Goal: Communication & Community: Answer question/provide support

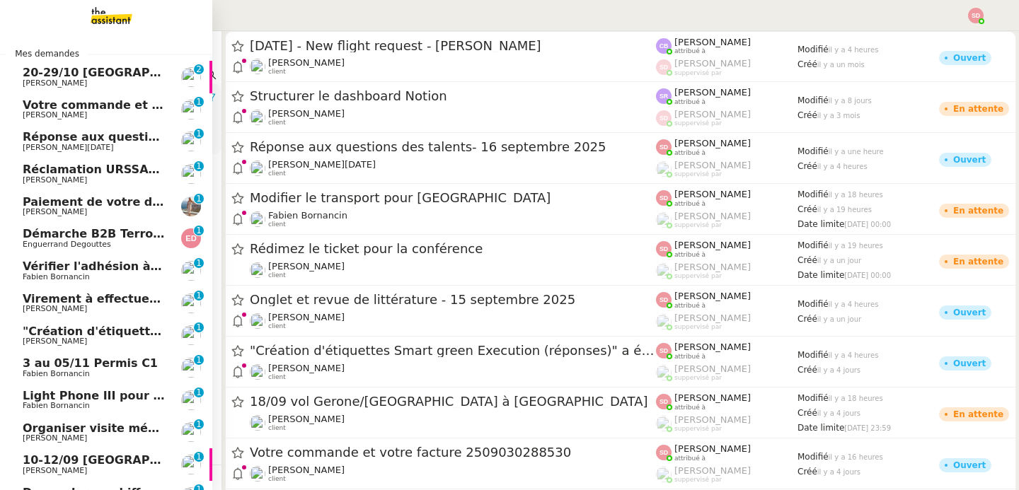
click at [118, 66] on span "20-29/10 [GEOGRAPHIC_DATA]-[GEOGRAPHIC_DATA]" at bounding box center [188, 72] width 330 height 13
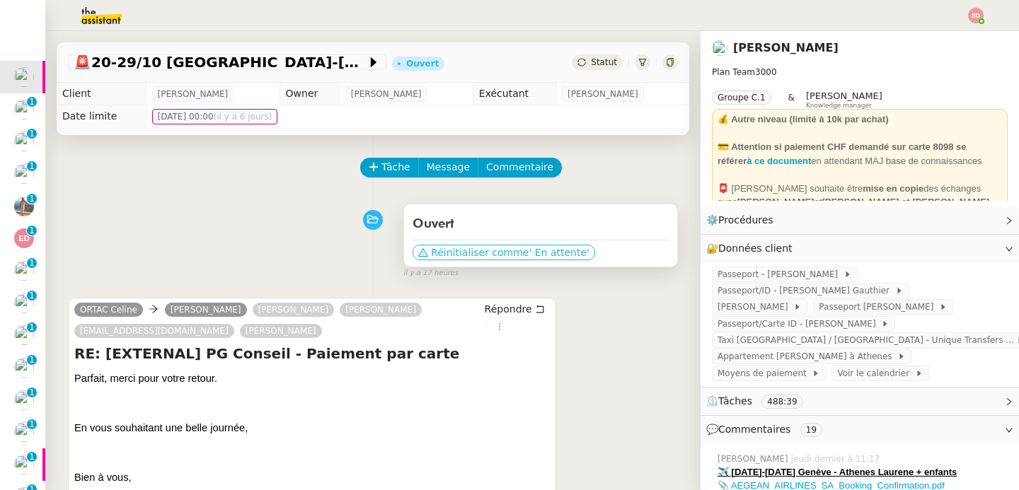
click at [495, 256] on span "Réinitialiser comme" at bounding box center [480, 253] width 98 height 14
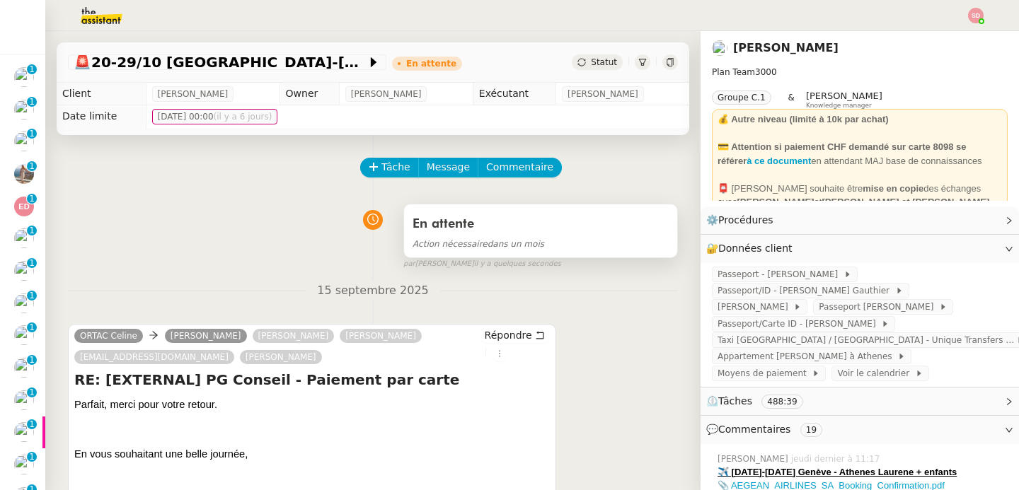
click at [570, 251] on div "Action nécessaire dans un mois" at bounding box center [541, 244] width 256 height 16
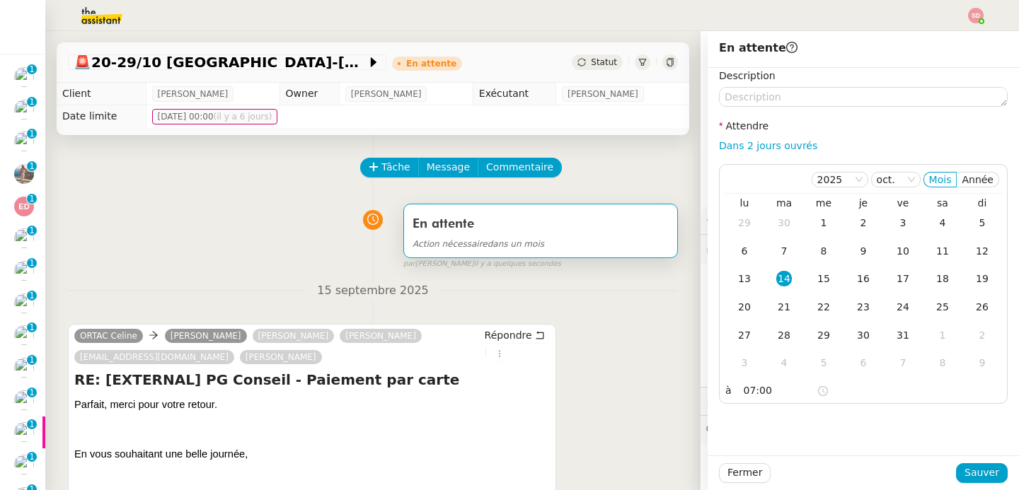
click at [270, 224] on div "En attente Action nécessaire dans un mois false par Sheida D. il y a quelques s…" at bounding box center [373, 233] width 610 height 73
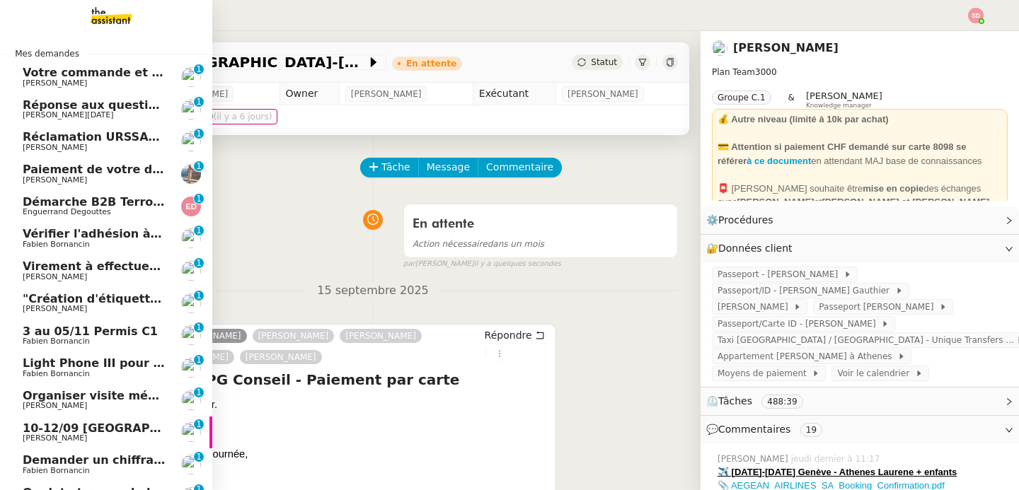
click at [42, 84] on span "[PERSON_NAME]" at bounding box center [55, 83] width 64 height 9
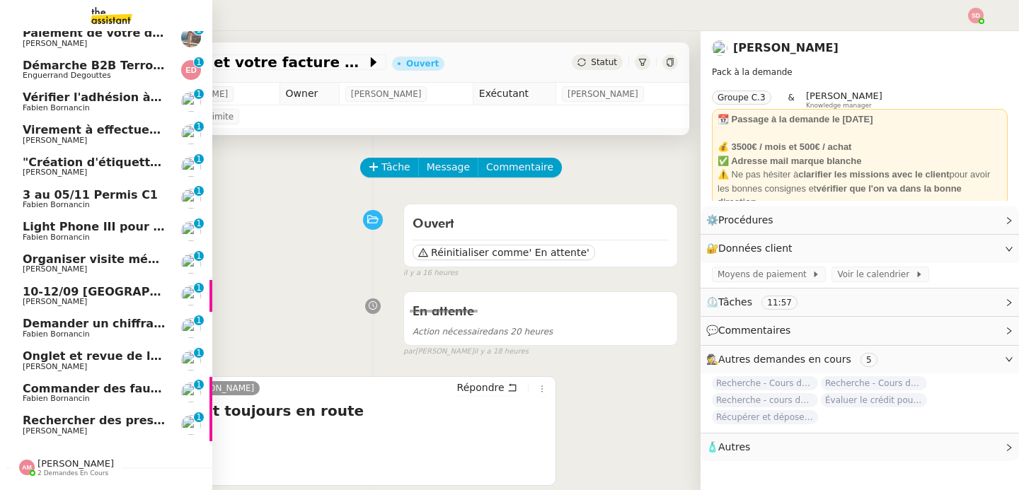
scroll to position [178, 0]
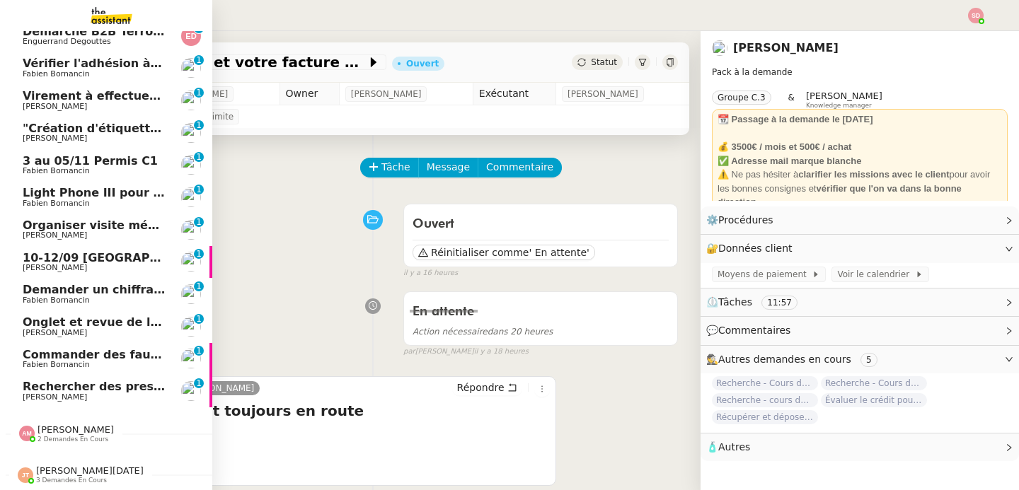
click at [71, 380] on span "Rechercher des prestataires pour formation IA" at bounding box center [172, 386] width 298 height 13
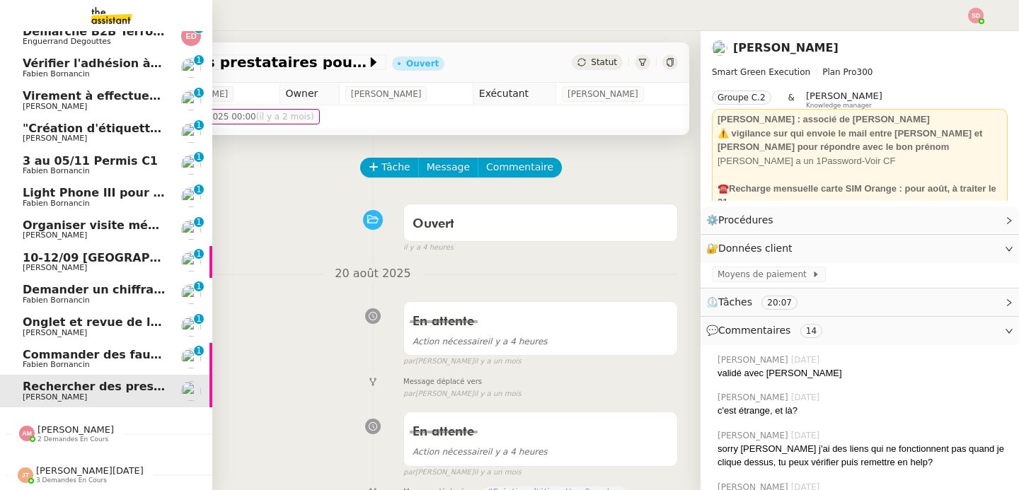
click at [155, 350] on span "Commander des fauteuils pour le bureau" at bounding box center [154, 354] width 262 height 13
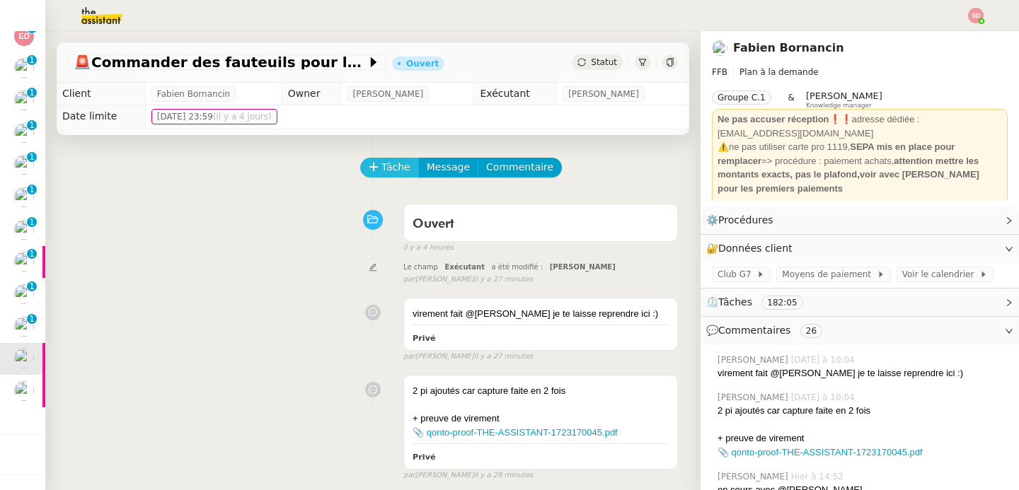
click at [387, 173] on span "Tâche" at bounding box center [395, 167] width 29 height 16
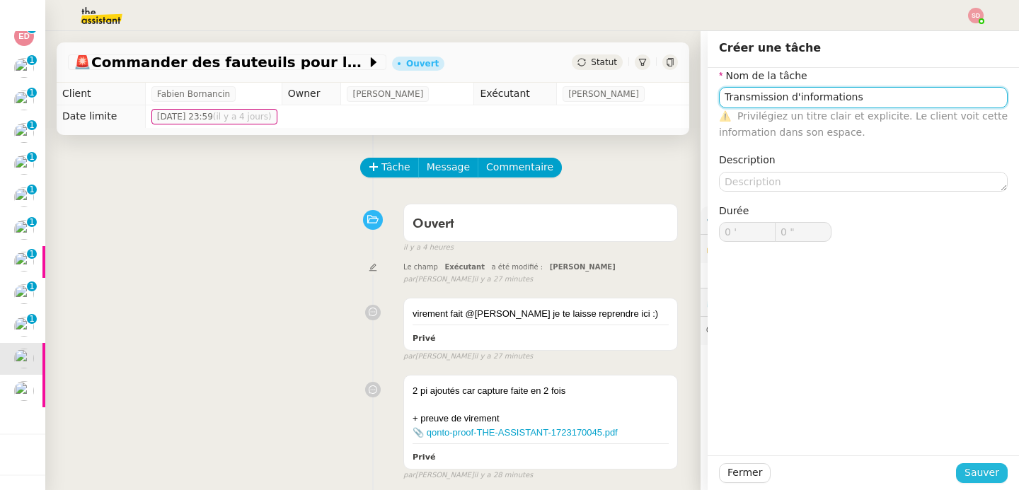
type input "Transmission d'informations"
click at [956, 477] on button "Sauver" at bounding box center [982, 474] width 52 height 20
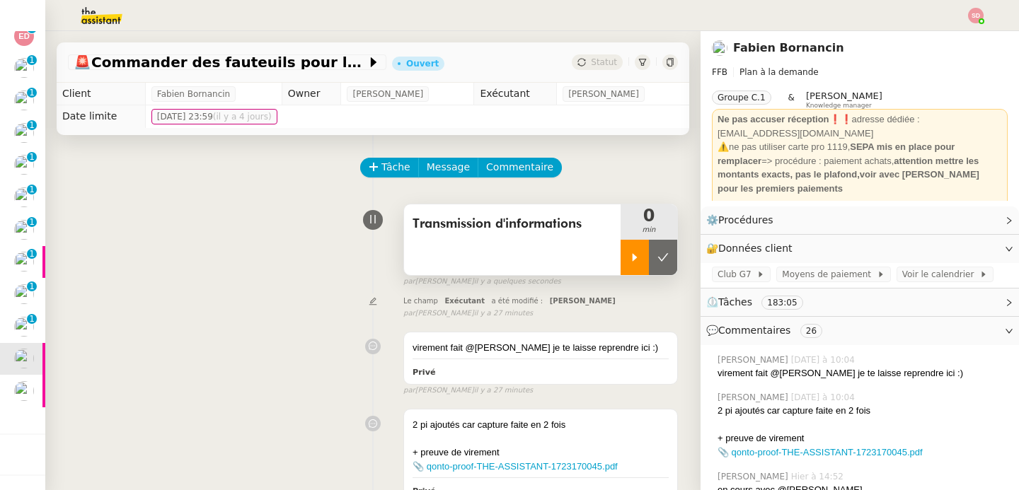
click at [629, 255] on icon at bounding box center [634, 257] width 11 height 11
click at [815, 450] on link "📎 qonto-proof-THE-ASSISTANT-1723170045.pdf" at bounding box center [820, 452] width 205 height 11
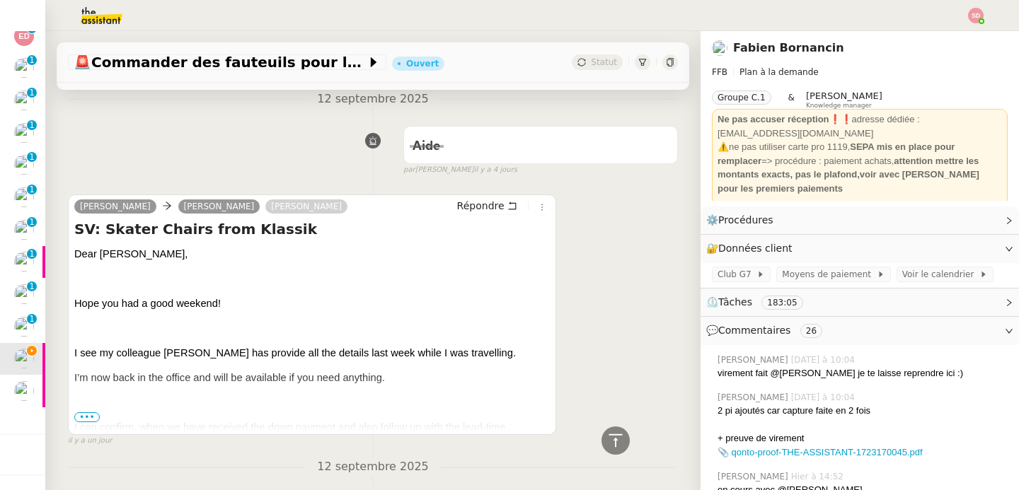
scroll to position [917, 0]
click at [459, 202] on span "Répondre" at bounding box center [480, 204] width 47 height 14
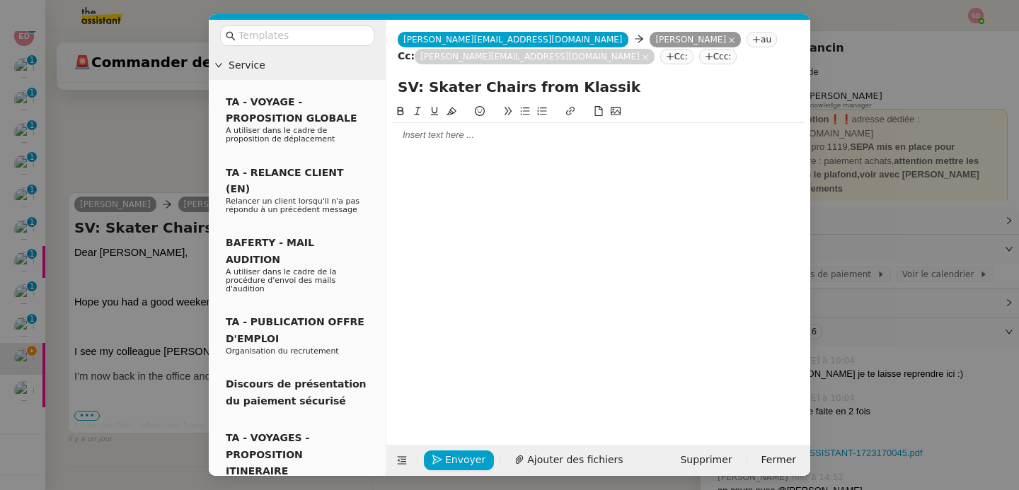
scroll to position [1026, 0]
click at [420, 137] on div at bounding box center [598, 135] width 413 height 13
click at [399, 466] on icon at bounding box center [402, 461] width 10 height 10
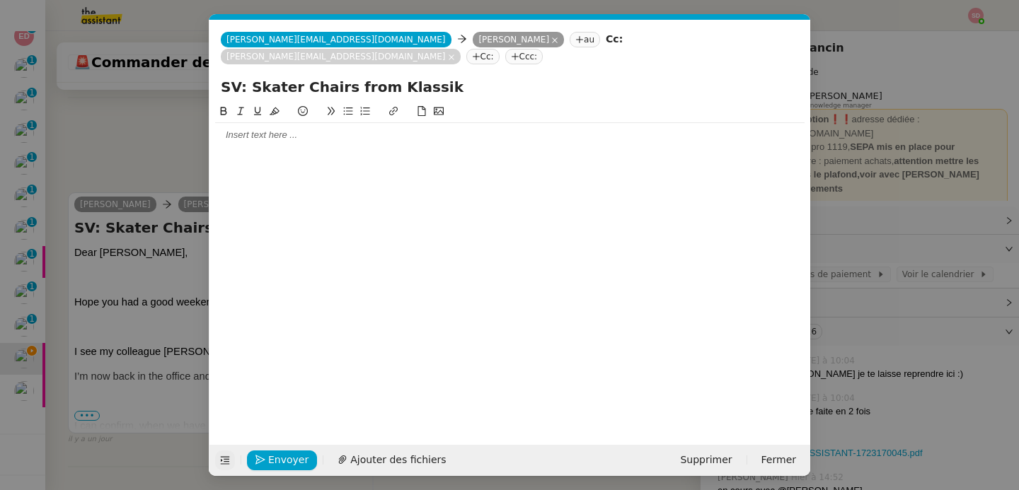
click at [152, 316] on nz-modal-container "Service TA - VOYAGE - PROPOSITION GLOBALE A utiliser dans le cadre de propositi…" at bounding box center [509, 245] width 1019 height 490
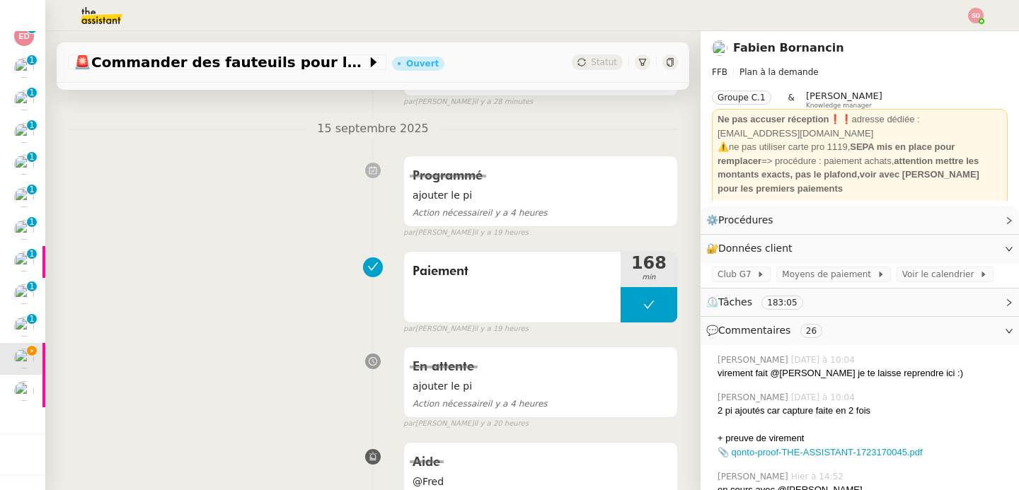
scroll to position [0, 0]
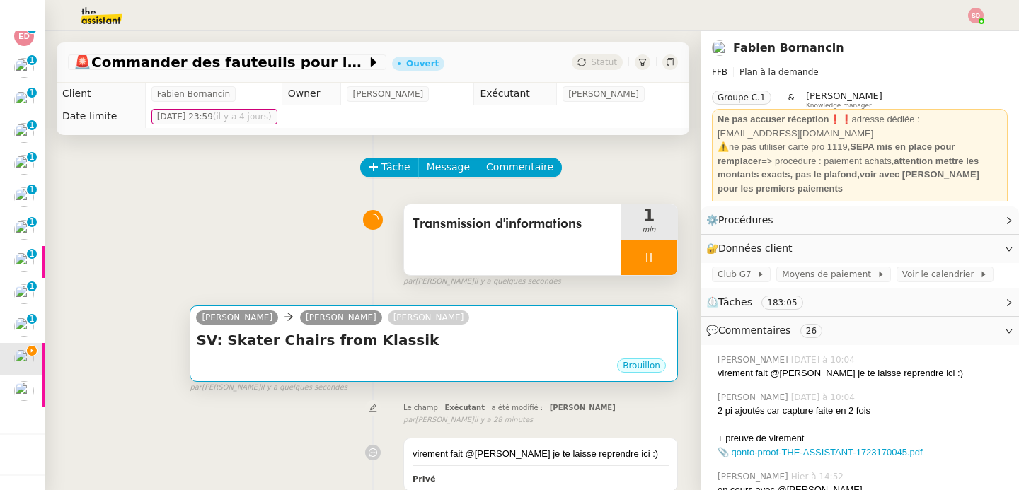
click at [393, 367] on div "Brouillon" at bounding box center [434, 367] width 476 height 21
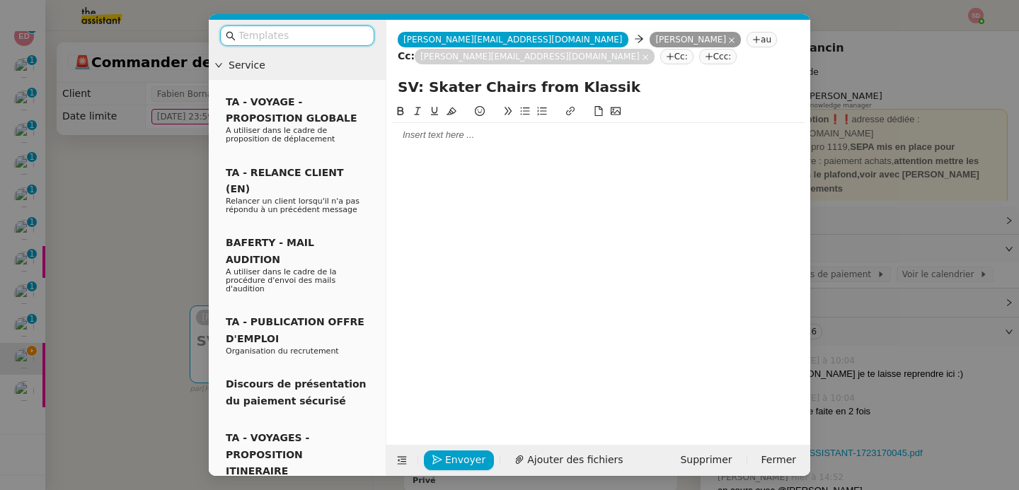
click at [437, 137] on div at bounding box center [598, 135] width 413 height 13
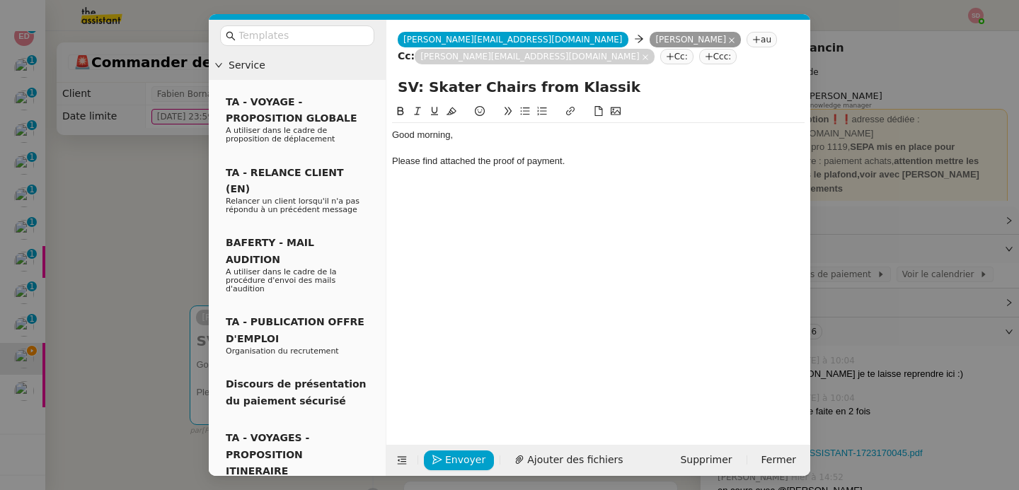
click at [47, 321] on nz-modal-container "Service TA - VOYAGE - PROPOSITION GLOBALE A utiliser dans le cadre de propositi…" at bounding box center [509, 245] width 1019 height 490
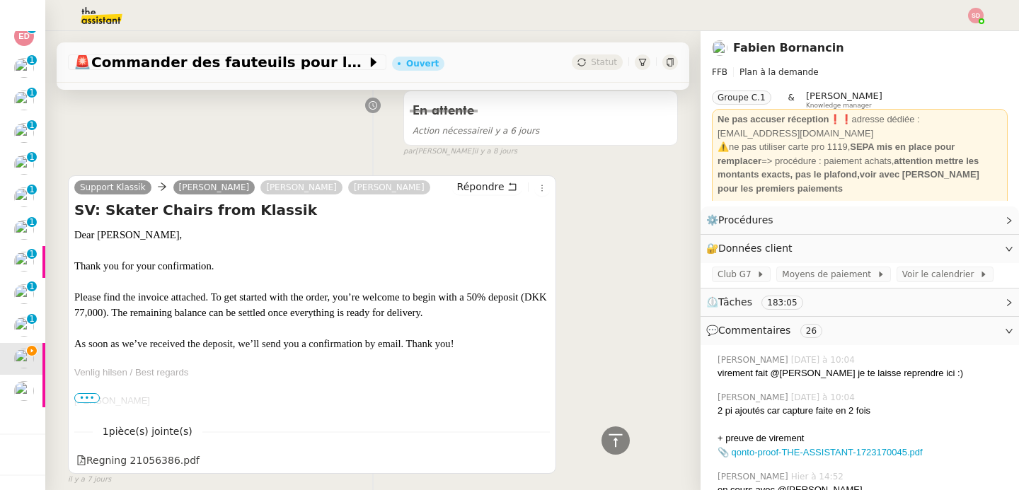
scroll to position [7371, 0]
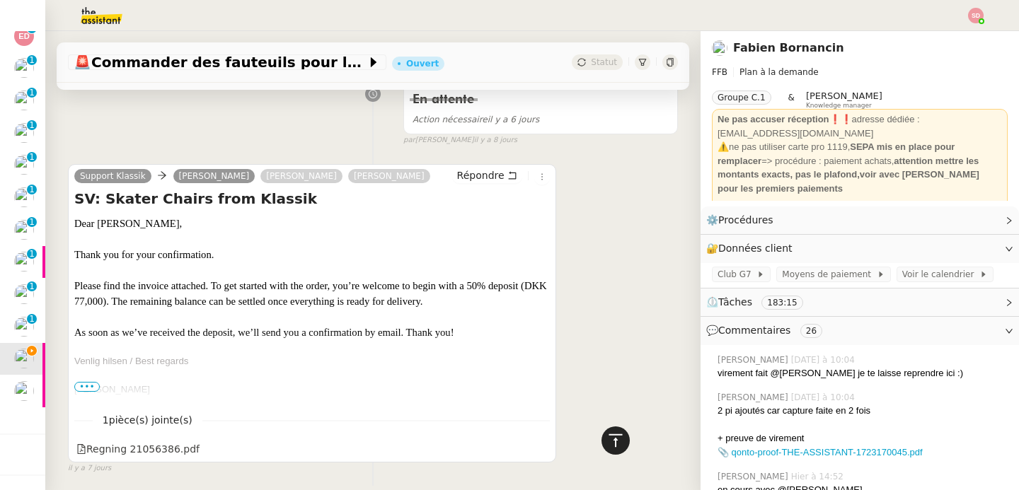
click at [609, 439] on icon at bounding box center [615, 440] width 13 height 13
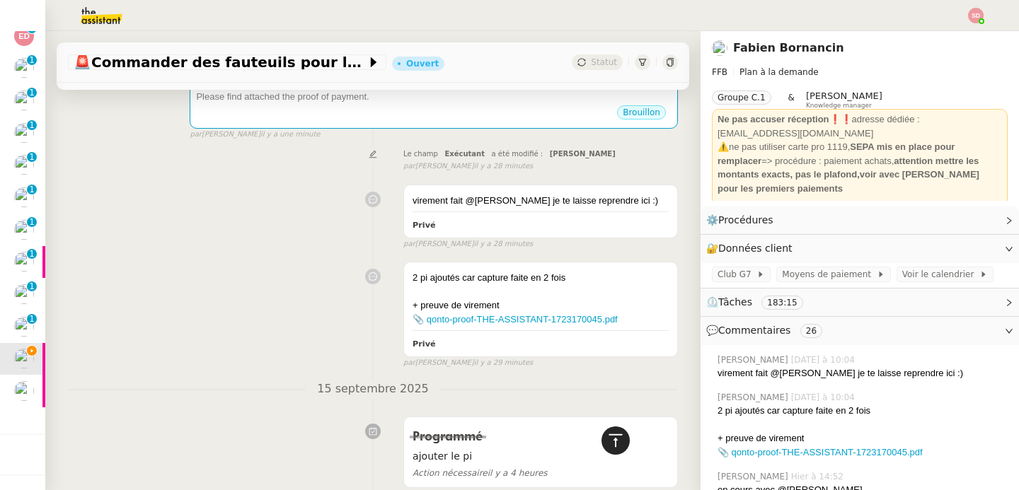
scroll to position [0, 0]
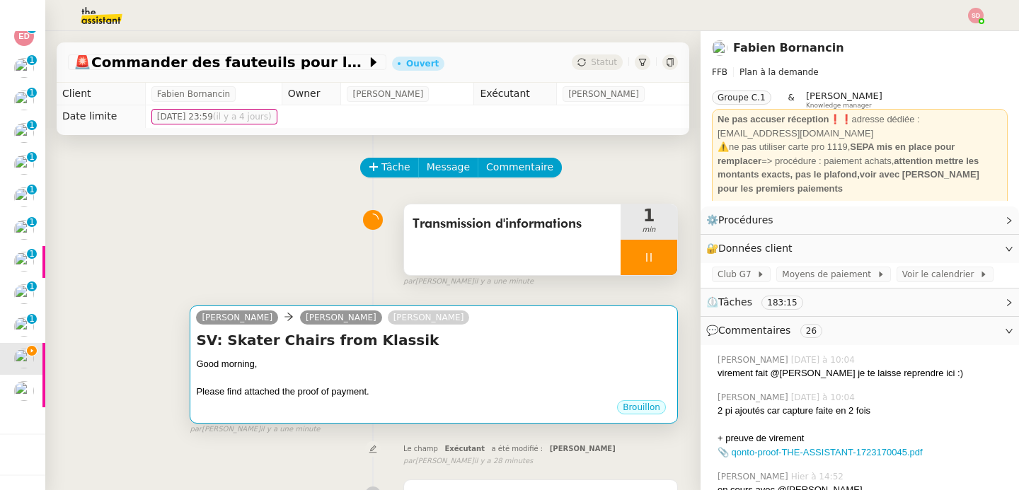
click at [522, 372] on div at bounding box center [434, 379] width 476 height 14
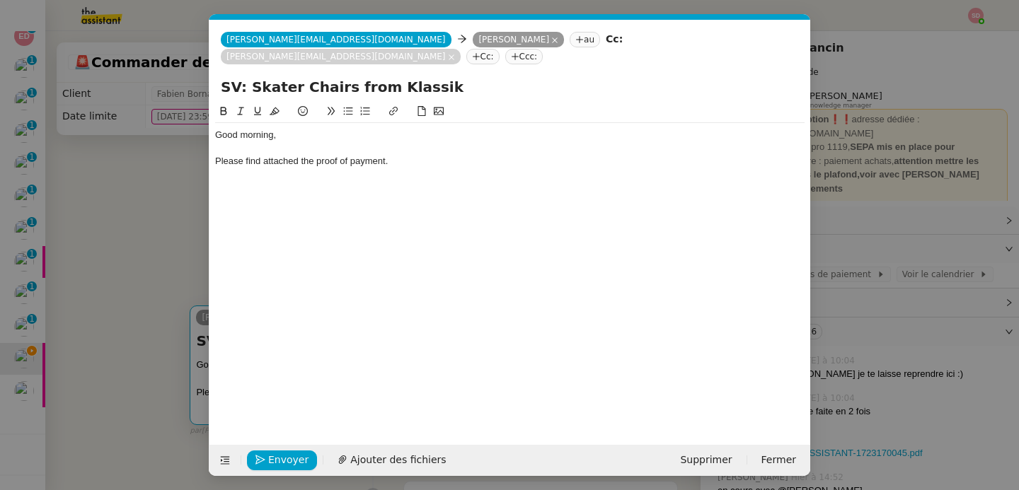
scroll to position [0, 30]
click at [400, 461] on span "Ajouter des fichiers" at bounding box center [398, 460] width 96 height 16
click at [420, 155] on div "Please find attached the proof of payment." at bounding box center [510, 161] width 590 height 13
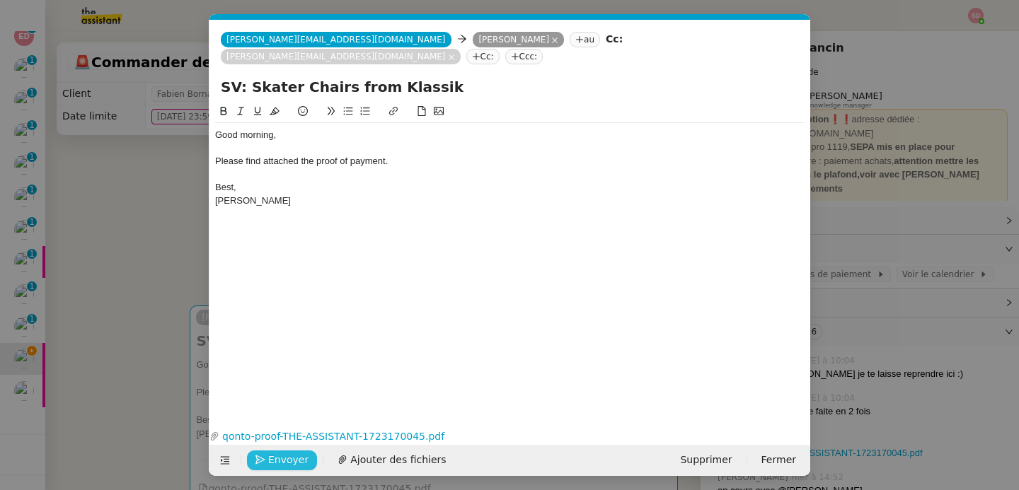
click at [270, 459] on span "Envoyer" at bounding box center [288, 460] width 40 height 16
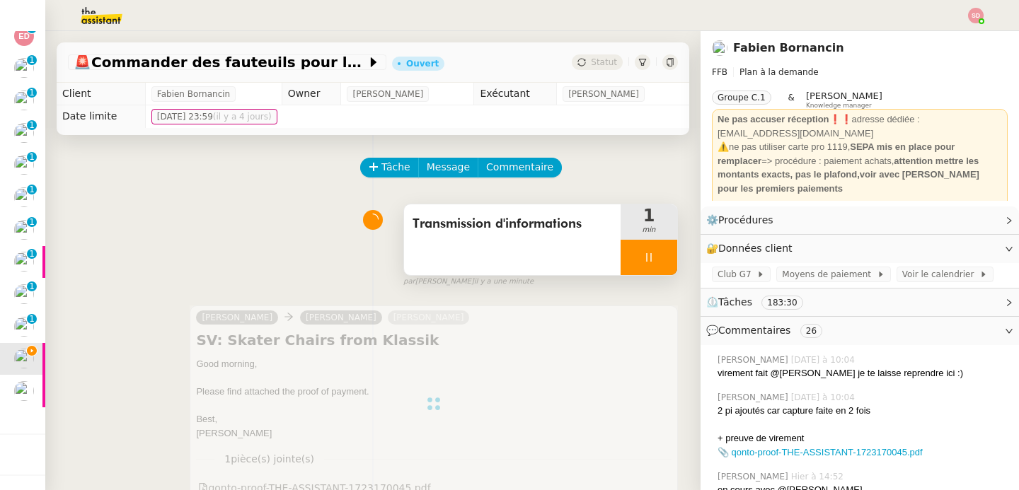
click at [644, 255] on div at bounding box center [649, 257] width 57 height 35
click at [658, 255] on icon at bounding box center [663, 257] width 11 height 11
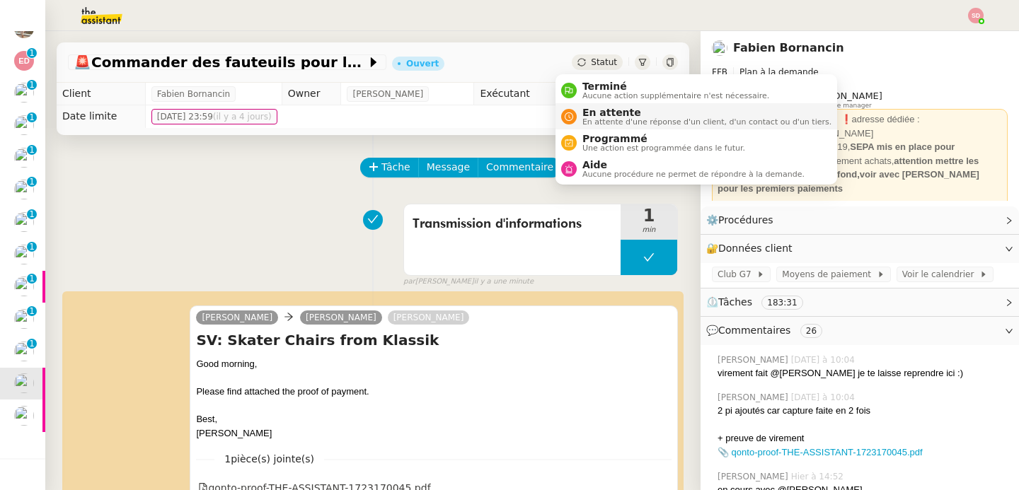
scroll to position [211, 0]
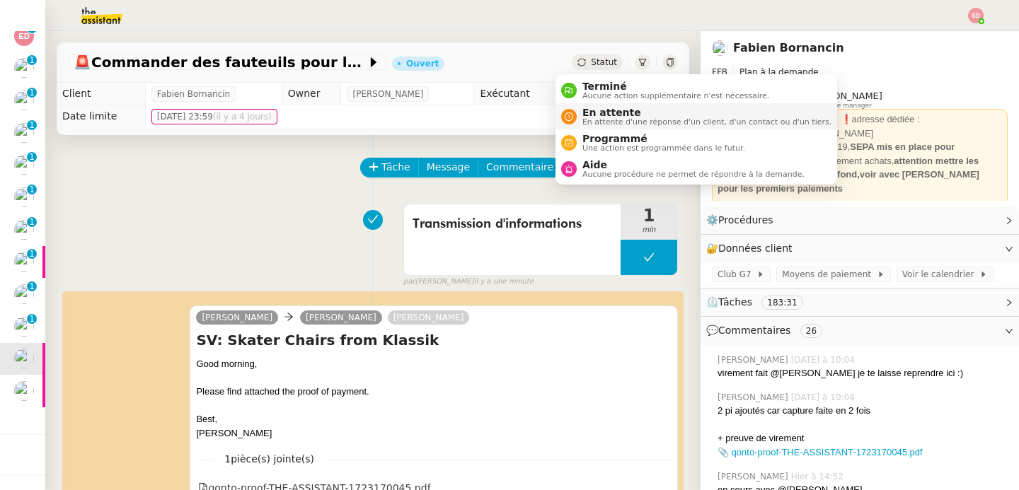
click at [580, 113] on div "En attente En attente d'une réponse d'un client, d'un contact ou d'un tiers." at bounding box center [704, 116] width 255 height 19
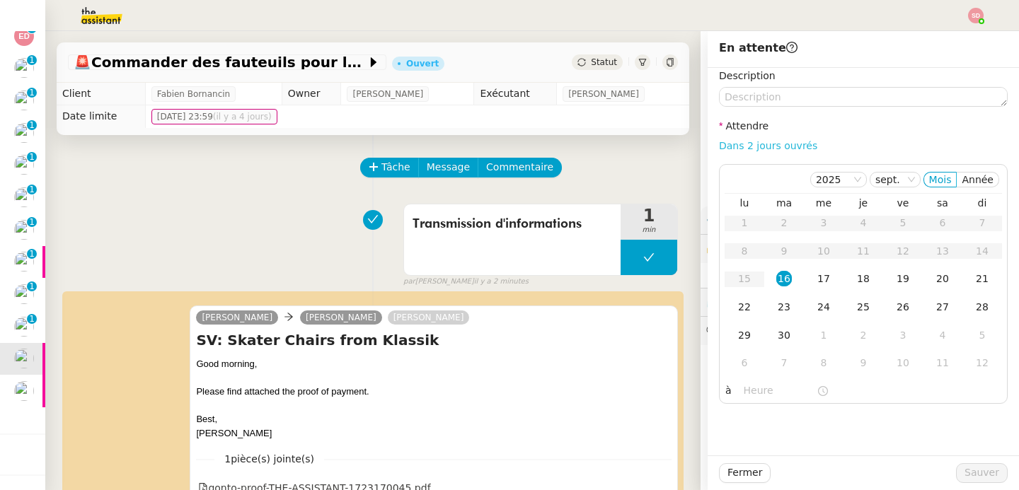
click at [772, 148] on link "Dans 2 jours ouvrés" at bounding box center [768, 145] width 98 height 11
type input "07:00"
click at [897, 276] on div "19" at bounding box center [903, 279] width 16 height 16
click at [973, 478] on span "Sauver" at bounding box center [982, 473] width 35 height 16
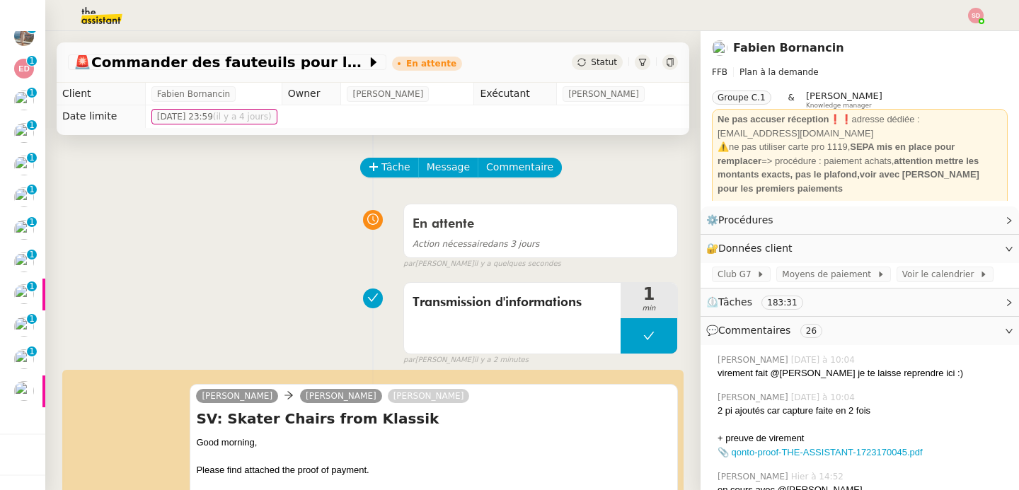
scroll to position [178, 0]
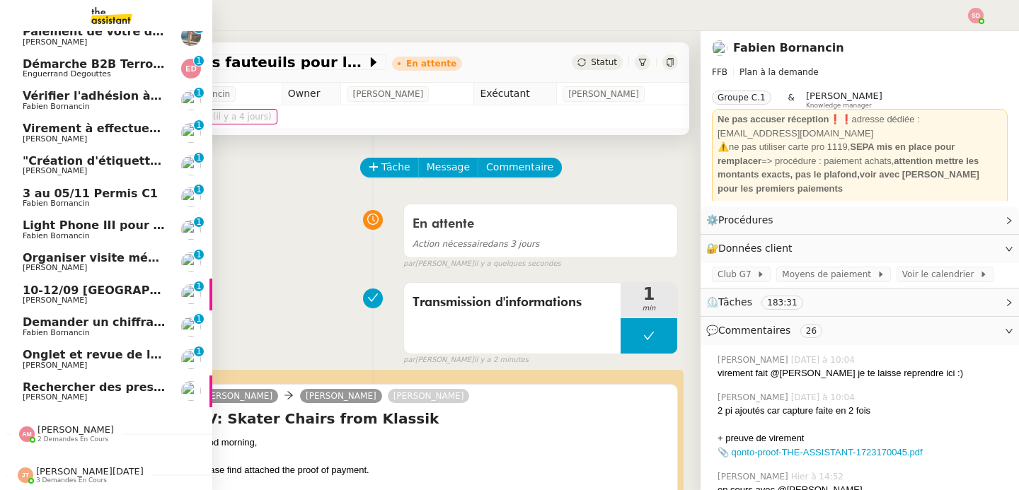
click at [8, 328] on link "Demander un chiffrage pour caisson hyperbar Fabien Bornancin 0 1 2 3 4 5 6 7 8 9" at bounding box center [106, 327] width 212 height 33
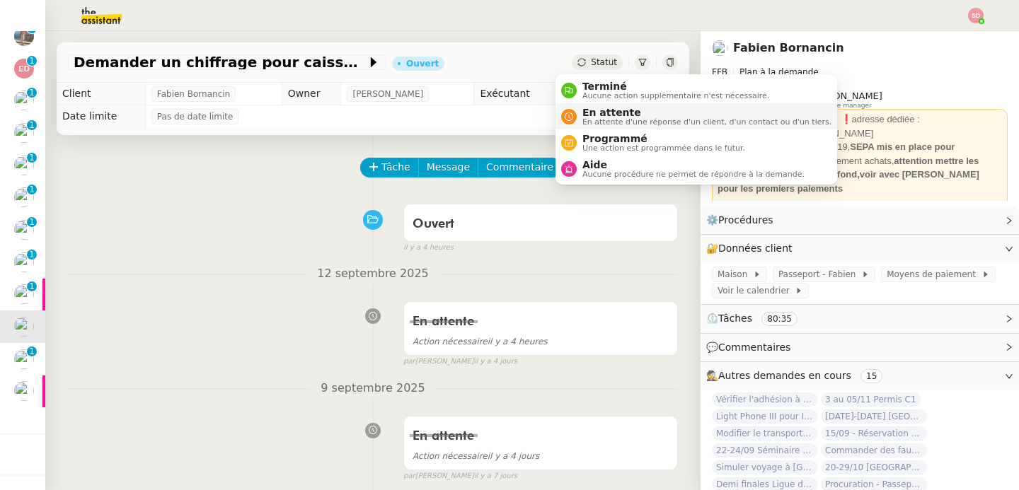
click at [597, 113] on span "En attente" at bounding box center [706, 112] width 249 height 11
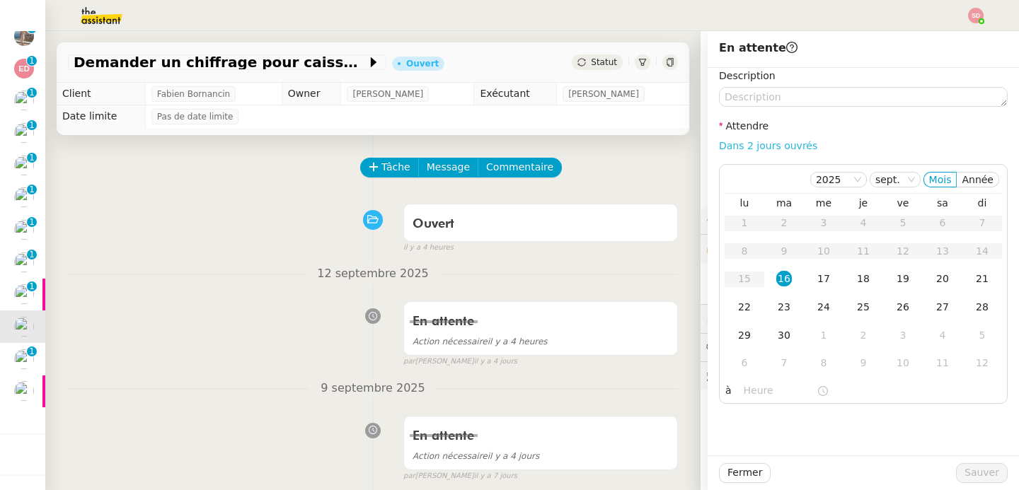
click at [762, 145] on link "Dans 2 jours ouvrés" at bounding box center [768, 145] width 98 height 11
type input "07:00"
click at [776, 338] on div "30" at bounding box center [784, 336] width 16 height 16
click at [987, 479] on span "Sauver" at bounding box center [982, 473] width 35 height 16
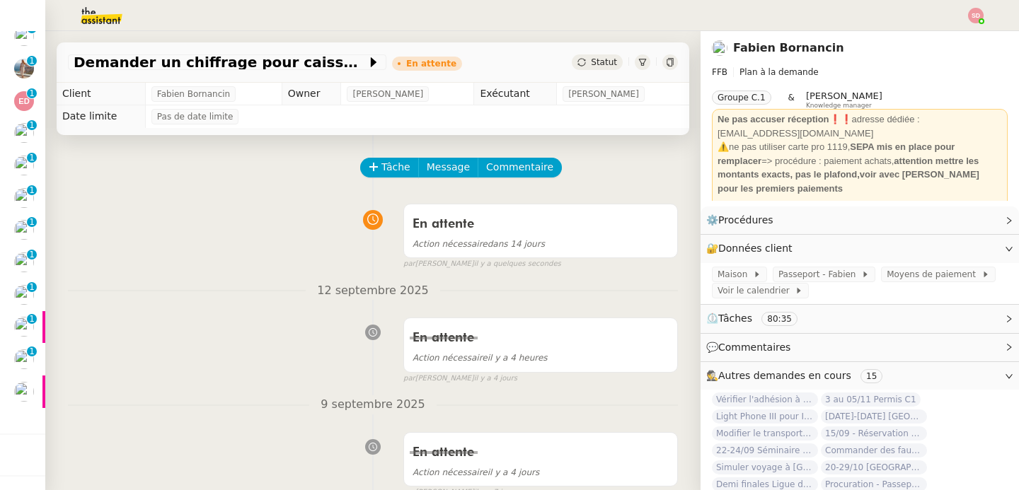
scroll to position [146, 0]
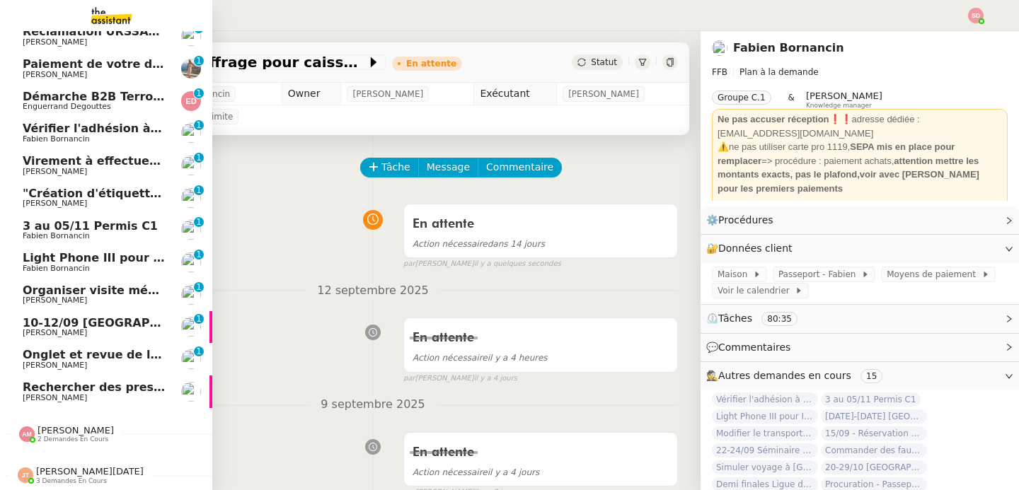
click at [59, 316] on span "10-12/09 [GEOGRAPHIC_DATA][PERSON_NAME][GEOGRAPHIC_DATA]" at bounding box center [192, 322] width 338 height 13
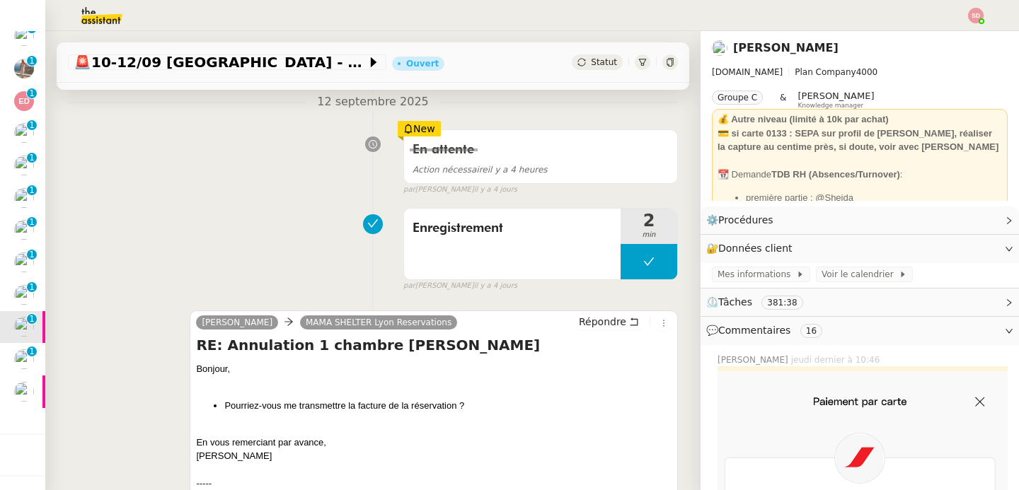
scroll to position [340, 0]
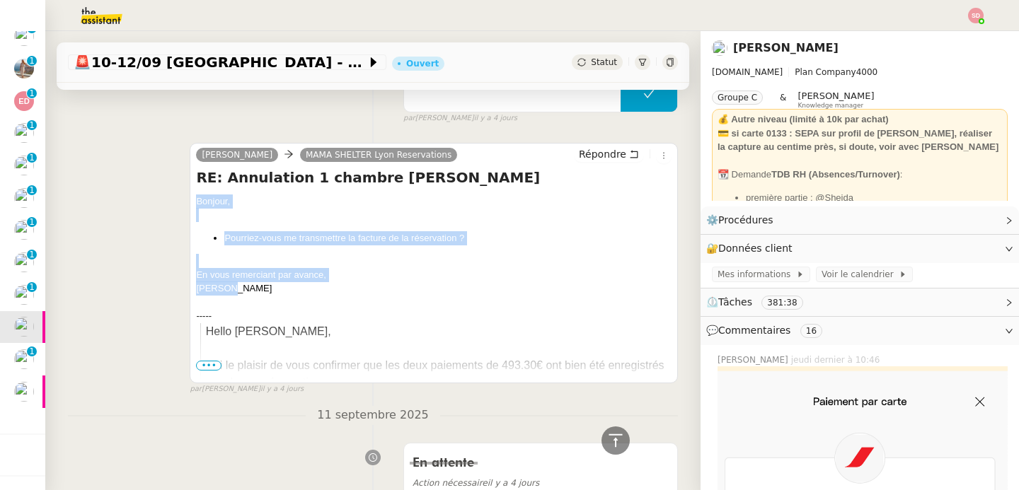
drag, startPoint x: 190, startPoint y: 198, endPoint x: 330, endPoint y: 284, distance: 164.2
click at [330, 284] on div "camille MAMA SHELTER Lyon Reservations Répondre RE: Annulation 1 chambre Fabien…" at bounding box center [434, 263] width 488 height 241
copy div "Bonjour, Pourriez-vous me transmettre la facture de la réservation ? En vous re…"
click at [603, 148] on span "Répondre" at bounding box center [602, 154] width 47 height 14
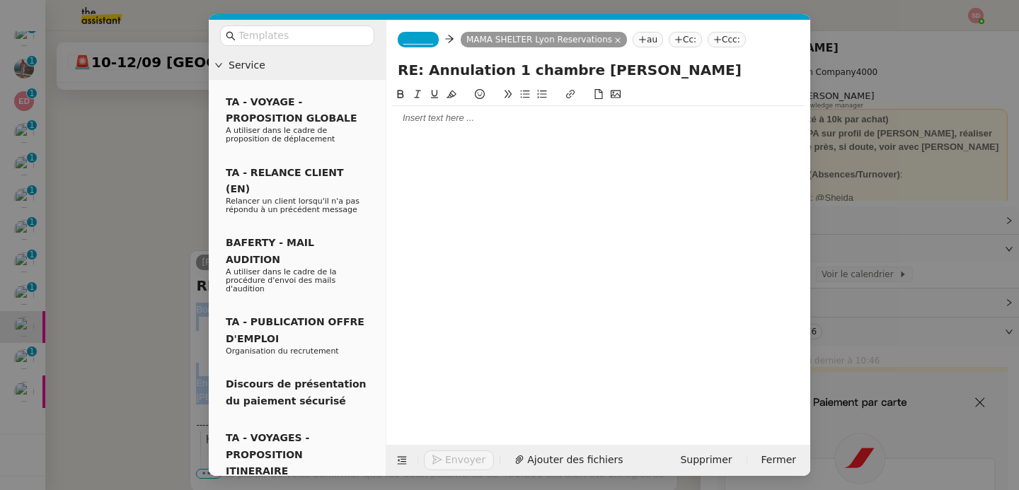
scroll to position [448, 0]
click at [477, 125] on div at bounding box center [598, 118] width 413 height 24
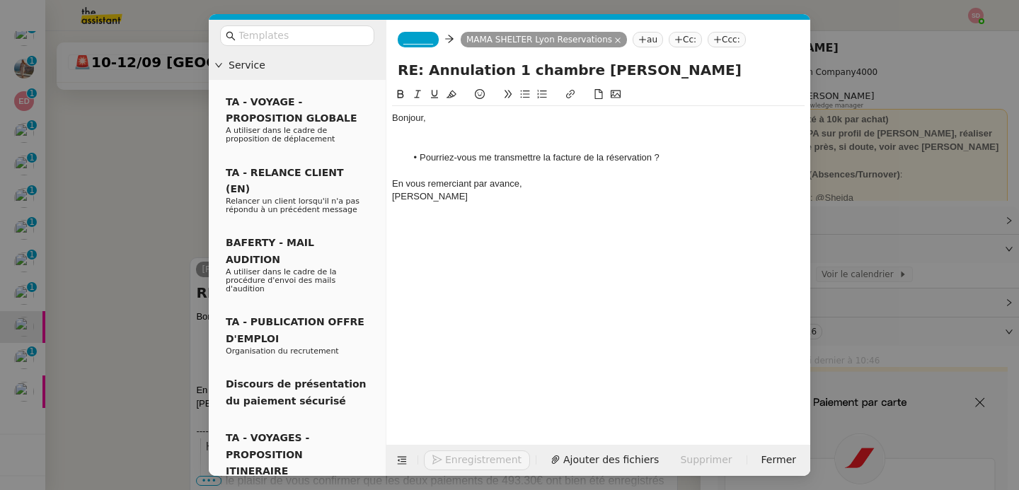
scroll to position [563, 0]
click at [430, 36] on span "_______" at bounding box center [418, 40] width 30 height 10
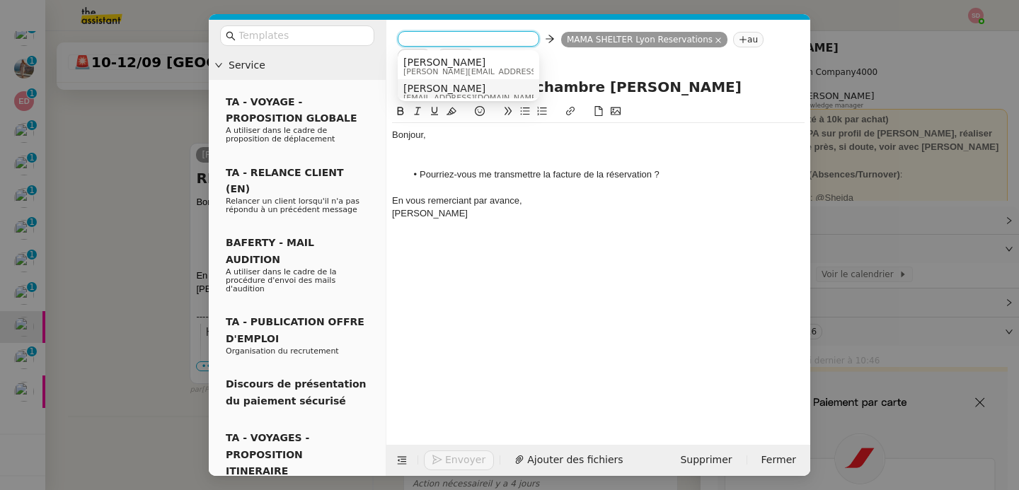
click at [436, 84] on span "[PERSON_NAME]" at bounding box center [471, 88] width 136 height 11
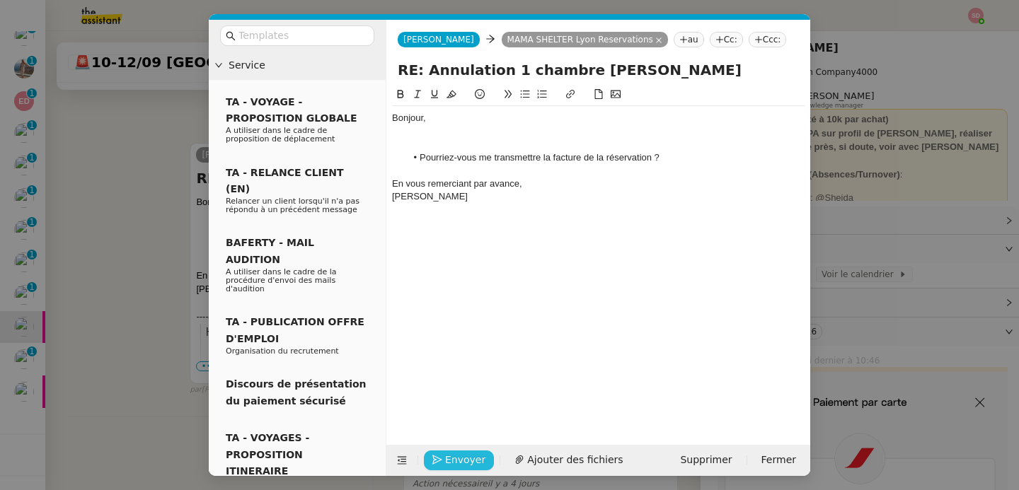
click at [454, 461] on span "Envoyer" at bounding box center [465, 460] width 40 height 16
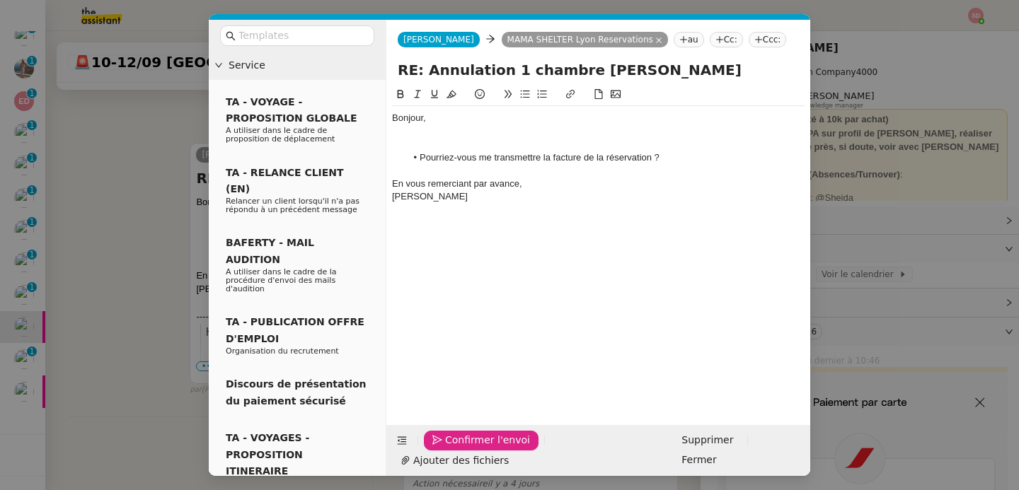
click at [454, 449] on span "Confirmer l'envoi" at bounding box center [487, 440] width 85 height 16
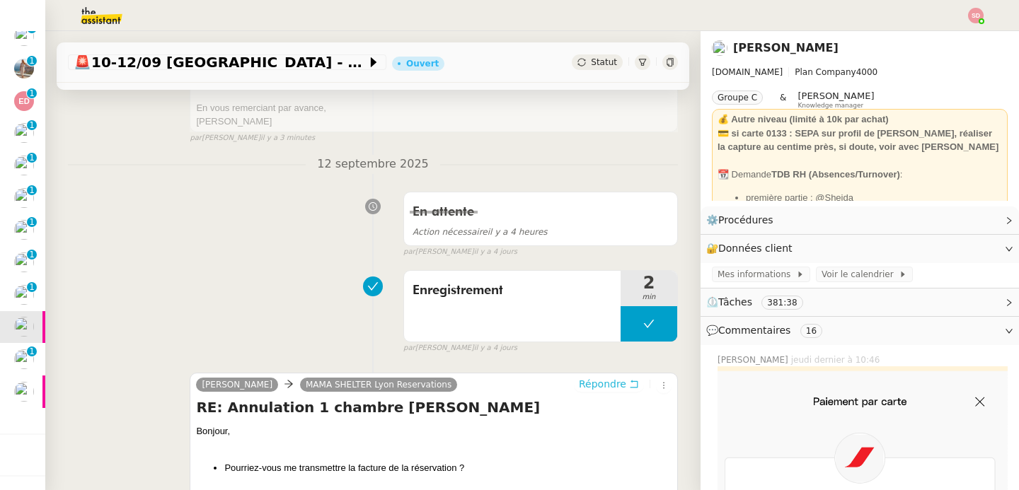
scroll to position [0, 0]
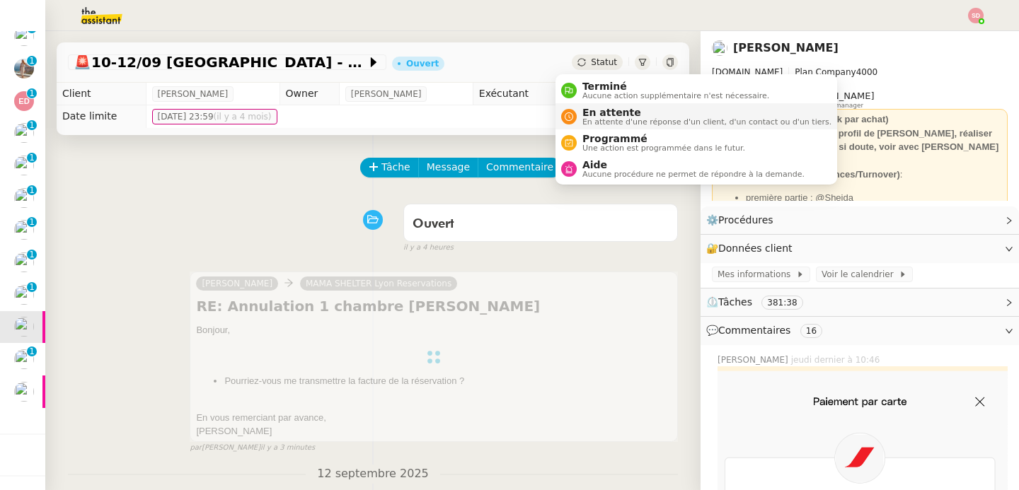
click at [602, 118] on span "En attente d'une réponse d'un client, d'un contact ou d'un tiers." at bounding box center [706, 122] width 249 height 8
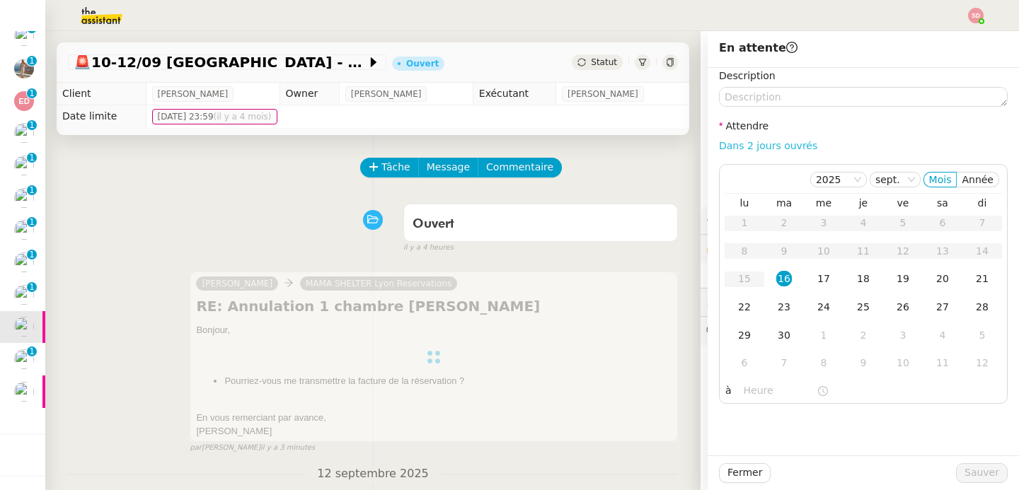
click at [782, 148] on link "Dans 2 jours ouvrés" at bounding box center [768, 145] width 98 height 11
type input "07:00"
click at [978, 478] on span "Sauver" at bounding box center [982, 473] width 35 height 16
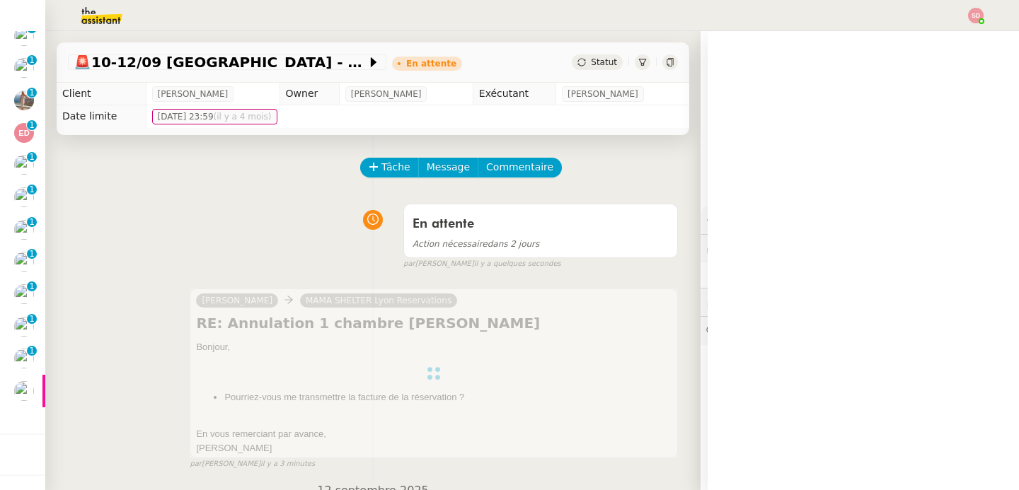
scroll to position [114, 0]
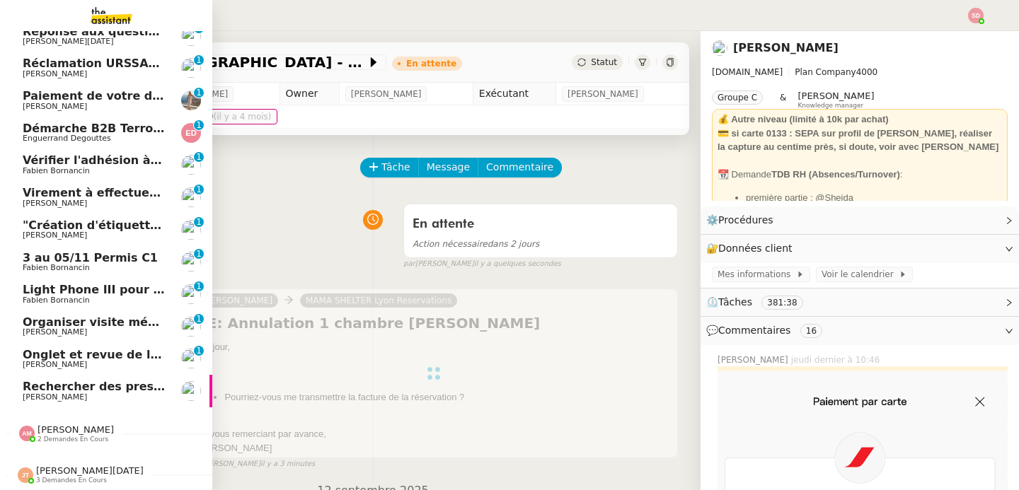
click at [40, 328] on span "[PERSON_NAME]" at bounding box center [55, 332] width 64 height 9
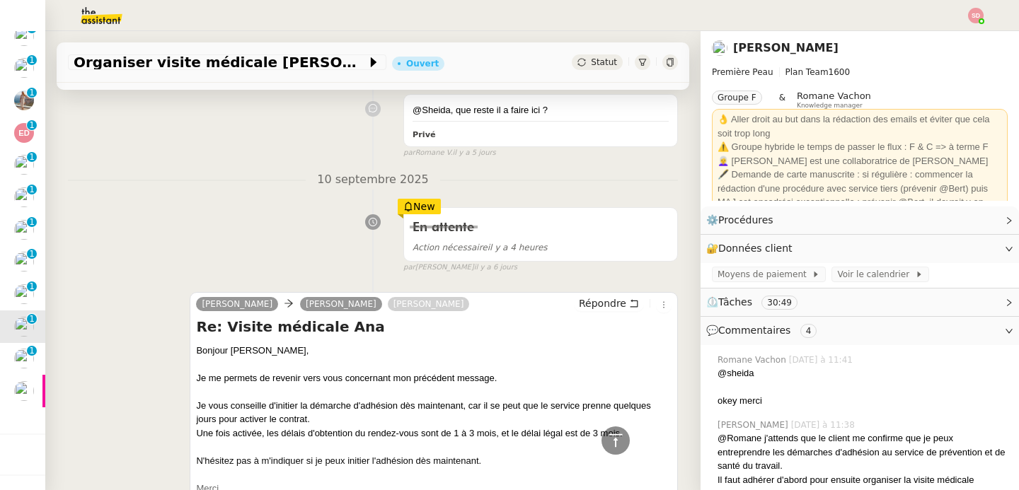
scroll to position [651, 0]
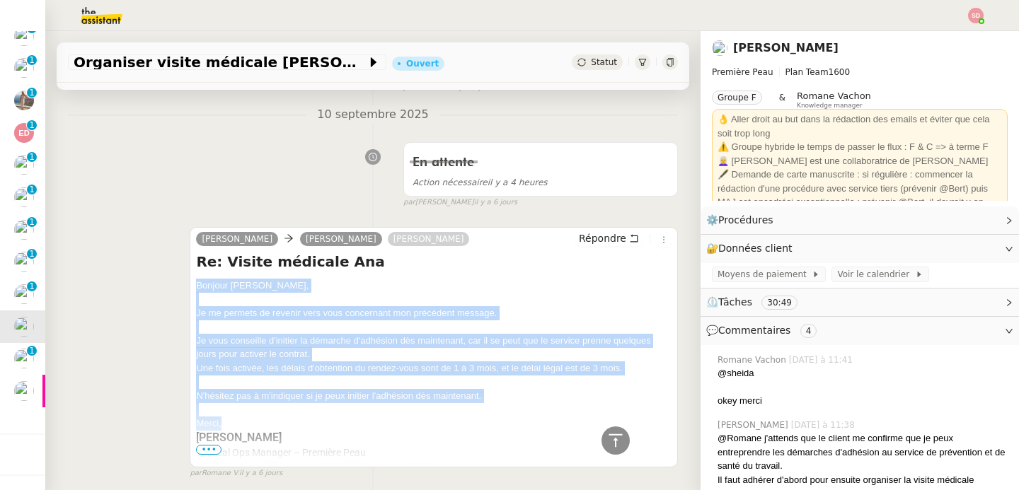
drag, startPoint x: 194, startPoint y: 287, endPoint x: 235, endPoint y: 420, distance: 139.2
copy div "Bonjour Pierre﻿, Je me permets de revenir vers vous concernant mon précédent me…"
click at [595, 243] on span "Répondre" at bounding box center [602, 238] width 47 height 14
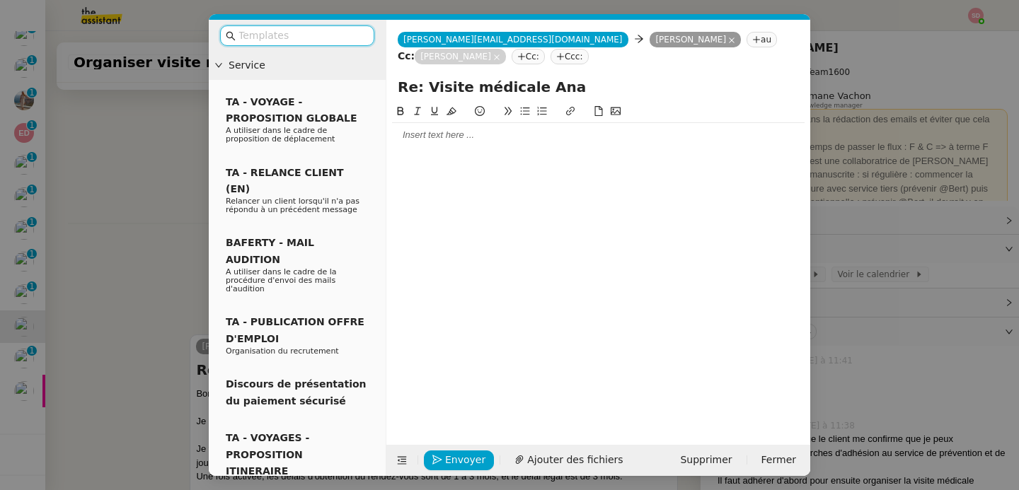
scroll to position [759, 0]
click at [505, 130] on div at bounding box center [598, 135] width 413 height 13
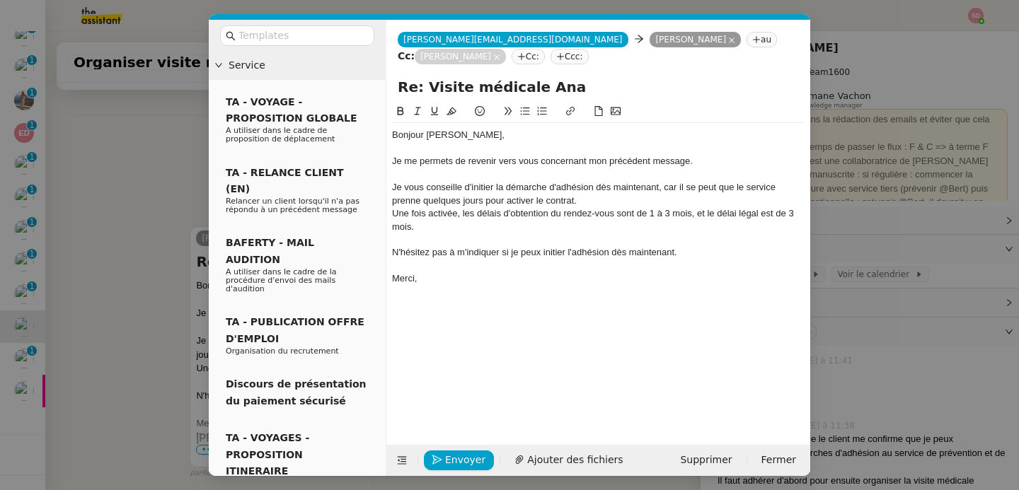
scroll to position [0, 0]
click at [464, 464] on span "Envoyer" at bounding box center [465, 460] width 40 height 16
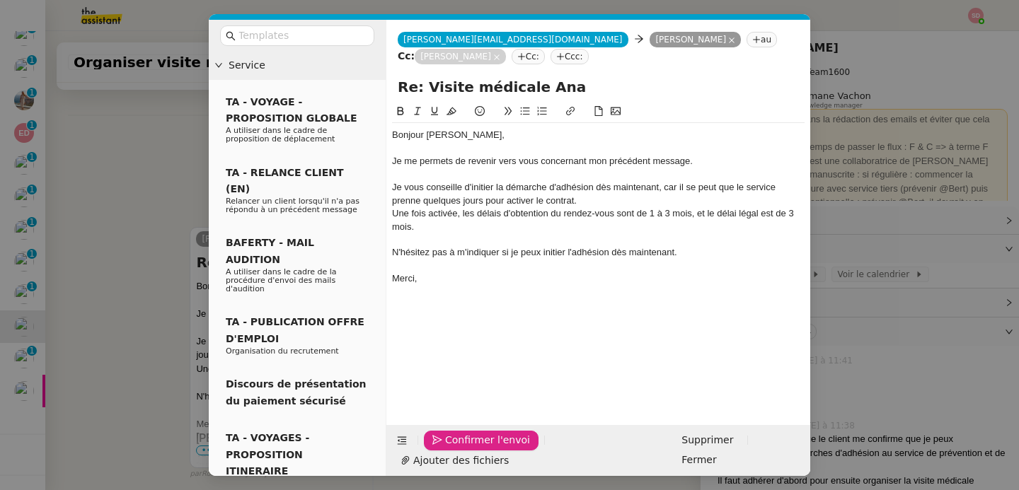
click at [464, 449] on span "Confirmer l'envoi" at bounding box center [487, 440] width 85 height 16
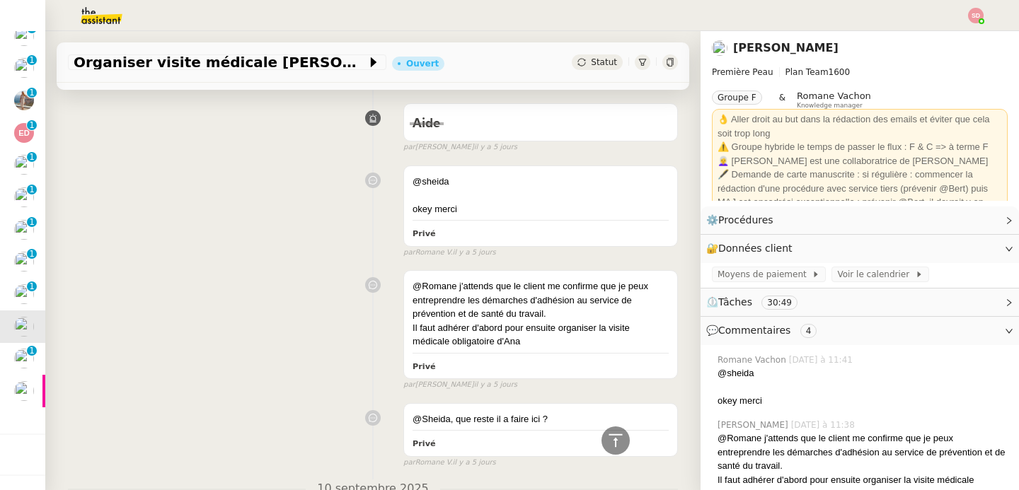
scroll to position [206, 0]
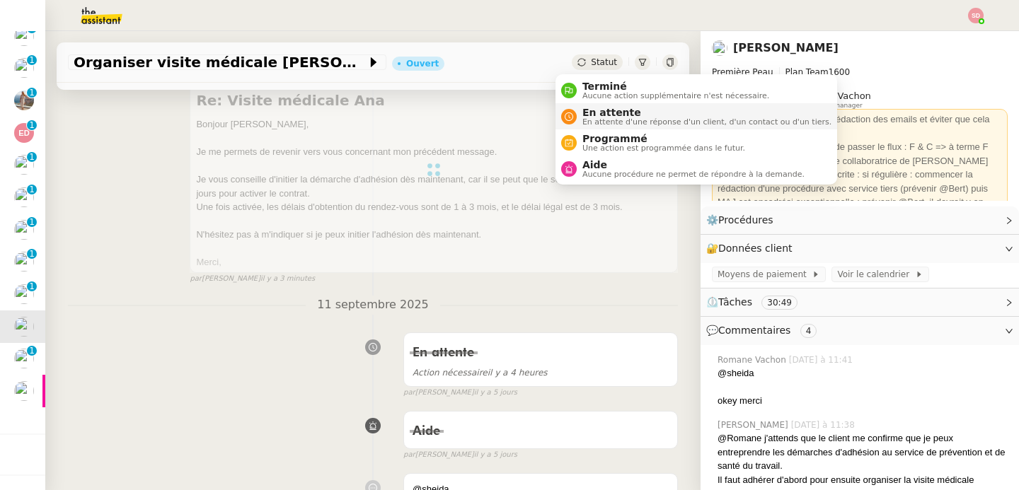
click at [583, 118] on span "En attente d'une réponse d'un client, d'un contact ou d'un tiers." at bounding box center [706, 122] width 249 height 8
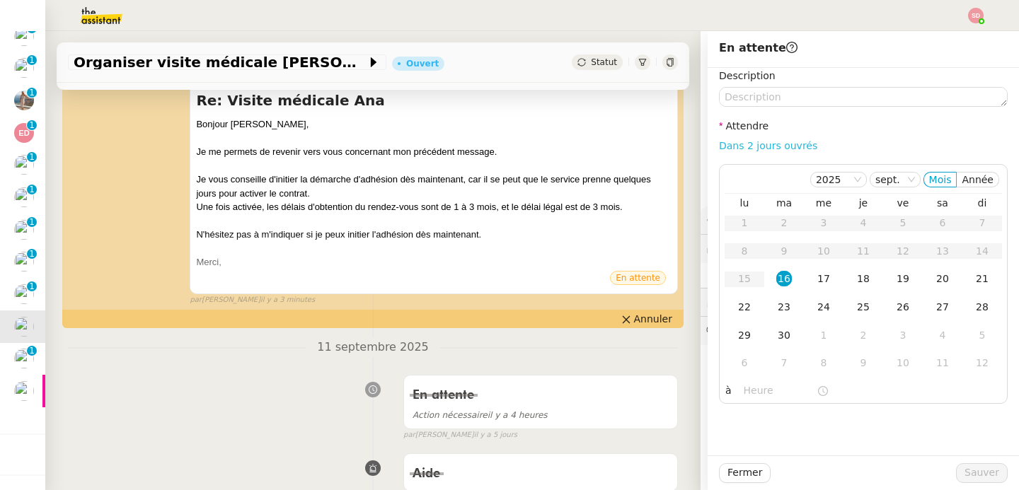
click at [759, 151] on link "Dans 2 jours ouvrés" at bounding box center [768, 145] width 98 height 11
type input "07:00"
click at [776, 303] on div "23" at bounding box center [784, 307] width 16 height 16
click at [966, 471] on span "Sauver" at bounding box center [982, 473] width 35 height 16
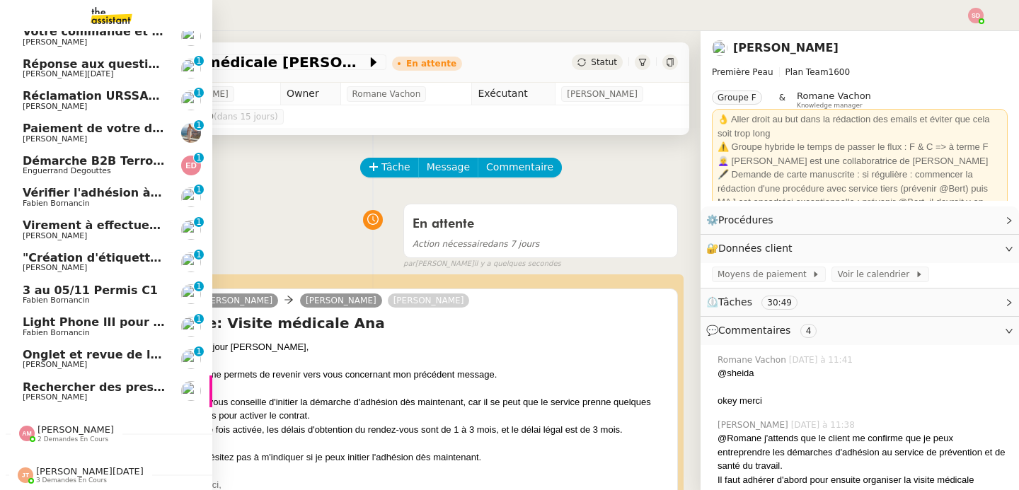
click at [59, 316] on span "Light Phone III pour Ines" at bounding box center [101, 322] width 157 height 13
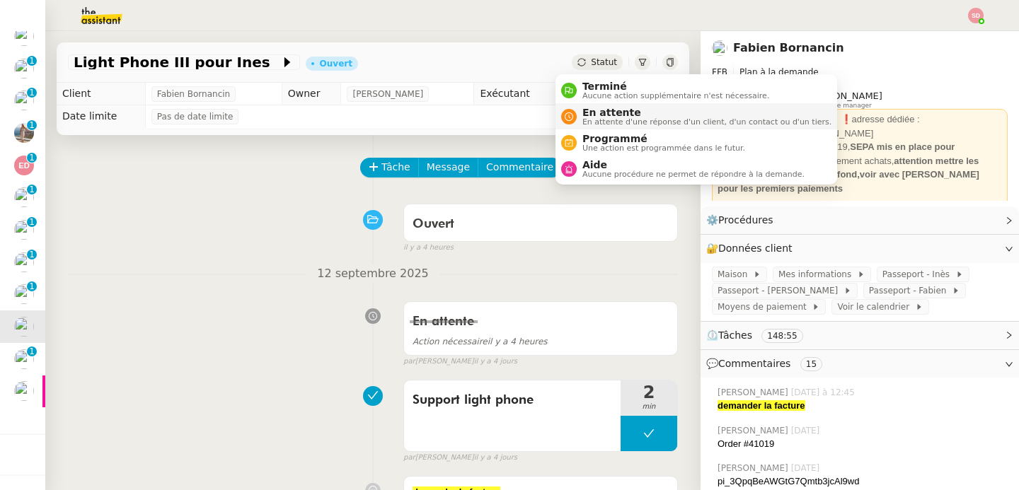
click at [612, 115] on span "En attente" at bounding box center [706, 112] width 249 height 11
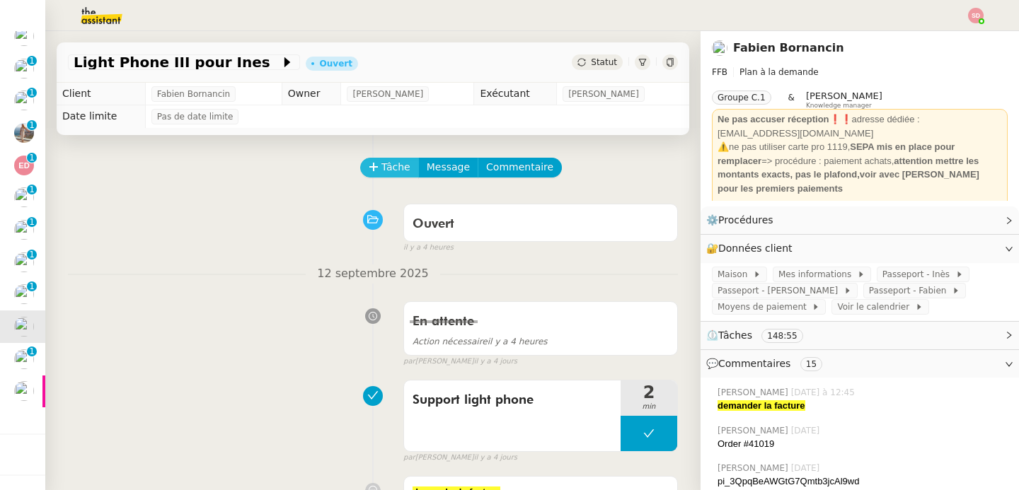
click at [381, 167] on span "Tâche" at bounding box center [395, 167] width 29 height 16
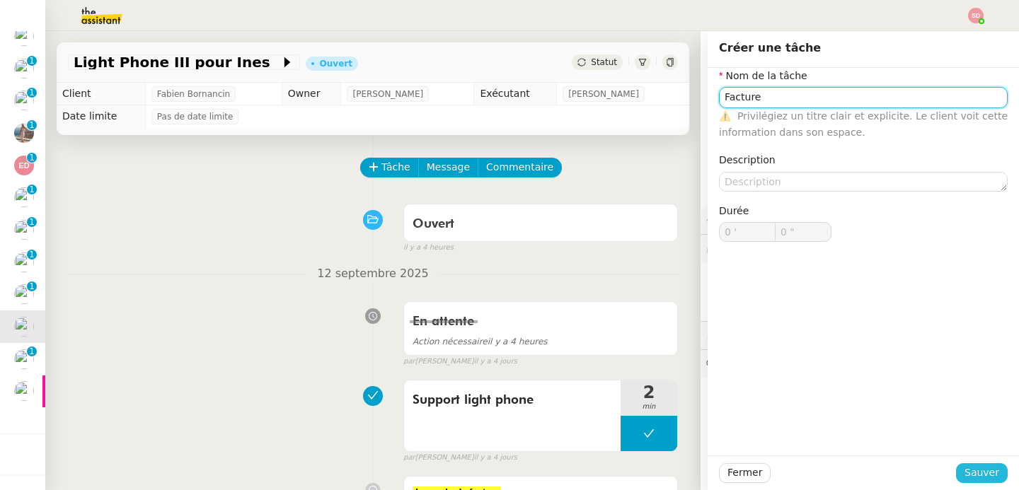
type input "Facture"
click at [965, 478] on span "Sauver" at bounding box center [982, 473] width 35 height 16
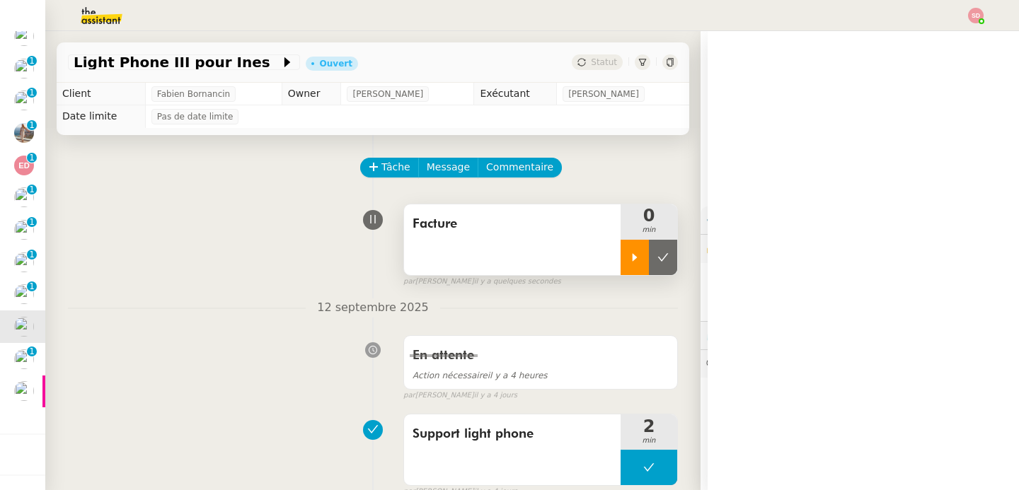
click at [624, 263] on div at bounding box center [635, 257] width 28 height 35
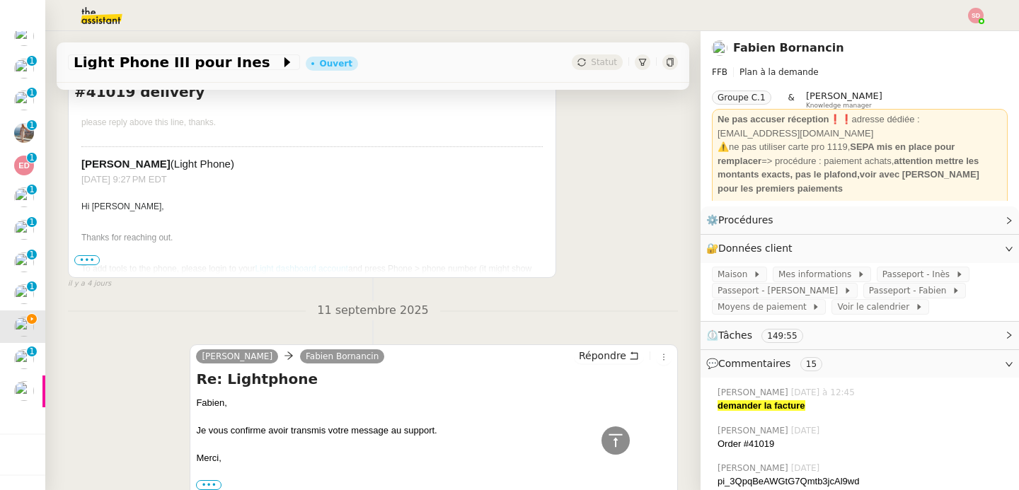
scroll to position [825, 0]
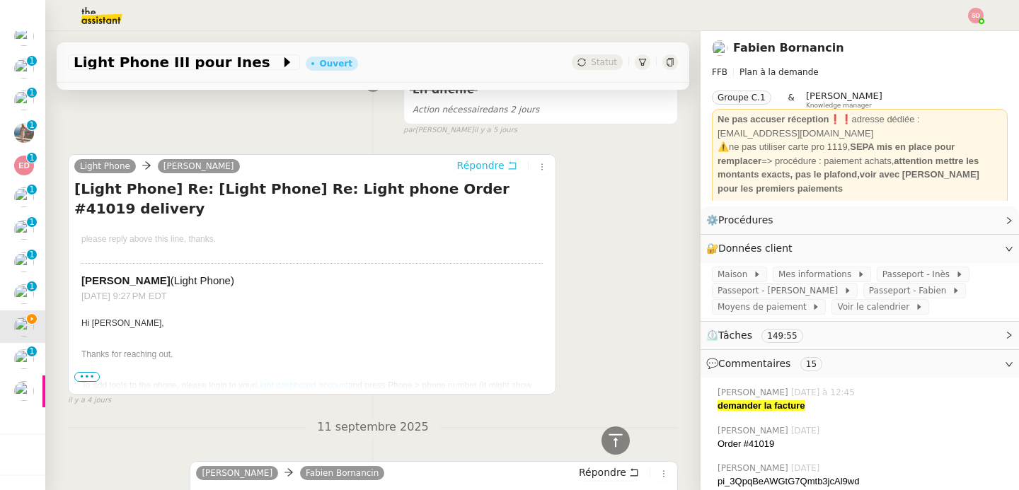
click at [463, 168] on span "Répondre" at bounding box center [480, 166] width 47 height 14
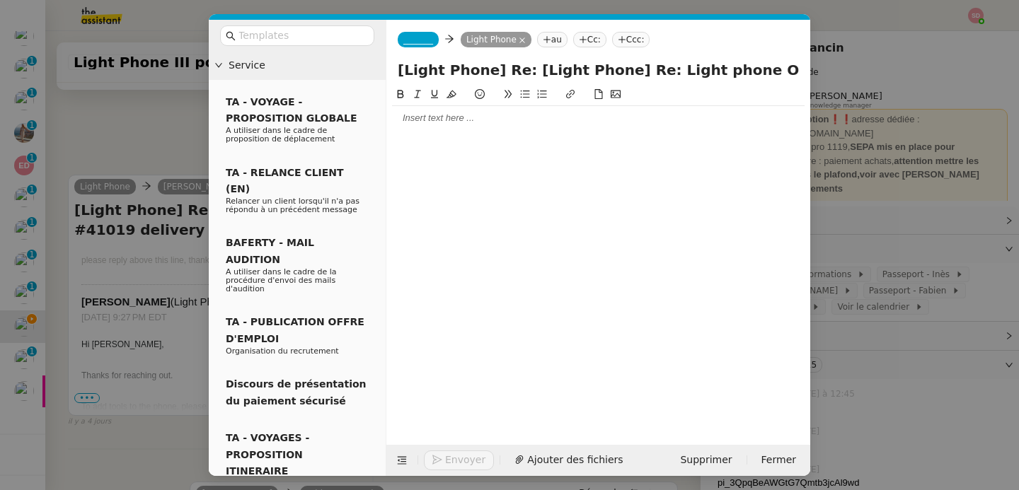
scroll to position [934, 0]
click at [429, 40] on span "_______" at bounding box center [418, 40] width 30 height 10
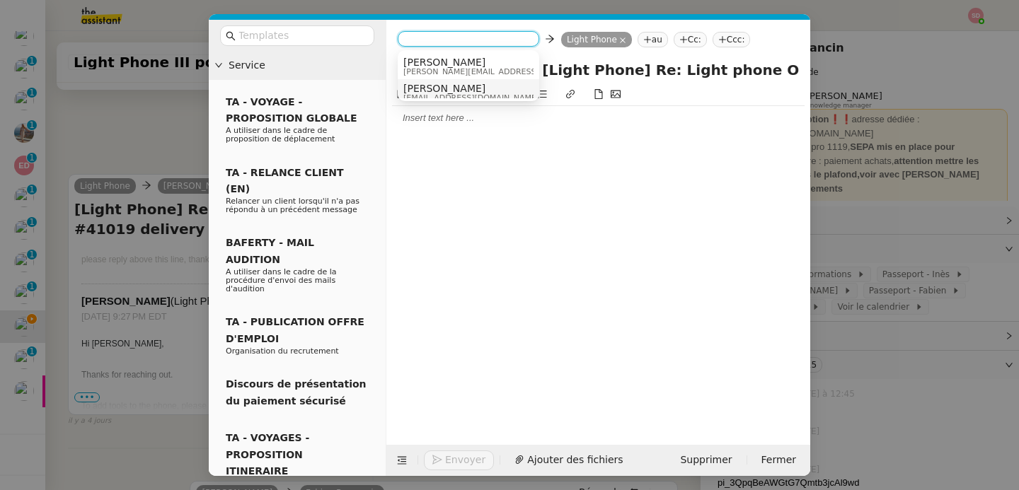
click at [423, 86] on span "[PERSON_NAME]" at bounding box center [471, 88] width 136 height 11
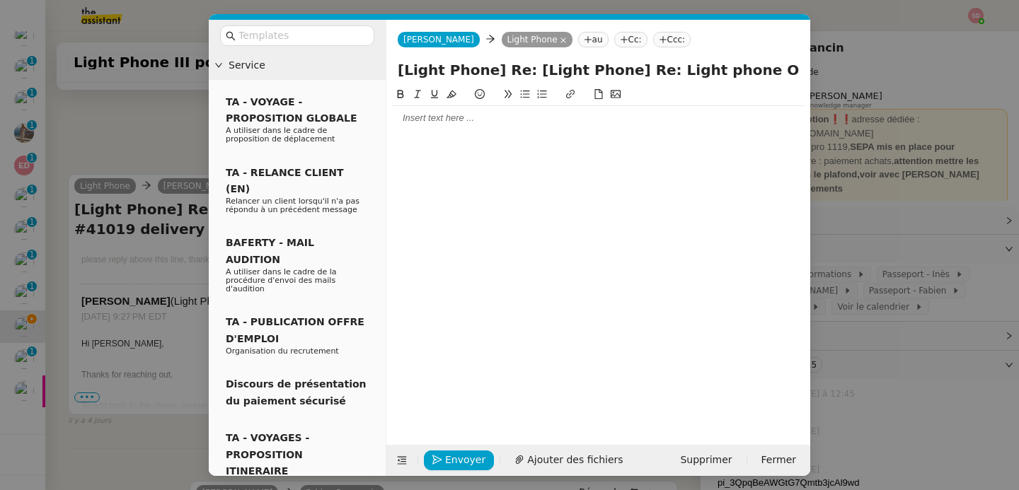
click at [425, 115] on div at bounding box center [598, 118] width 413 height 13
click at [564, 143] on li "Could you please send the invoice for this order ?" at bounding box center [605, 144] width 399 height 13
click at [447, 464] on span "Envoyer" at bounding box center [465, 460] width 40 height 16
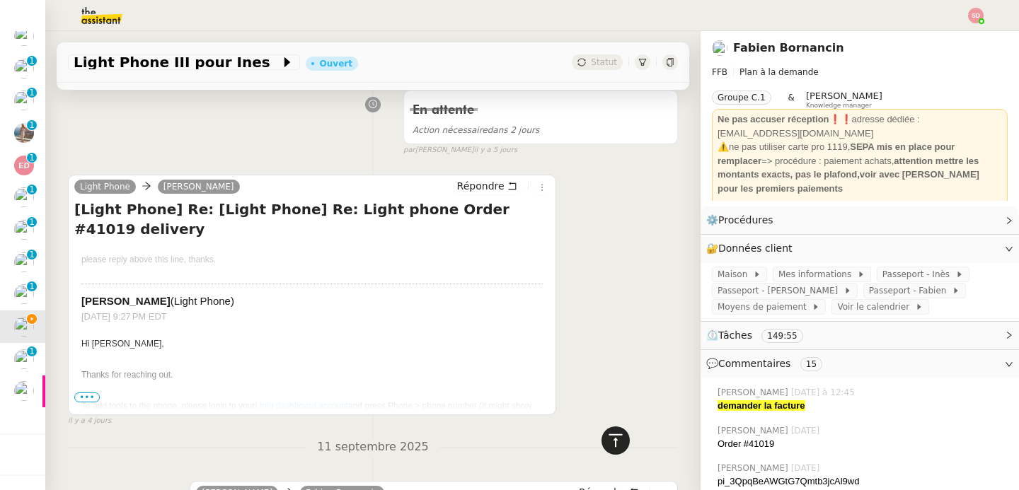
click at [609, 437] on icon at bounding box center [615, 440] width 17 height 17
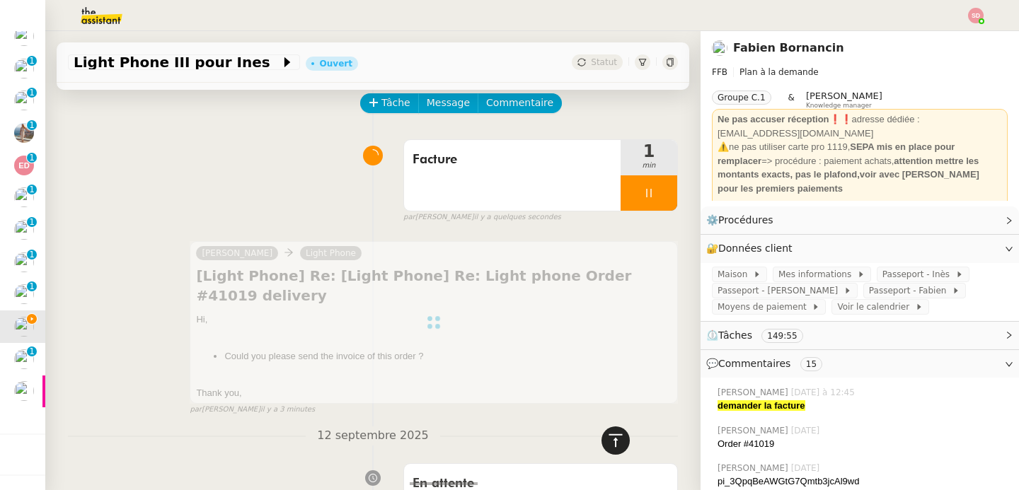
scroll to position [0, 0]
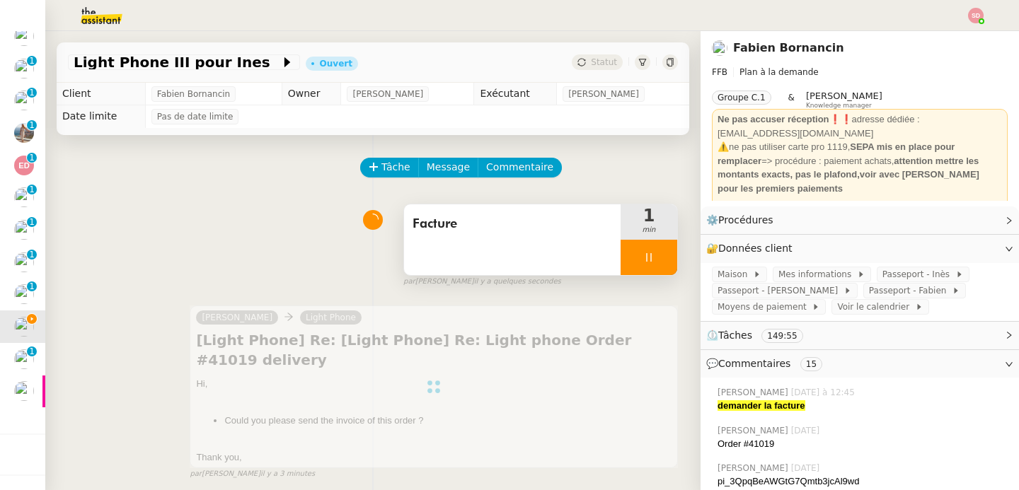
click at [643, 256] on div at bounding box center [649, 257] width 57 height 35
click at [658, 256] on icon at bounding box center [663, 257] width 11 height 11
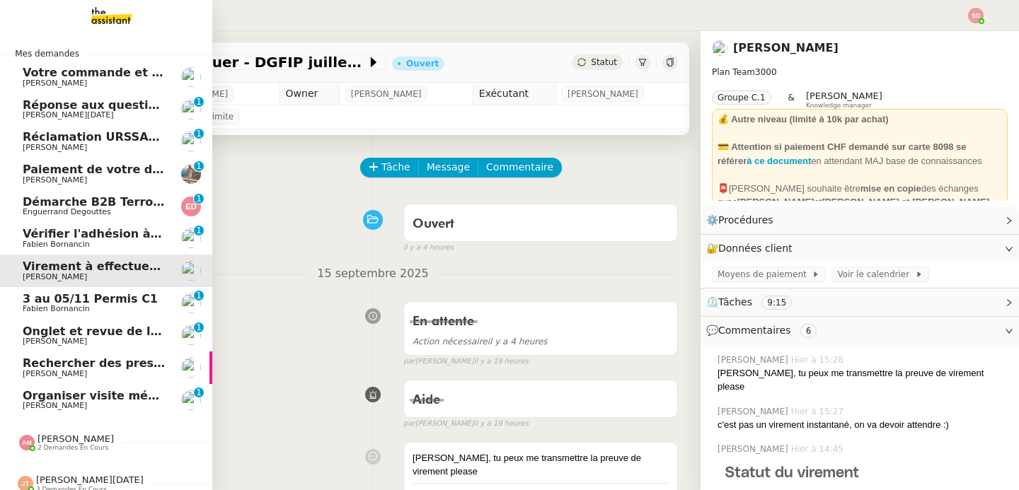
click at [149, 108] on span "Réponse aux questions des talents- 16 septembre 2025" at bounding box center [201, 104] width 356 height 13
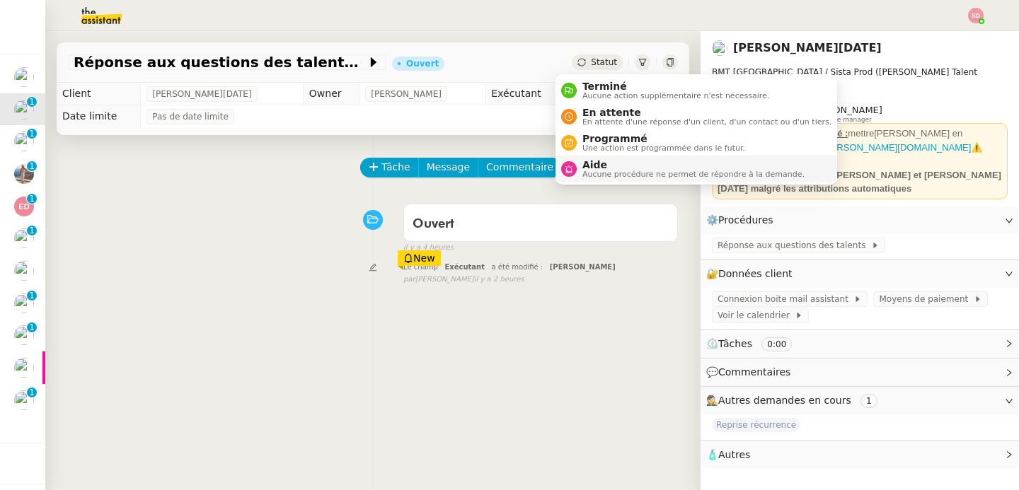
click at [619, 163] on span "Aide" at bounding box center [693, 164] width 222 height 11
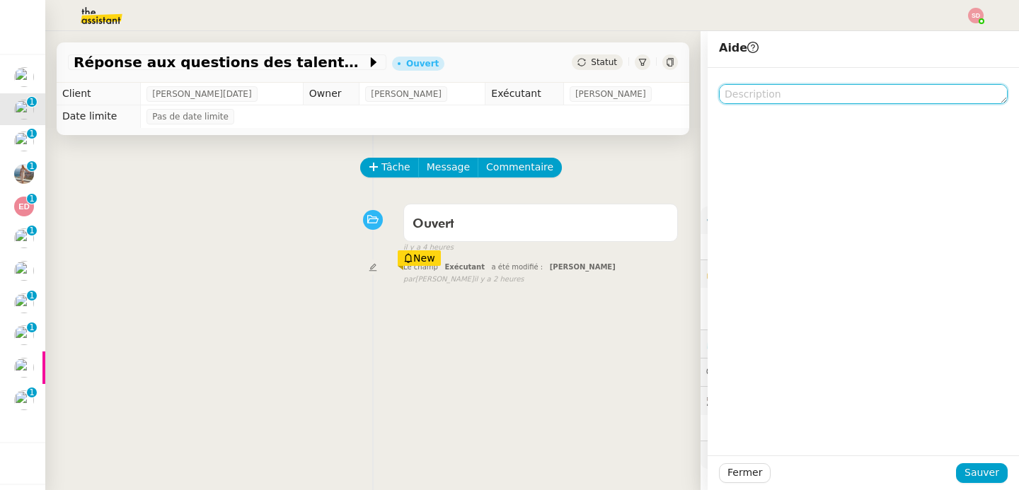
click at [839, 98] on textarea at bounding box center [863, 94] width 289 height 20
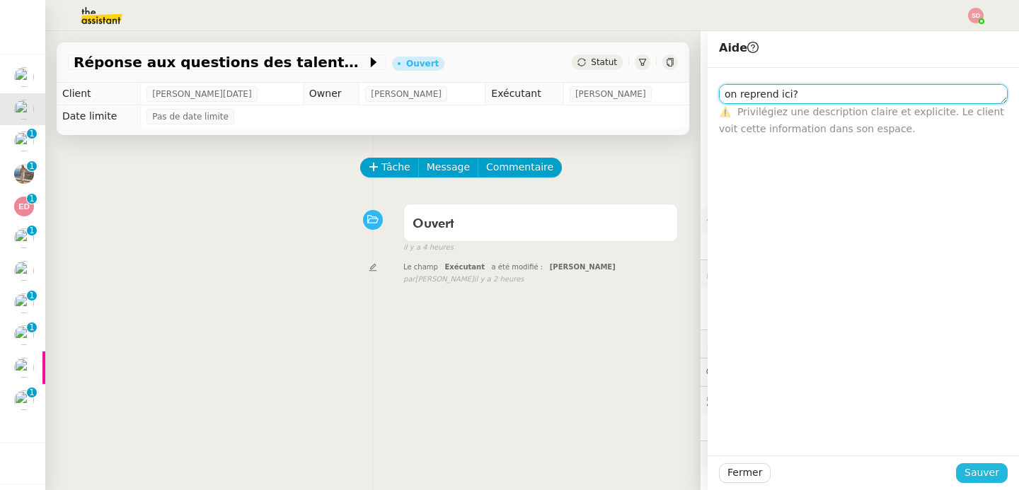
type textarea "on reprend ici?"
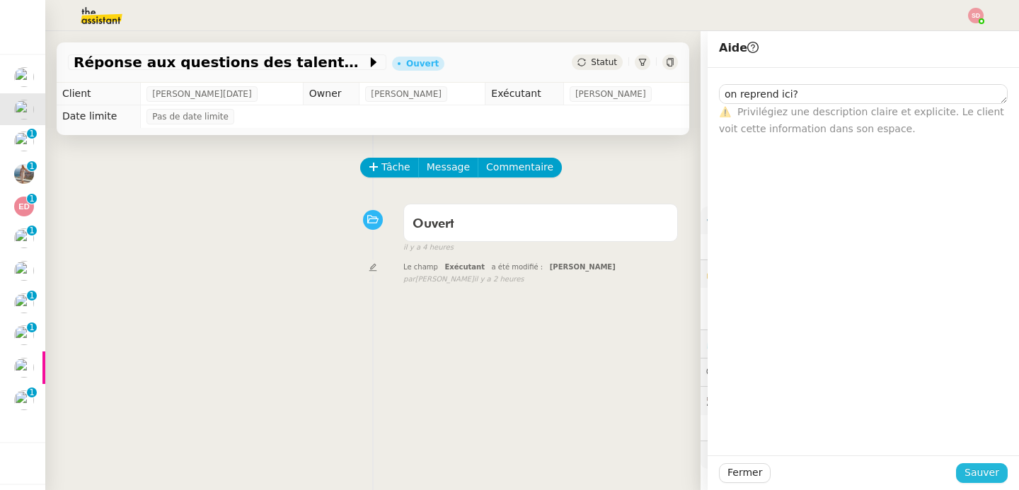
click at [981, 466] on span "Sauver" at bounding box center [982, 473] width 35 height 16
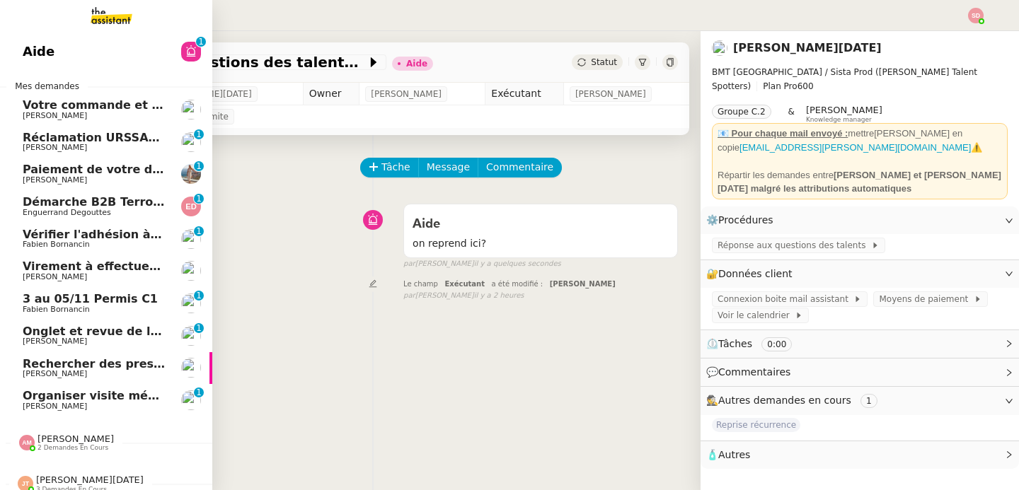
click at [56, 152] on span "[PERSON_NAME]" at bounding box center [55, 147] width 64 height 9
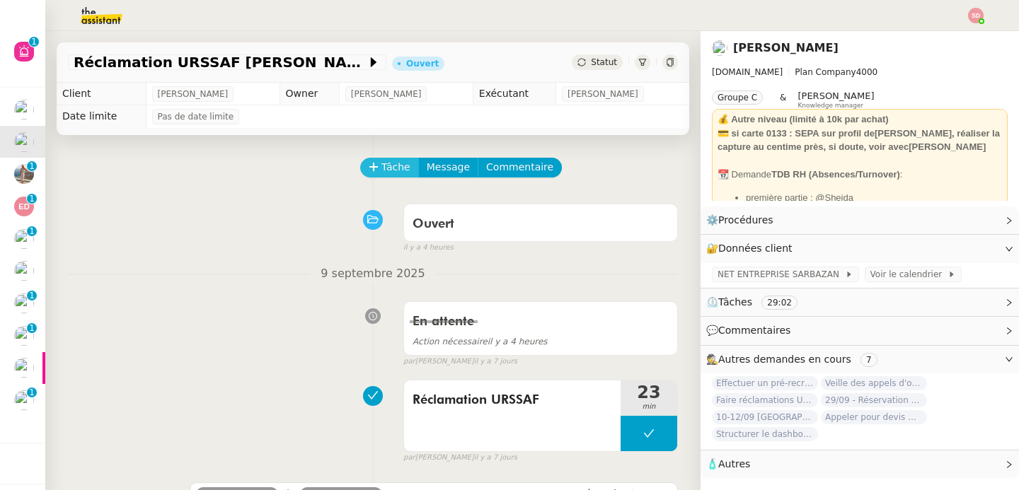
click at [386, 165] on span "Tâche" at bounding box center [395, 167] width 29 height 16
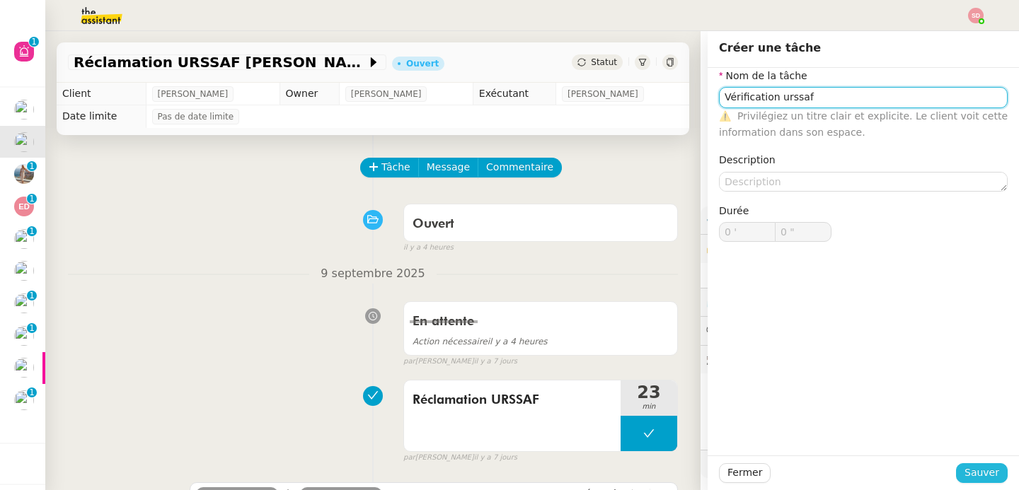
type input "Vérification urssaf"
click at [965, 474] on span "Sauver" at bounding box center [982, 473] width 35 height 16
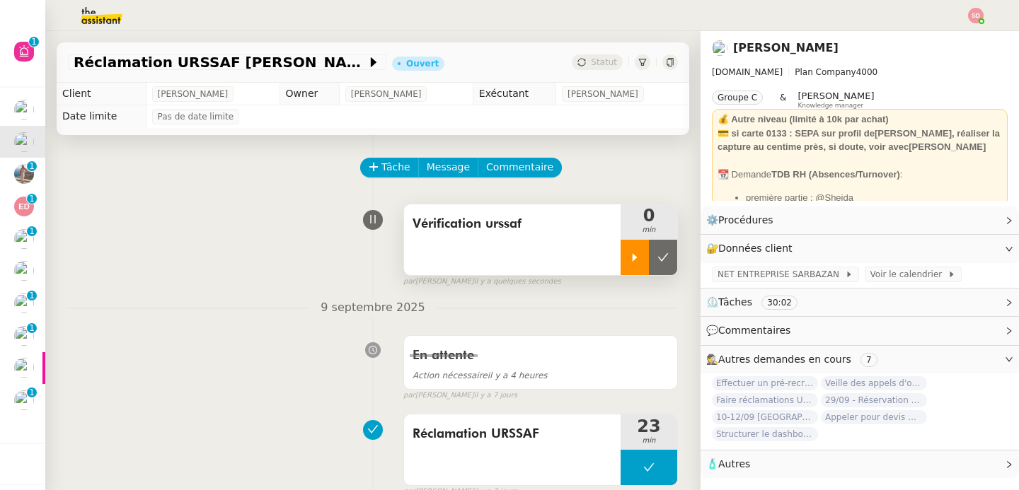
click at [621, 261] on div at bounding box center [635, 257] width 28 height 35
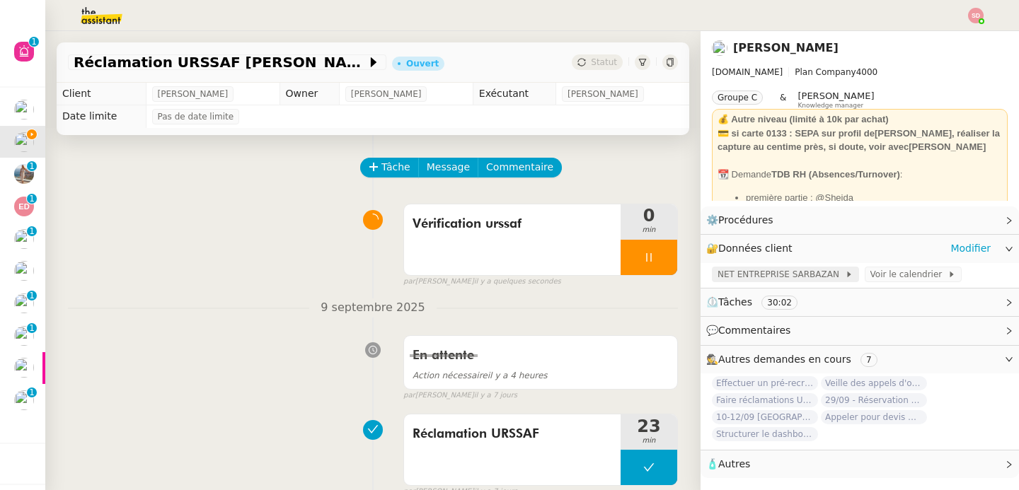
click at [776, 280] on span "NET ENTREPRISE SARBAZAN" at bounding box center [781, 275] width 127 height 14
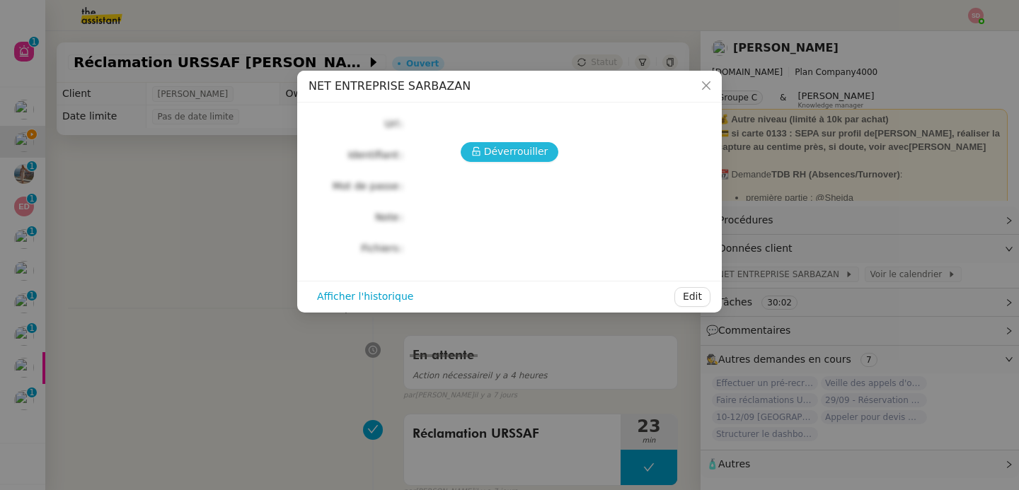
click at [512, 157] on span "Déverrouiller" at bounding box center [516, 152] width 64 height 16
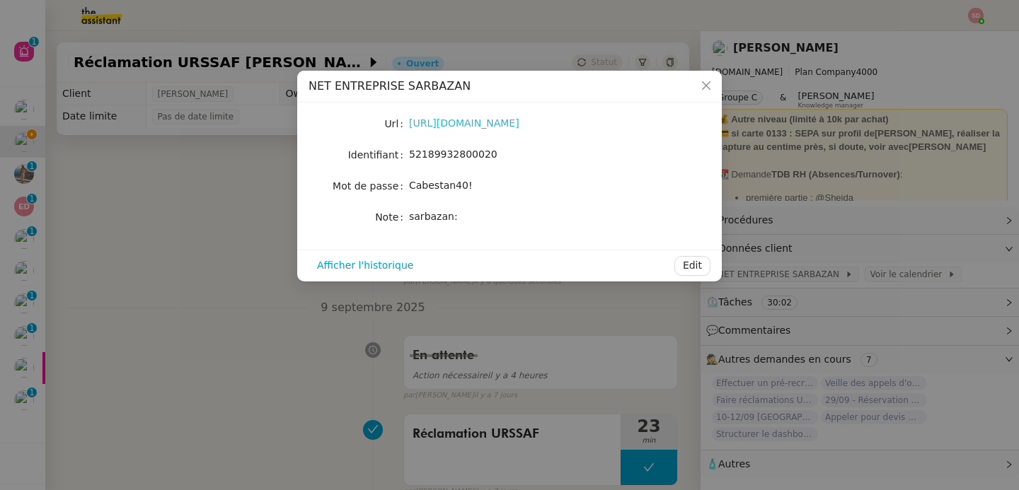
click at [500, 125] on link "[URL][DOMAIN_NAME]" at bounding box center [464, 122] width 110 height 11
click at [449, 148] on div "52189932800020" at bounding box center [526, 155] width 234 height 16
copy span "52189932800020"
click at [446, 183] on span "Cabestan40!" at bounding box center [441, 185] width 64 height 11
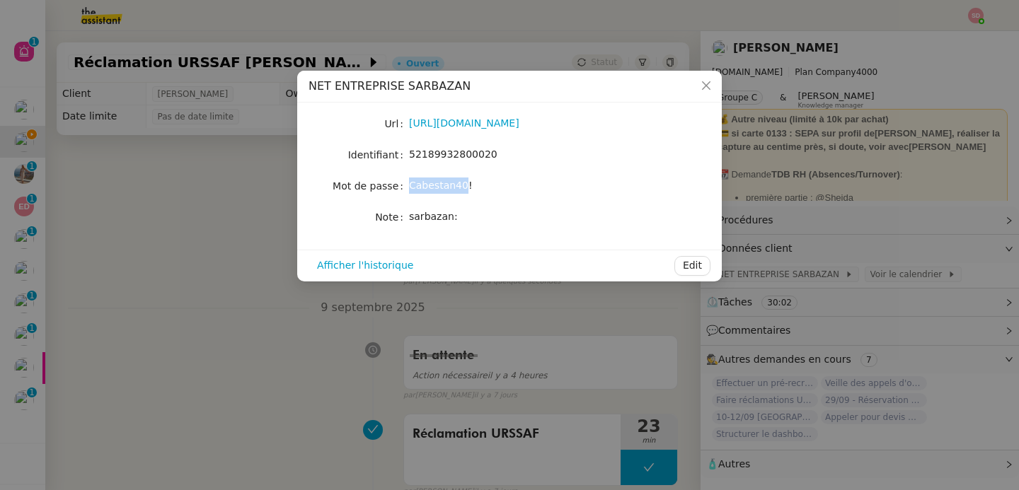
click at [446, 183] on span "Cabestan40!" at bounding box center [441, 185] width 64 height 11
copy span "Cabestan40!"
click at [285, 420] on nz-modal-container "NET ENTREPRISE SARBAZAN Url [URL][DOMAIN_NAME] Identifiant 52189932800020 Mot d…" at bounding box center [509, 245] width 1019 height 490
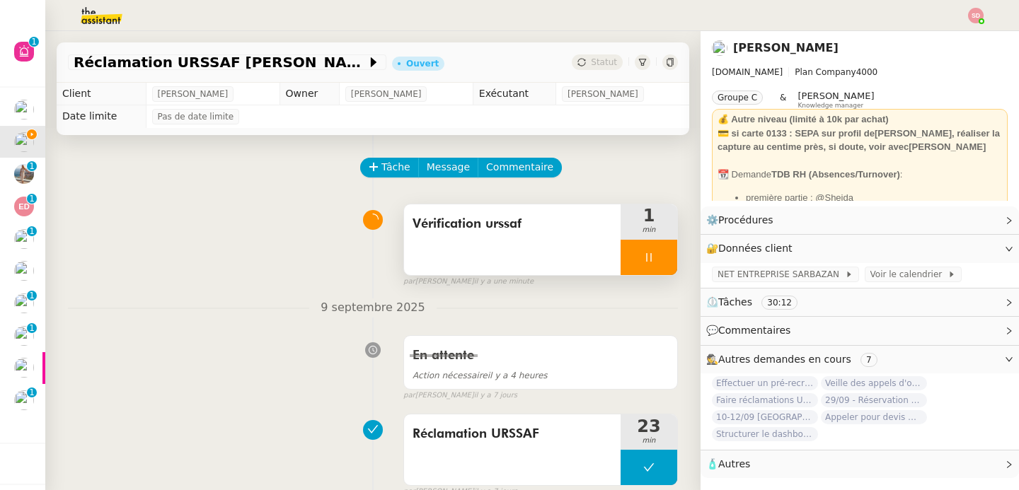
click at [649, 260] on div at bounding box center [649, 257] width 57 height 35
click at [658, 260] on icon at bounding box center [663, 257] width 11 height 11
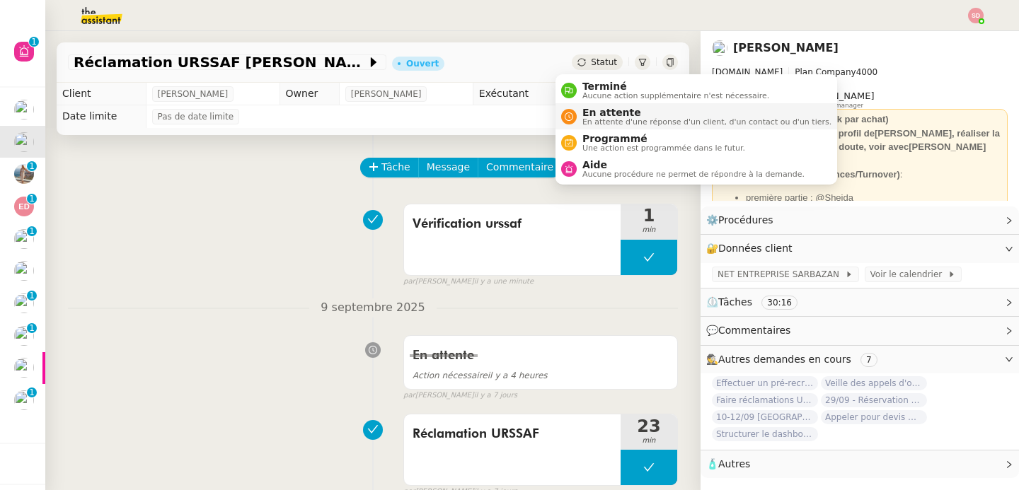
click at [624, 126] on span "En attente d'une réponse d'un client, d'un contact ou d'un tiers." at bounding box center [706, 122] width 249 height 8
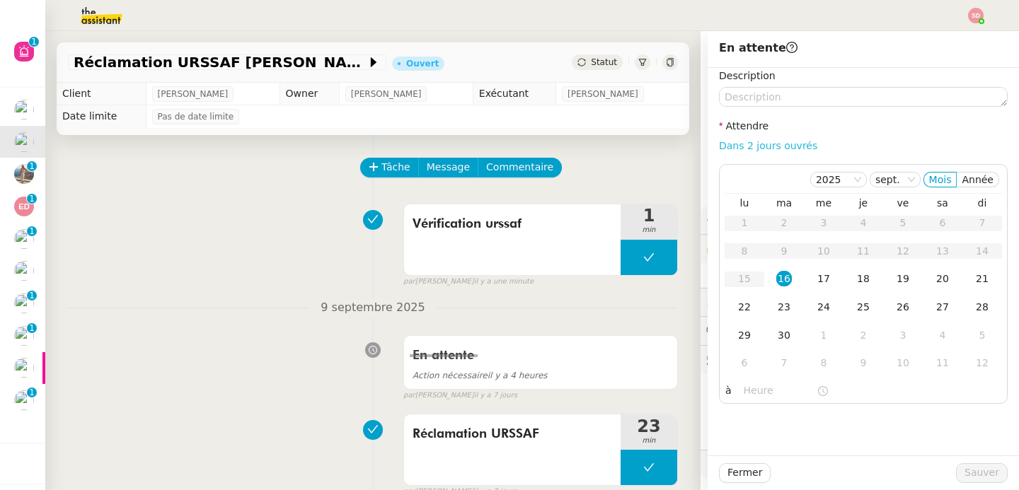
click at [724, 143] on link "Dans 2 jours ouvrés" at bounding box center [768, 145] width 98 height 11
type input "07:00"
click at [776, 302] on div "23" at bounding box center [784, 307] width 16 height 16
click at [984, 478] on span "Sauver" at bounding box center [982, 473] width 35 height 16
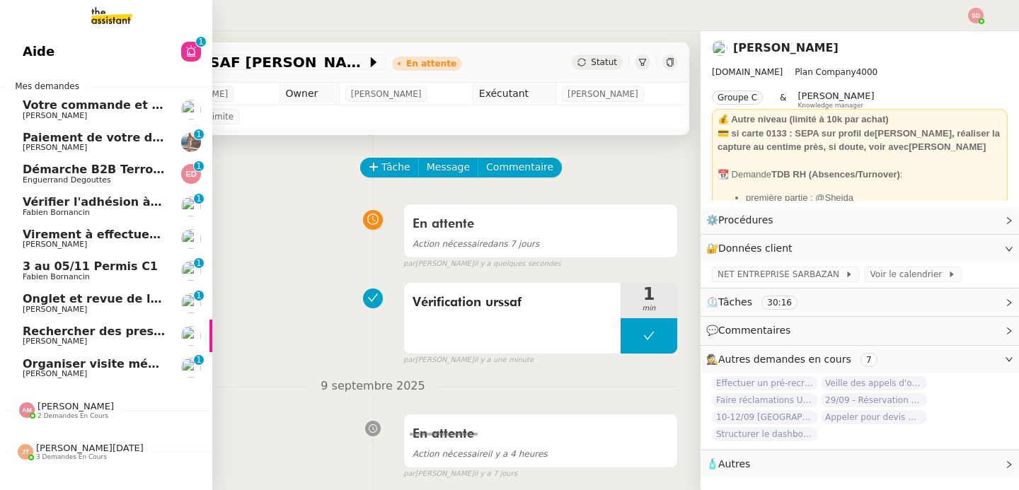
click at [62, 236] on span "Virement à effectuer - DGFIP juillet 2025" at bounding box center [153, 234] width 260 height 13
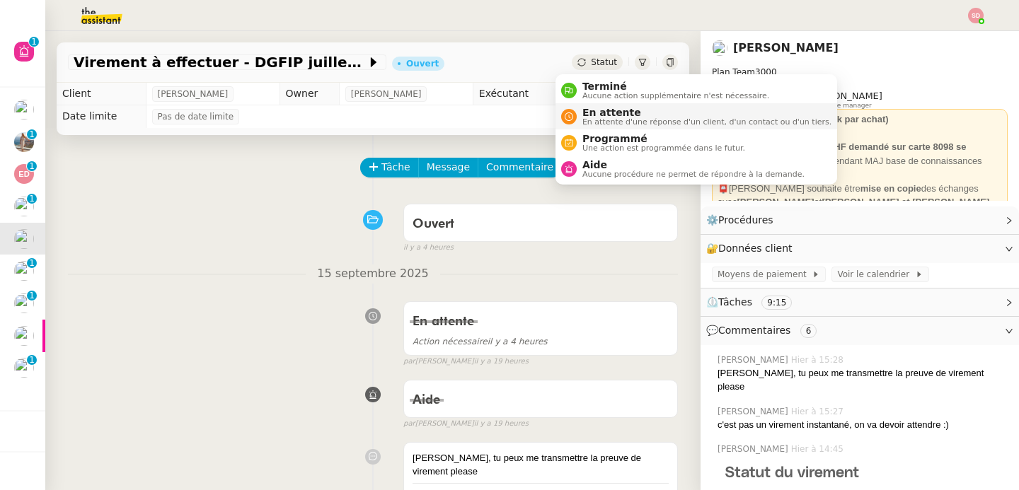
click at [590, 113] on span "En attente" at bounding box center [706, 112] width 249 height 11
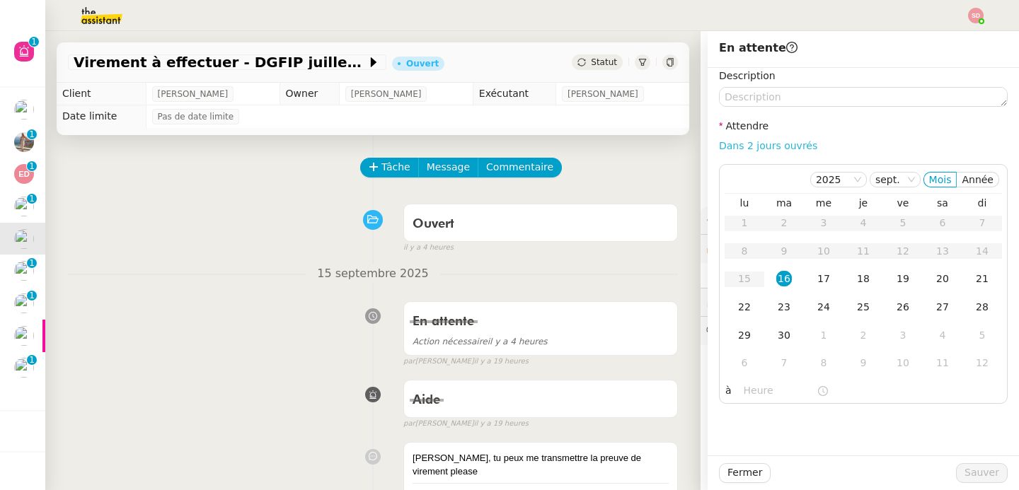
click at [759, 146] on link "Dans 2 jours ouvrés" at bounding box center [768, 145] width 98 height 11
type input "07:00"
click at [816, 277] on div "17" at bounding box center [824, 279] width 16 height 16
click at [965, 466] on span "Sauver" at bounding box center [982, 473] width 35 height 16
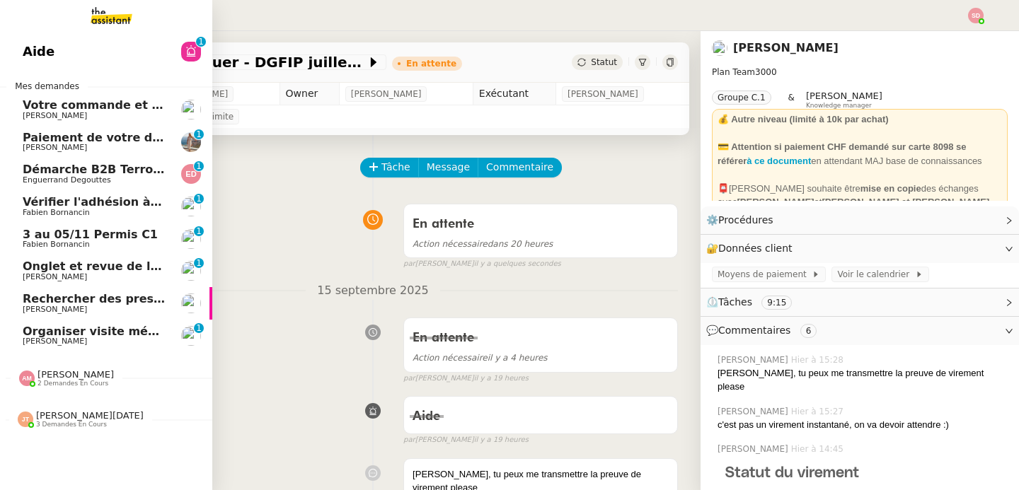
click at [122, 138] on span "Paiement de votre dossier" at bounding box center [107, 137] width 168 height 13
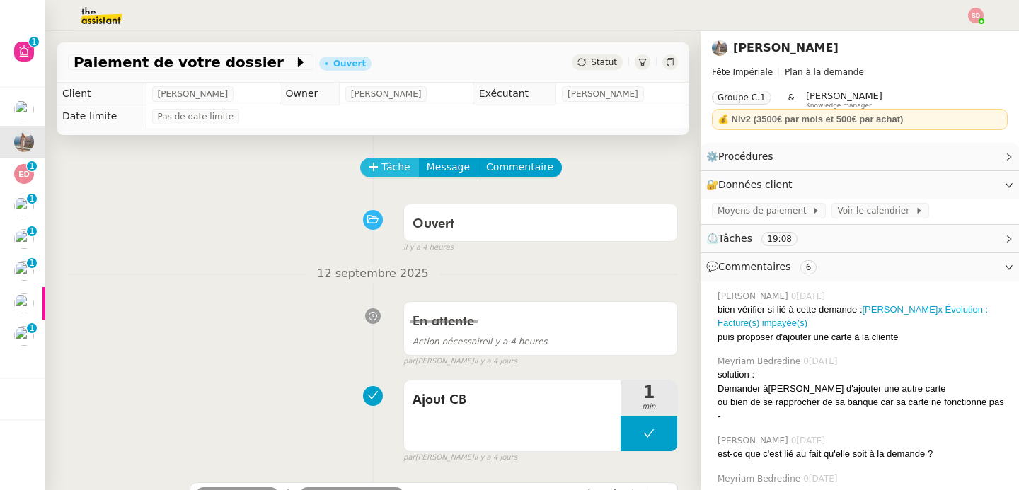
scroll to position [230, 0]
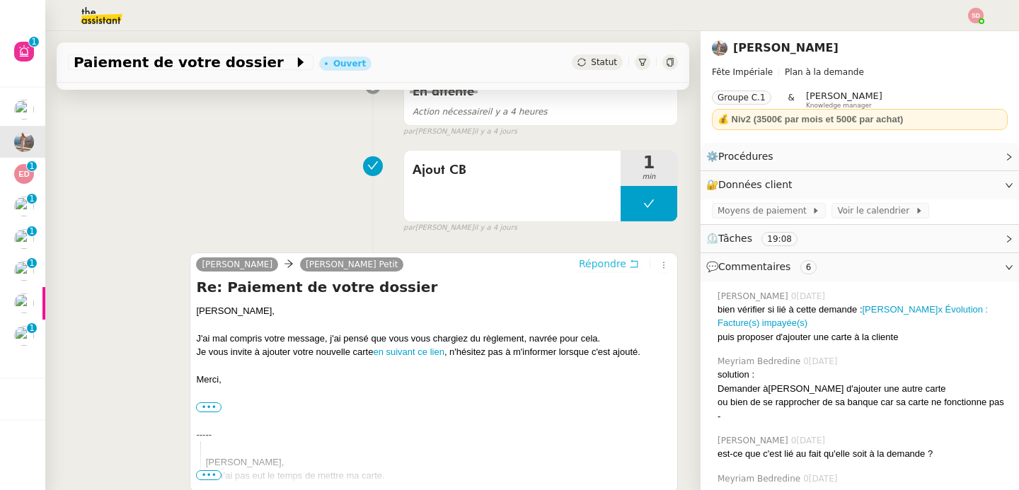
click at [585, 266] on span "Répondre" at bounding box center [602, 264] width 47 height 14
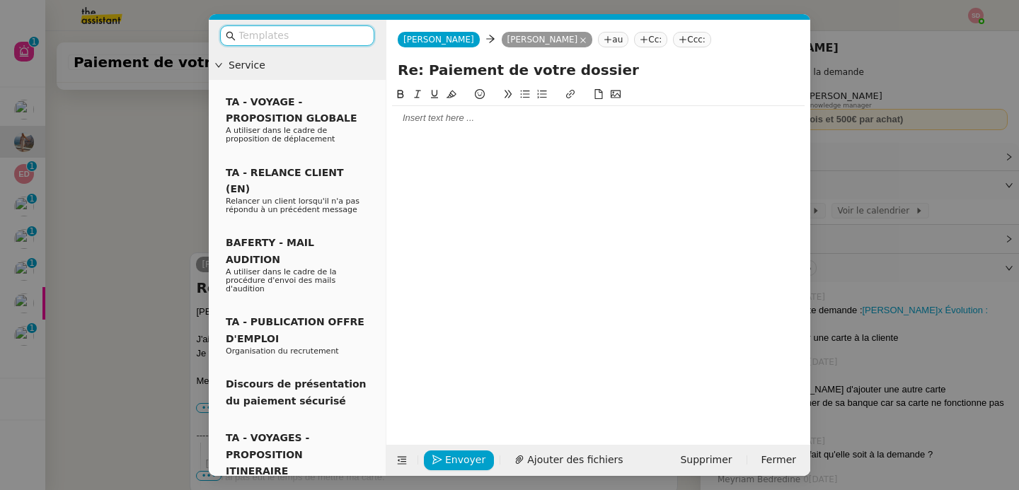
click at [151, 240] on nz-modal-container "Service TA - VOYAGE - PROPOSITION GLOBALE A utiliser dans le cadre de propositi…" at bounding box center [509, 245] width 1019 height 490
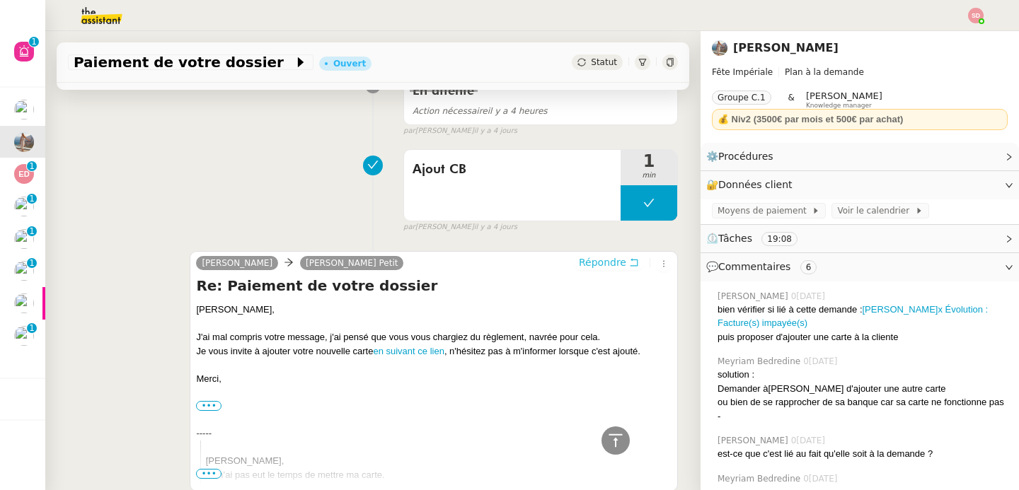
scroll to position [336, 0]
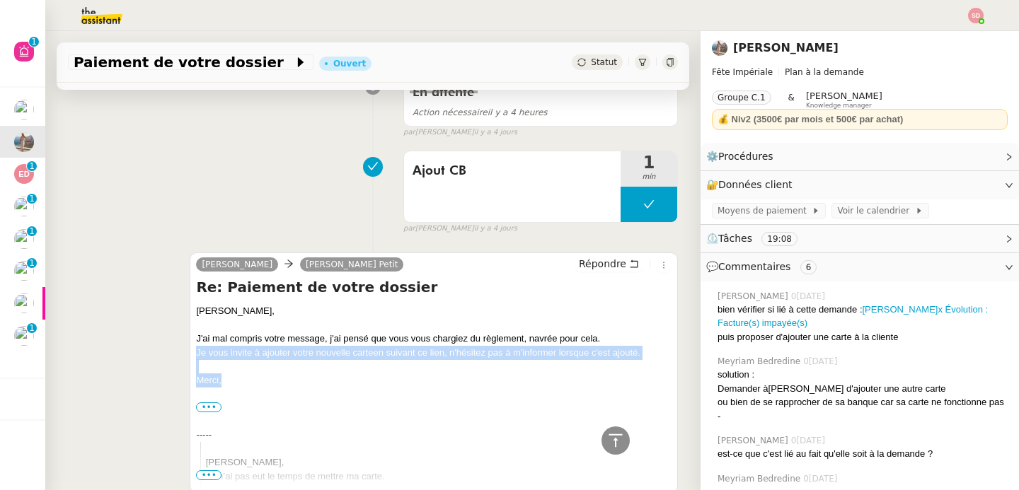
drag, startPoint x: 189, startPoint y: 351, endPoint x: 231, endPoint y: 377, distance: 49.3
click at [231, 377] on div "[PERSON_NAME]x [PERSON_NAME]r Petit Répondre Re: Paiement de votre dossier [PER…" at bounding box center [434, 373] width 488 height 241
copy div "Je vous invite à ajouter votre nouvelle carte en suivant [PERSON_NAME] , n'hési…"
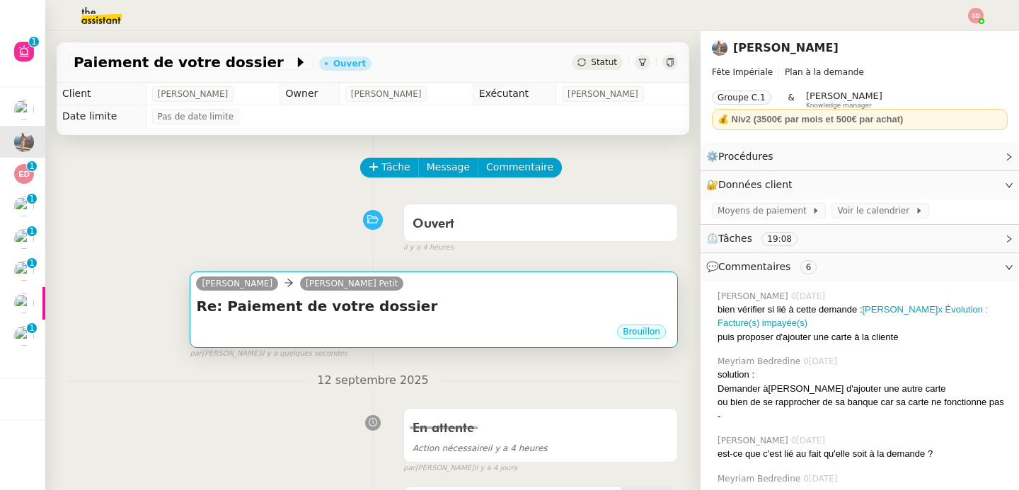
click at [380, 302] on h4 "Re: Paiement de votre dossier" at bounding box center [434, 307] width 476 height 20
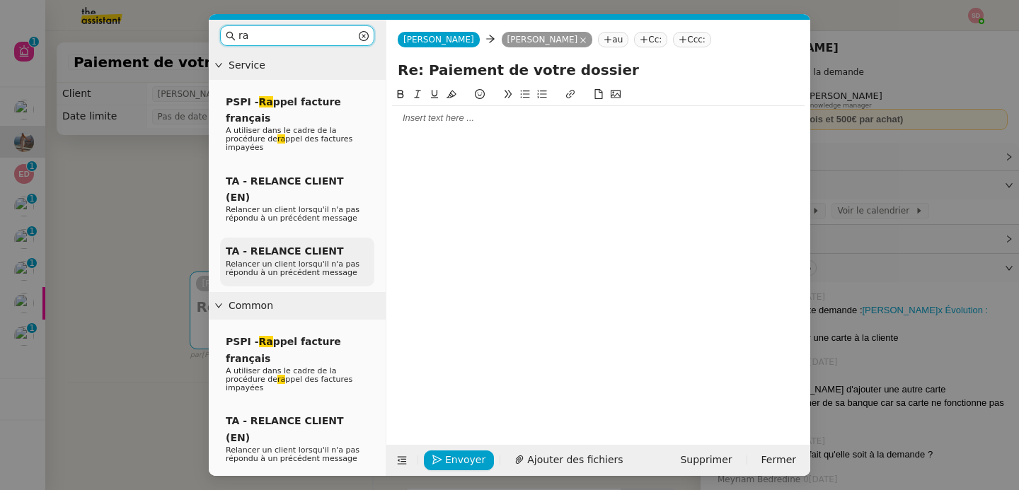
type input "ra"
click at [311, 260] on span "Relancer un client lorsqu'il n'a pas répondu à un précédent message" at bounding box center [293, 269] width 134 height 18
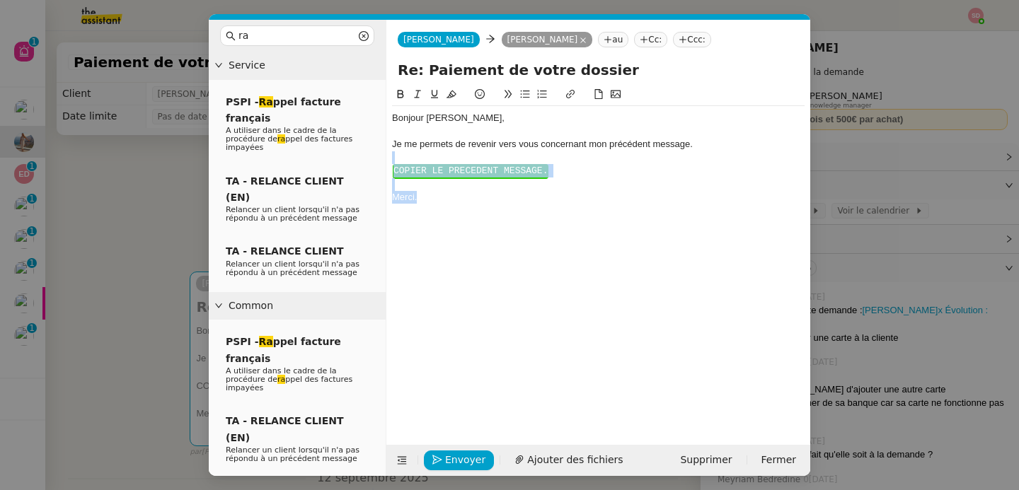
drag, startPoint x: 424, startPoint y: 211, endPoint x: 391, endPoint y: 162, distance: 59.1
click at [391, 162] on nz-spin "Bonjour [PERSON_NAME]﻿, Je me permets de revenir vers vous concernant mon précé…" at bounding box center [598, 257] width 424 height 343
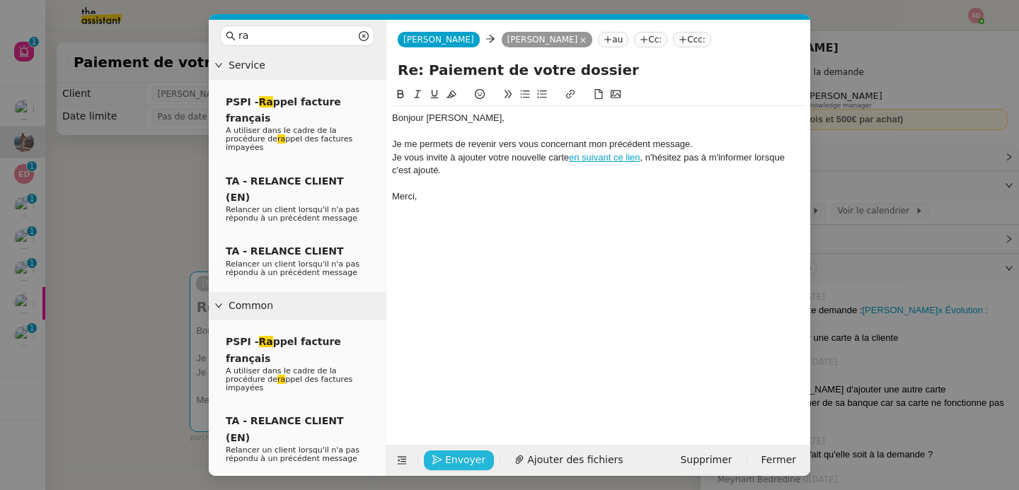
click at [460, 455] on span "Envoyer" at bounding box center [465, 460] width 40 height 16
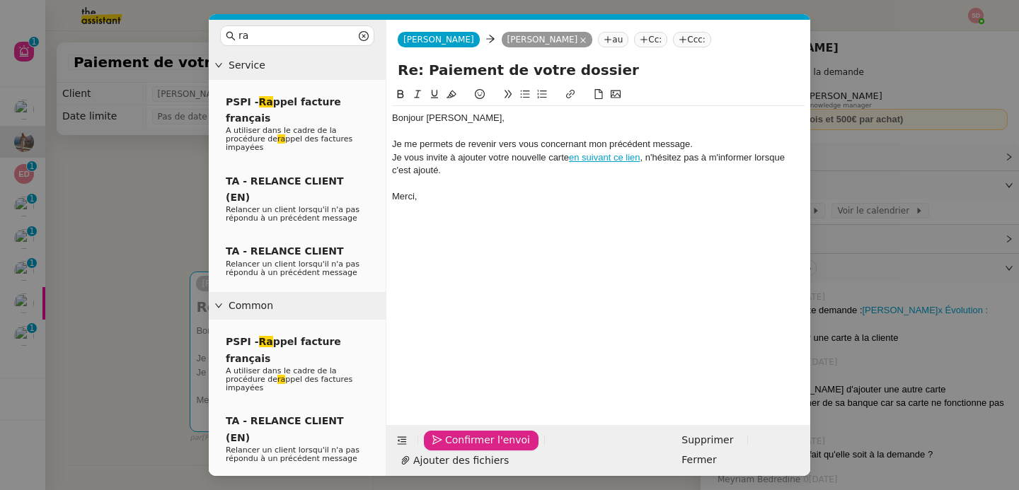
click at [460, 449] on span "Confirmer l'envoi" at bounding box center [487, 440] width 85 height 16
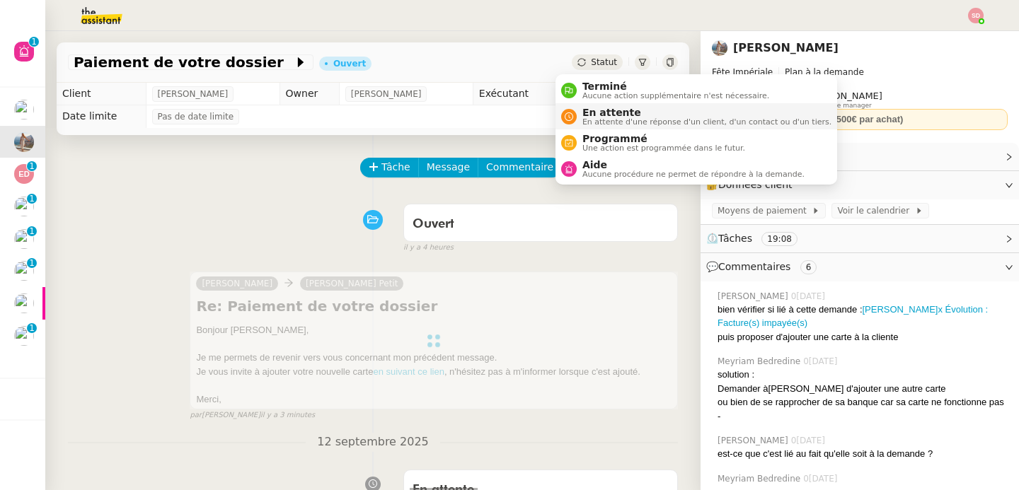
click at [602, 110] on span "En attente" at bounding box center [706, 112] width 249 height 11
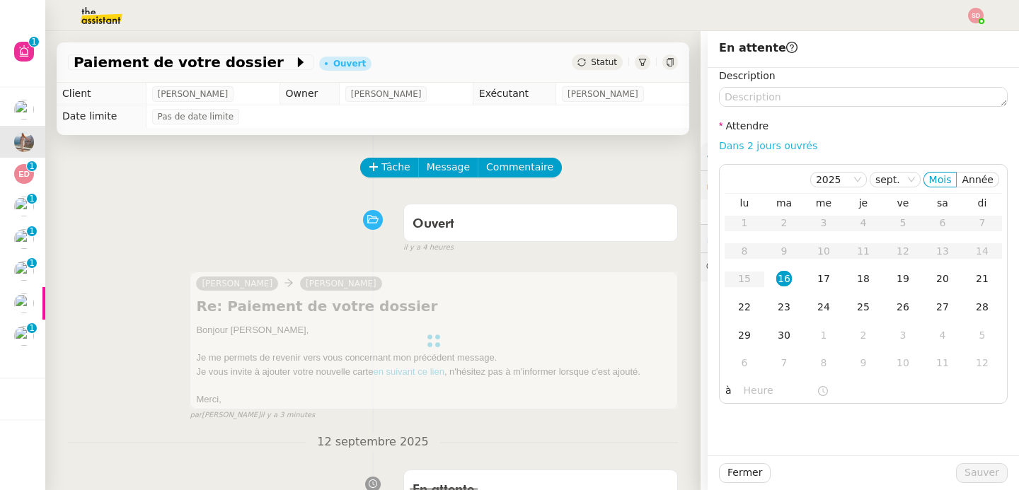
click at [764, 145] on link "Dans 2 jours ouvrés" at bounding box center [768, 145] width 98 height 11
type input "07:00"
click at [780, 309] on div "23" at bounding box center [784, 307] width 16 height 16
click at [983, 469] on span "Sauver" at bounding box center [982, 473] width 35 height 16
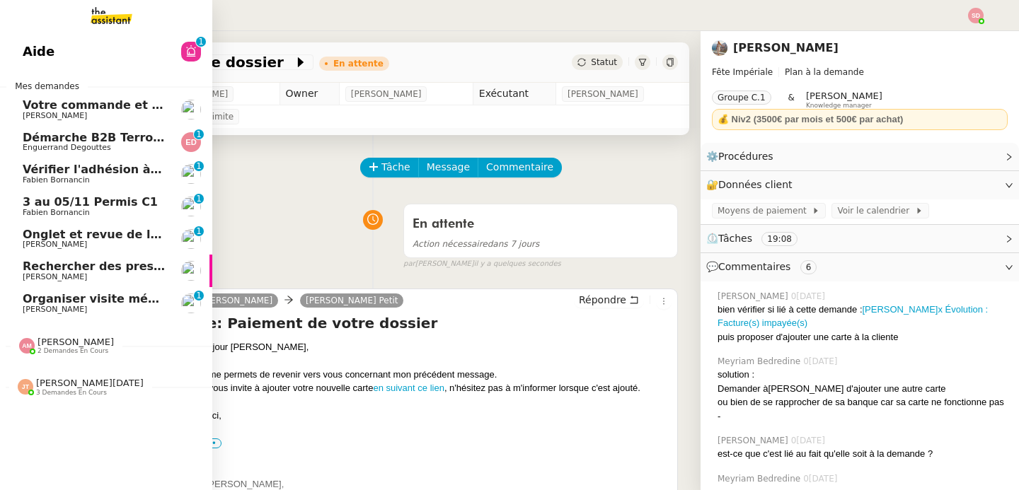
click at [42, 167] on span "Vérifier l'adhésion à [GEOGRAPHIC_DATA]" at bounding box center [155, 169] width 265 height 13
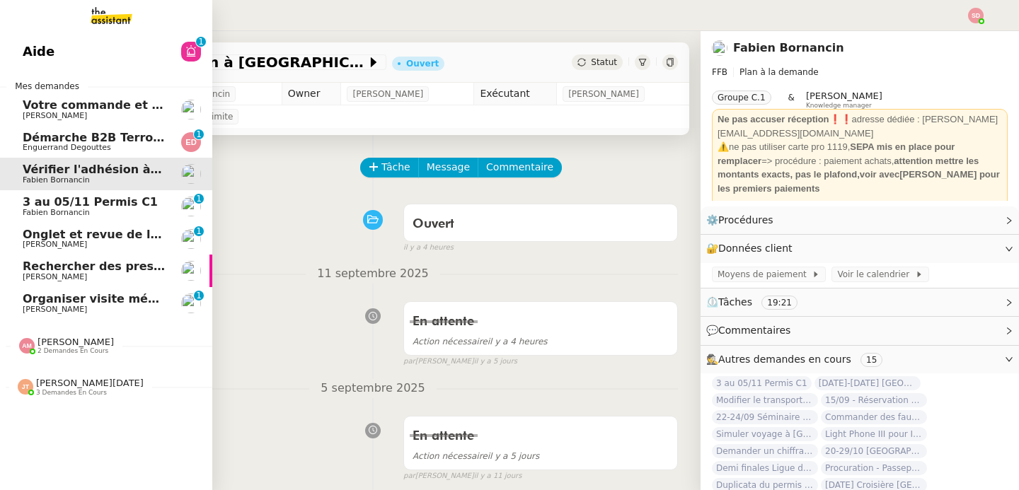
click at [149, 259] on link "Rechercher des prestataires pour formation IA [PERSON_NAME]" at bounding box center [106, 271] width 212 height 33
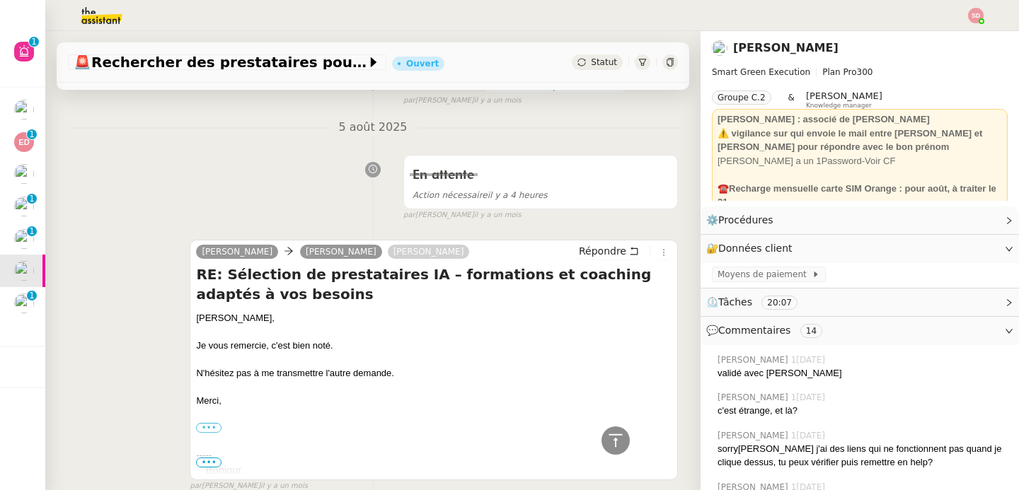
scroll to position [464, 0]
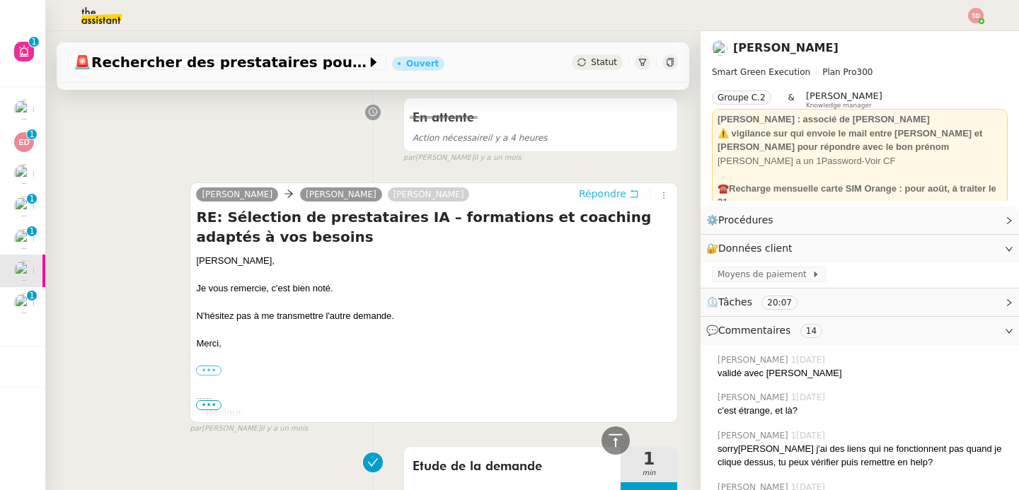
click at [579, 189] on span "Répondre" at bounding box center [602, 194] width 47 height 14
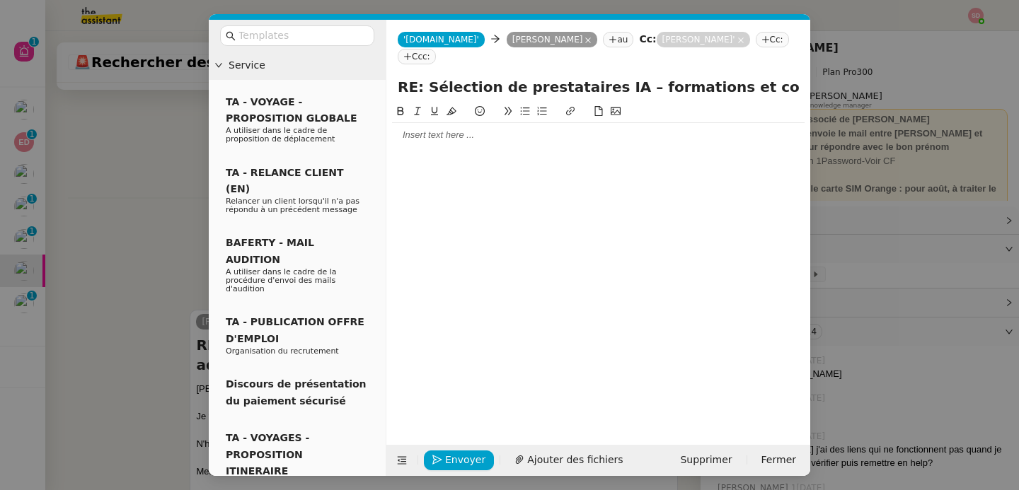
scroll to position [592, 0]
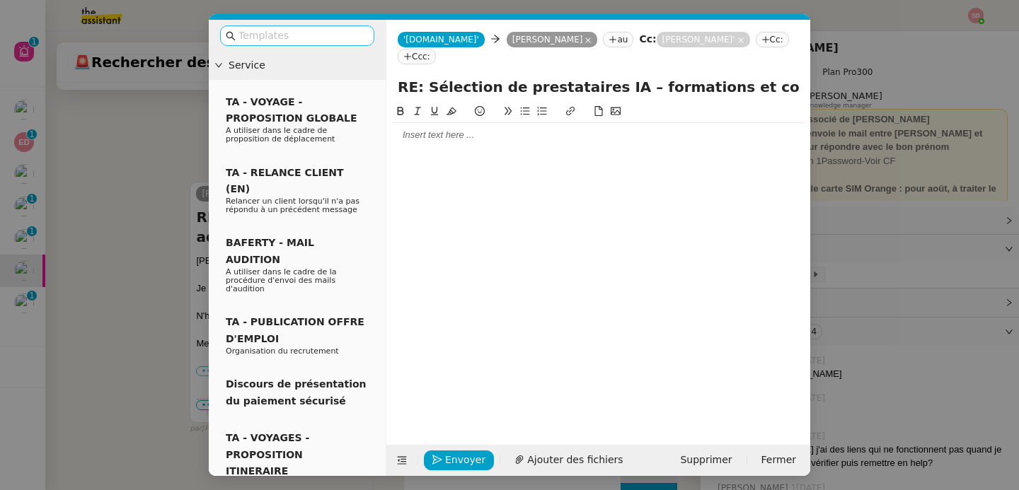
click at [271, 38] on input "text" at bounding box center [302, 36] width 127 height 16
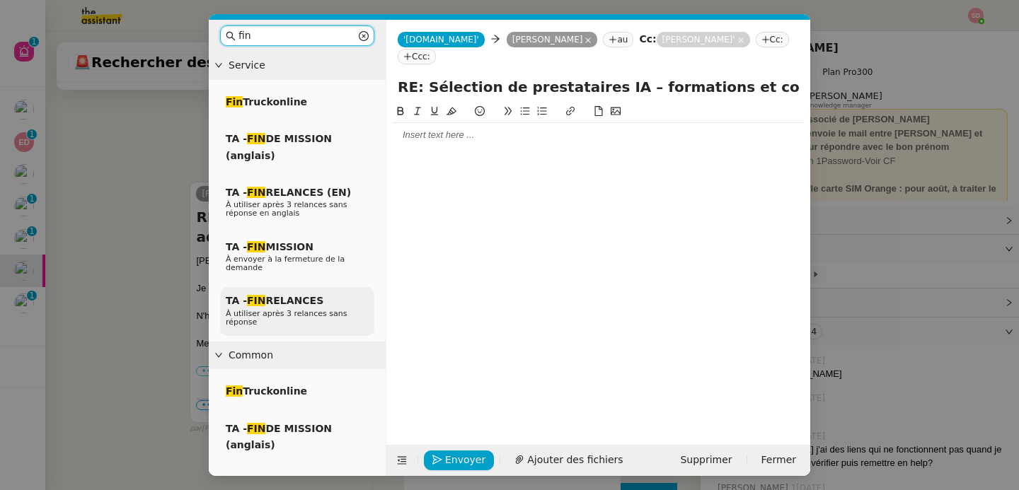
type input "fin"
click at [302, 296] on span "TA - FIN RELANCES" at bounding box center [275, 300] width 98 height 11
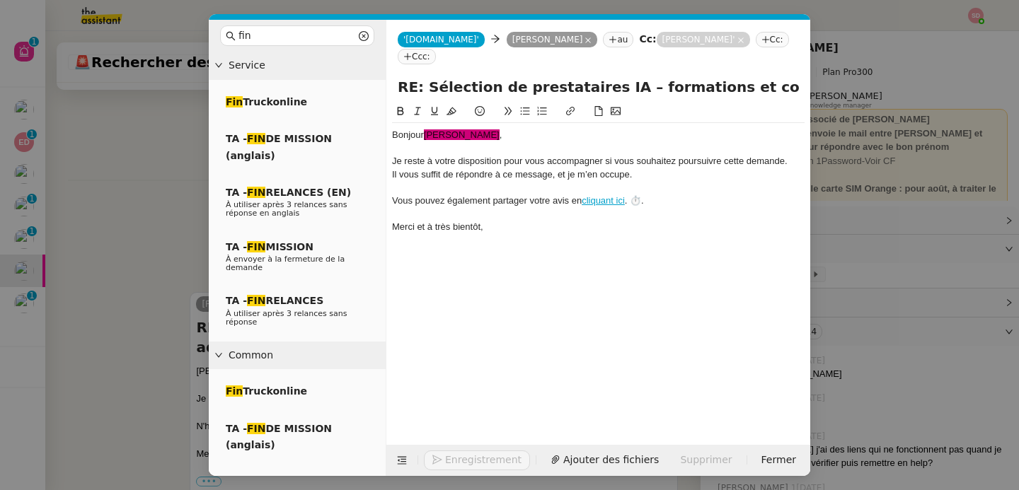
scroll to position [702, 0]
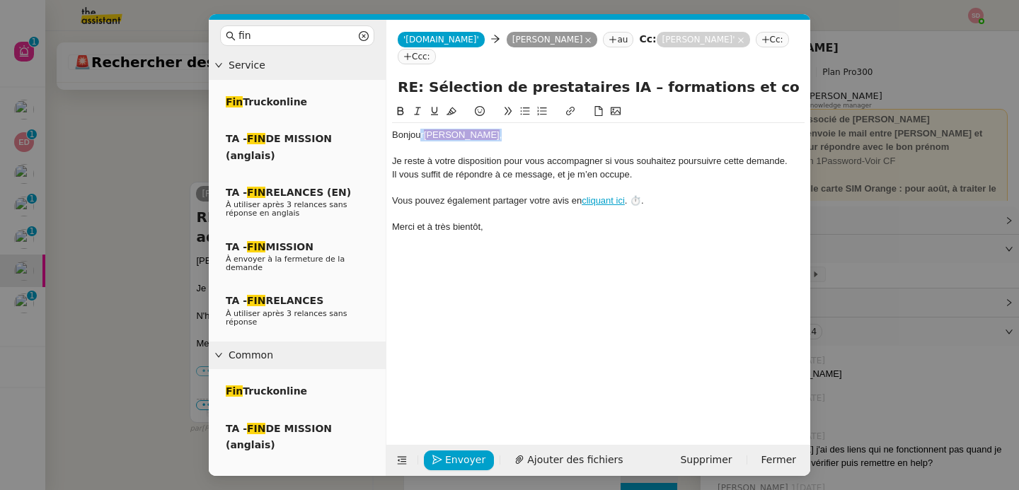
drag, startPoint x: 463, startPoint y: 135, endPoint x: 421, endPoint y: 135, distance: 41.8
click at [421, 135] on div "Bonjour ﻿[PERSON_NAME] ," at bounding box center [598, 135] width 413 height 13
click at [430, 455] on button "Envoyer" at bounding box center [459, 461] width 70 height 20
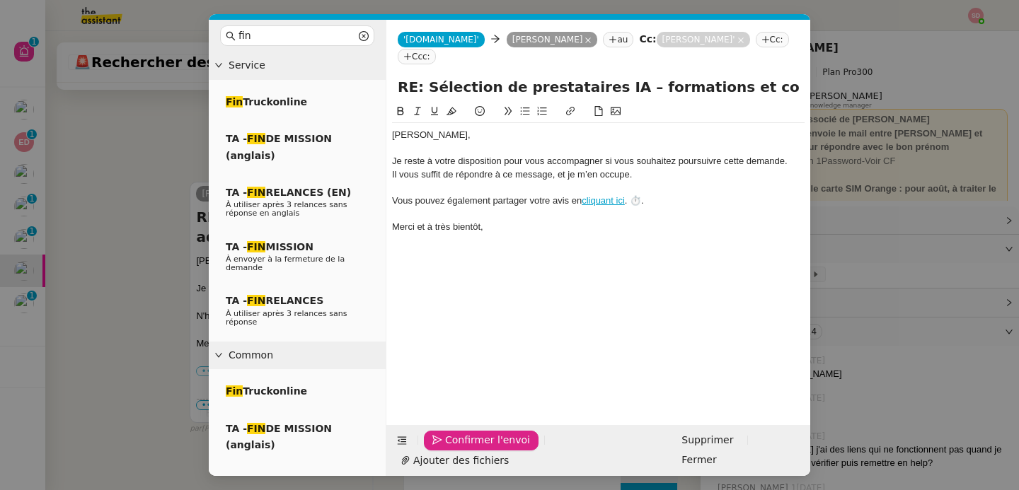
click at [430, 451] on button "Confirmer l'envoi" at bounding box center [481, 441] width 115 height 20
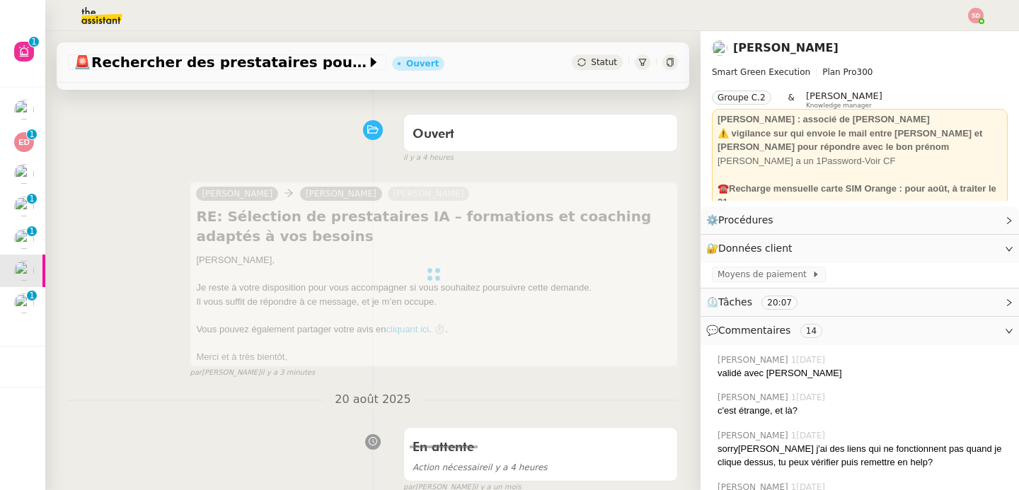
scroll to position [0, 0]
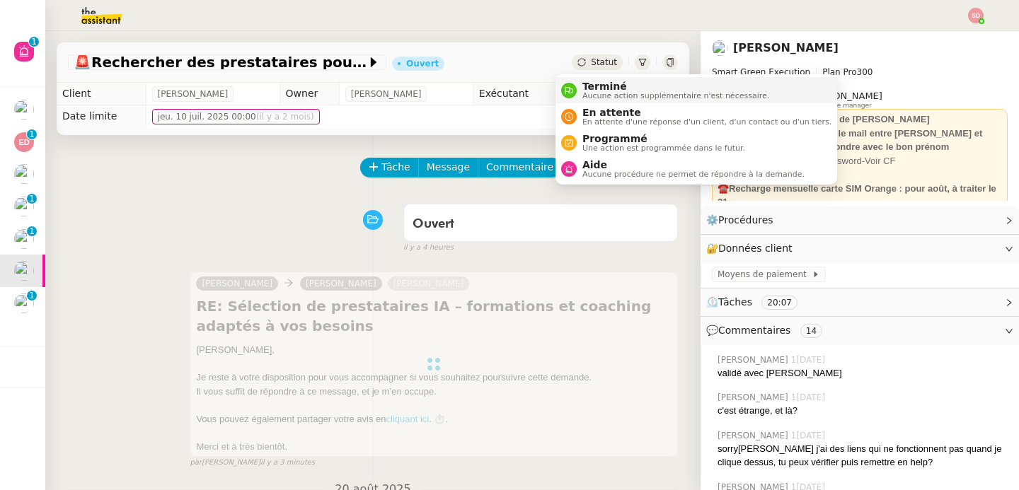
click at [597, 93] on span "Aucune action supplémentaire n'est nécessaire." at bounding box center [675, 96] width 187 height 8
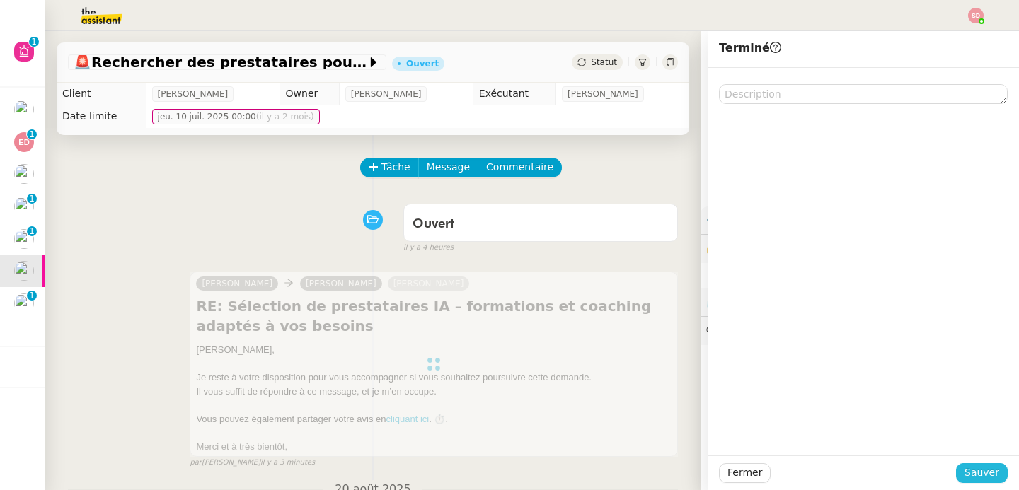
click at [972, 469] on span "Sauver" at bounding box center [982, 473] width 35 height 16
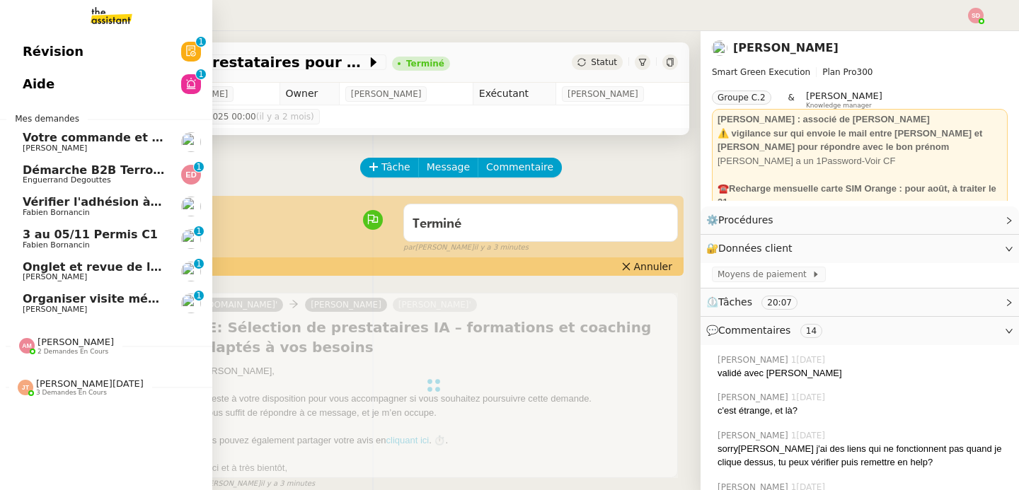
click at [54, 307] on span "[PERSON_NAME]" at bounding box center [55, 309] width 64 height 9
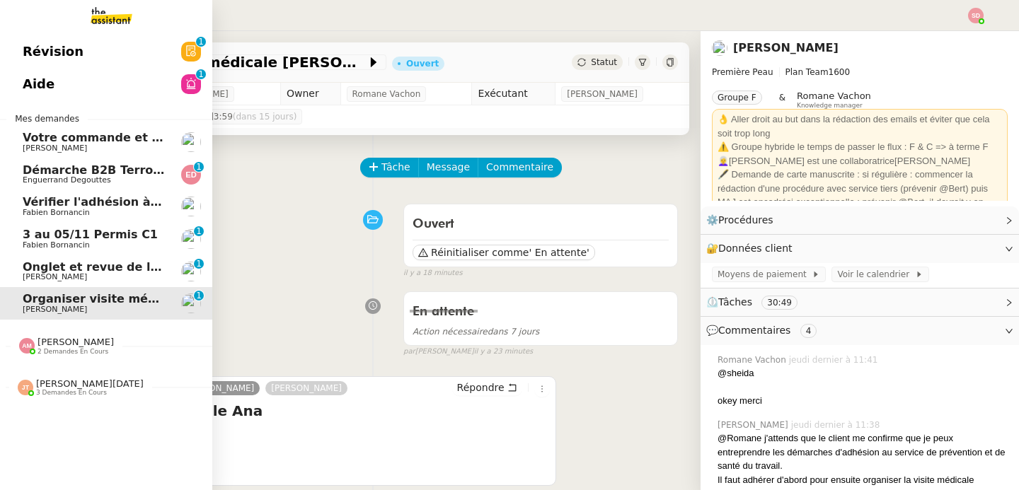
click at [60, 344] on span "[PERSON_NAME]" at bounding box center [76, 342] width 76 height 11
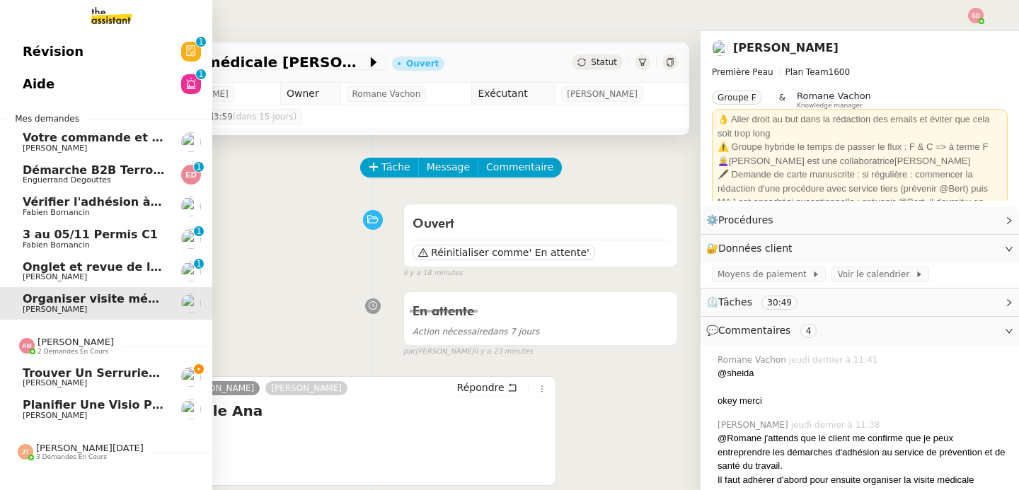
click at [81, 349] on span "2 demandes en cours" at bounding box center [73, 352] width 71 height 8
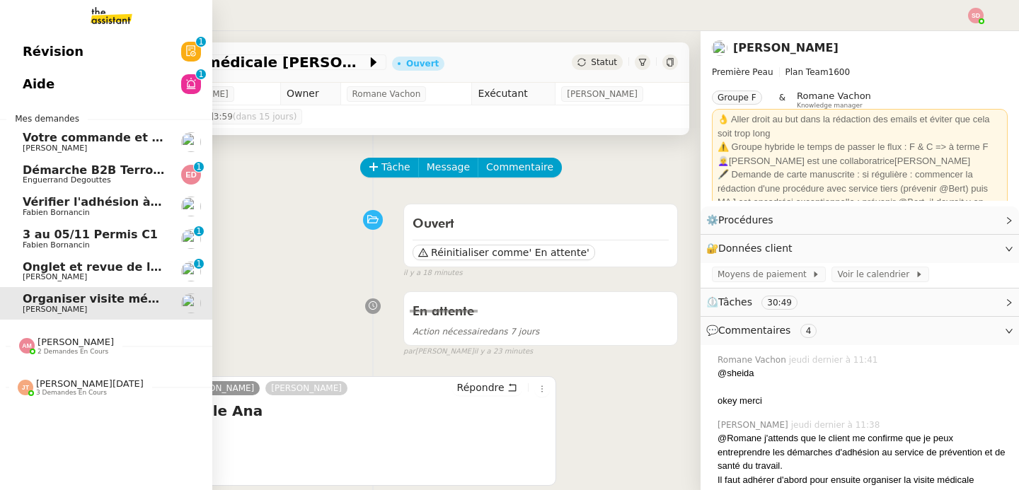
click at [73, 384] on span "[PERSON_NAME][DATE]" at bounding box center [90, 384] width 108 height 11
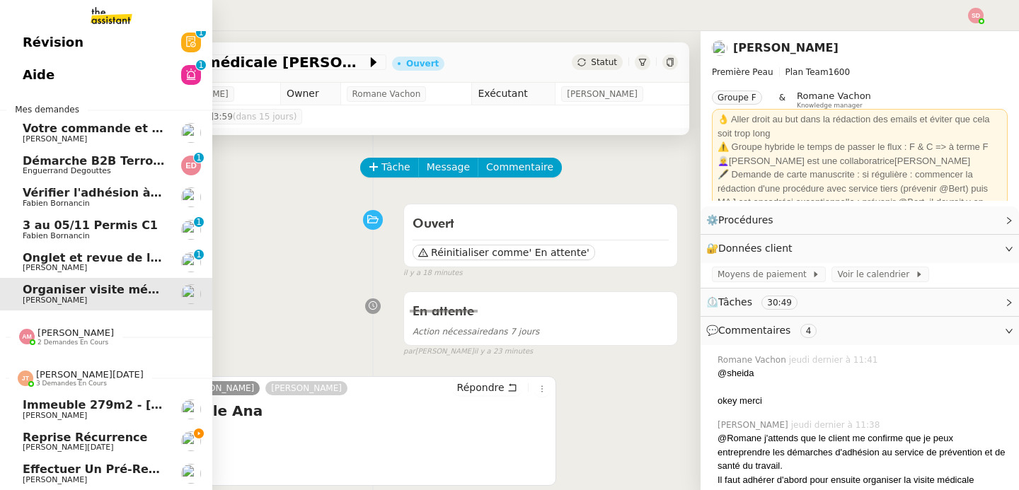
scroll to position [17, 0]
click at [63, 380] on span "3 demandes en cours" at bounding box center [71, 384] width 71 height 8
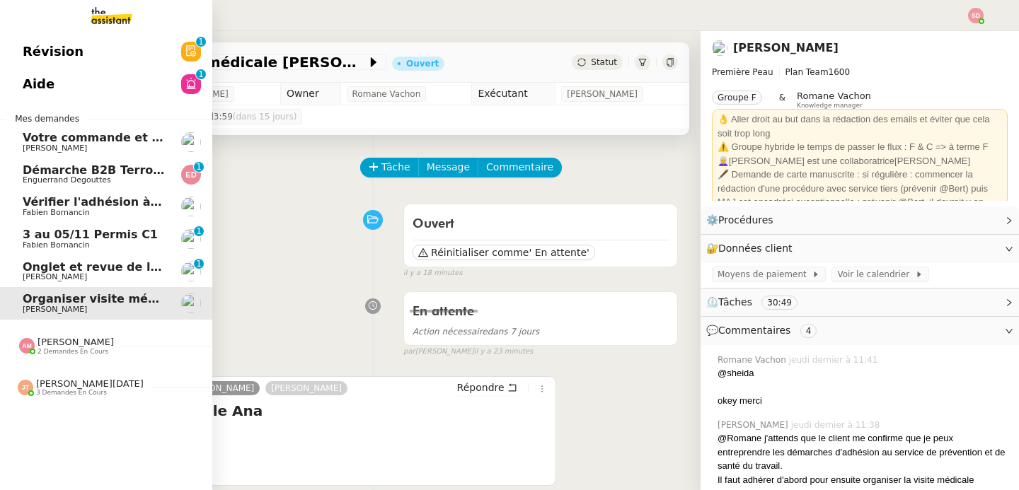
click at [117, 136] on span "Votre commande et votre facture 2509030288530" at bounding box center [182, 137] width 319 height 13
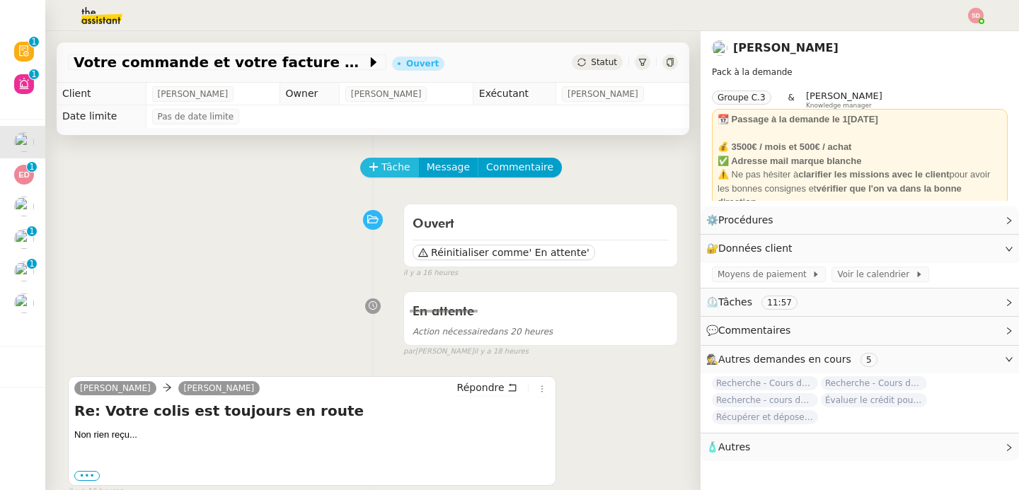
click at [386, 166] on span "Tâche" at bounding box center [395, 167] width 29 height 16
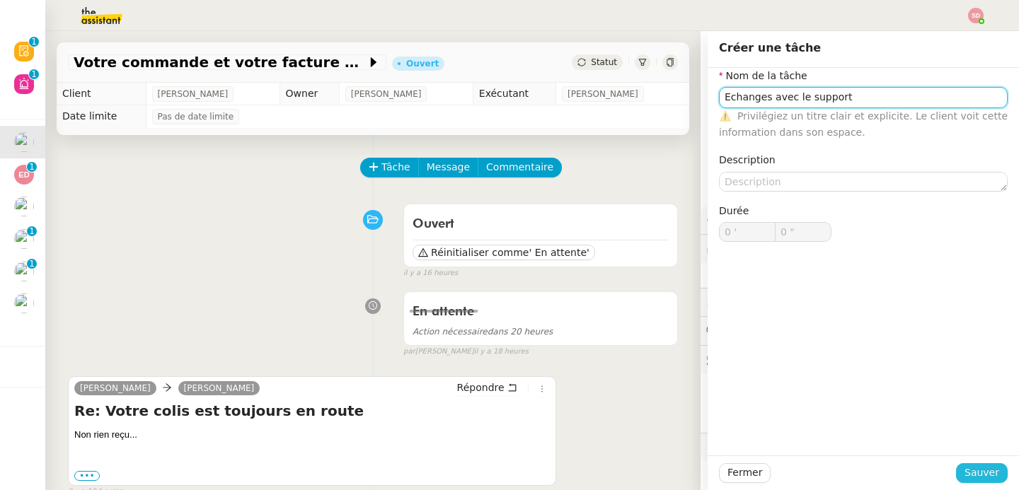
type input "Echanges avec le support"
click at [965, 472] on span "Sauver" at bounding box center [982, 473] width 35 height 16
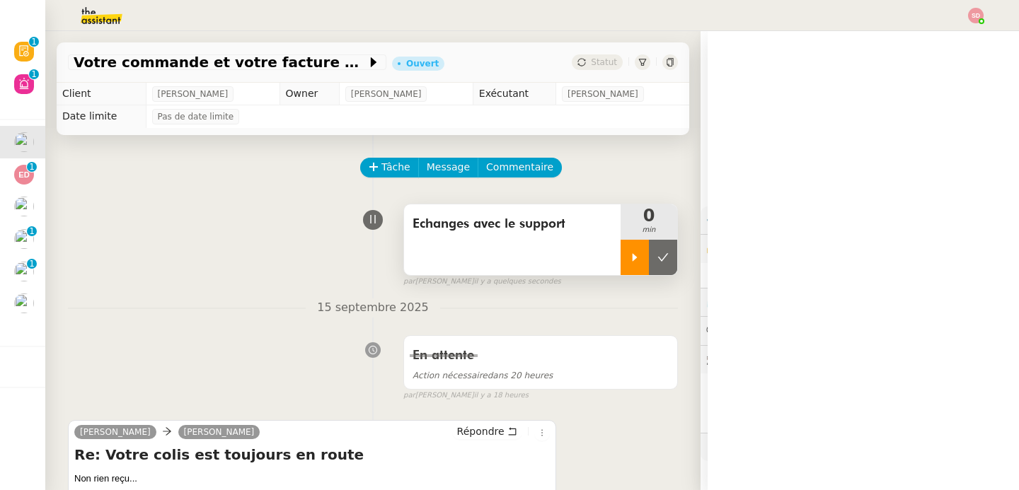
click at [621, 260] on div at bounding box center [635, 257] width 28 height 35
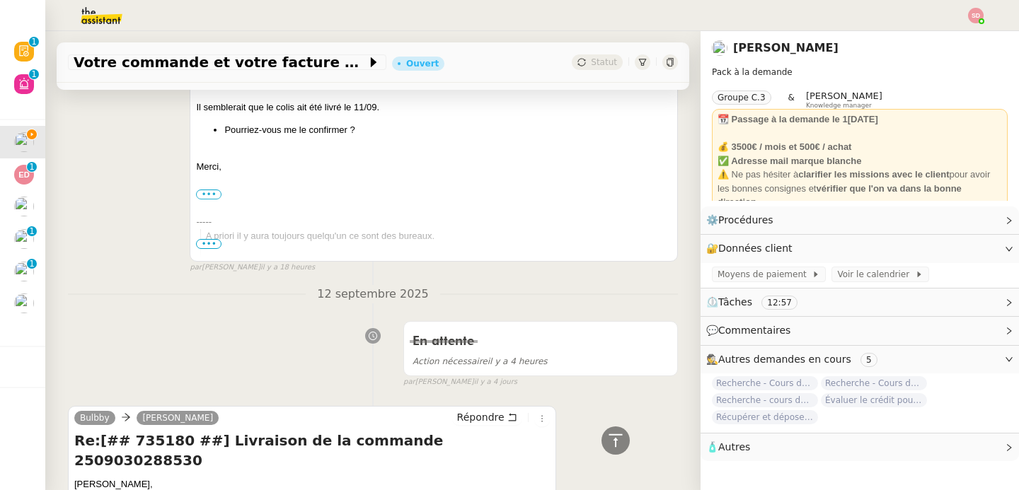
scroll to position [847, 0]
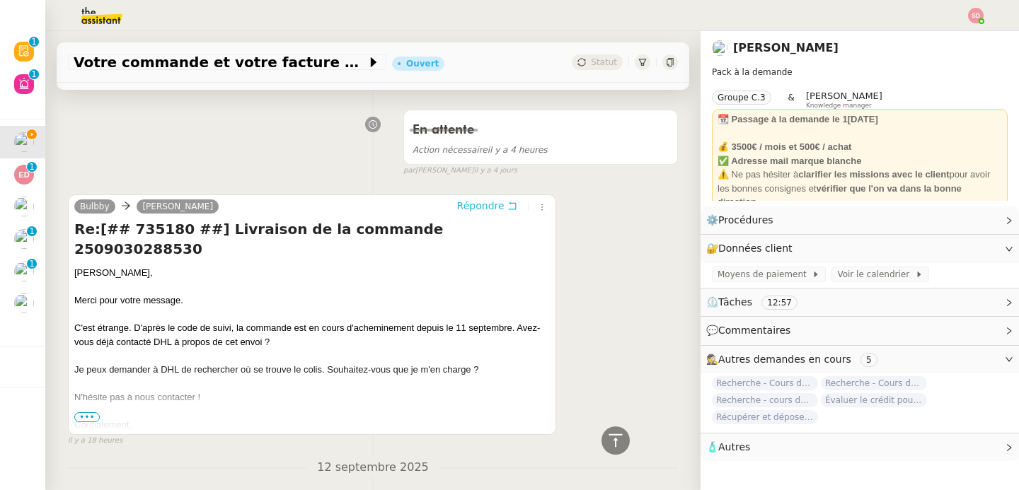
click at [464, 210] on span "Répondre" at bounding box center [480, 206] width 47 height 14
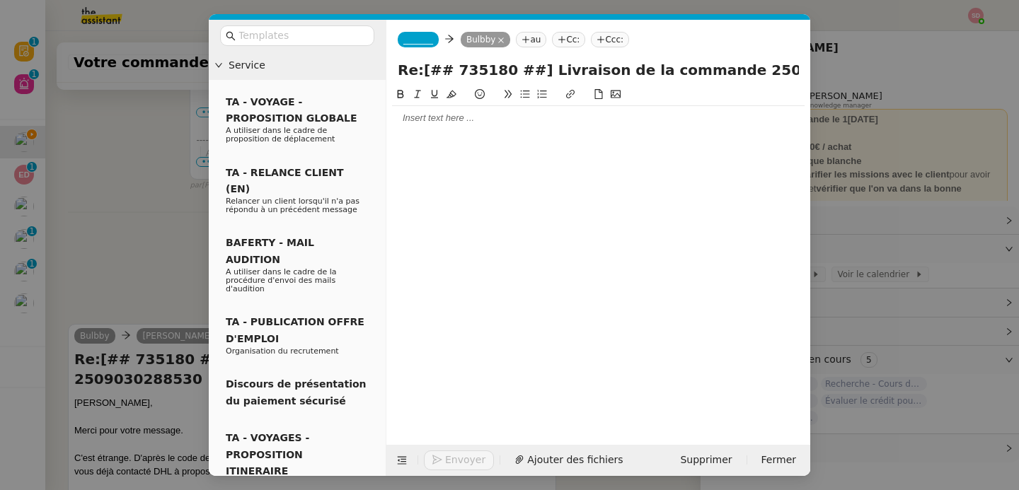
scroll to position [957, 0]
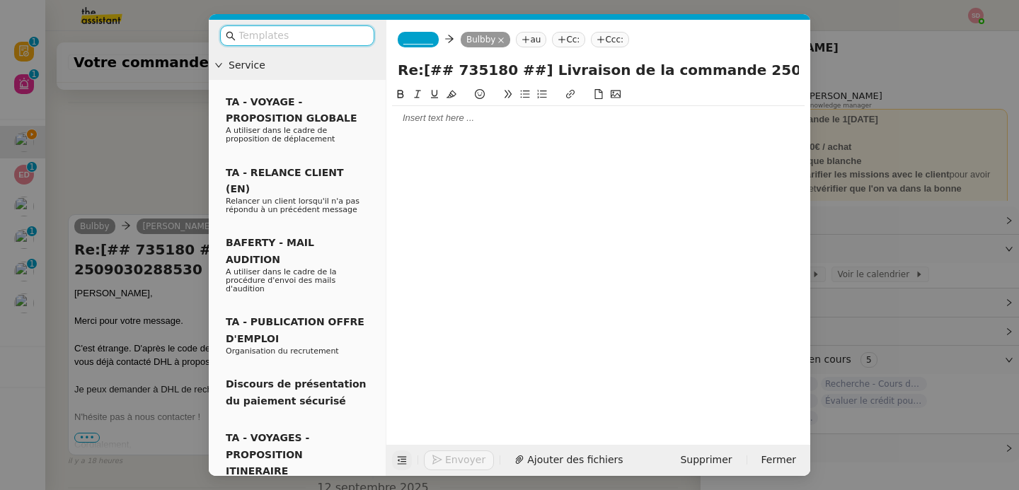
click at [397, 463] on icon at bounding box center [402, 461] width 10 height 10
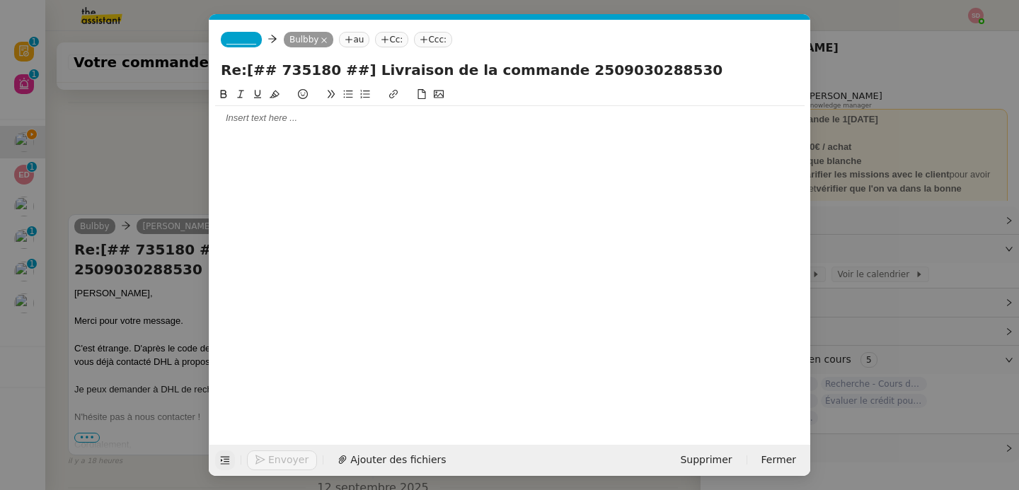
click at [235, 38] on span "_______" at bounding box center [241, 40] width 30 height 10
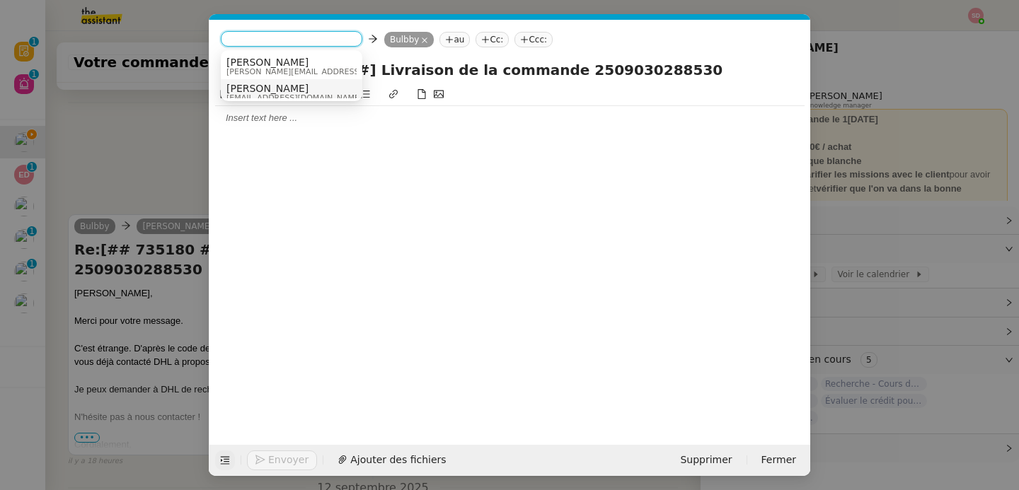
click at [257, 91] on span "[PERSON_NAME]" at bounding box center [294, 88] width 136 height 11
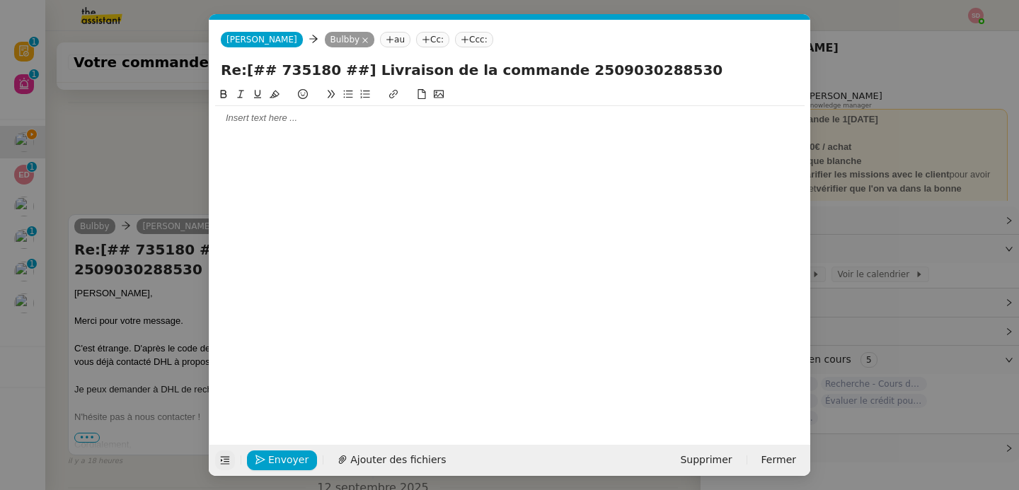
click at [271, 120] on div at bounding box center [510, 118] width 590 height 13
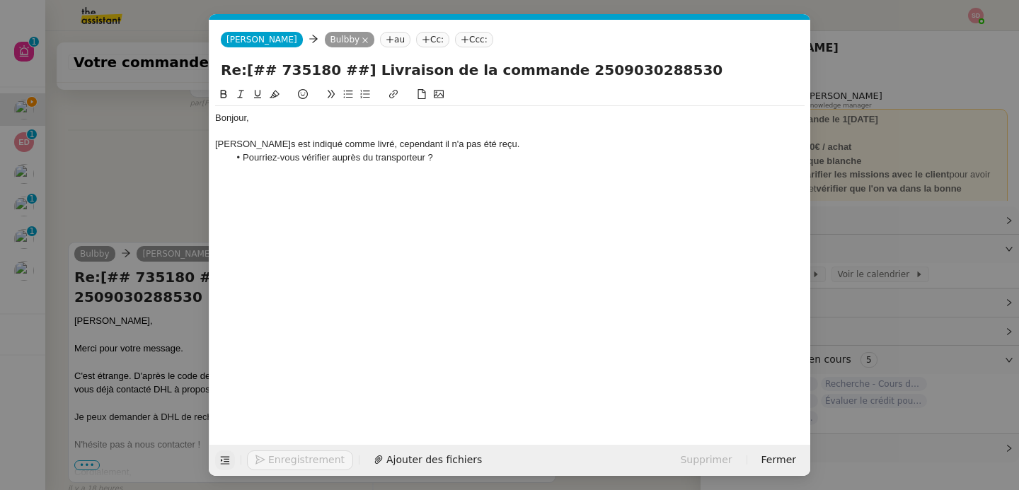
scroll to position [1058, 0]
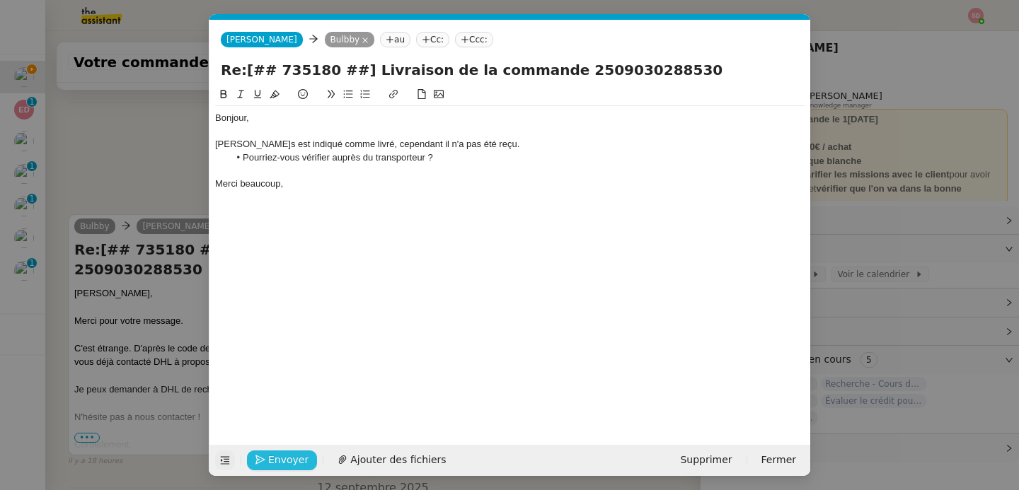
click at [288, 461] on span "Envoyer" at bounding box center [288, 460] width 40 height 16
click at [288, 461] on span "Confirmer l'envoi" at bounding box center [310, 460] width 85 height 16
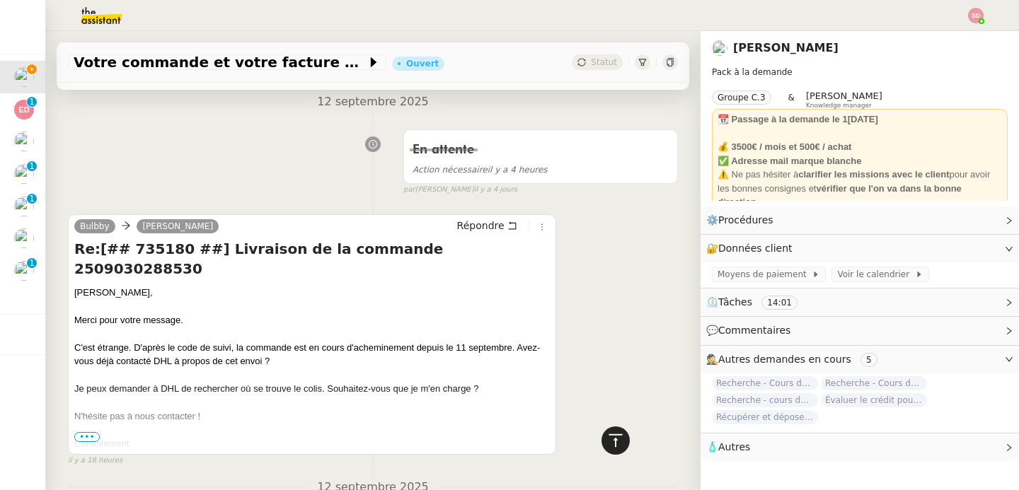
click at [617, 438] on div at bounding box center [616, 441] width 28 height 28
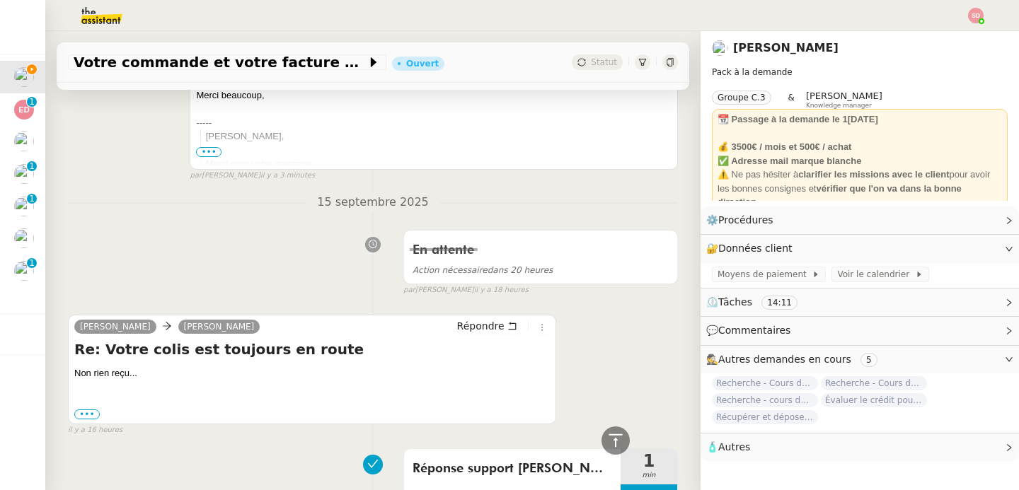
scroll to position [374, 0]
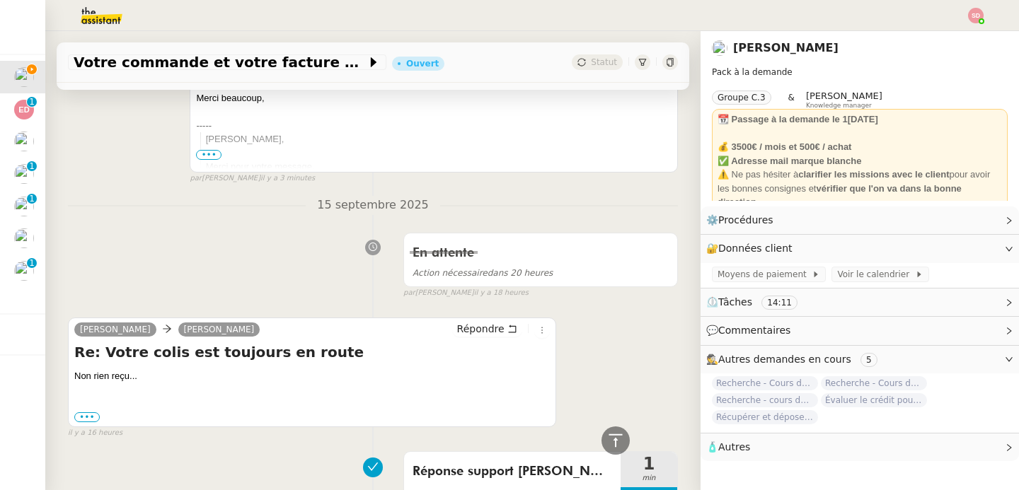
click at [473, 340] on div "[PERSON_NAME] [PERSON_NAME] Répondre" at bounding box center [312, 331] width 476 height 21
click at [476, 335] on span "Répondre" at bounding box center [480, 329] width 47 height 14
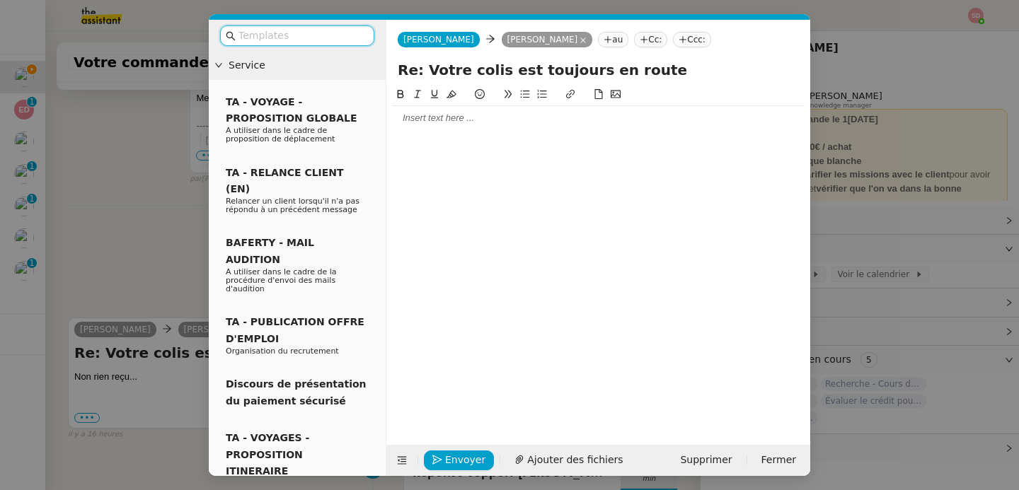
scroll to position [482, 0]
click at [401, 456] on icon at bounding box center [402, 461] width 10 height 10
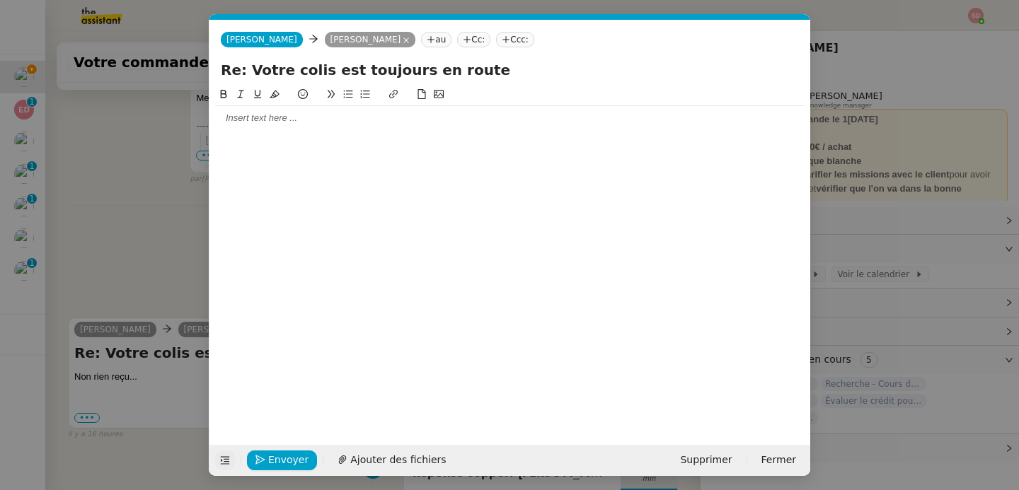
click at [328, 127] on div at bounding box center [510, 118] width 590 height 24
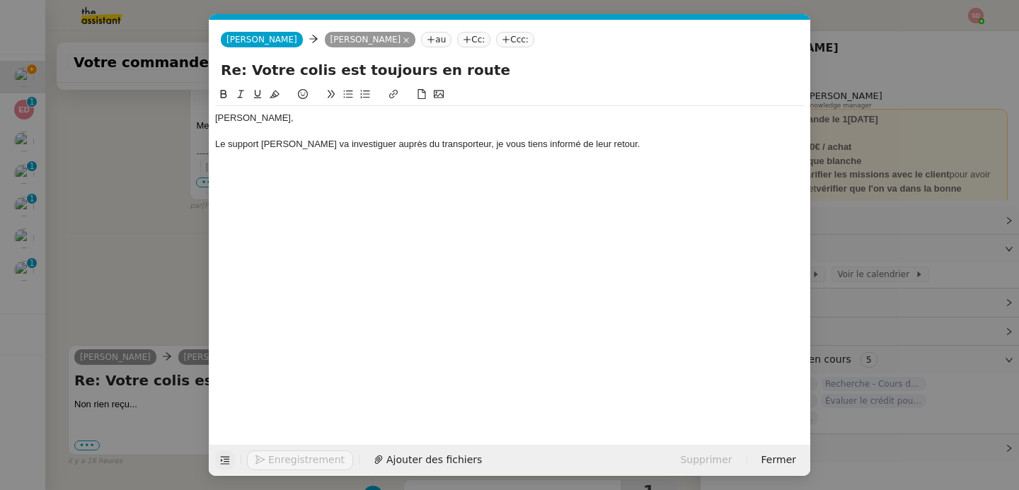
scroll to position [551, 0]
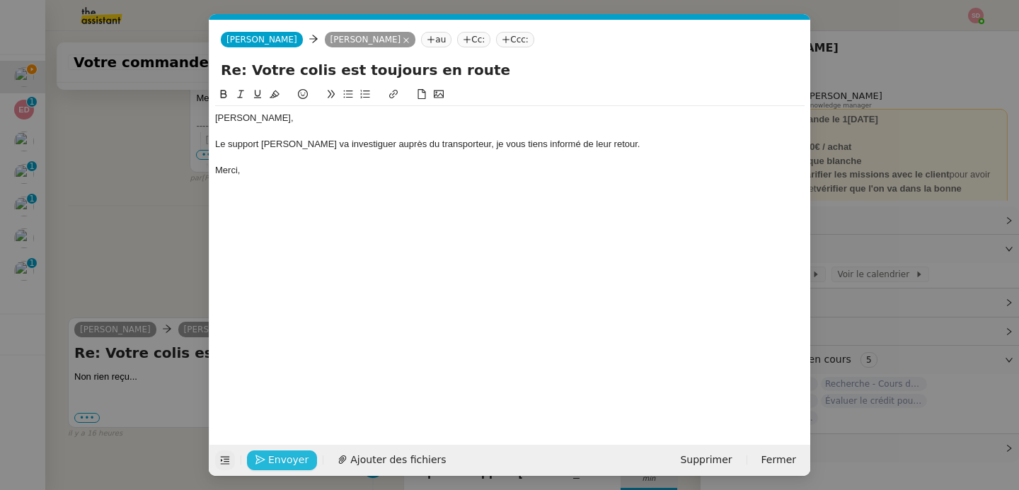
click at [268, 462] on span "Envoyer" at bounding box center [288, 460] width 40 height 16
click at [268, 462] on span "Confirmer l'envoi" at bounding box center [310, 460] width 85 height 16
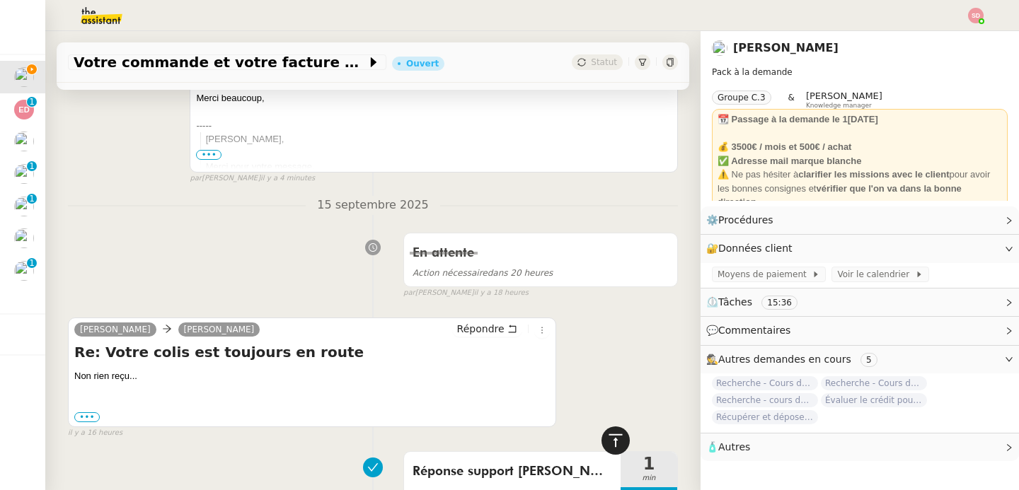
click at [615, 442] on div at bounding box center [616, 441] width 28 height 28
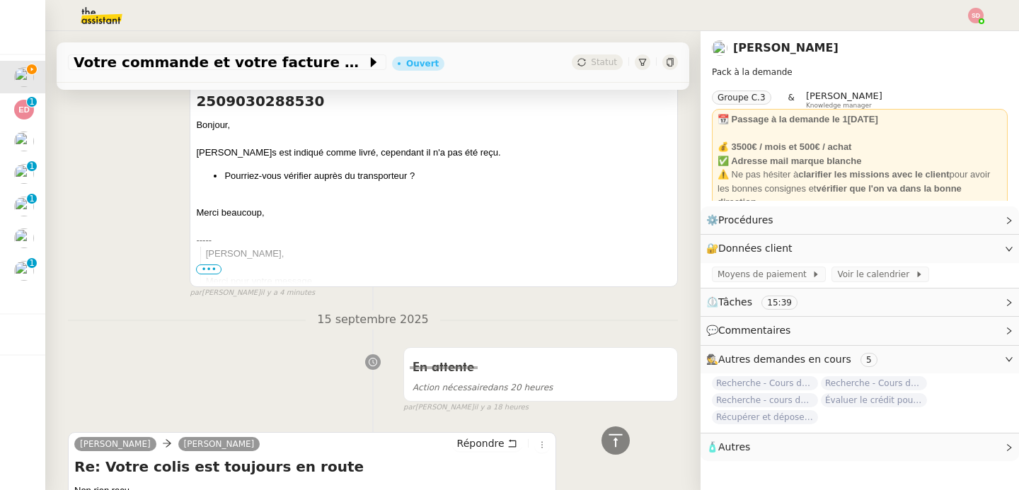
scroll to position [0, 0]
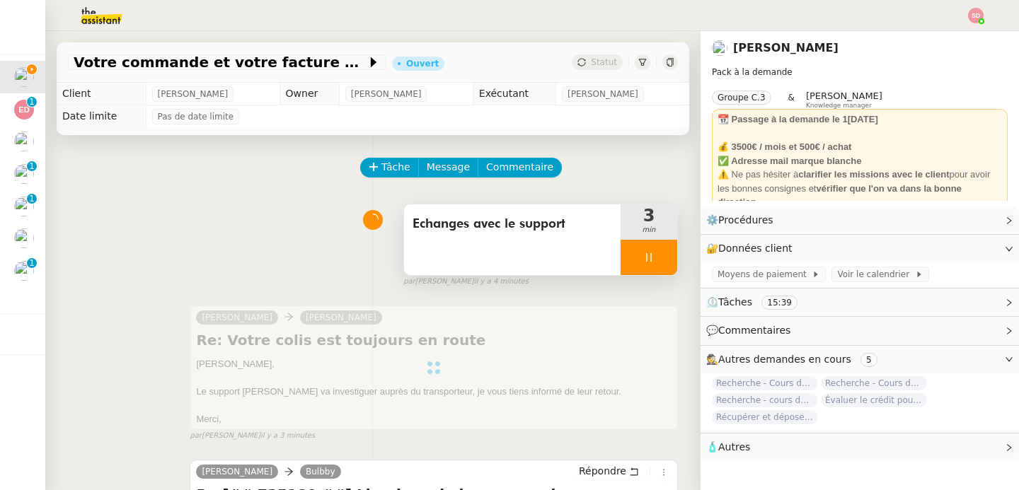
click at [637, 256] on div at bounding box center [649, 257] width 57 height 35
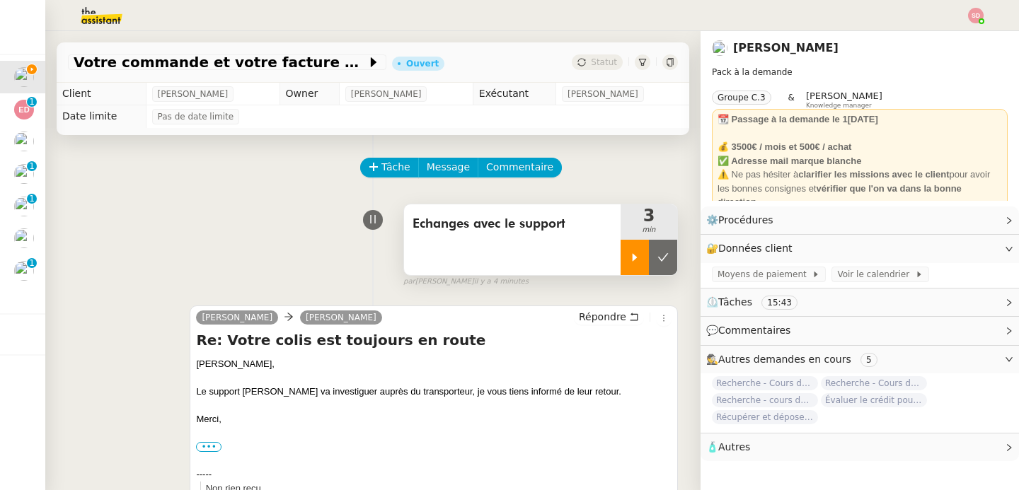
click at [649, 256] on button at bounding box center [663, 257] width 28 height 35
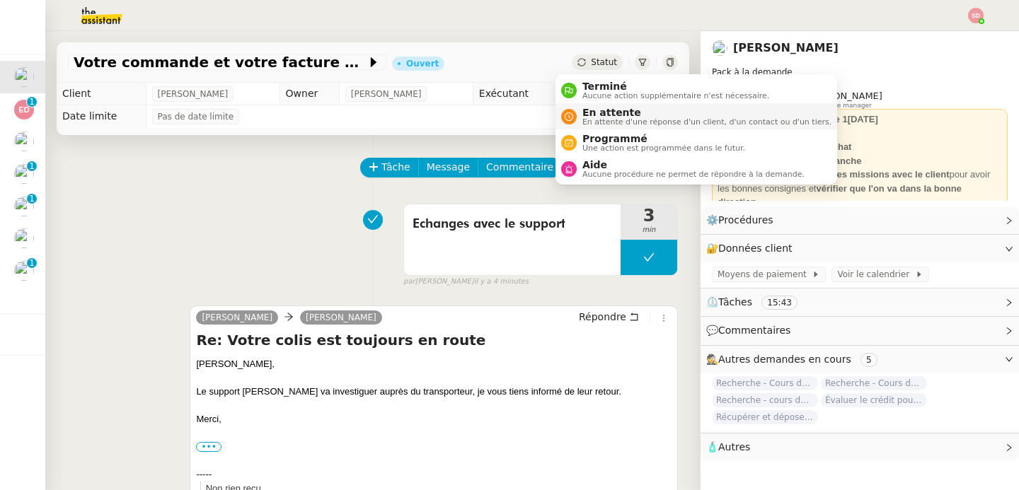
click at [598, 122] on span "En attente d'une réponse d'un client, d'un contact ou d'un tiers." at bounding box center [706, 122] width 249 height 8
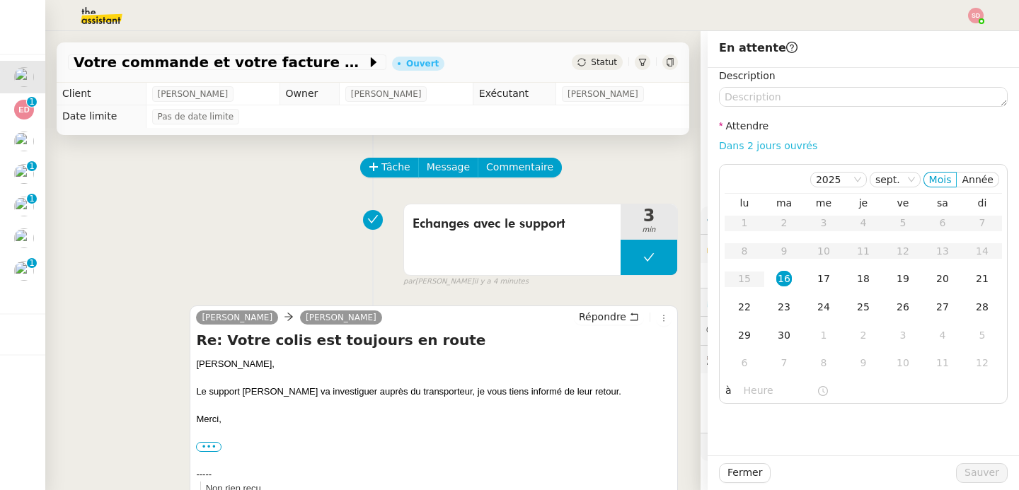
click at [765, 140] on link "Dans 2 jours ouvrés" at bounding box center [768, 145] width 98 height 11
type input "07:00"
click at [895, 271] on div "19" at bounding box center [903, 279] width 16 height 16
click at [974, 464] on button "Sauver" at bounding box center [982, 474] width 52 height 20
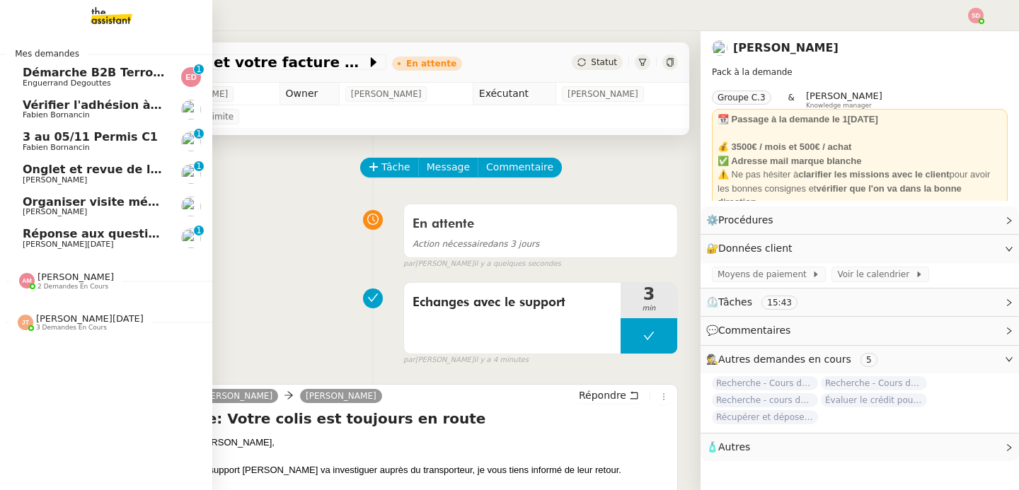
click at [74, 239] on span "Réponse aux questions des talents- 16 septembre 2025" at bounding box center [201, 233] width 356 height 13
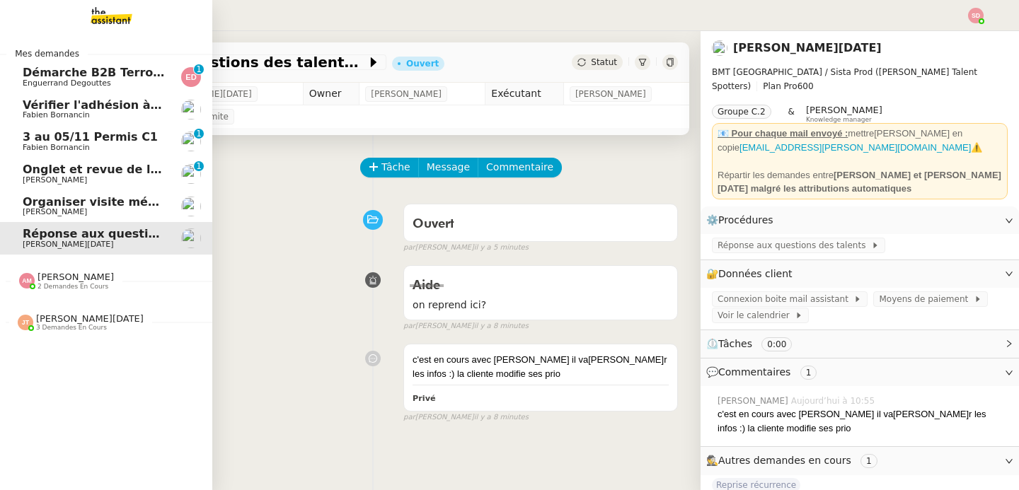
click at [38, 170] on span "Onglet et revue de littérature - 15 septembre 2025" at bounding box center [186, 169] width 326 height 13
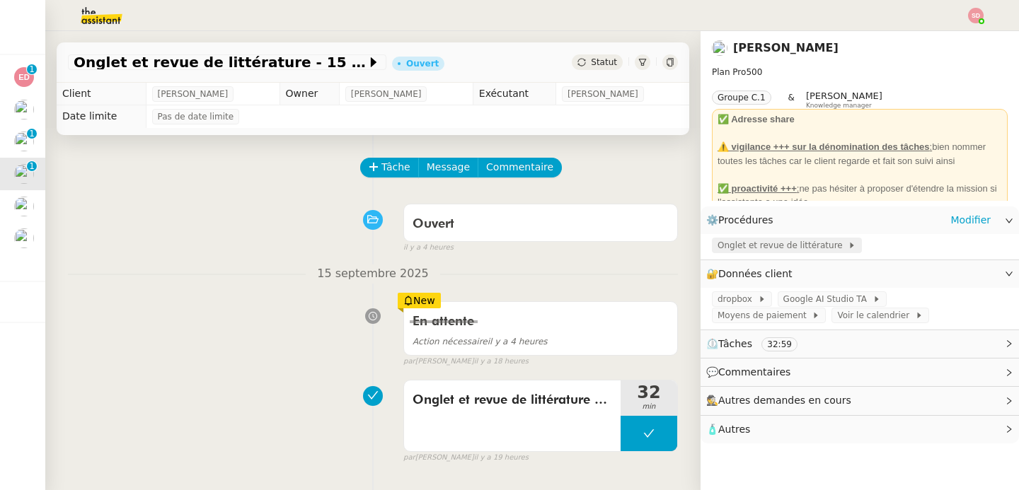
click at [750, 247] on span "Onglet et revue de littérature" at bounding box center [783, 246] width 130 height 14
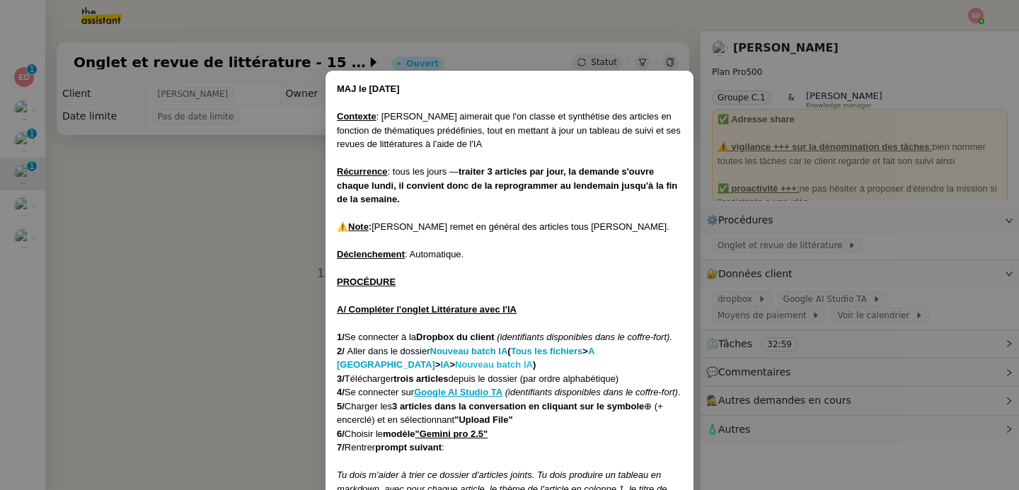
click at [455, 361] on strong "Nouveau batch IA" at bounding box center [494, 365] width 78 height 11
click at [268, 265] on nz-modal-container "MAJ le [DATE] Contexte : [PERSON_NAME] aimerait que l'on classe et synthétise d…" at bounding box center [509, 245] width 1019 height 490
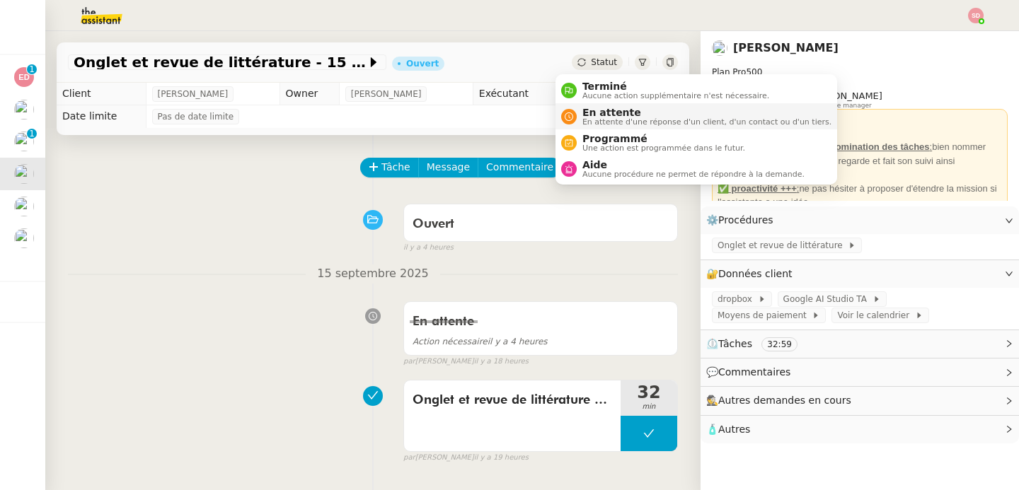
click at [593, 110] on span "En attente" at bounding box center [706, 112] width 249 height 11
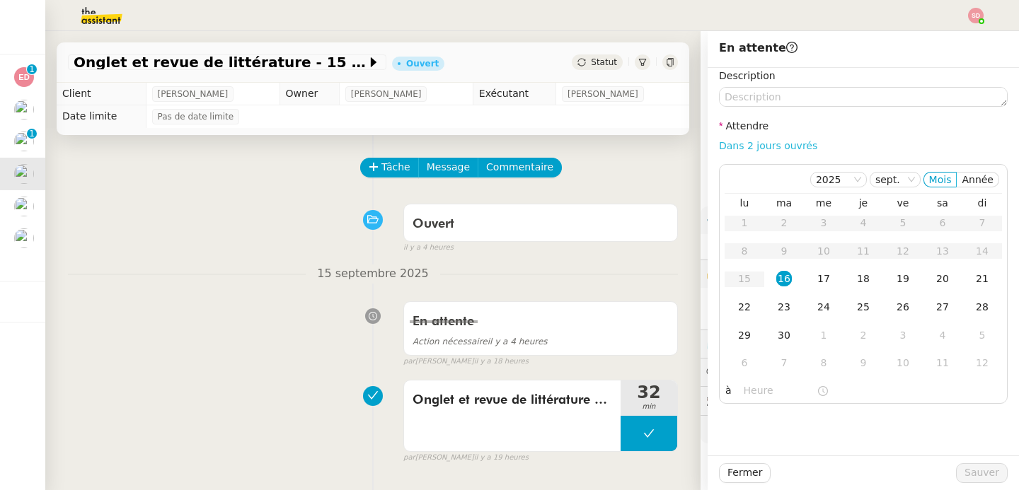
click at [769, 149] on link "Dans 2 jours ouvrés" at bounding box center [768, 145] width 98 height 11
type input "07:00"
click at [816, 279] on div "17" at bounding box center [824, 279] width 16 height 16
click at [946, 464] on div at bounding box center [863, 474] width 185 height 20
click at [970, 474] on span "Sauver" at bounding box center [982, 473] width 35 height 16
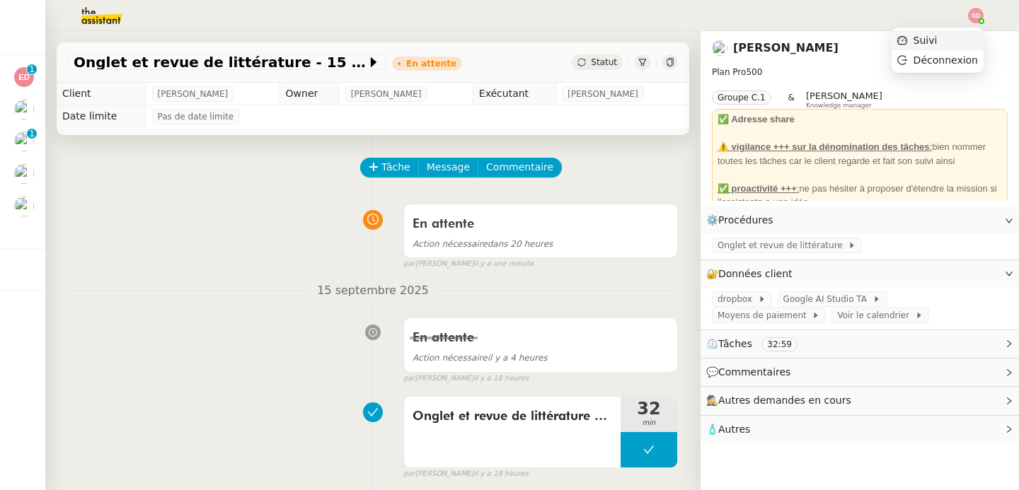
click at [963, 38] on li "Suivi" at bounding box center [938, 40] width 92 height 20
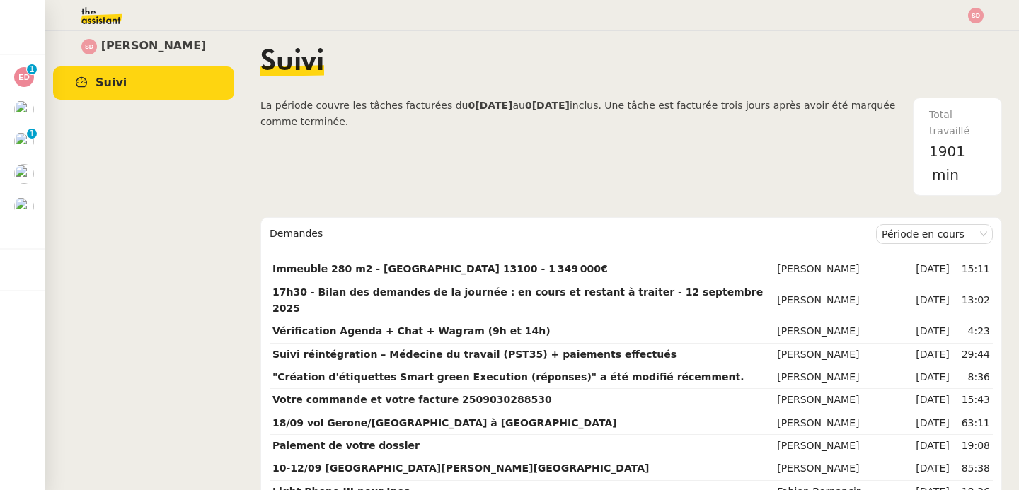
click at [202, 185] on div "[PERSON_NAME]" at bounding box center [144, 260] width 198 height 459
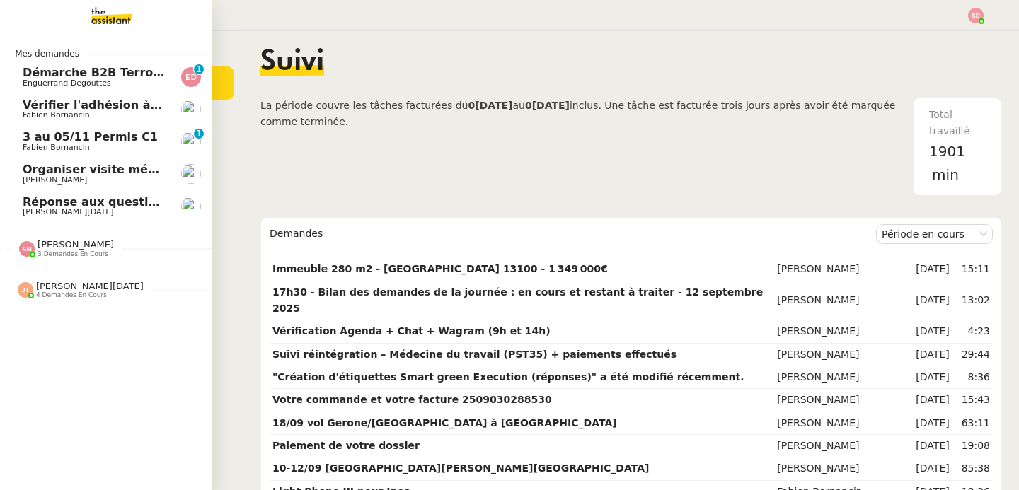
click at [80, 79] on span "Enguerrand Degouttes" at bounding box center [67, 83] width 88 height 9
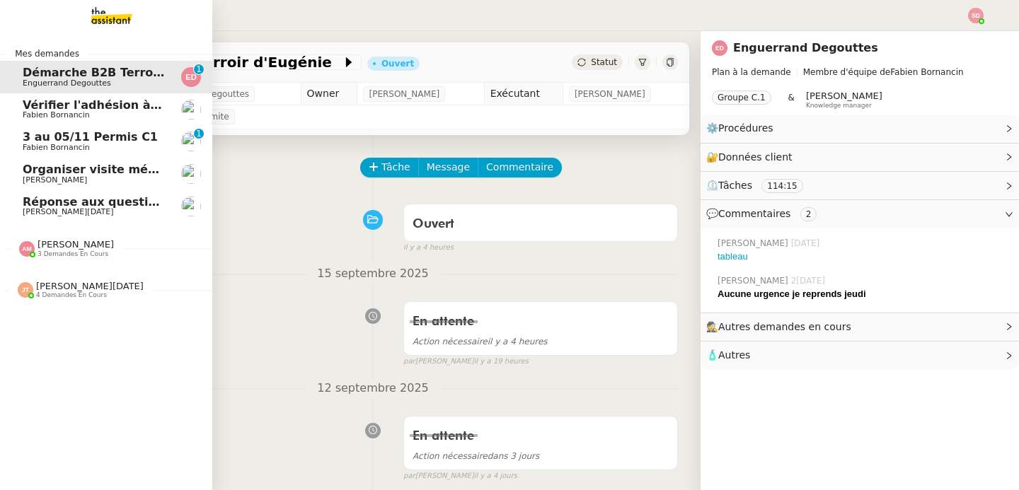
click at [74, 116] on span "Fabien Bornancin" at bounding box center [56, 114] width 67 height 9
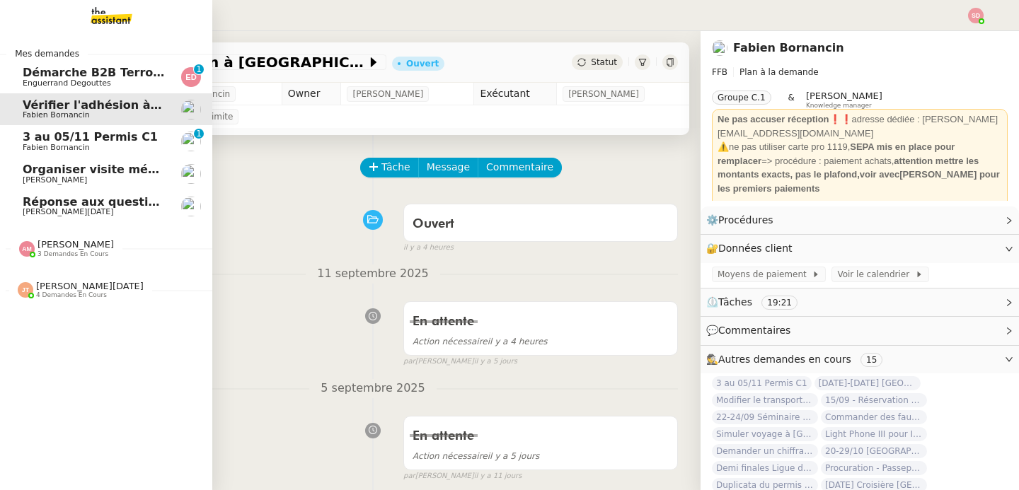
click at [79, 260] on div "[PERSON_NAME] 3 demandes en cours" at bounding box center [106, 242] width 212 height 41
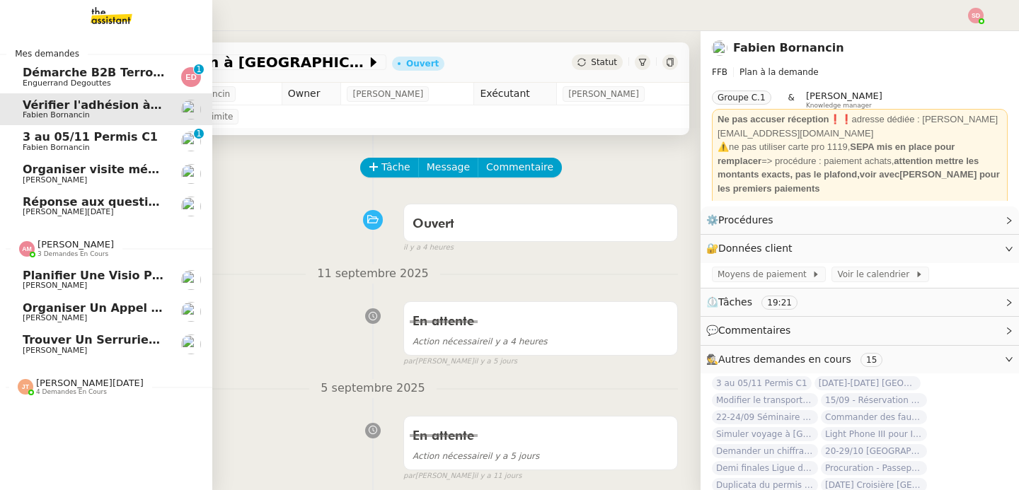
click at [78, 257] on span "3 demandes en cours" at bounding box center [73, 255] width 71 height 8
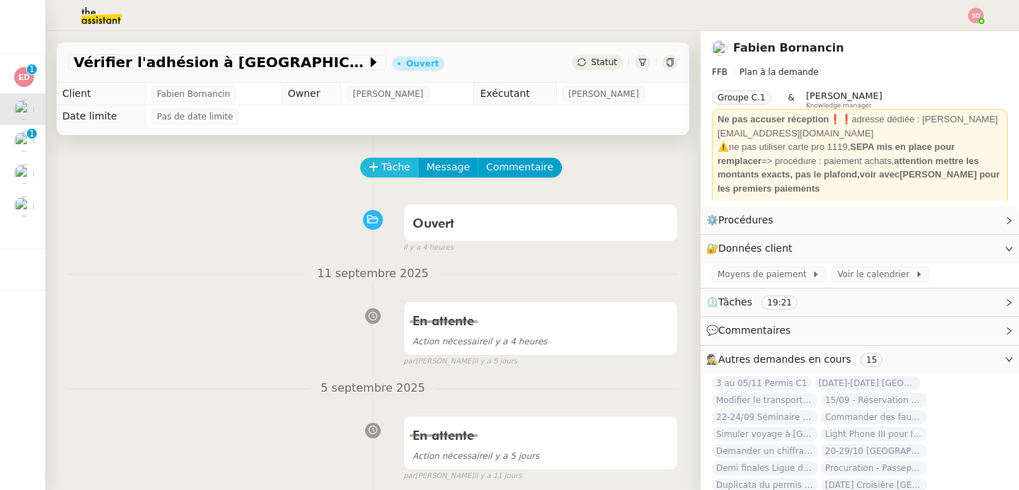
click at [381, 163] on span "Tâche" at bounding box center [395, 167] width 29 height 16
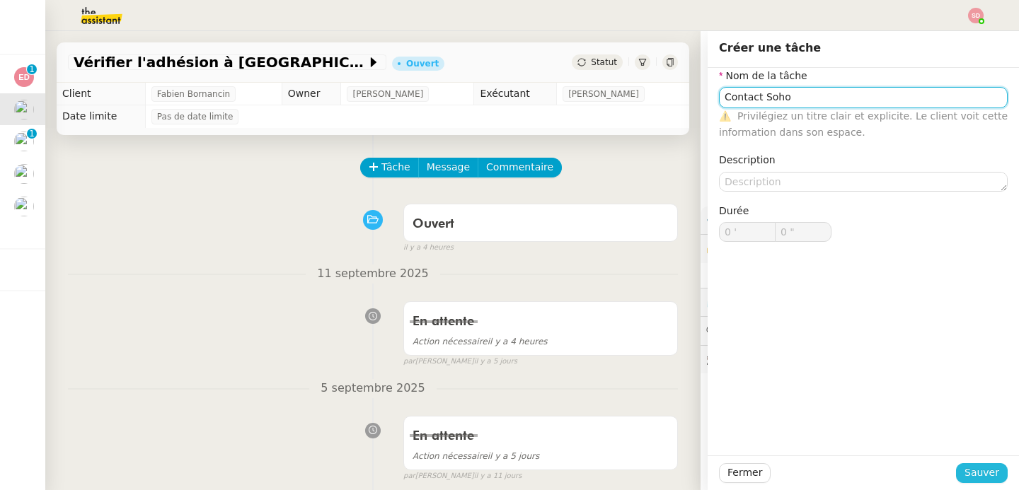
type input "Contact Soho"
click at [969, 478] on span "Sauver" at bounding box center [982, 473] width 35 height 16
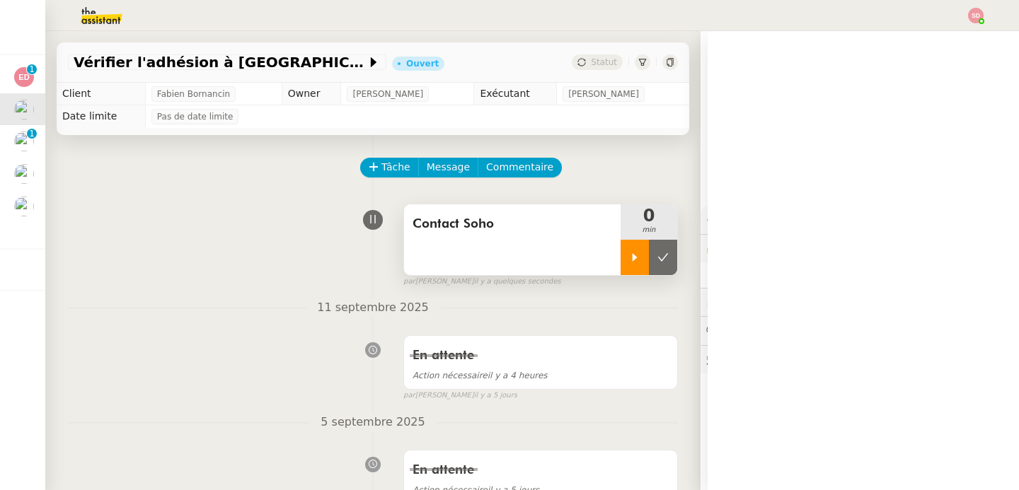
click at [621, 269] on div at bounding box center [635, 257] width 28 height 35
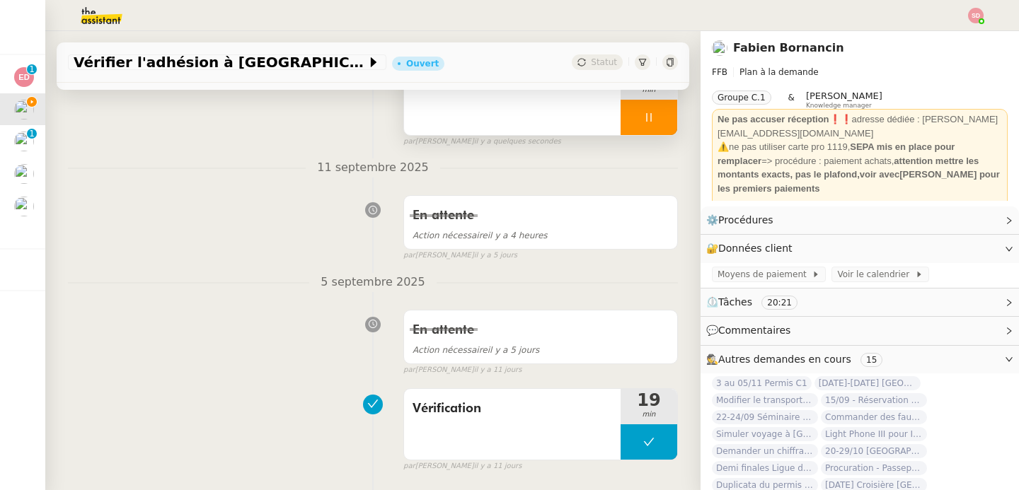
scroll to position [403, 0]
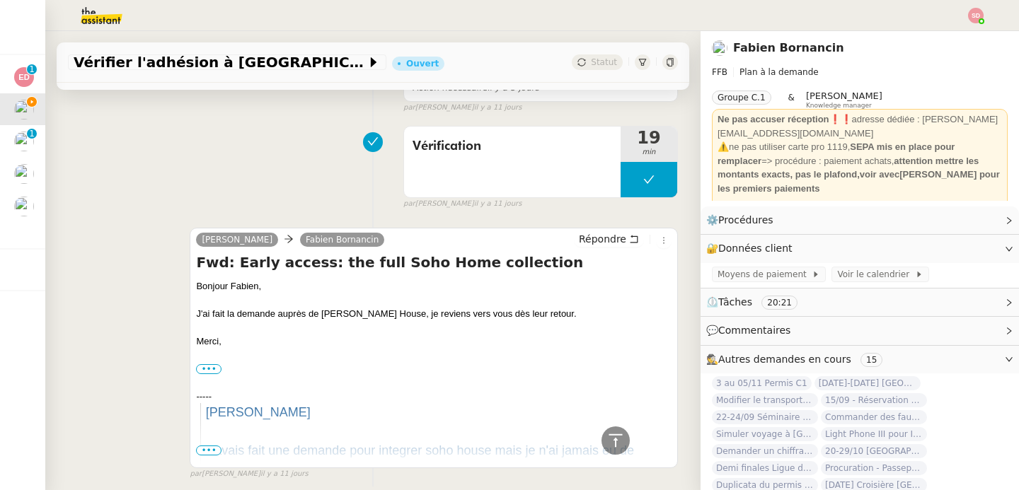
click at [88, 16] on img at bounding box center [90, 15] width 110 height 31
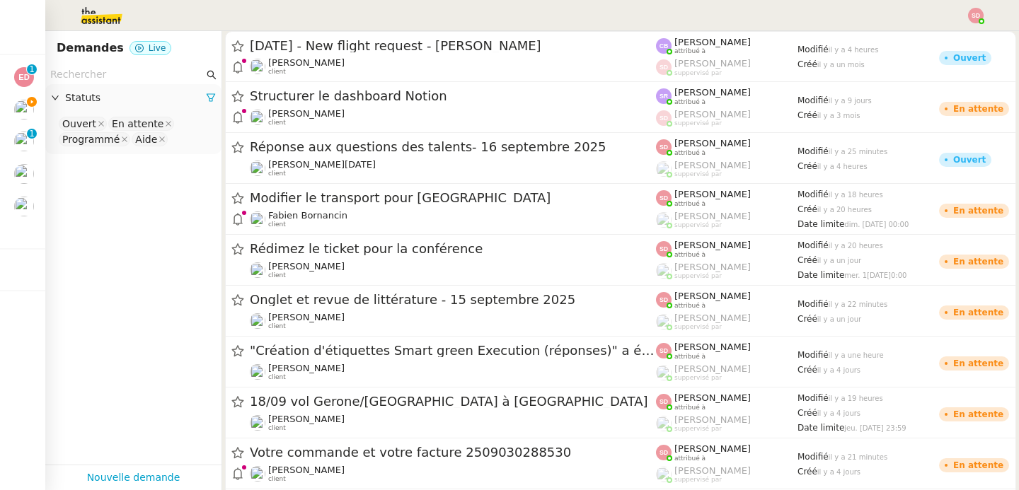
click at [84, 76] on input "text" at bounding box center [127, 75] width 154 height 16
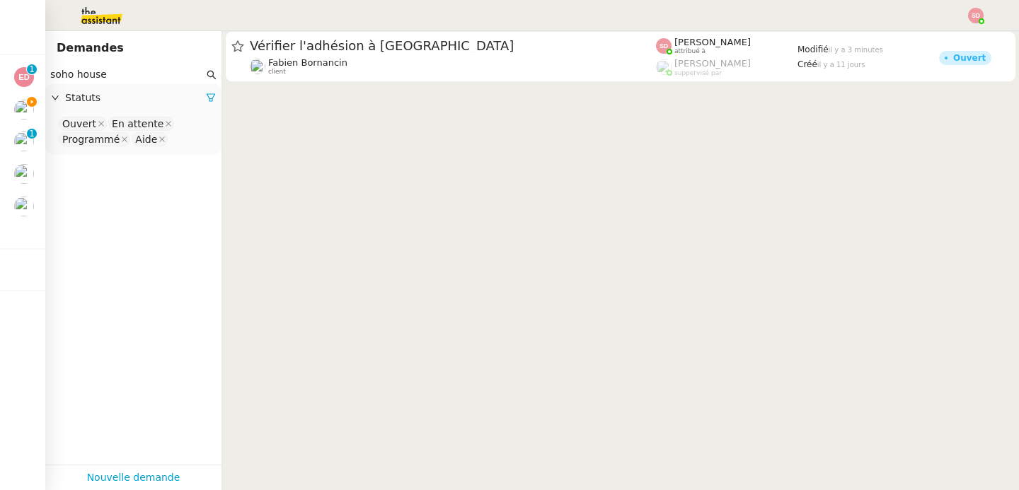
type input "soho house"
click at [185, 144] on nz-select-top-control "Ouvert En attente Programmé Aide" at bounding box center [134, 131] width 154 height 33
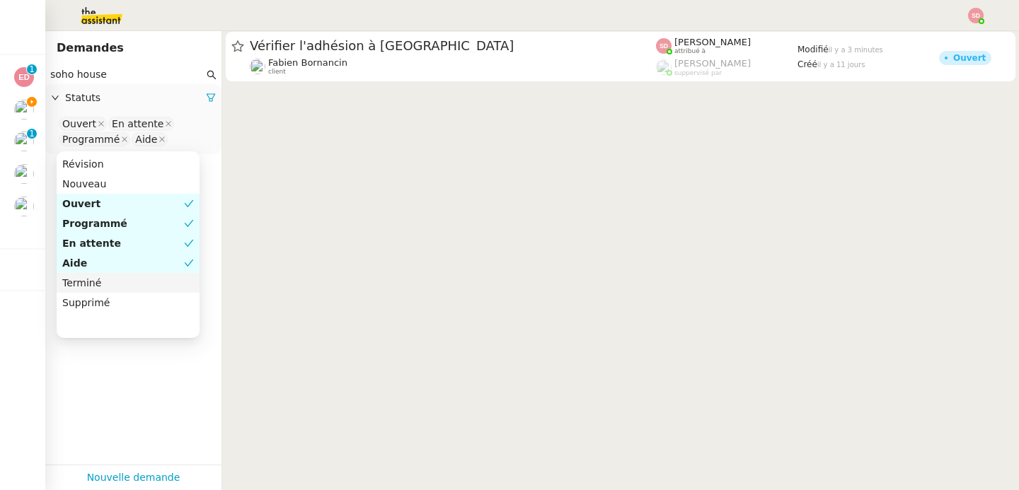
click at [135, 282] on div "Terminé" at bounding box center [128, 283] width 132 height 13
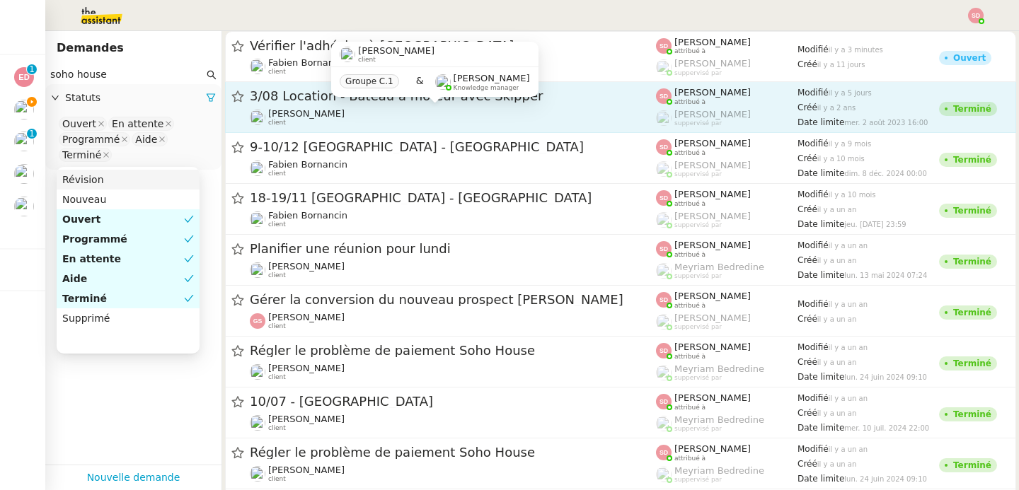
click at [409, 122] on div "[PERSON_NAME] client" at bounding box center [453, 117] width 406 height 18
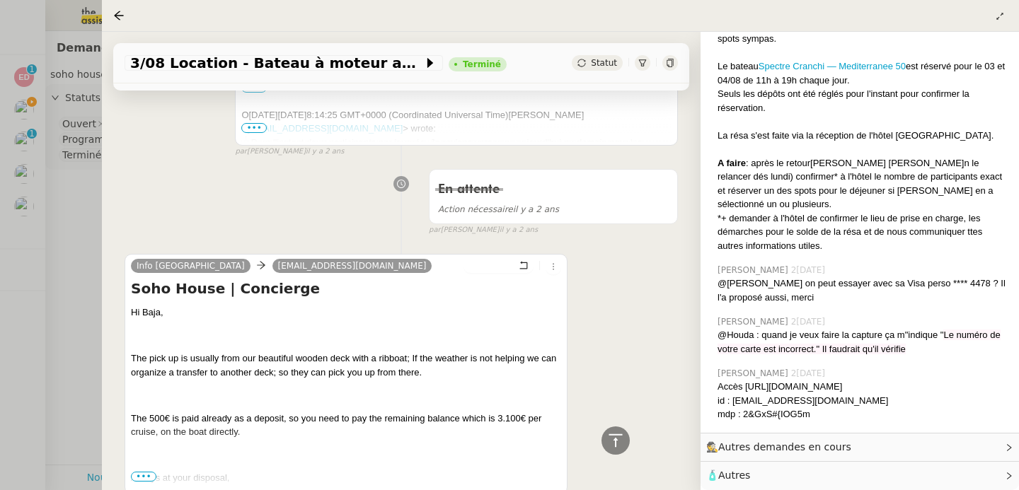
scroll to position [4821, 0]
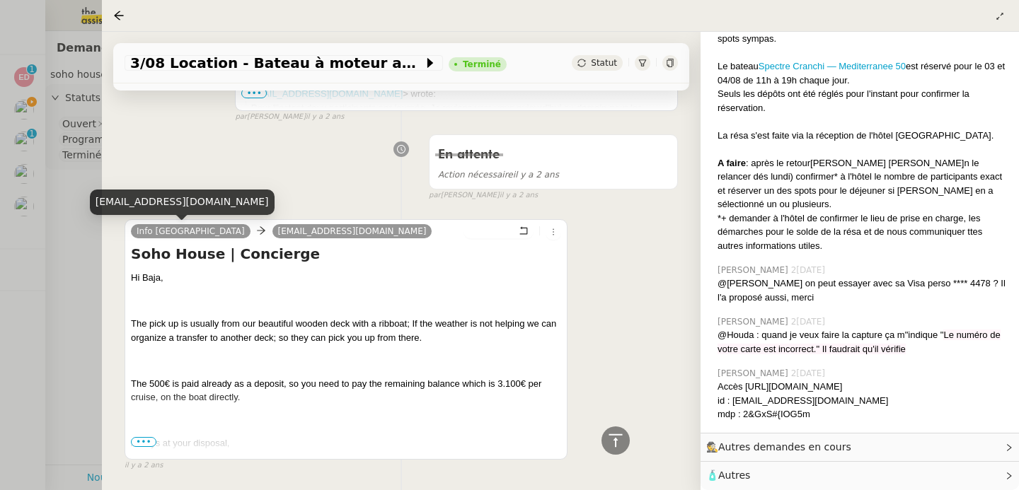
click at [38, 270] on div at bounding box center [509, 245] width 1019 height 490
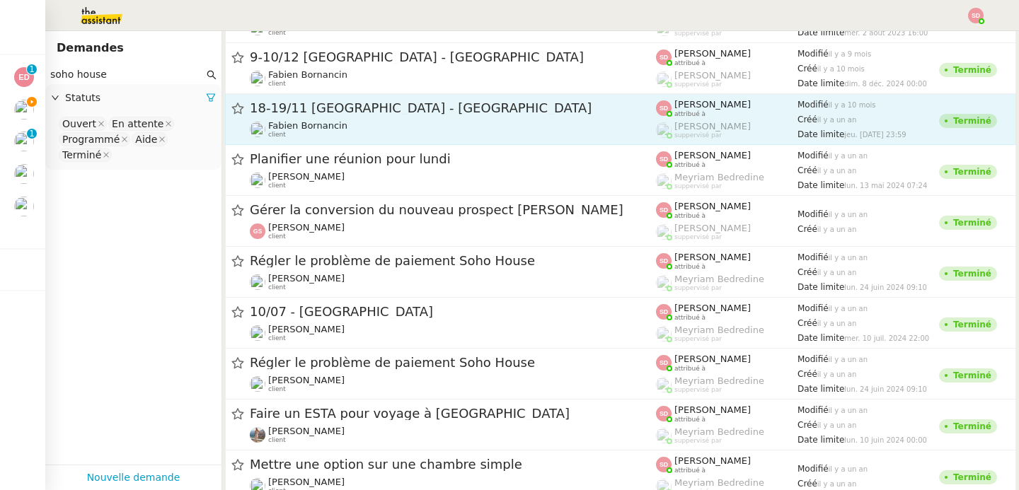
scroll to position [113, 0]
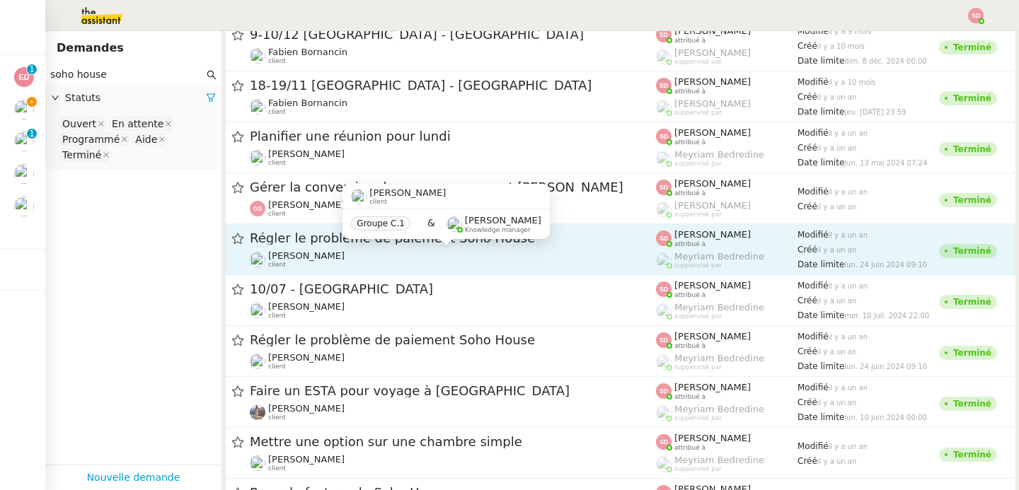
click at [528, 263] on div "[PERSON_NAME] client" at bounding box center [453, 260] width 406 height 18
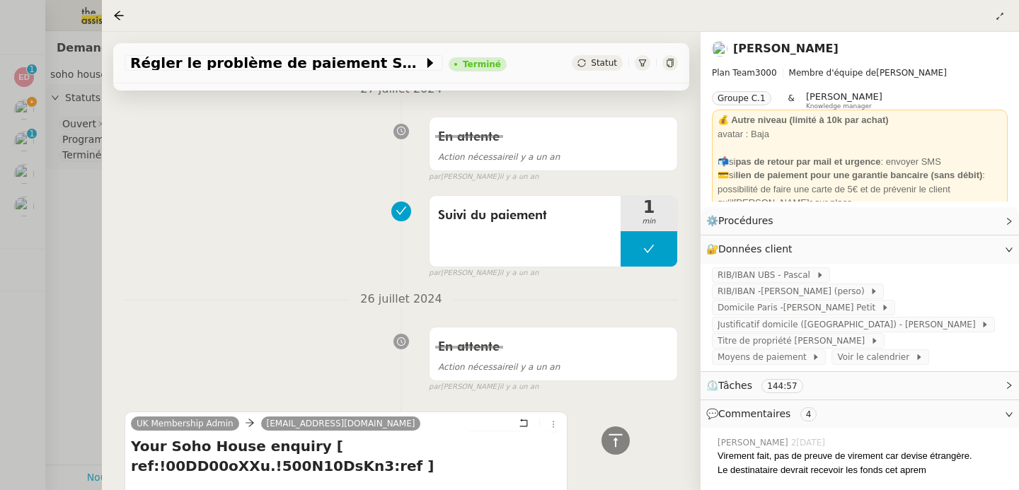
scroll to position [718, 0]
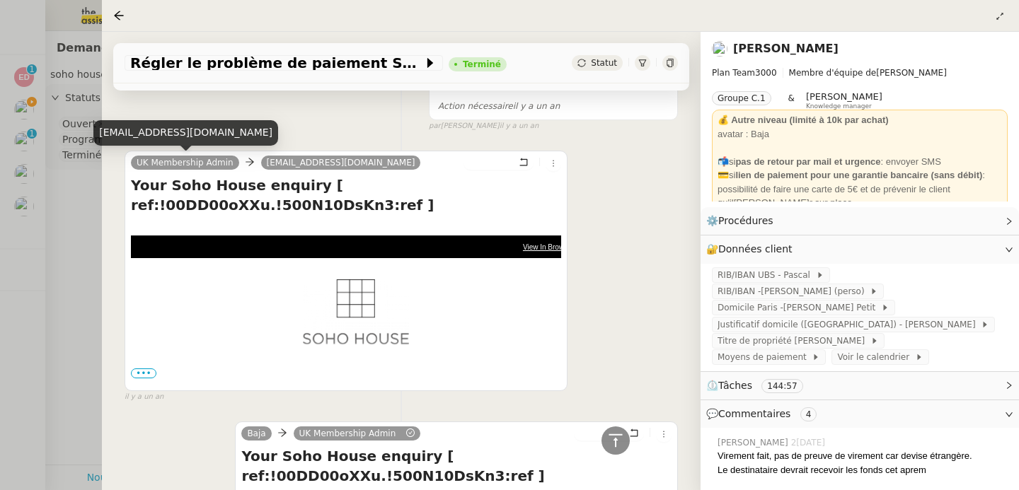
click at [210, 130] on div "[EMAIL_ADDRESS][DOMAIN_NAME]" at bounding box center [185, 132] width 185 height 25
copy div "[EMAIL_ADDRESS][DOMAIN_NAME]"
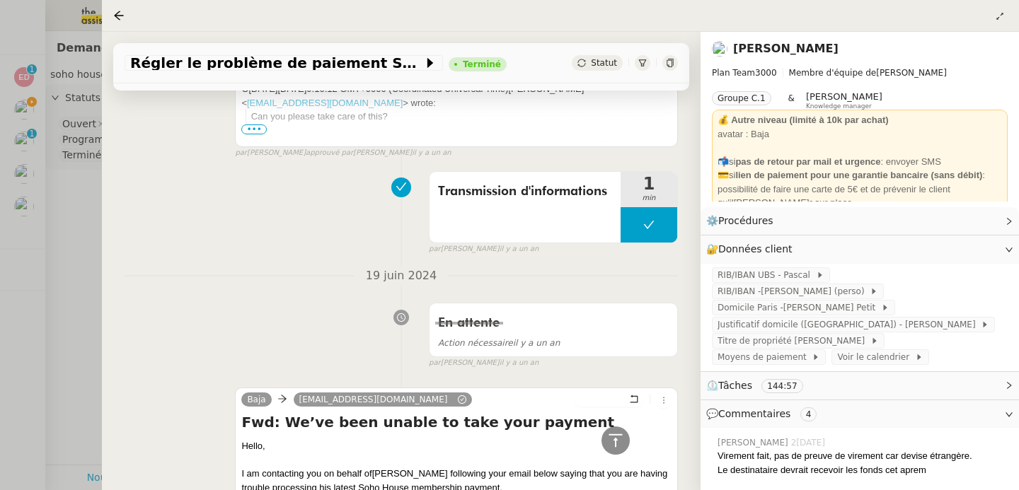
scroll to position [13558, 0]
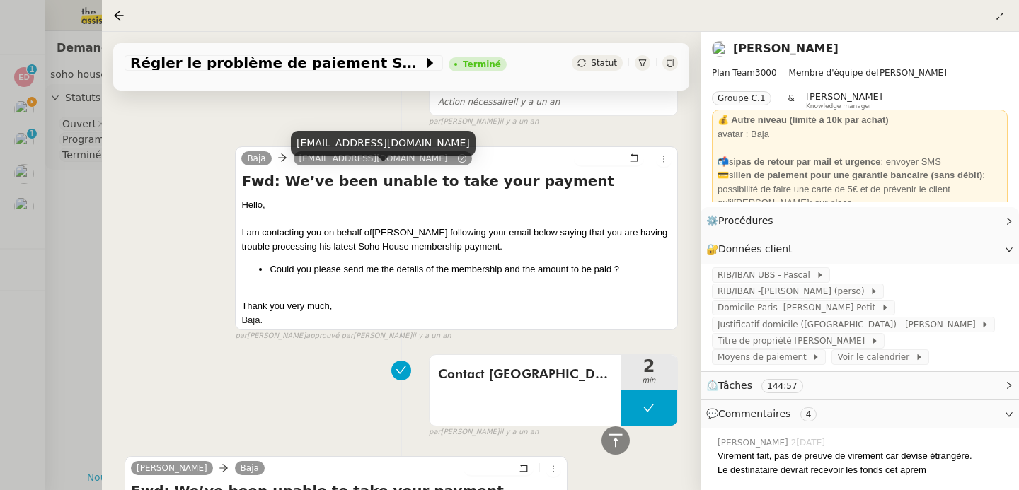
click at [356, 141] on div "[EMAIL_ADDRESS][DOMAIN_NAME]" at bounding box center [383, 143] width 185 height 25
copy div "[EMAIL_ADDRESS][DOMAIN_NAME]"
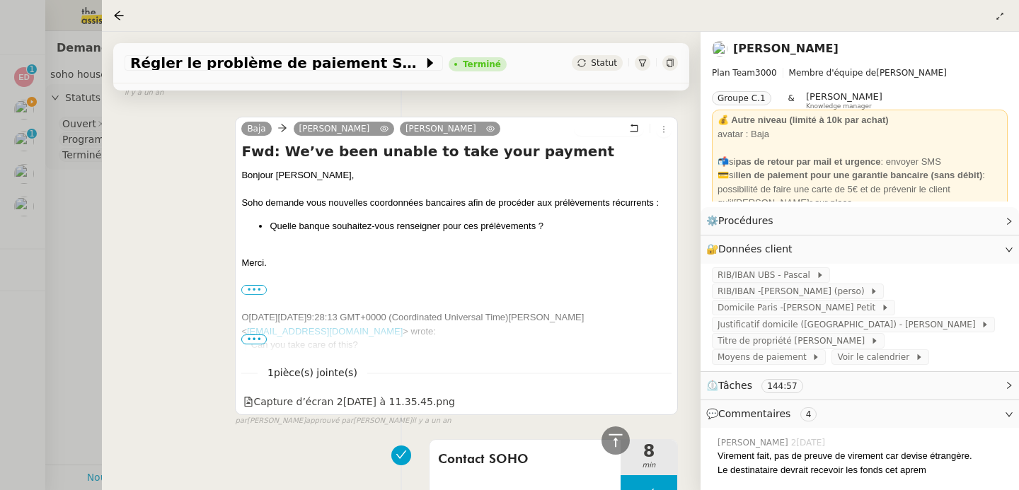
scroll to position [11835, 0]
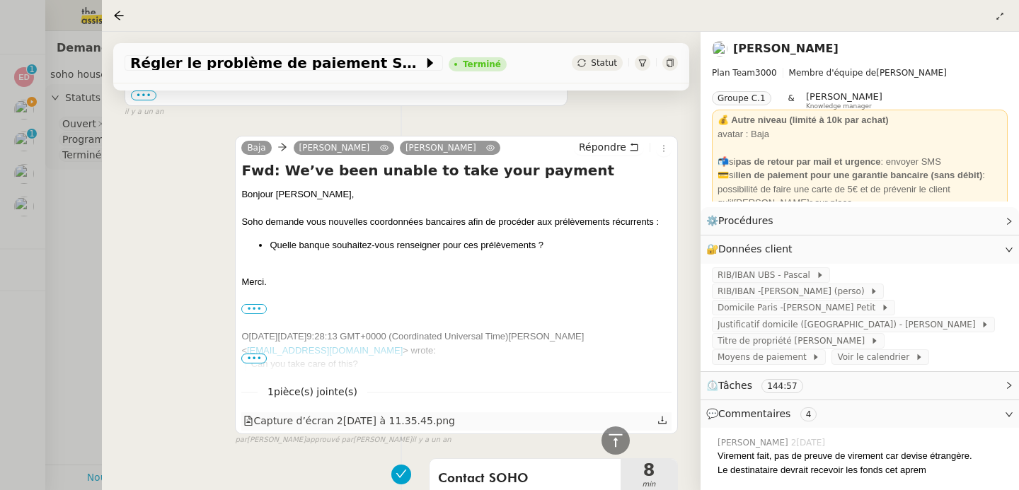
click at [450, 430] on div "Capture d’écran 2[DATE] à 11.35.45.png" at bounding box center [349, 421] width 212 height 16
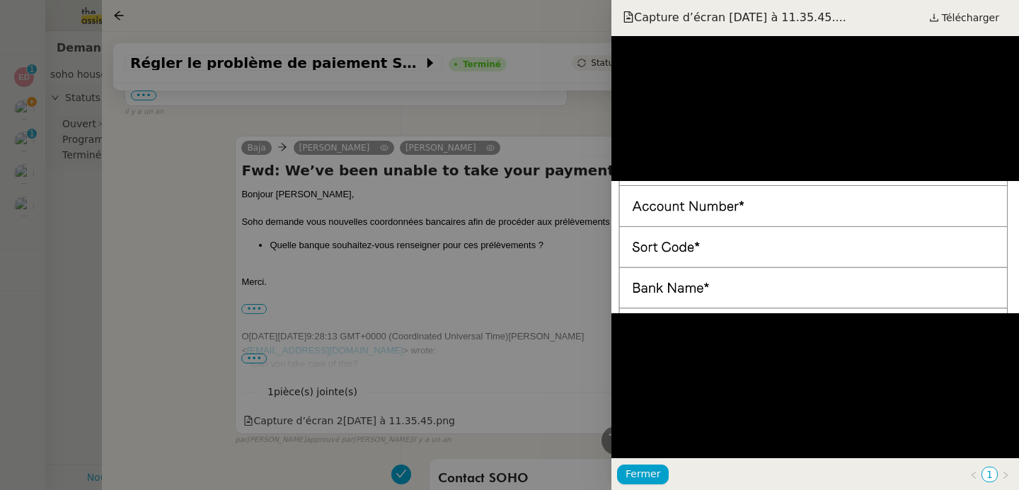
click at [414, 285] on div at bounding box center [509, 245] width 1019 height 490
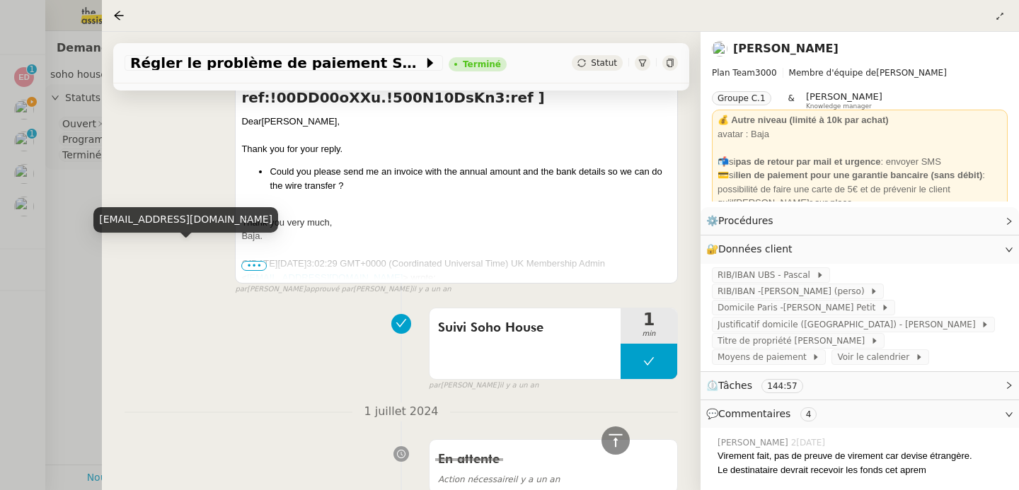
scroll to position [10053, 0]
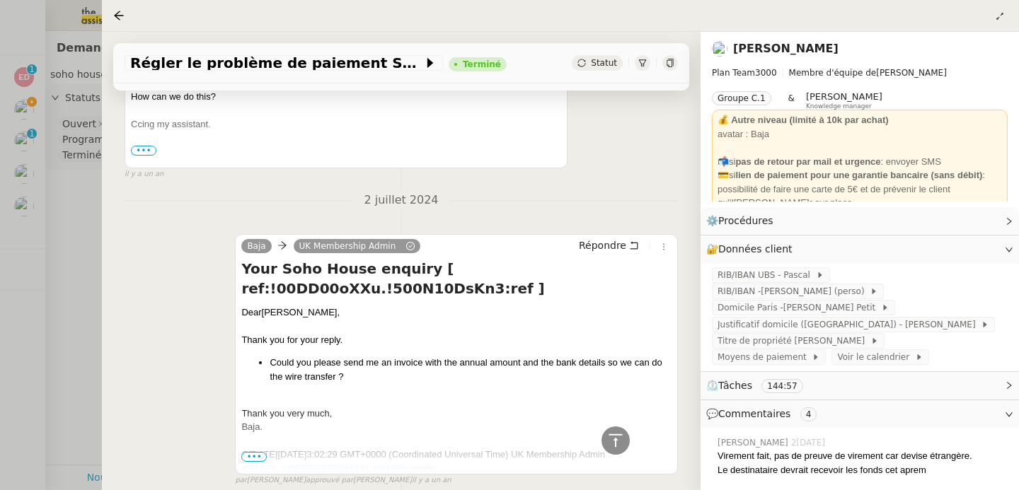
click at [410, 287] on h4 "Your Soho House enquiry [ ref:!00DD00oXXu.!500N10DsKn3:ref ]" at bounding box center [456, 279] width 430 height 40
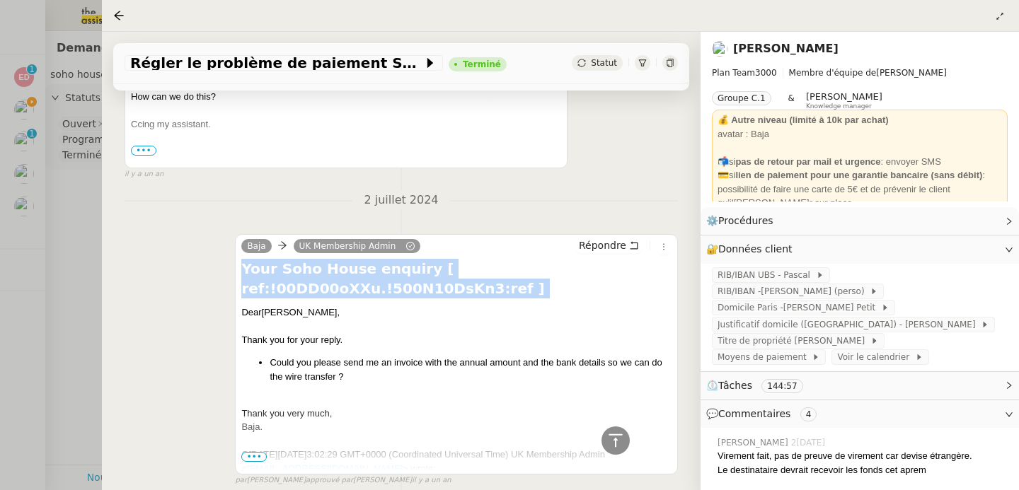
click at [410, 287] on h4 "Your Soho House enquiry [ ref:!00DD00oXXu.!500N10DsKn3:ref ]" at bounding box center [456, 279] width 430 height 40
click at [404, 299] on h4 "Your Soho House enquiry [ ref:!00DD00oXXu.!500N10DsKn3:ref ]" at bounding box center [456, 279] width 430 height 40
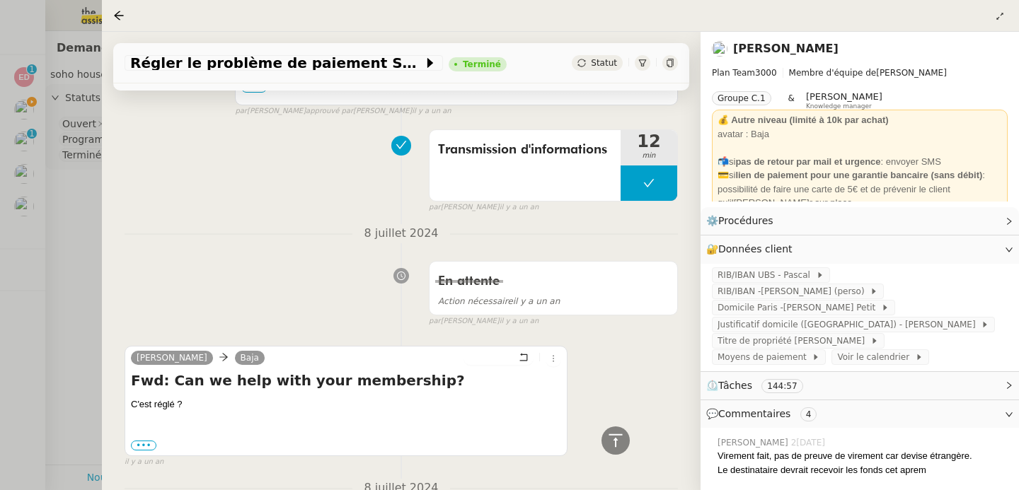
scroll to position [7662, 0]
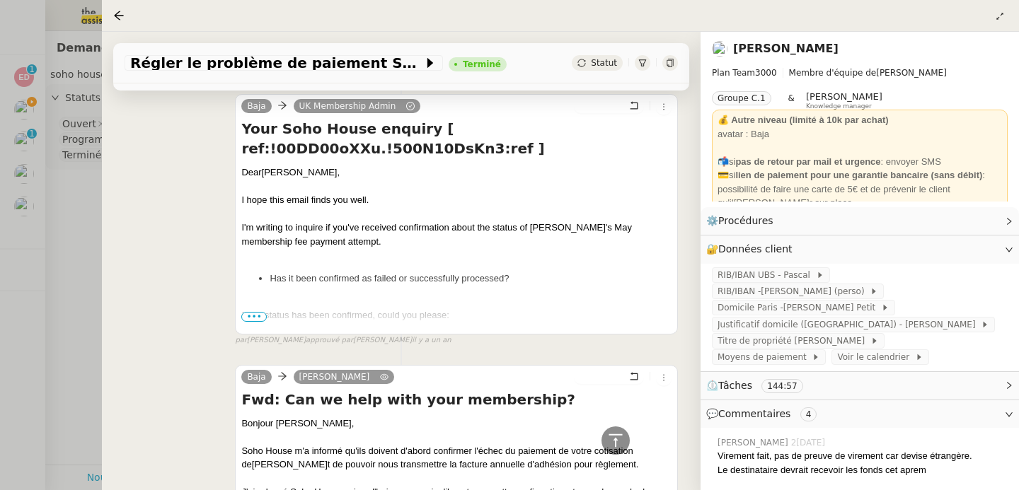
click at [28, 253] on div at bounding box center [509, 245] width 1019 height 490
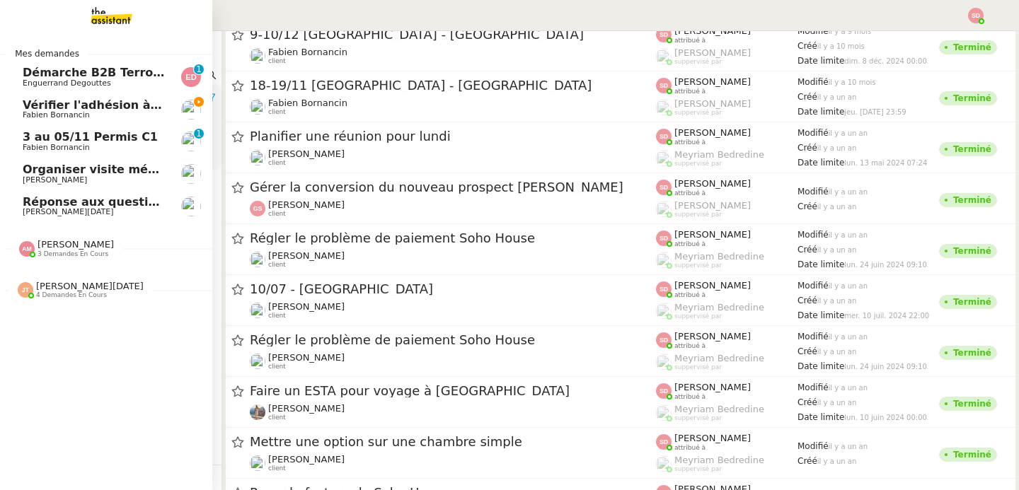
click at [29, 105] on span "Vérifier l'adhésion à [GEOGRAPHIC_DATA]" at bounding box center [155, 104] width 265 height 13
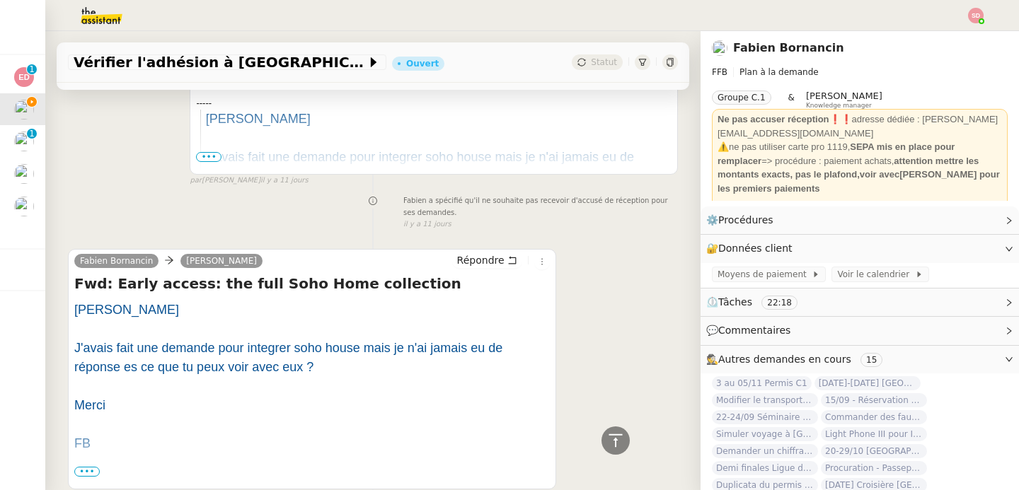
scroll to position [783, 0]
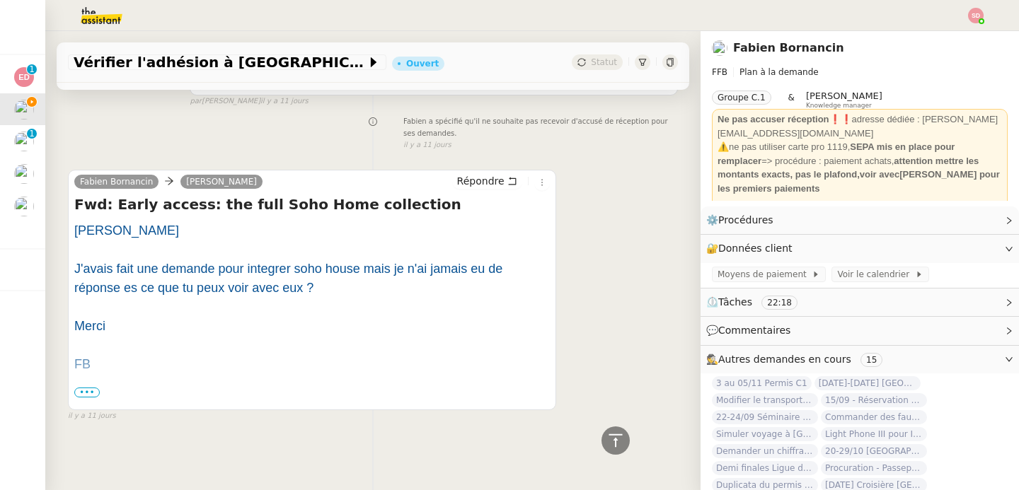
click at [84, 388] on span "•••" at bounding box center [86, 393] width 25 height 10
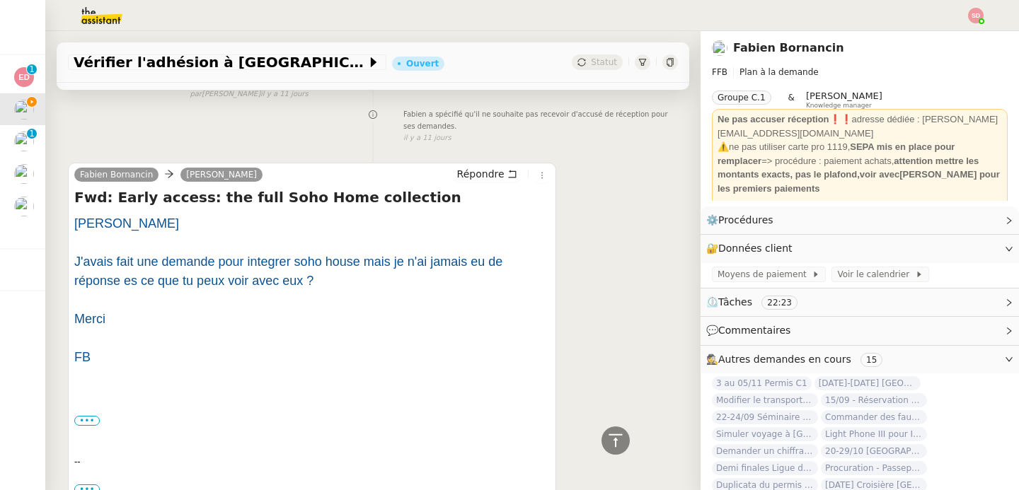
scroll to position [880, 0]
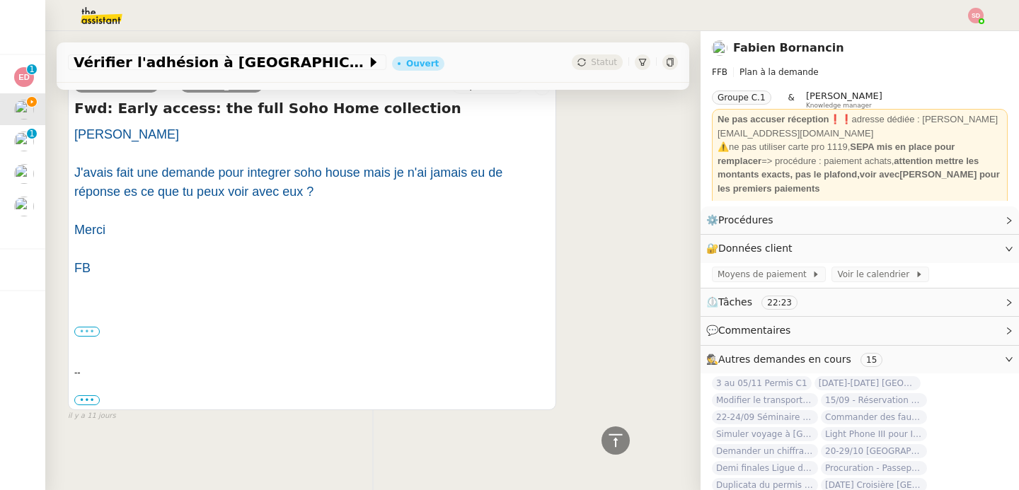
click at [81, 327] on label "•••" at bounding box center [86, 332] width 25 height 10
click at [0, 0] on input "•••" at bounding box center [0, 0] width 0 height 0
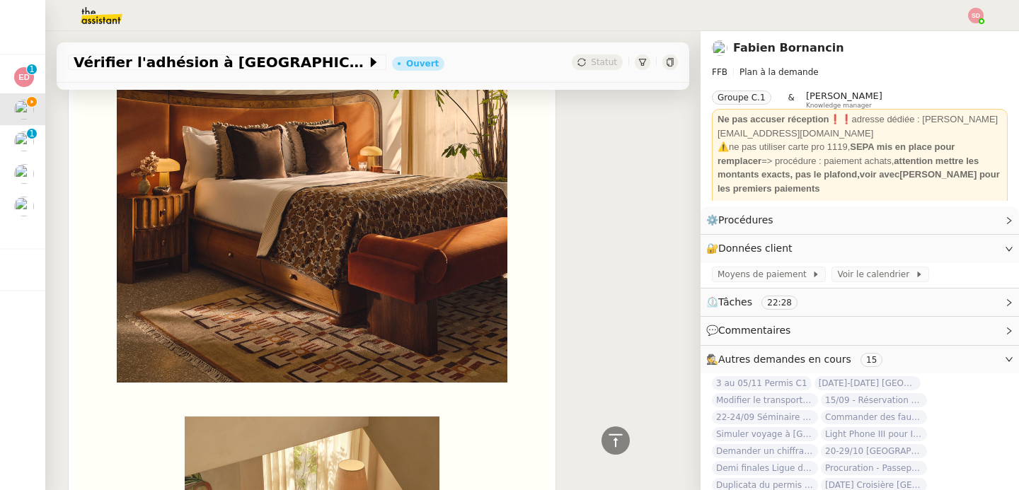
scroll to position [2330, 0]
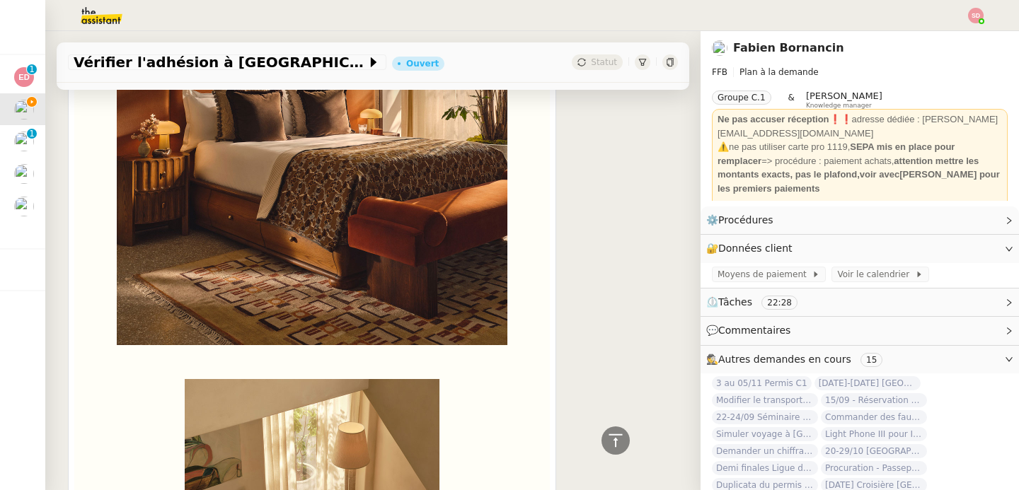
click at [923, 362] on span "🕵️ Autres demandes en cours 15" at bounding box center [848, 360] width 285 height 16
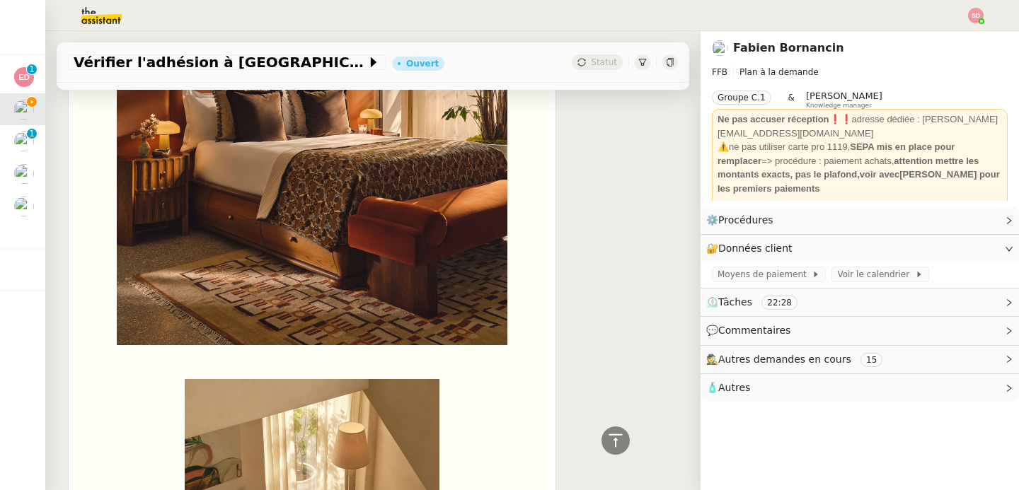
click at [813, 394] on span "🧴 Autres" at bounding box center [848, 388] width 285 height 16
click at [609, 434] on icon at bounding box center [615, 440] width 17 height 17
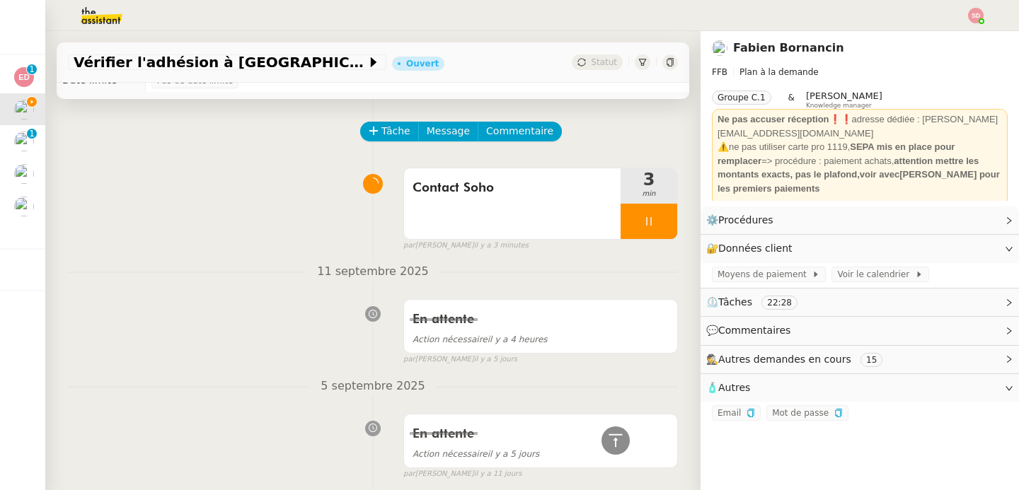
scroll to position [0, 0]
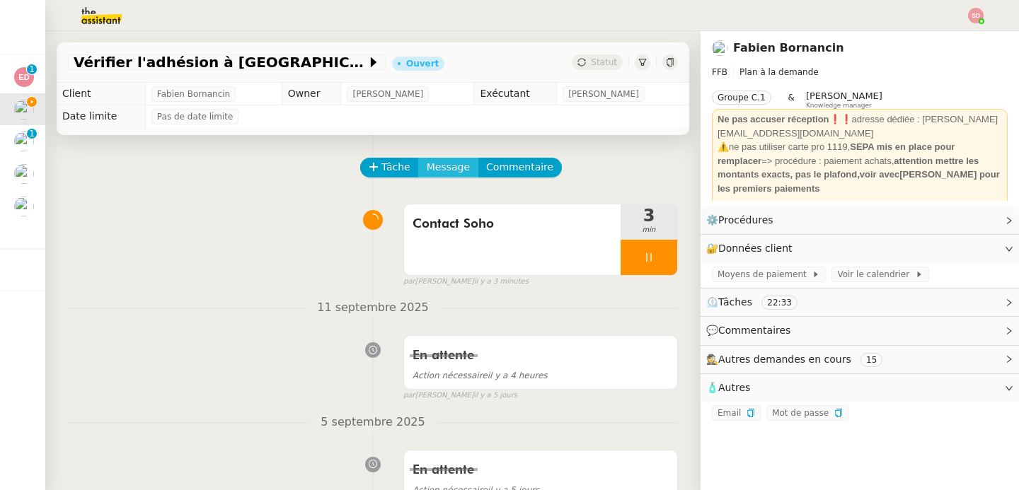
click at [440, 171] on span "Message" at bounding box center [448, 167] width 43 height 16
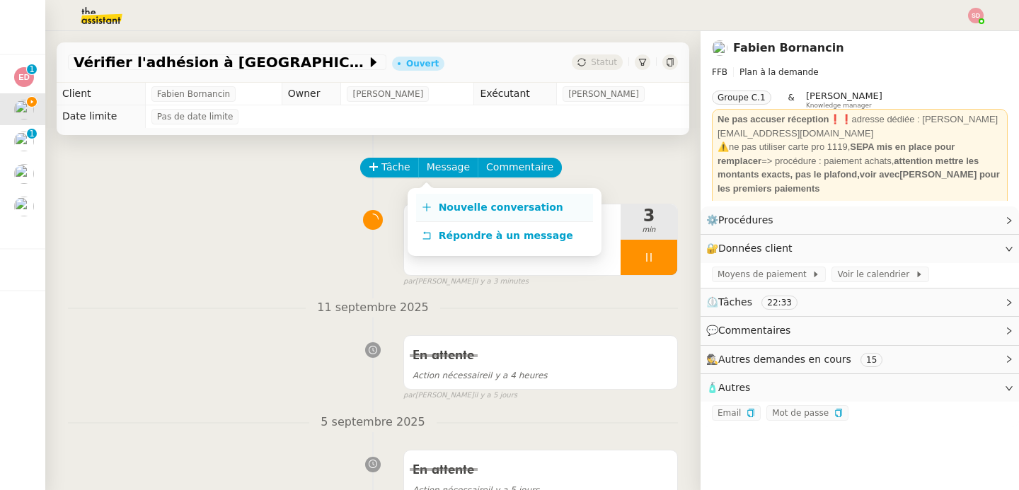
click at [440, 209] on span "Nouvelle conversation" at bounding box center [501, 207] width 125 height 11
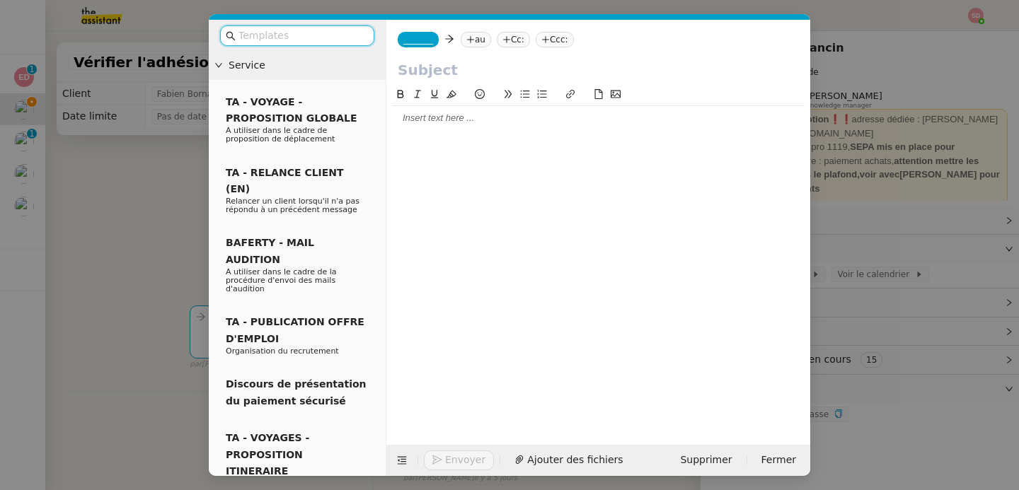
click at [430, 38] on span "_______" at bounding box center [418, 40] width 30 height 10
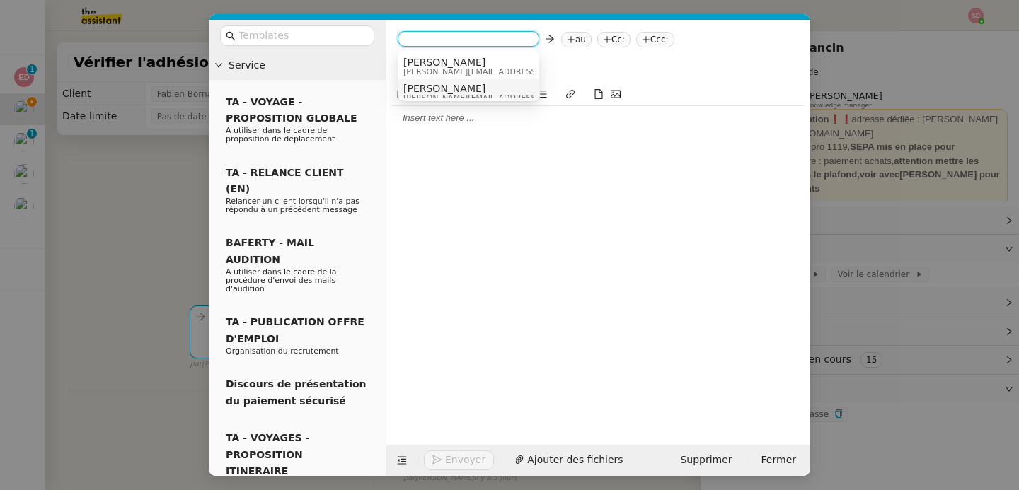
click at [440, 90] on span "[PERSON_NAME]" at bounding box center [503, 88] width 201 height 11
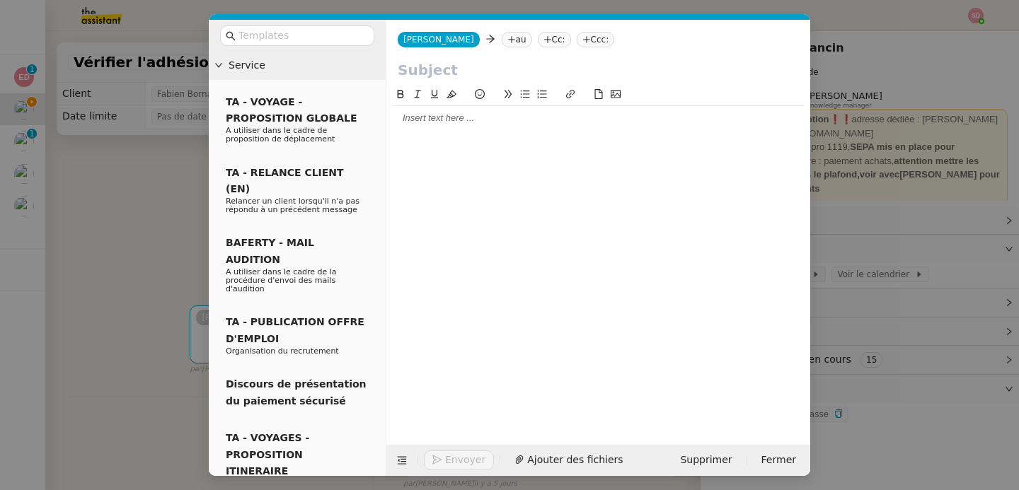
click at [507, 38] on icon at bounding box center [511, 39] width 8 height 8
paste input "[EMAIL_ADDRESS][DOMAIN_NAME]"
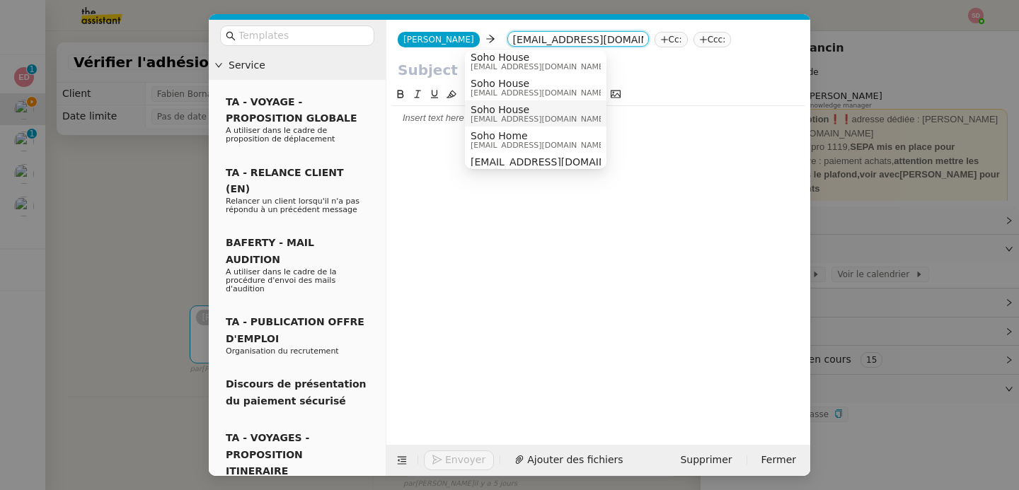
scroll to position [11, 0]
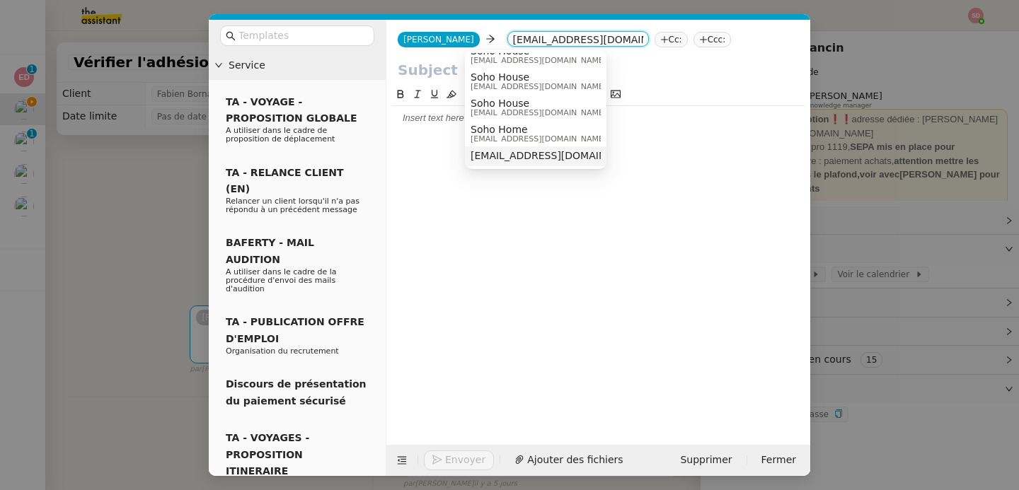
click at [532, 154] on span "[EMAIL_ADDRESS][DOMAIN_NAME]" at bounding box center [557, 155] width 173 height 11
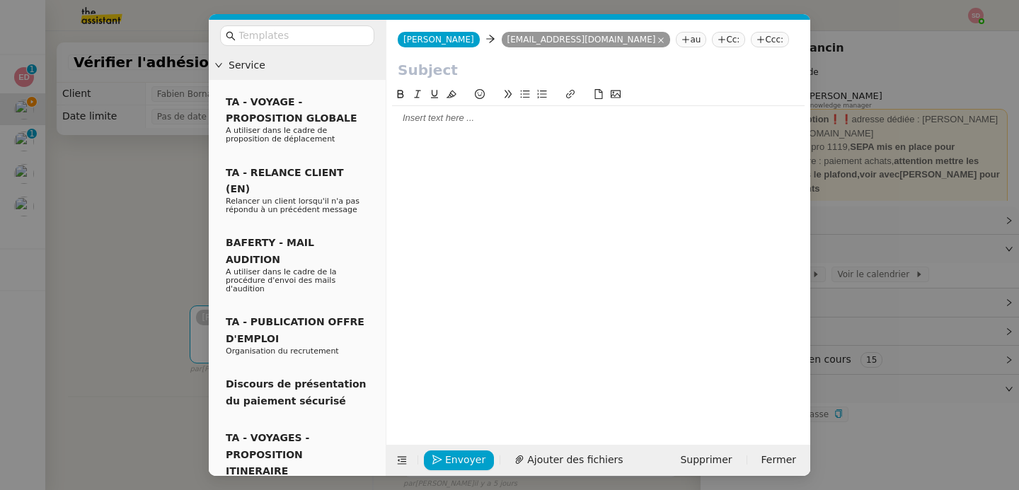
scroll to position [0, 0]
click at [676, 45] on nz-tag "au" at bounding box center [691, 40] width 30 height 16
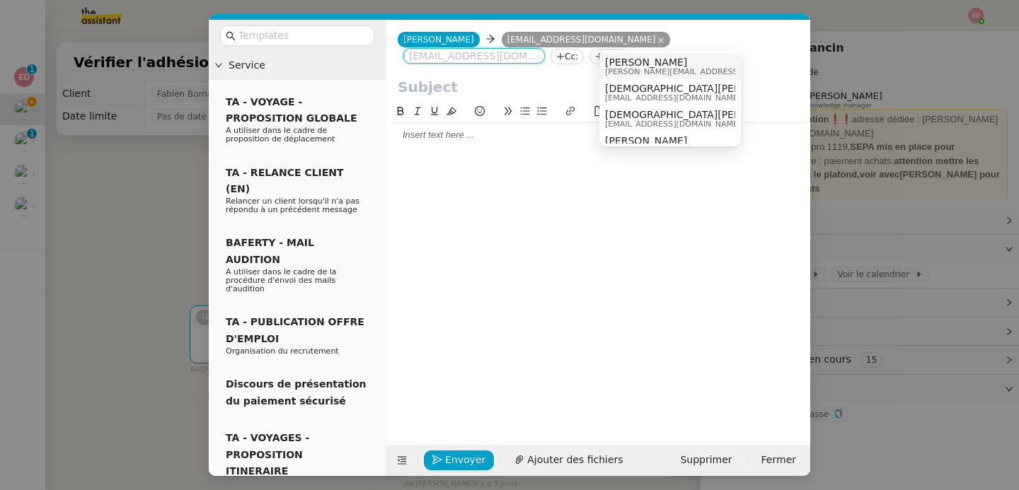
paste input "[EMAIL_ADDRESS][DOMAIN_NAME]"
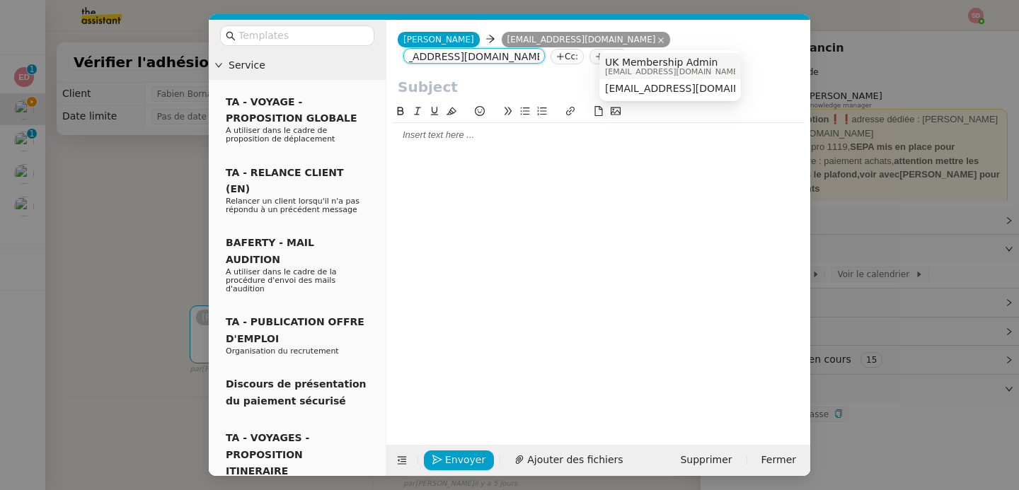
scroll to position [1, 0]
type input "[EMAIL_ADDRESS][DOMAIN_NAME]"
click at [643, 89] on span "[EMAIL_ADDRESS][DOMAIN_NAME]" at bounding box center [691, 87] width 173 height 11
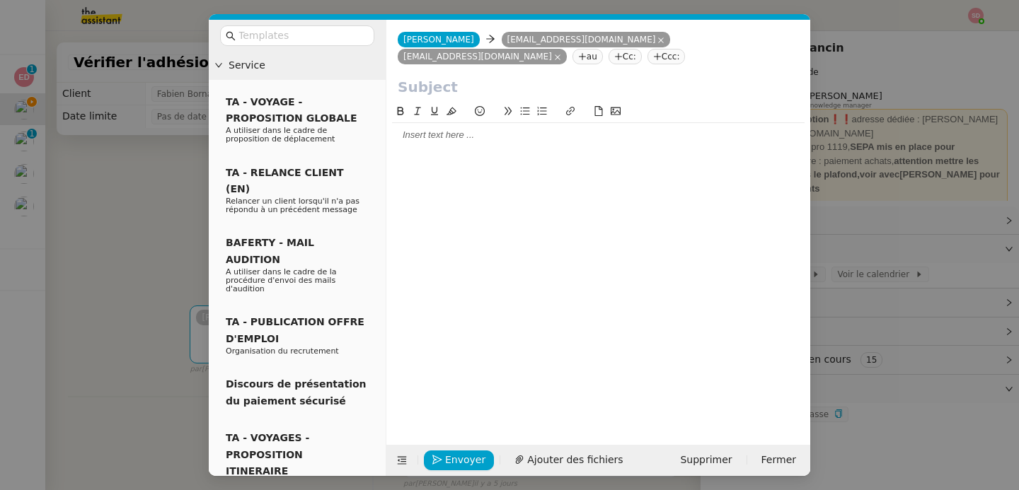
scroll to position [0, 0]
click at [593, 84] on input "text" at bounding box center [598, 86] width 401 height 21
click at [407, 464] on icon at bounding box center [402, 461] width 18 height 10
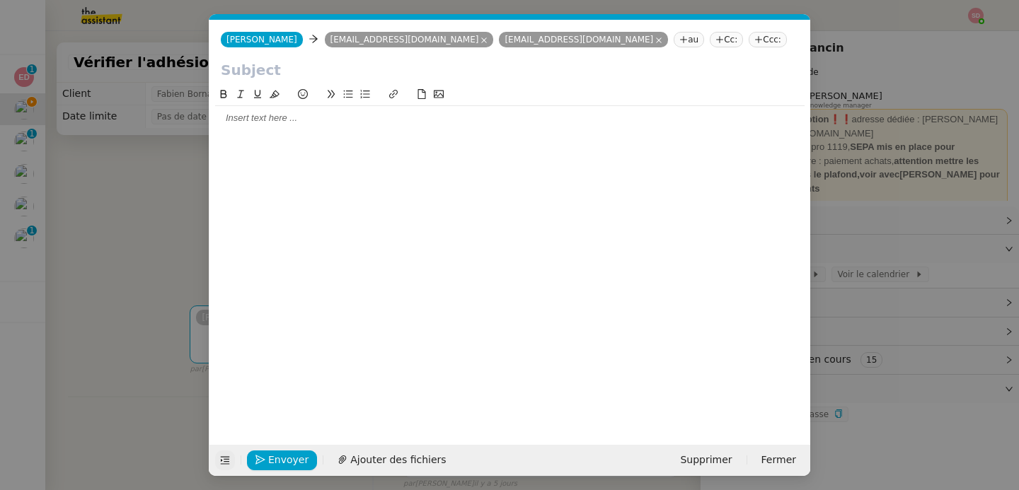
click at [321, 73] on input "text" at bounding box center [510, 69] width 578 height 21
click at [120, 212] on nz-modal-container "Service TA - VOYAGE - PROPOSITION GLOBALE A utiliser dans le cadre de propositi…" at bounding box center [509, 245] width 1019 height 490
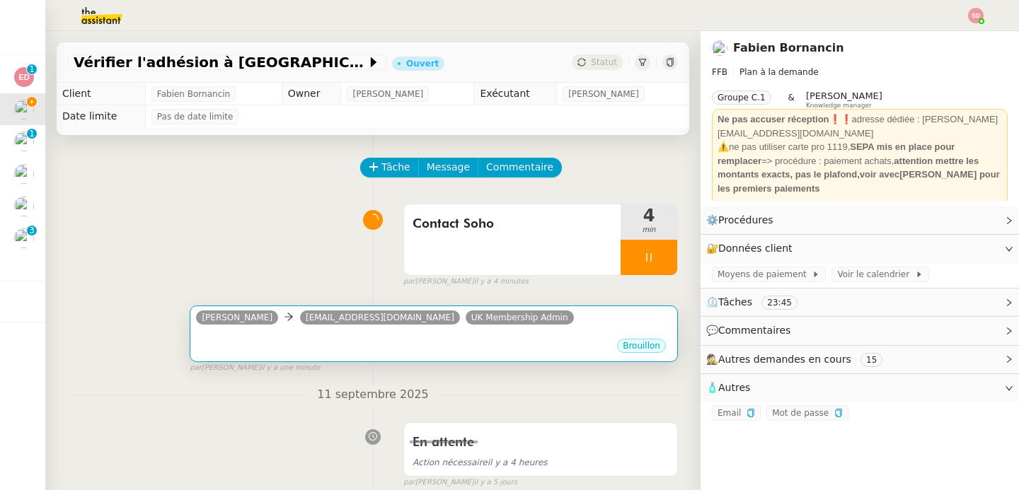
click at [285, 349] on div "Brouillon" at bounding box center [434, 348] width 476 height 21
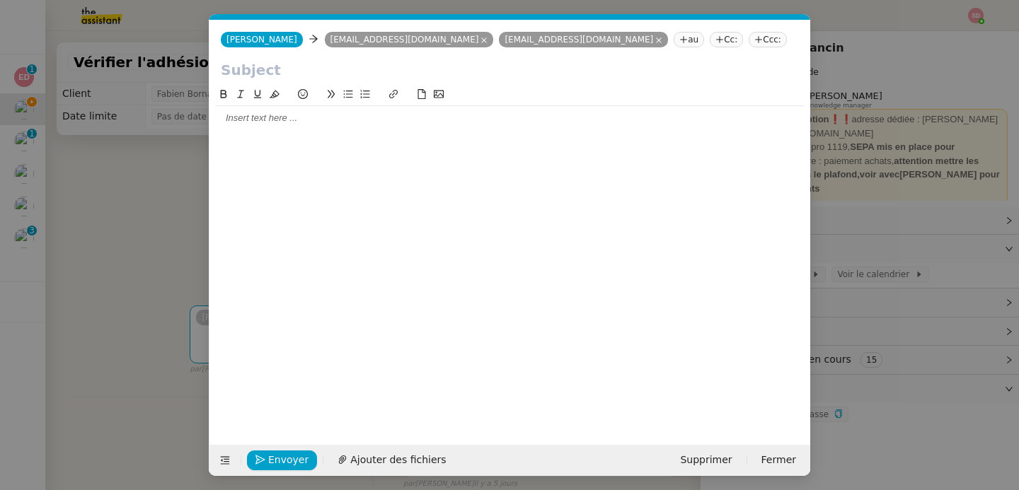
scroll to position [0, 30]
click at [154, 350] on nz-modal-container "Service TA - VOYAGE - PROPOSITION GLOBALE A utiliser dans le cadre de propositi…" at bounding box center [509, 245] width 1019 height 490
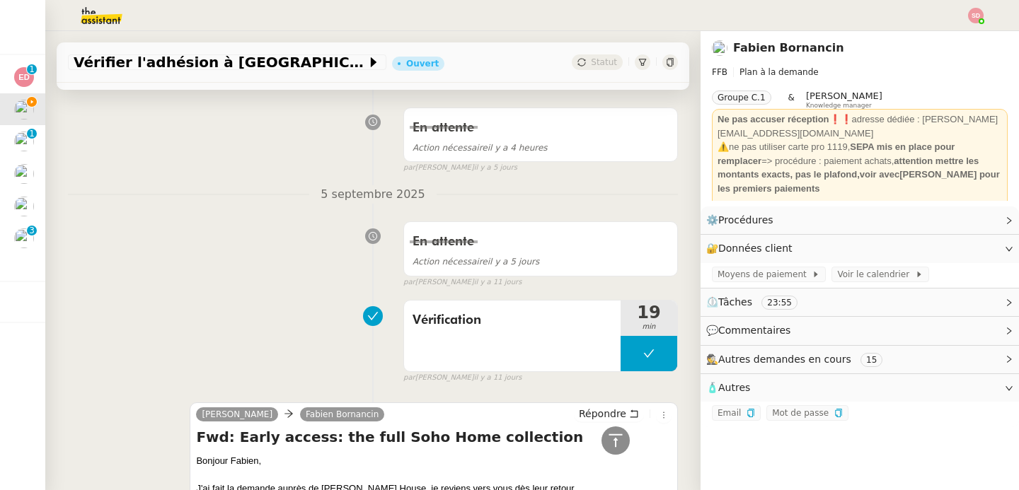
scroll to position [0, 0]
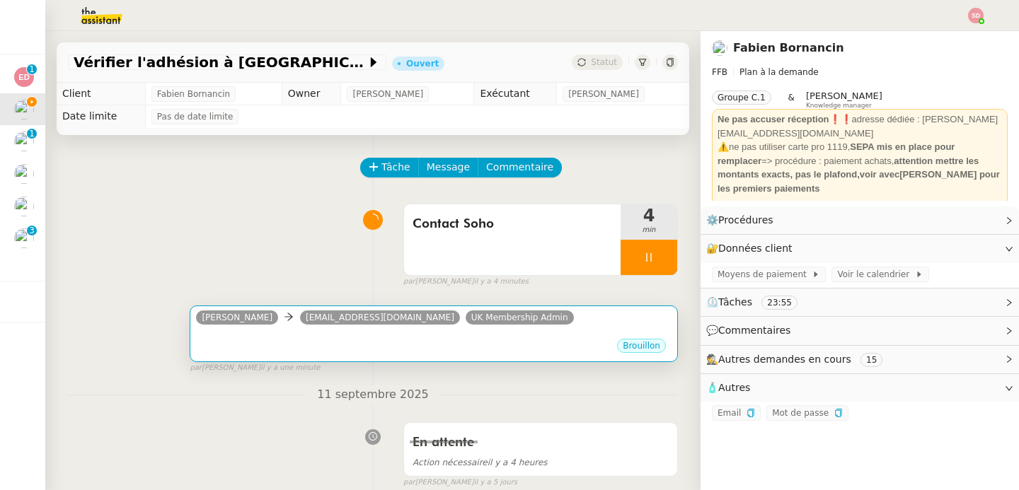
click at [329, 333] on div "•••" at bounding box center [434, 334] width 476 height 7
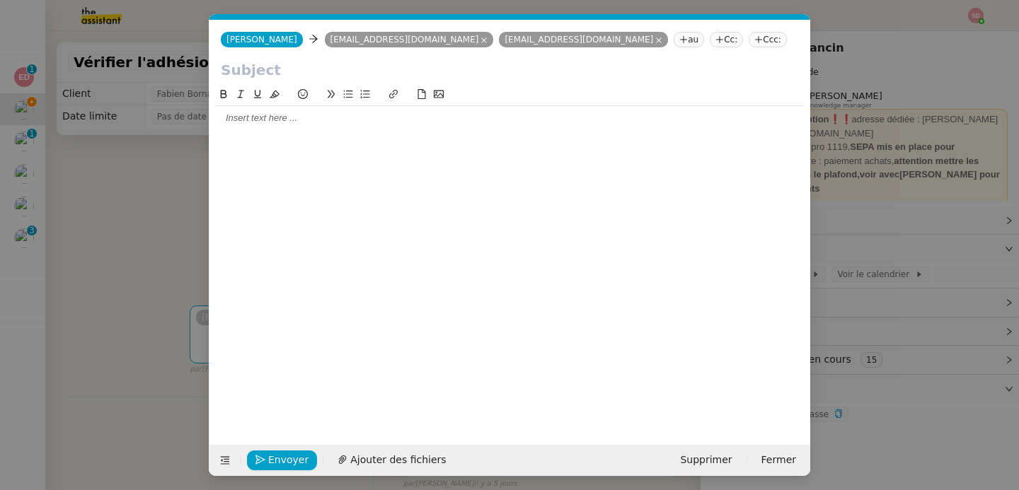
scroll to position [0, 30]
click at [272, 71] on input "text" at bounding box center [510, 69] width 578 height 21
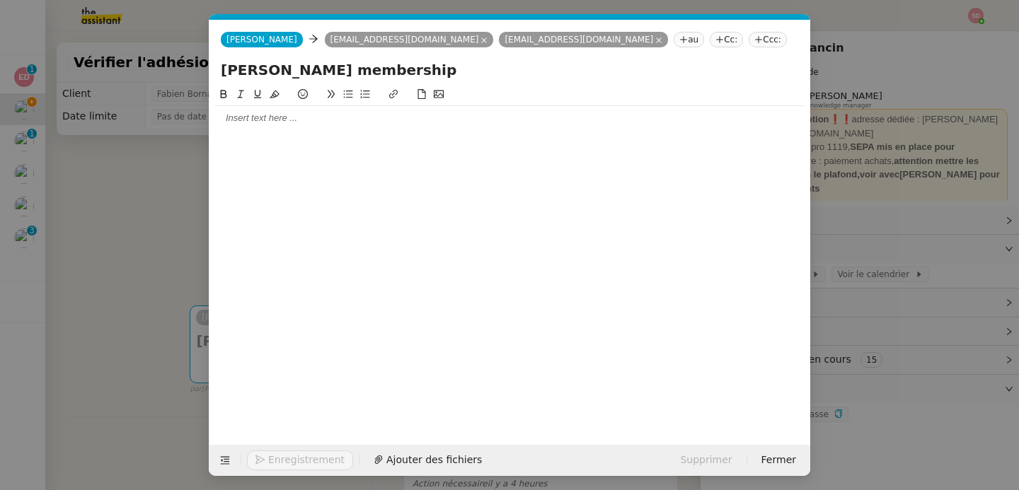
type input "[PERSON_NAME] membership"
click at [217, 117] on div at bounding box center [510, 118] width 590 height 13
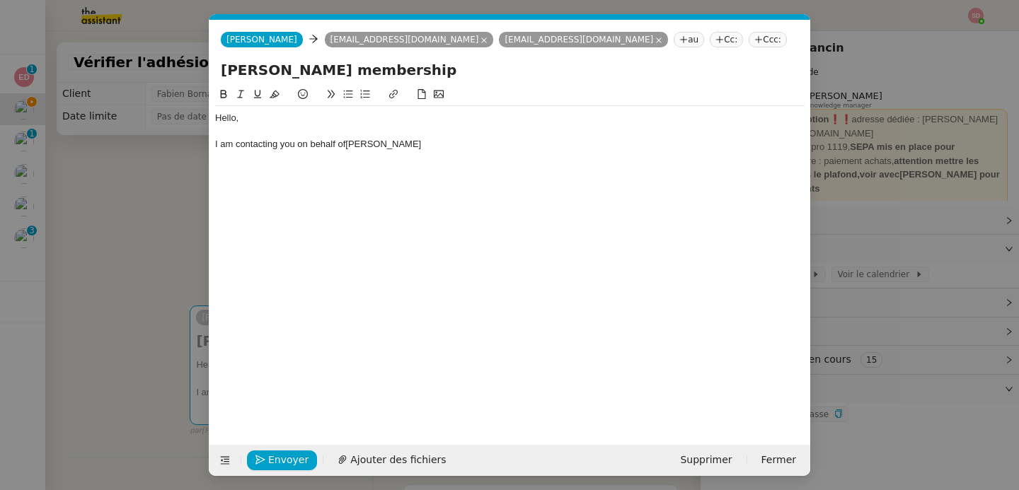
click at [156, 254] on nz-modal-container "Service TA - VOYAGE - PROPOSITION GLOBALE A utiliser dans le cadre de propositi…" at bounding box center [509, 245] width 1019 height 490
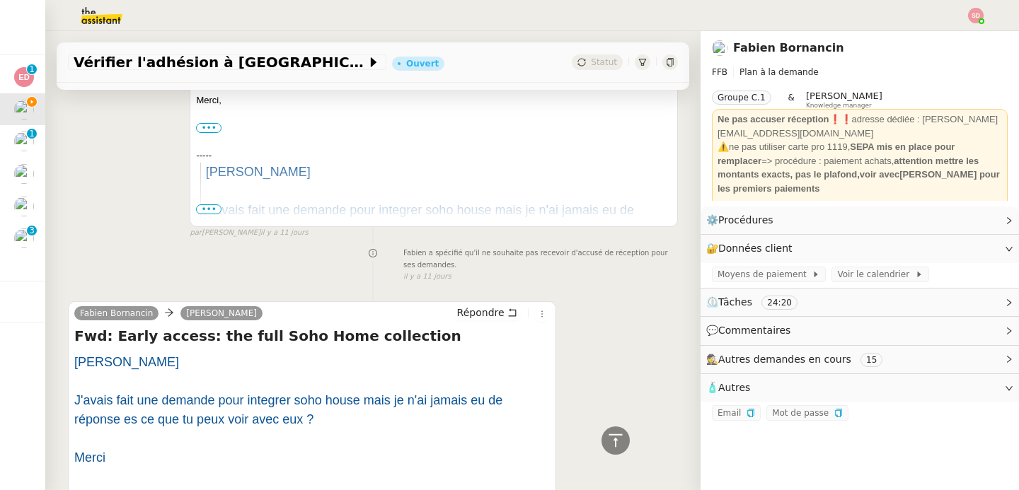
scroll to position [0, 0]
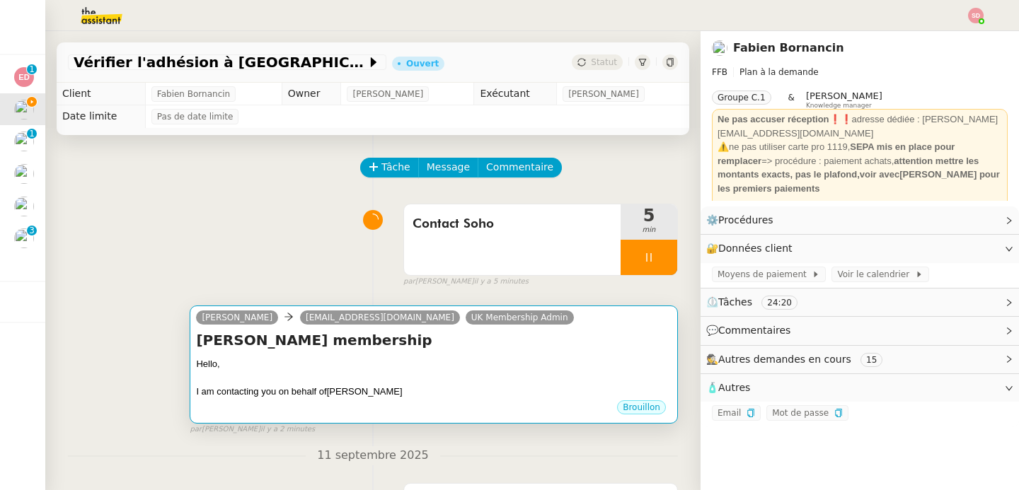
click at [432, 352] on div "[PERSON_NAME]s membership Hello, I am contacting you on behalf of[PERSON_NAME] …" at bounding box center [434, 365] width 476 height 69
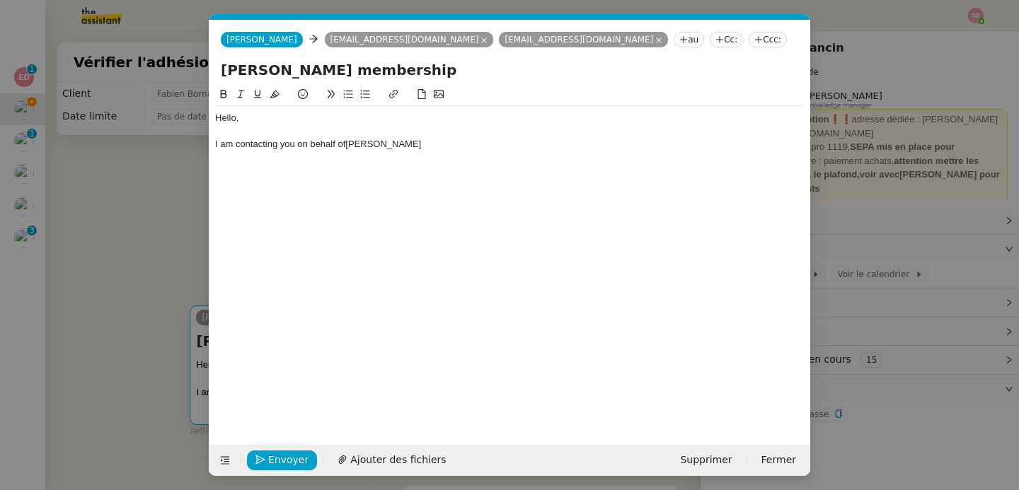
scroll to position [0, 30]
click at [452, 149] on div "I am contacting you on behalf of[PERSON_NAME]" at bounding box center [510, 144] width 590 height 13
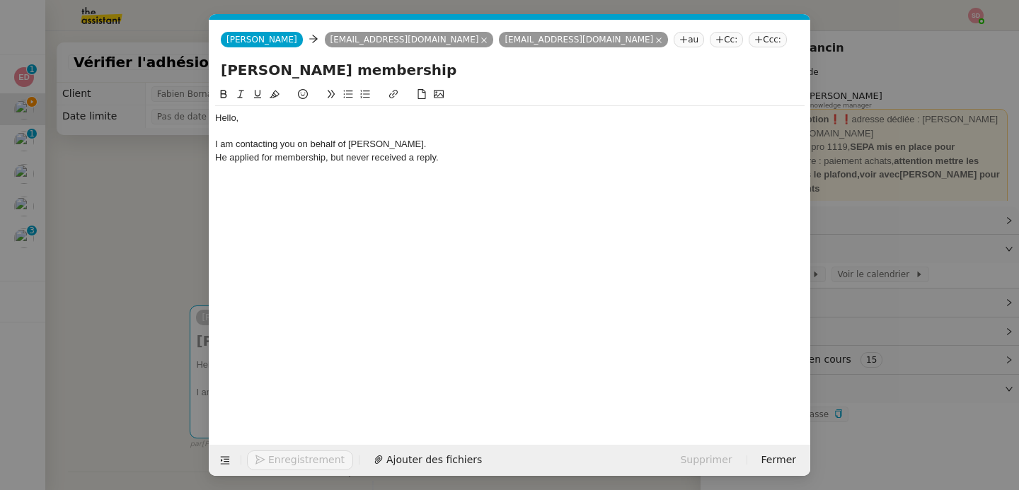
click at [149, 263] on nz-modal-container "Service TA - VOYAGE - PROPOSITION GLOBALE A utiliser dans le cadre de propositi…" at bounding box center [509, 245] width 1019 height 490
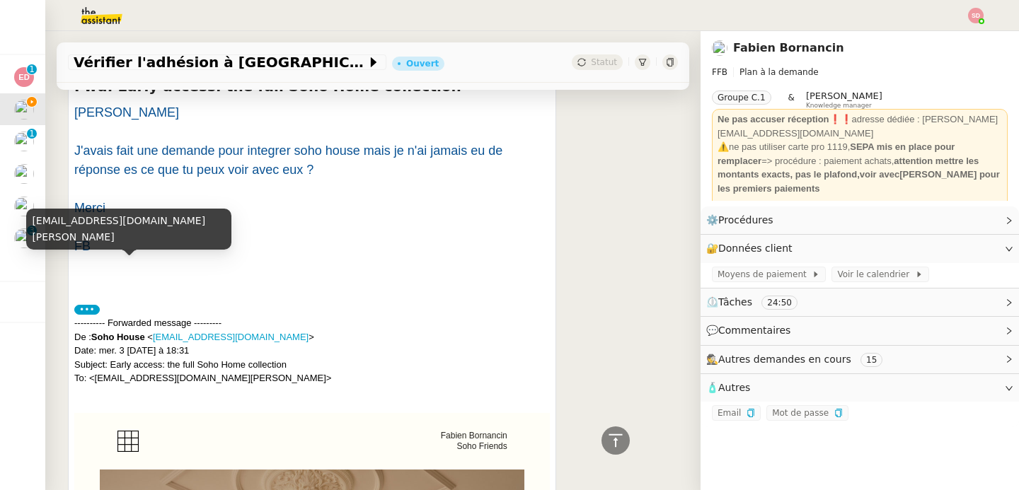
scroll to position [1165, 0]
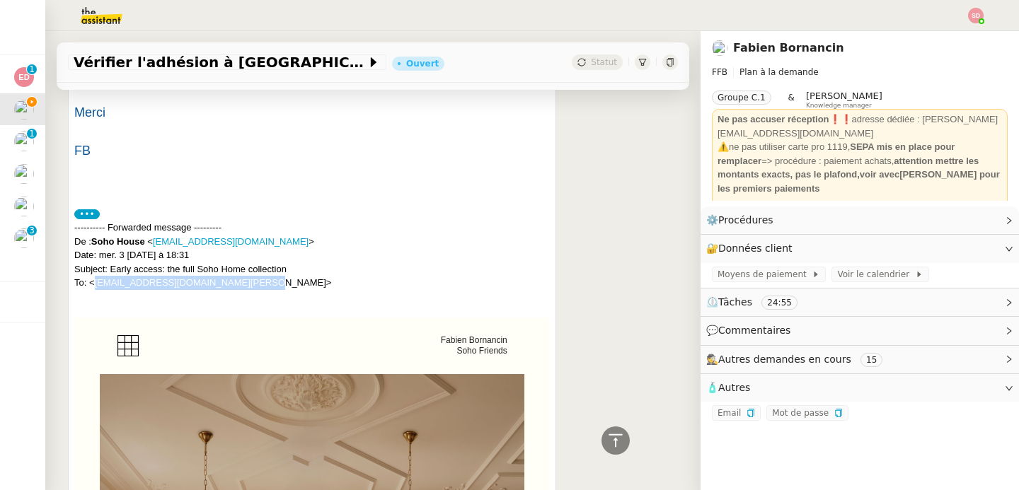
drag, startPoint x: 94, startPoint y: 285, endPoint x: 243, endPoint y: 282, distance: 148.7
click at [243, 282] on div "---------- Forwarded message --------- De : Soho House < [EMAIL_ADDRESS][DOMAIN…" at bounding box center [312, 255] width 476 height 69
copy div "[EMAIL_ADDRESS][DOMAIN_NAME][PERSON_NAME]"
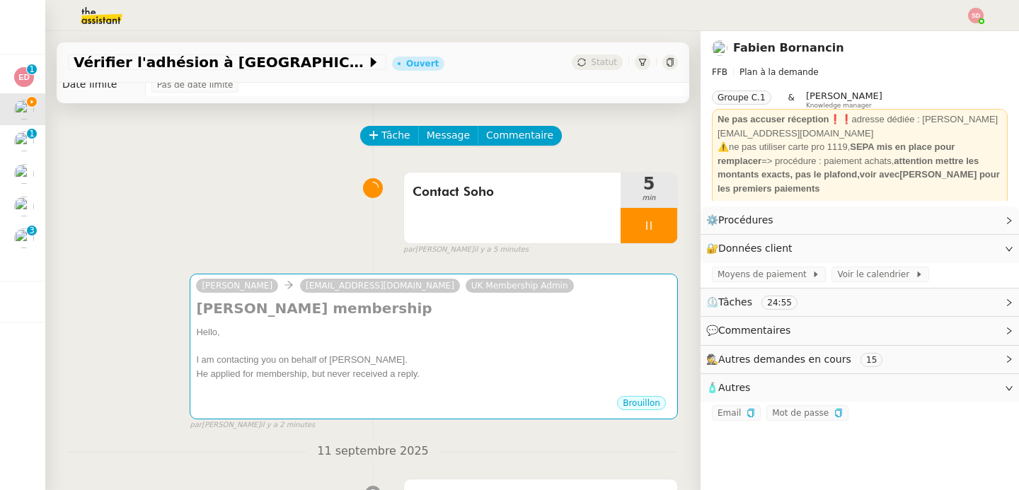
scroll to position [23, 0]
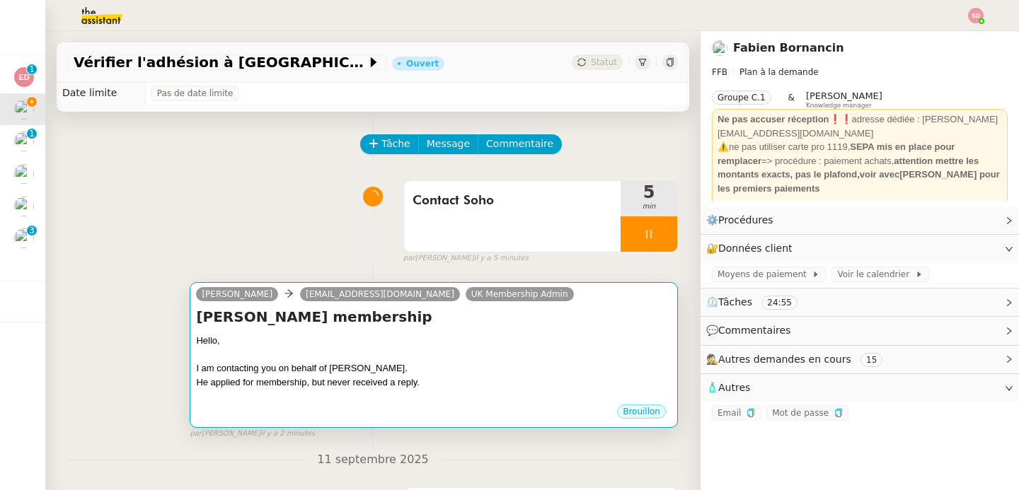
click at [517, 340] on div "Hello," at bounding box center [434, 341] width 476 height 14
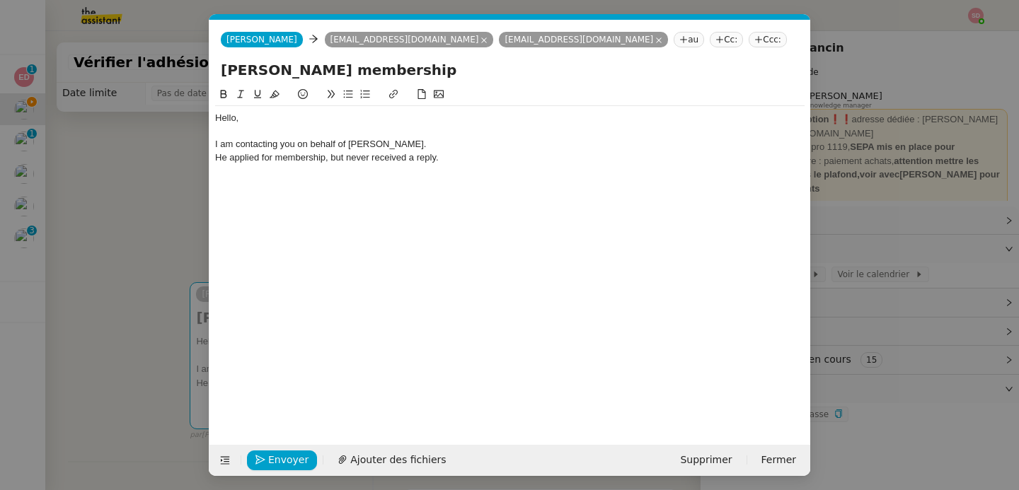
scroll to position [0, 30]
click at [324, 158] on div "He applied for membership, but never received a reply." at bounding box center [510, 157] width 590 height 13
click at [716, 161] on div "He applied for membership with the mail "[EMAIL_ADDRESS][DOMAIN_NAME][PERSON_NA…" at bounding box center [510, 157] width 590 height 13
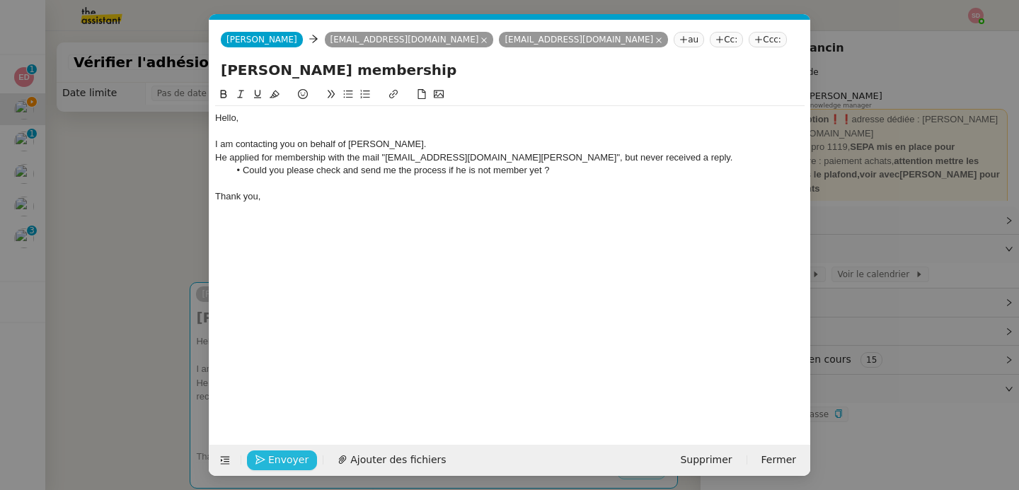
click at [287, 464] on span "Envoyer" at bounding box center [288, 460] width 40 height 16
click at [287, 465] on span "Confirmer l'envoi" at bounding box center [310, 460] width 85 height 16
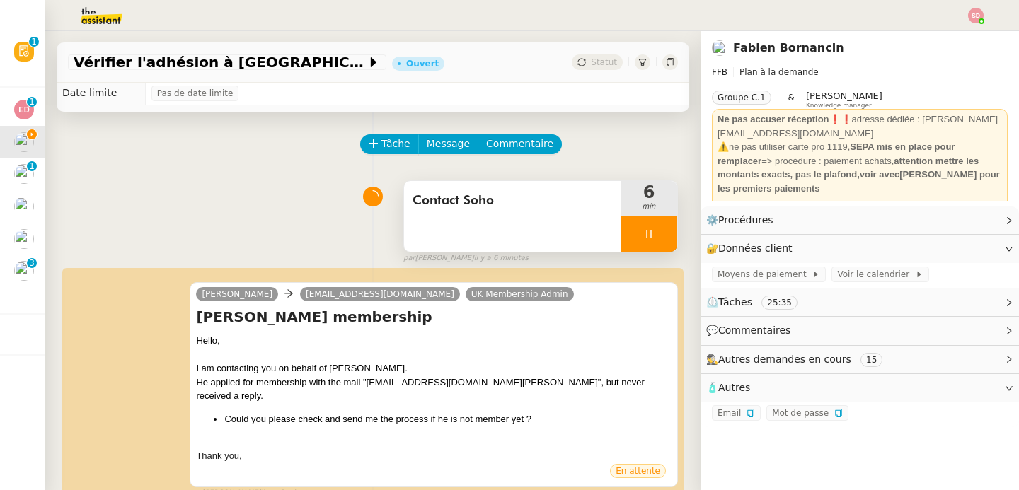
click at [655, 234] on div at bounding box center [649, 234] width 57 height 35
click at [655, 234] on button at bounding box center [663, 234] width 28 height 35
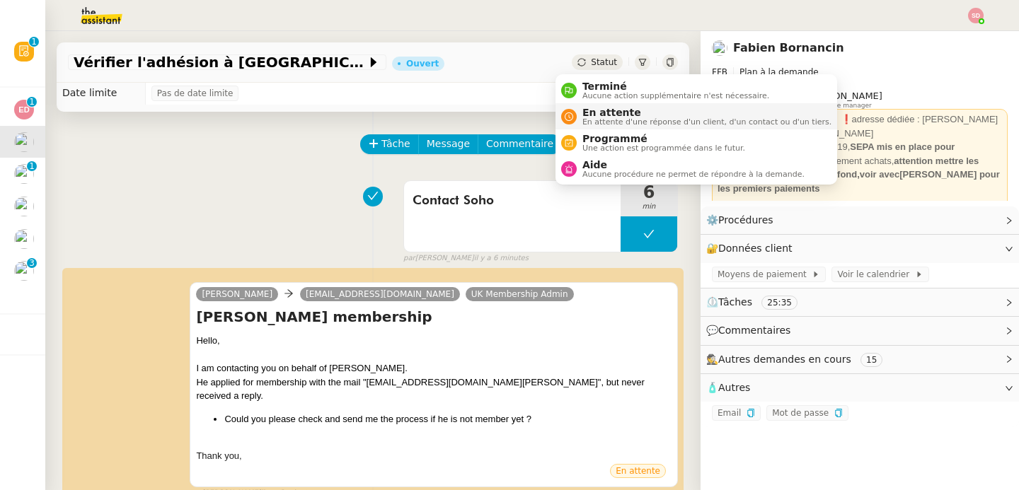
click at [589, 119] on span "En attente d'une réponse d'un client, d'un contact ou d'un tiers." at bounding box center [706, 122] width 249 height 8
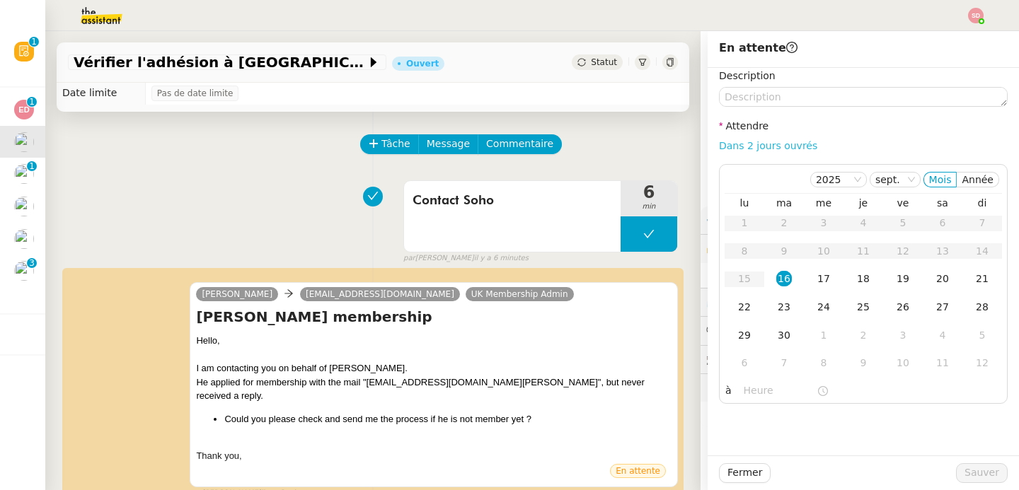
click at [771, 144] on link "Dans 2 jours ouvrés" at bounding box center [768, 145] width 98 height 11
type input "07:00"
click at [781, 306] on div "23" at bounding box center [784, 307] width 16 height 16
click at [990, 471] on button "Sauver" at bounding box center [982, 474] width 52 height 20
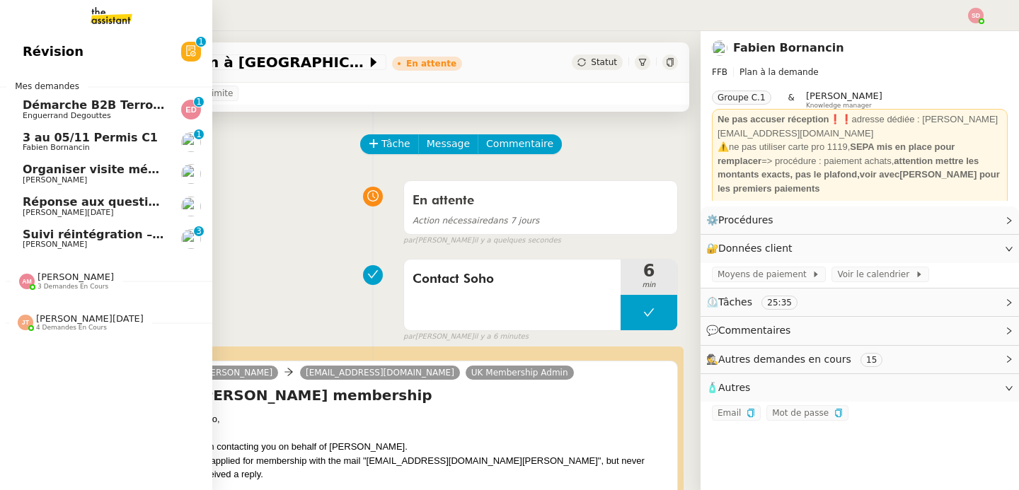
click at [27, 229] on span "Suivi réintégration – Médecine du travail (PST35) + paiements effectués" at bounding box center [254, 234] width 462 height 13
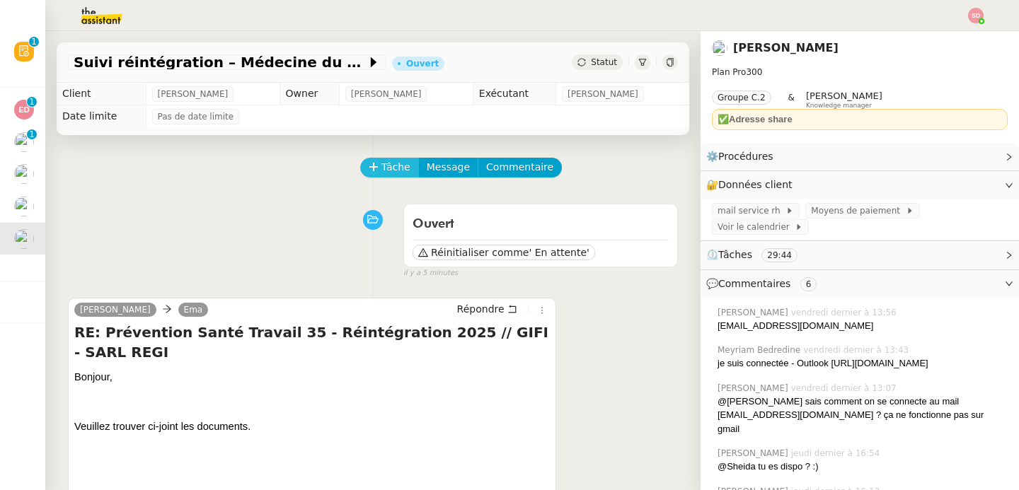
click at [381, 163] on span "Tâche" at bounding box center [395, 167] width 29 height 16
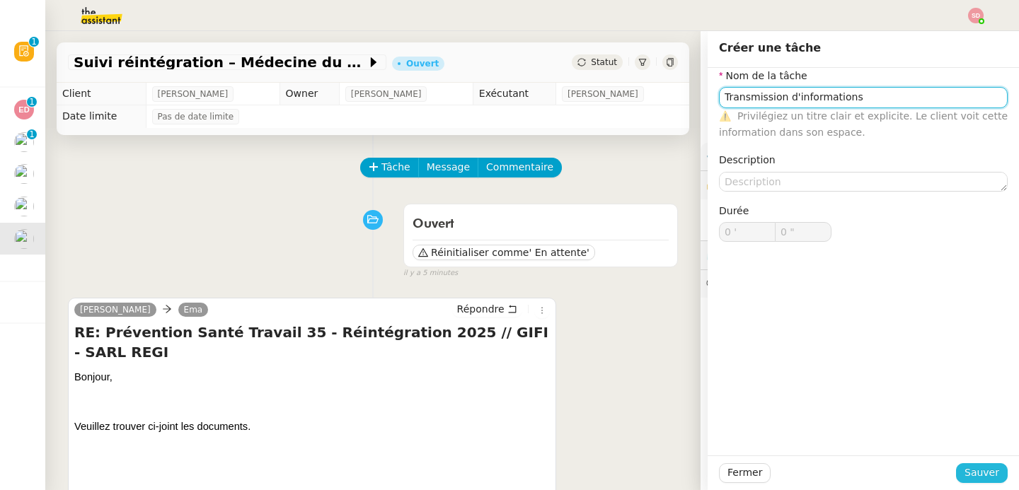
type input "Transmission d'informations"
click at [965, 474] on span "Sauver" at bounding box center [982, 473] width 35 height 16
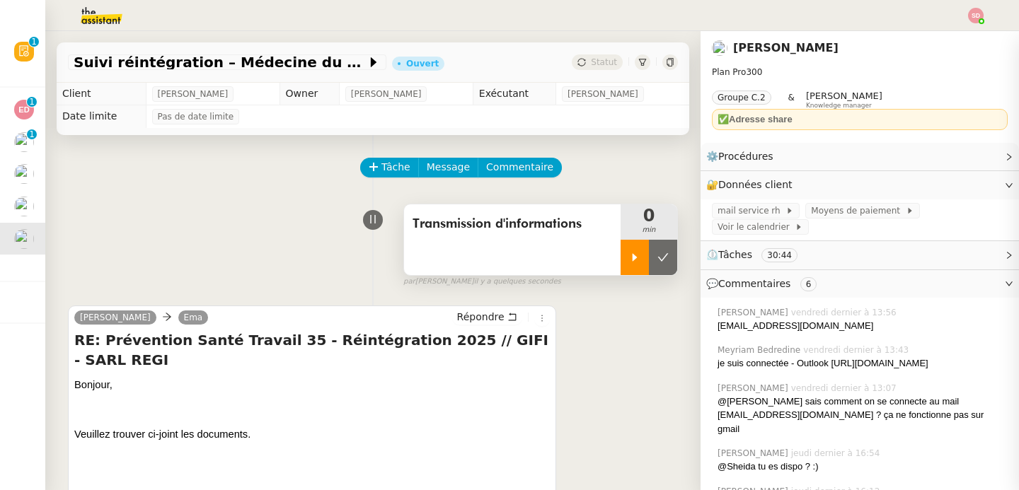
click at [633, 260] on icon at bounding box center [635, 257] width 5 height 8
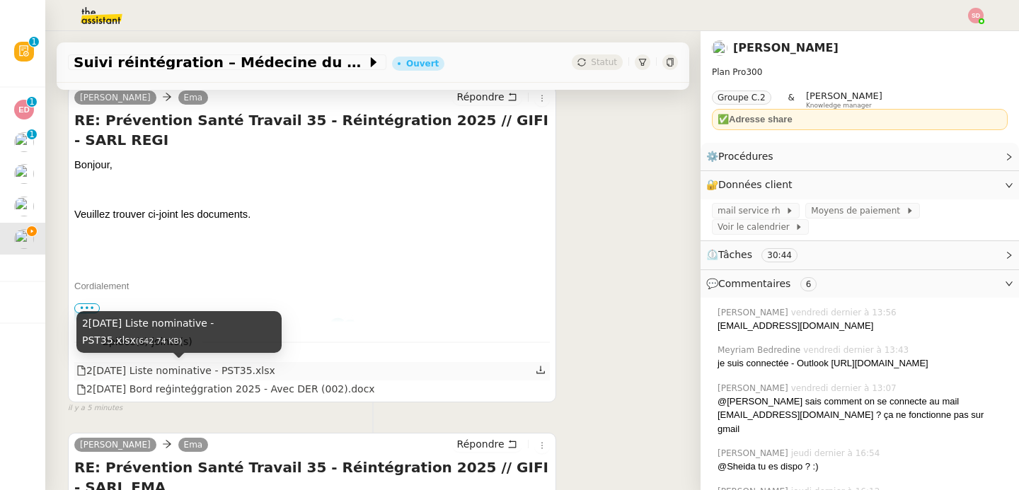
click at [192, 369] on div "2[DATE] Liste nominative - PST35.xlsx" at bounding box center [175, 371] width 199 height 16
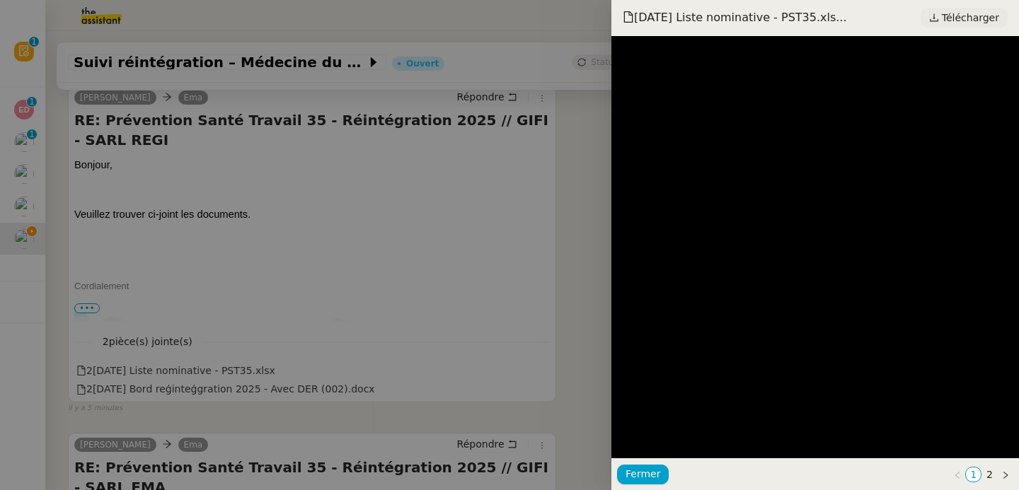
click at [967, 17] on span "Télécharger" at bounding box center [970, 17] width 57 height 18
click at [272, 390] on div at bounding box center [509, 245] width 1019 height 490
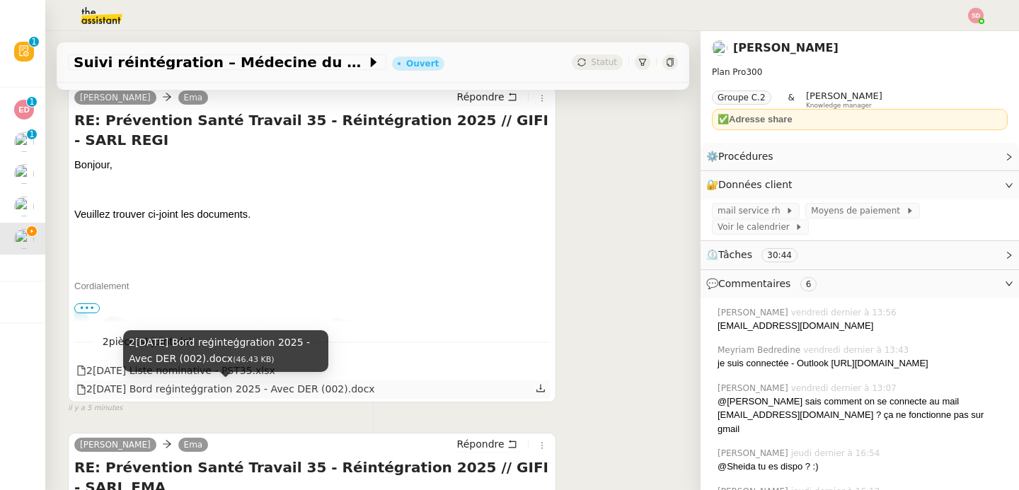
click at [201, 394] on div "2[DATE] Bord reģinteģgration 2025 - Avec DER (002).docx" at bounding box center [225, 389] width 299 height 16
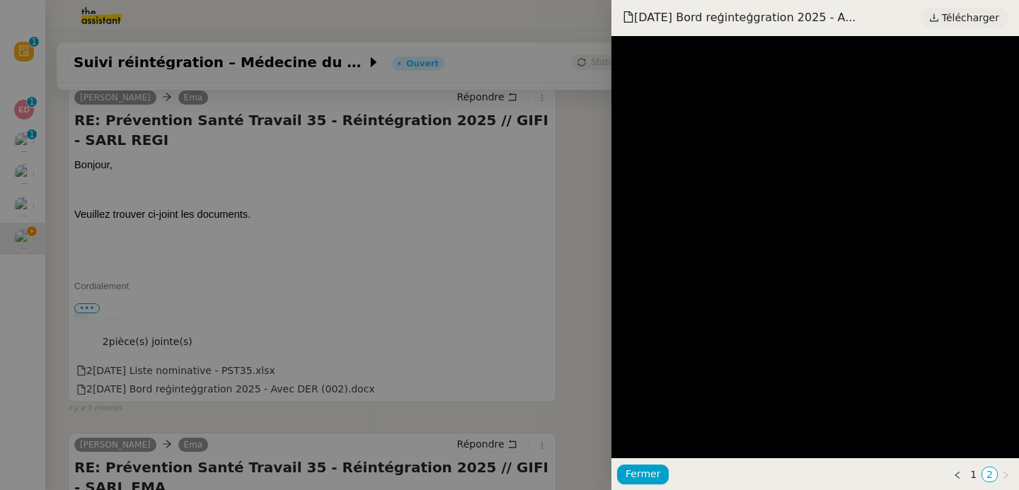
click at [982, 16] on span "Télécharger" at bounding box center [970, 17] width 57 height 18
click at [346, 272] on div at bounding box center [509, 245] width 1019 height 490
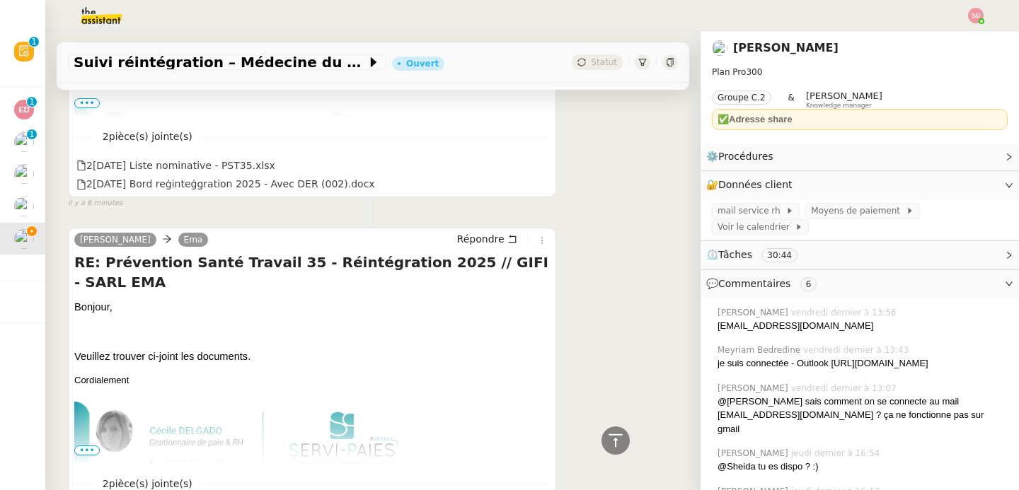
scroll to position [655, 0]
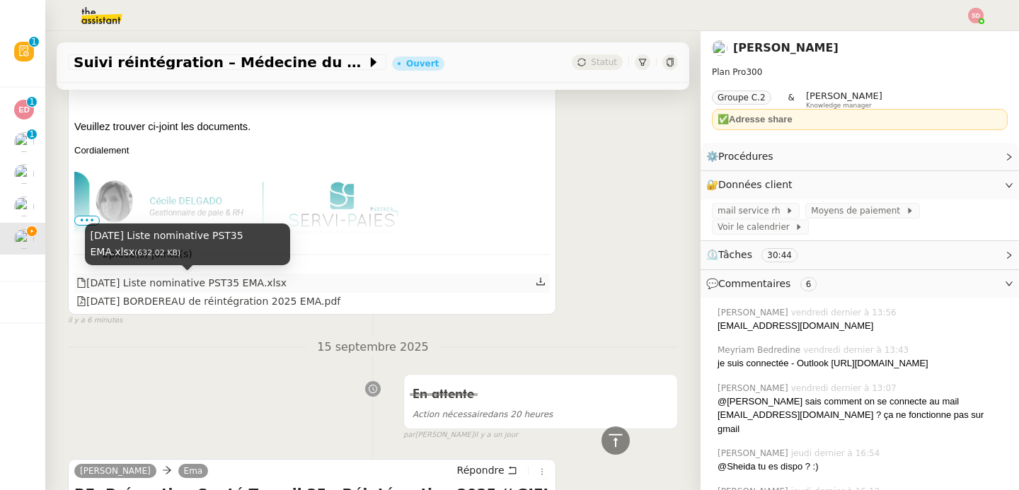
click at [240, 280] on div "[DATE] Liste nominative PST35 EMA.xlsx" at bounding box center [181, 283] width 210 height 16
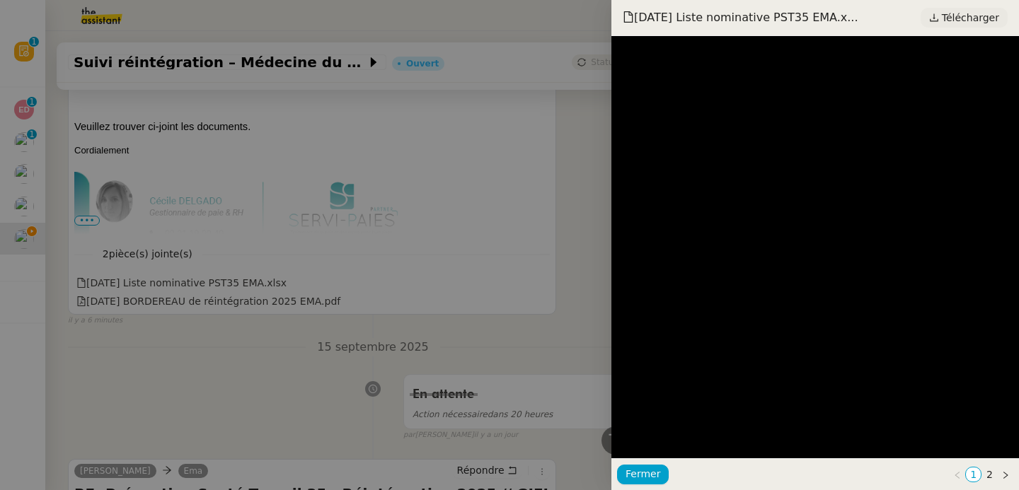
click at [978, 9] on span "Télécharger" at bounding box center [970, 17] width 57 height 18
click at [290, 314] on div at bounding box center [509, 245] width 1019 height 490
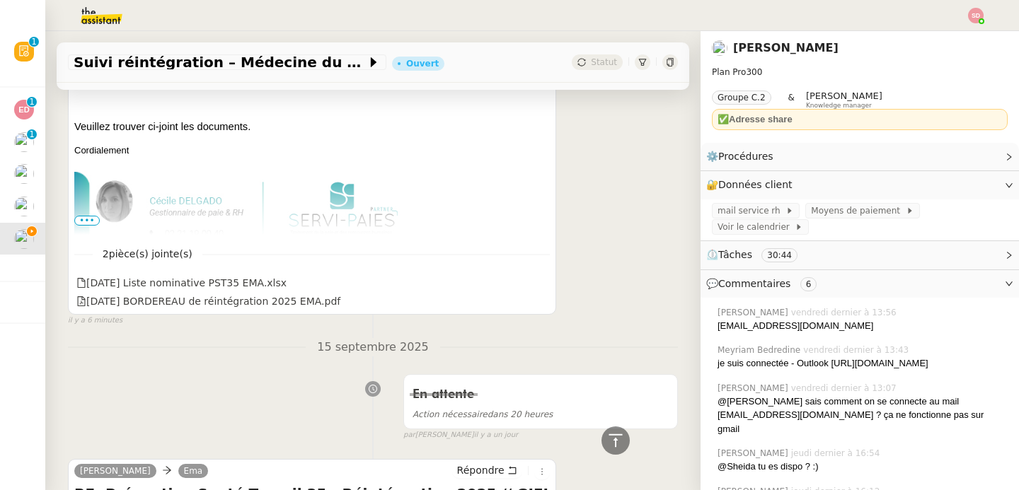
click at [272, 302] on div "[DATE] BORDEREAU de réintégration 2025 EMA.pdf" at bounding box center [208, 302] width 264 height 16
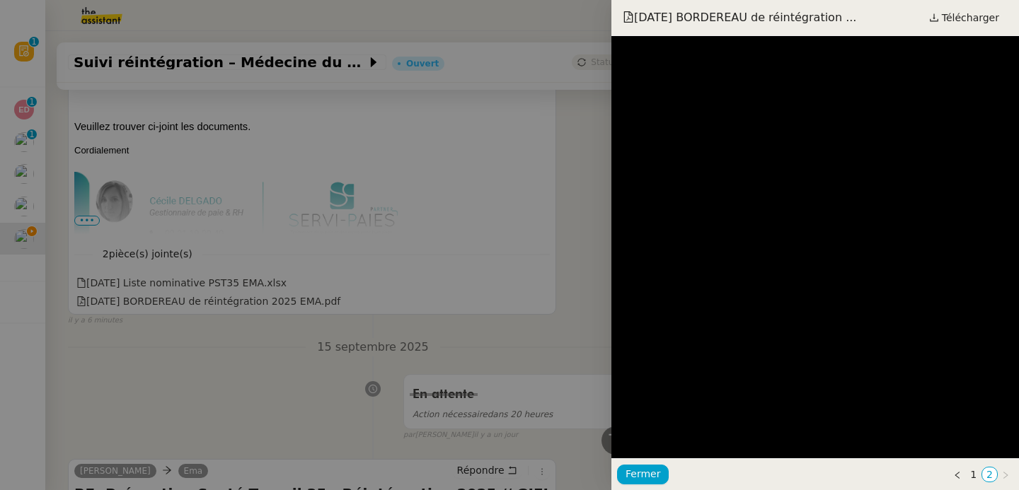
click at [981, 6] on div "2[DATE] BORDEREAU de réintégration ... Télécharger" at bounding box center [816, 18] width 408 height 36
click at [965, 18] on span "Télécharger" at bounding box center [970, 17] width 57 height 18
click at [238, 357] on div at bounding box center [509, 245] width 1019 height 490
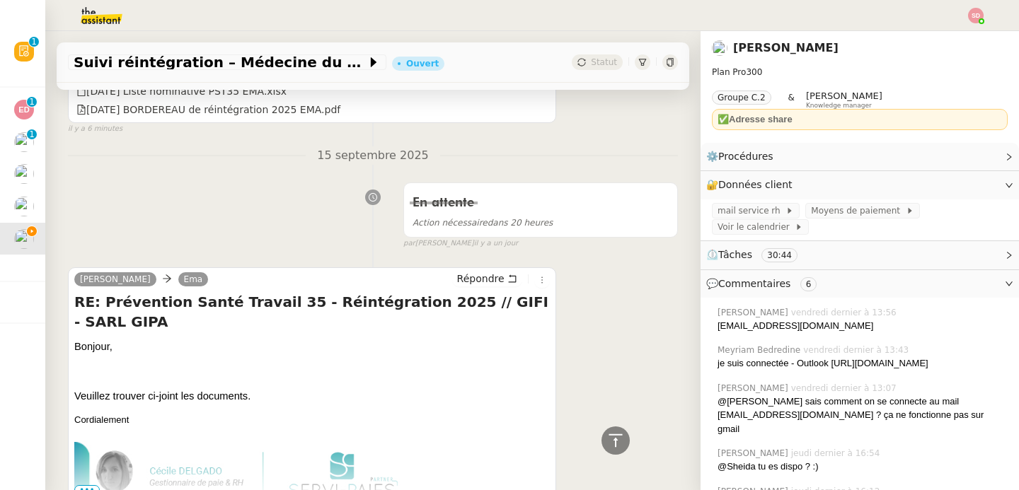
scroll to position [1109, 0]
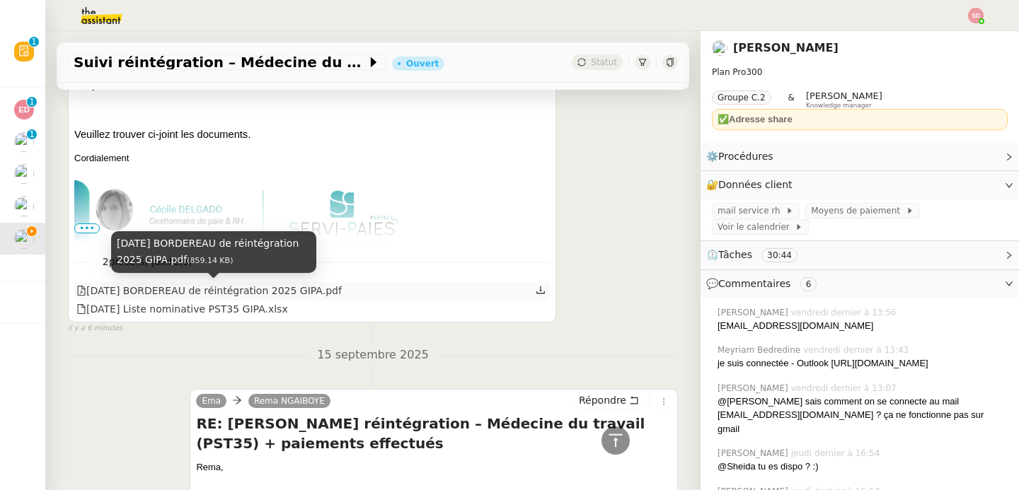
click at [280, 290] on div "[DATE] BORDEREAU de réintégration 2025 GIPA.pdf" at bounding box center [208, 291] width 265 height 16
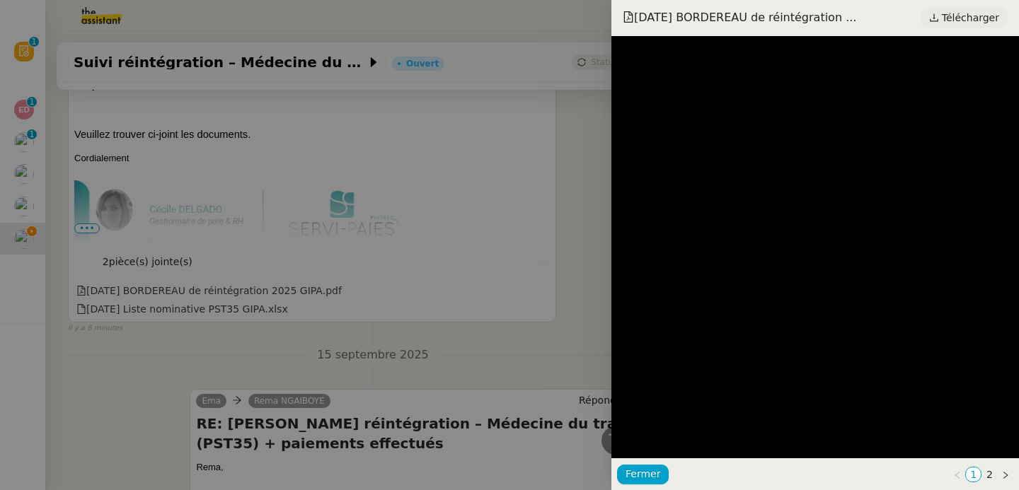
click at [960, 17] on span "Télécharger" at bounding box center [970, 17] width 57 height 18
click at [202, 329] on div at bounding box center [509, 245] width 1019 height 490
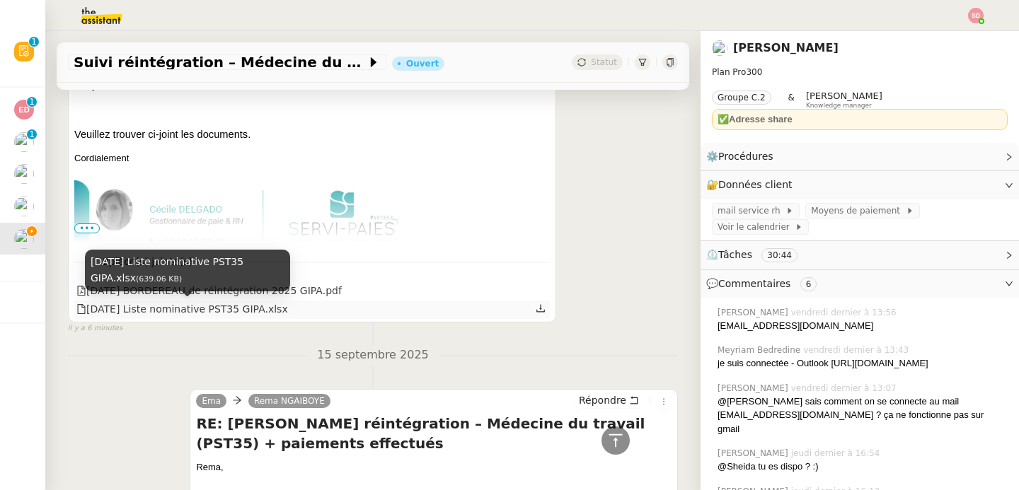
click at [210, 315] on div "[DATE] Liste nominative PST35 GIPA.xlsx" at bounding box center [182, 310] width 212 height 16
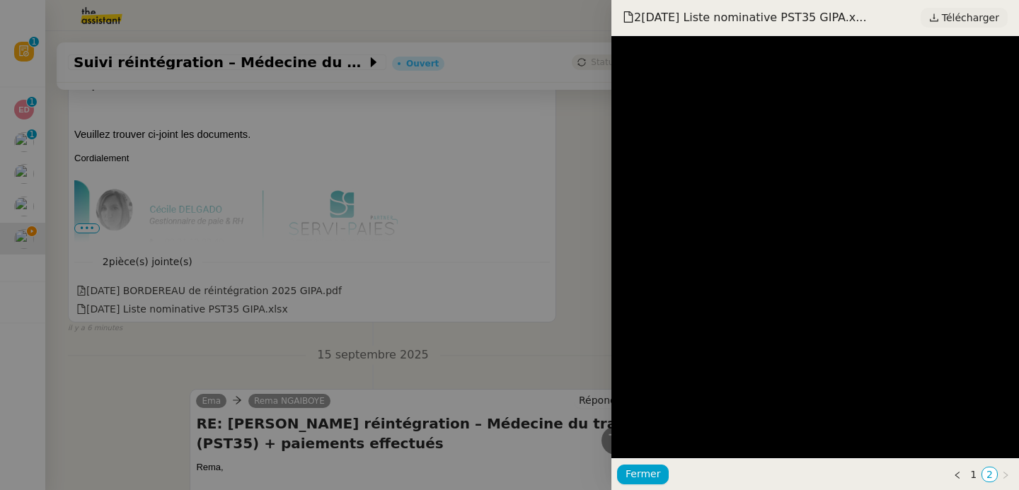
click at [970, 15] on span "Télécharger" at bounding box center [970, 17] width 57 height 18
click at [457, 166] on div at bounding box center [509, 245] width 1019 height 490
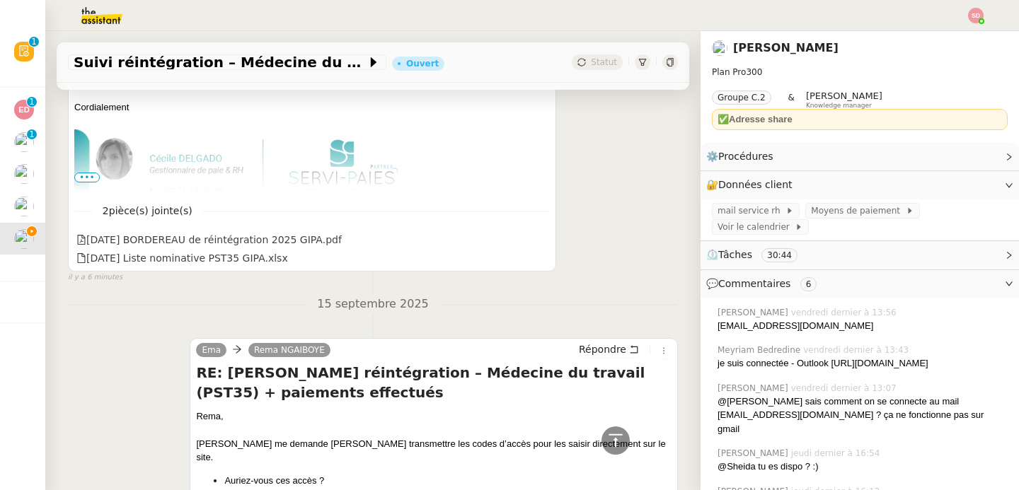
scroll to position [1339, 0]
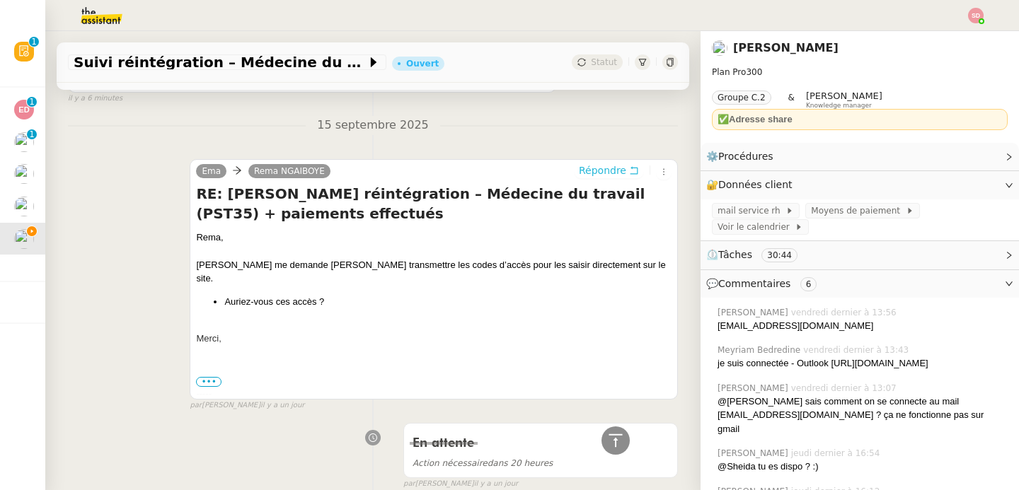
click at [591, 171] on span "Répondre" at bounding box center [602, 170] width 47 height 14
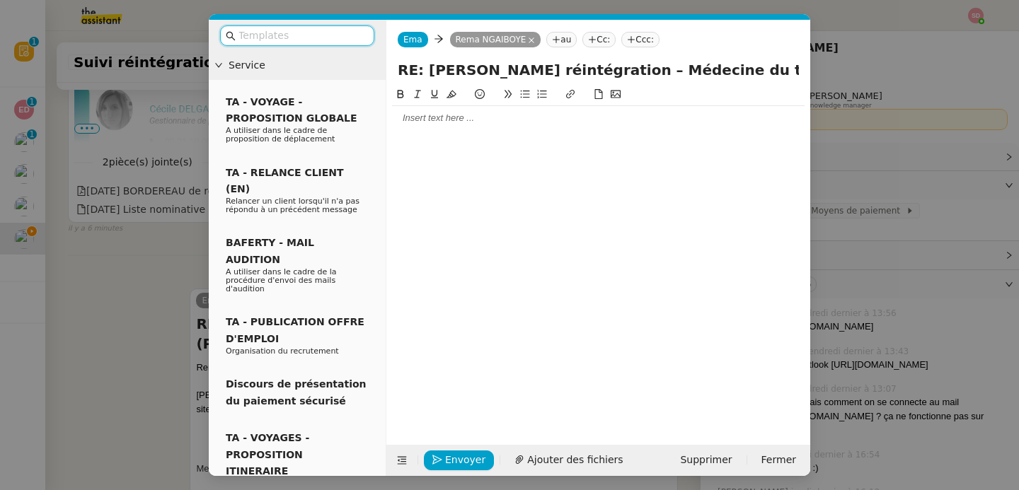
scroll to position [1469, 0]
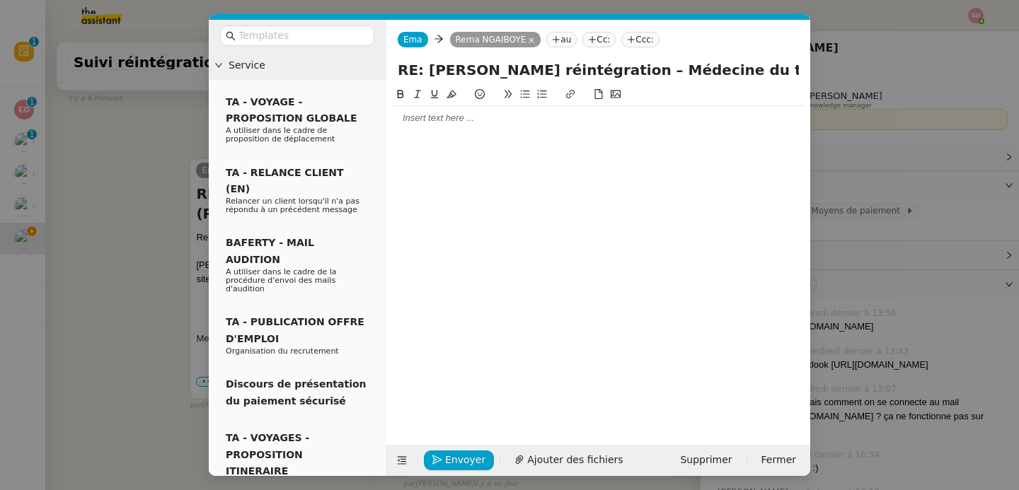
click at [500, 132] on div at bounding box center [598, 254] width 413 height 337
click at [503, 125] on div at bounding box center [598, 118] width 413 height 24
click at [542, 460] on span "Ajouter des fichiers" at bounding box center [575, 460] width 96 height 16
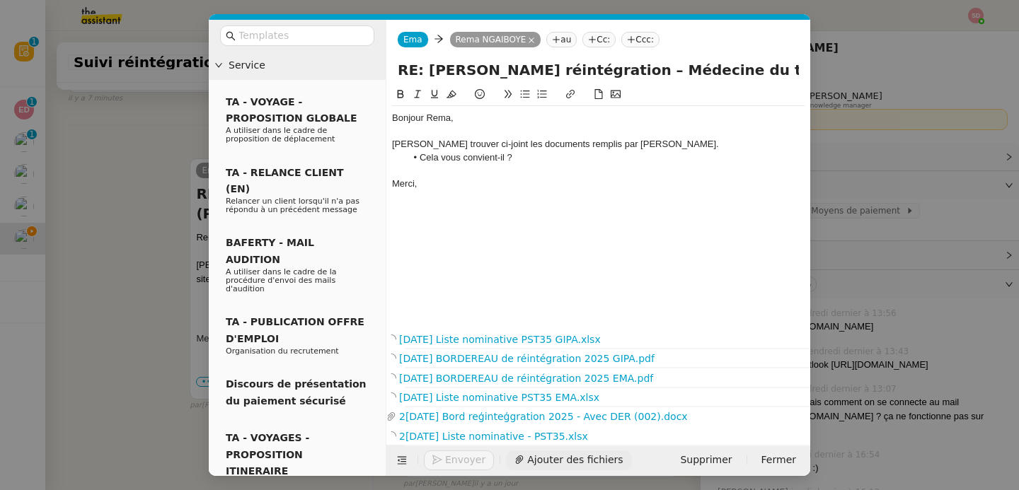
scroll to position [1721, 0]
click at [401, 459] on icon at bounding box center [402, 461] width 9 height 8
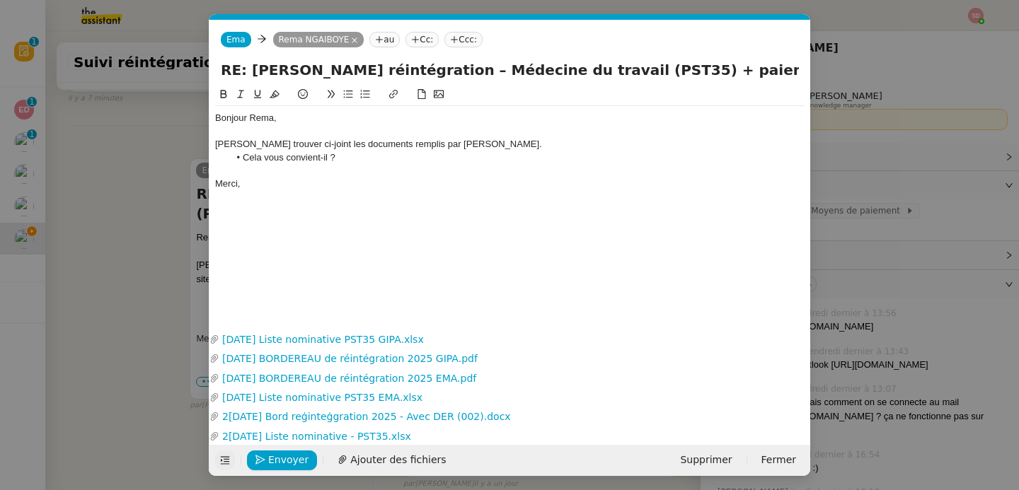
click at [136, 193] on nz-modal-container "Service TA - VOYAGE - PROPOSITION GLOBALE A utiliser dans le cadre de propositi…" at bounding box center [509, 245] width 1019 height 490
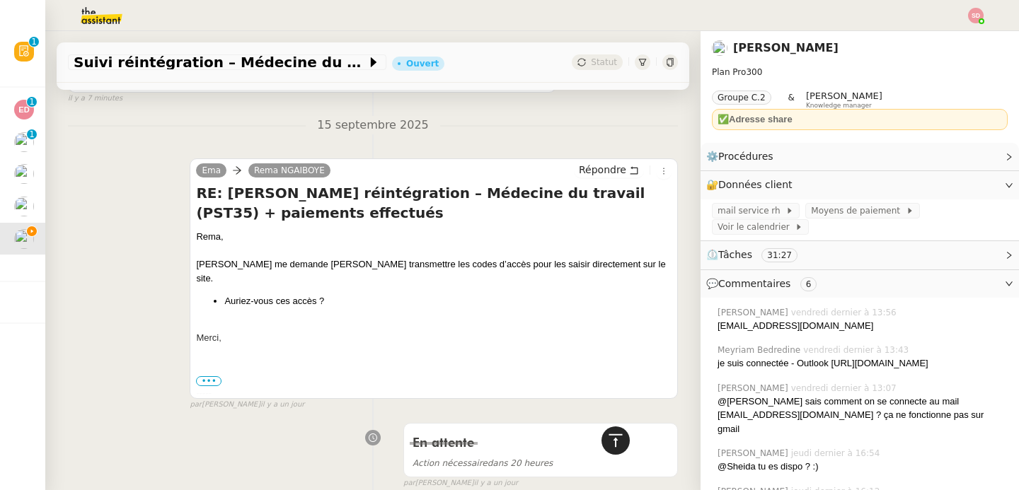
click at [602, 444] on div at bounding box center [616, 441] width 28 height 28
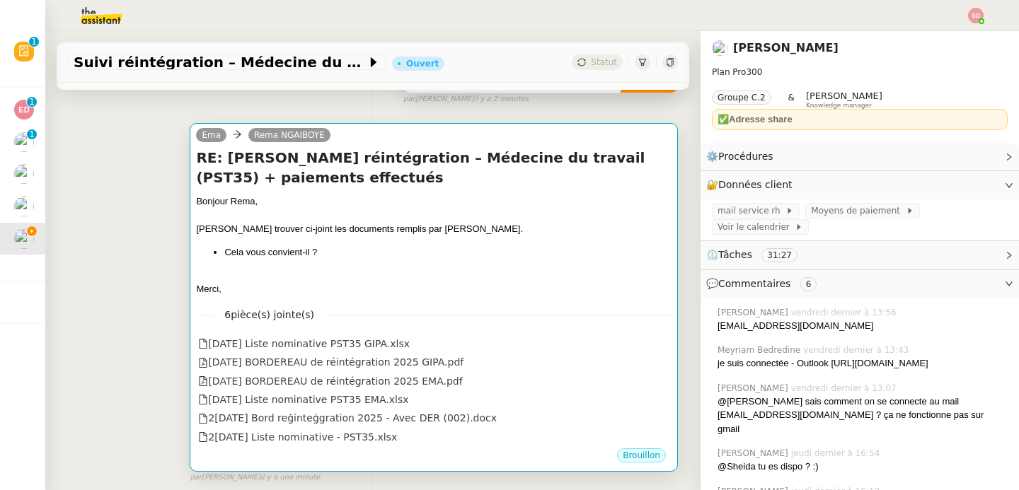
scroll to position [272, 0]
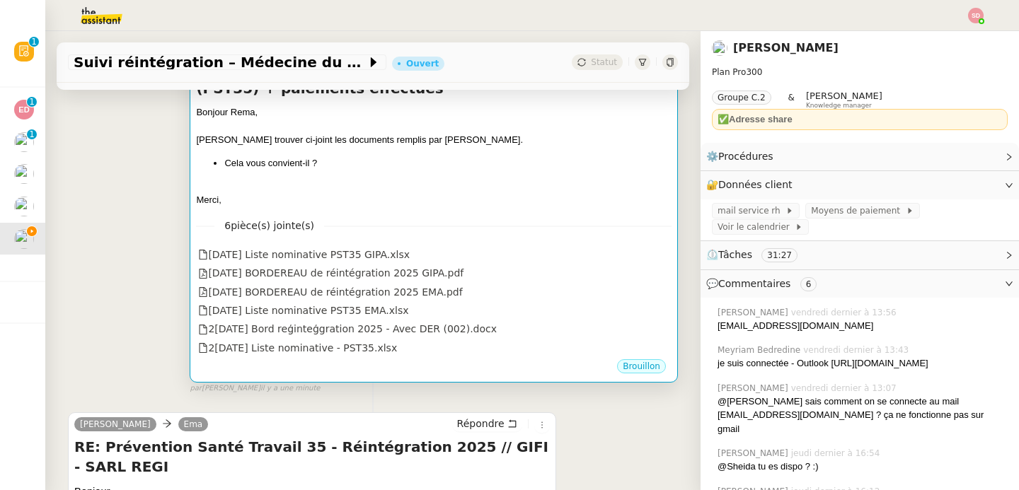
click at [527, 162] on li "Cela vous convient-il ?" at bounding box center [447, 163] width 447 height 14
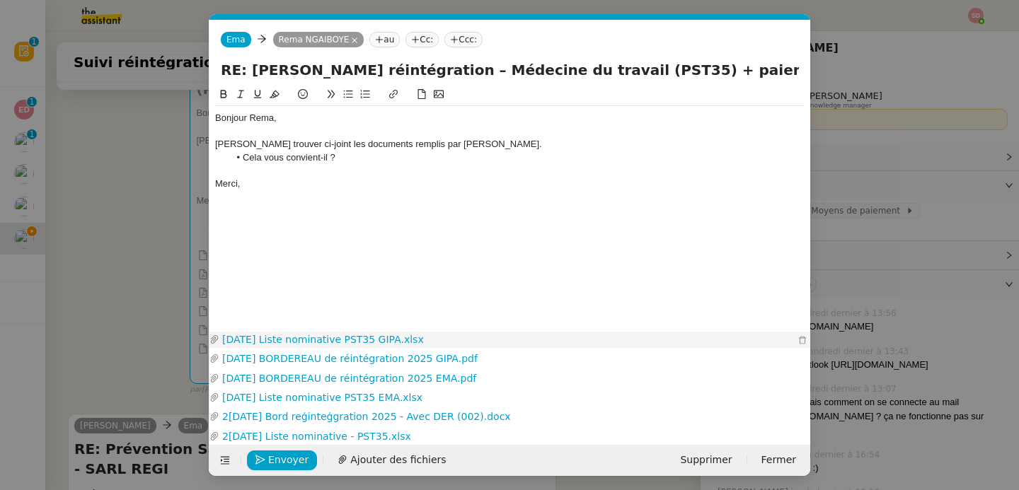
scroll to position [0, 30]
click at [279, 461] on span "Envoyer" at bounding box center [288, 460] width 40 height 16
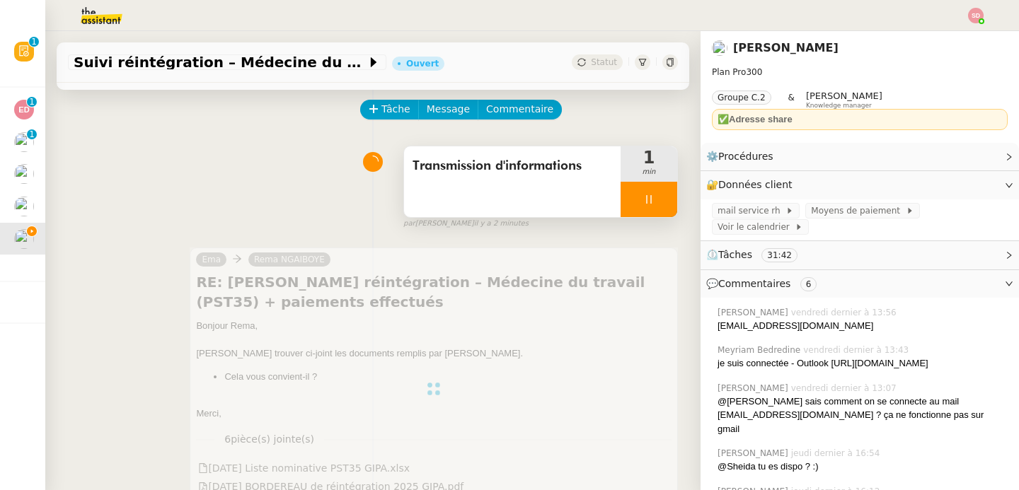
scroll to position [50, 0]
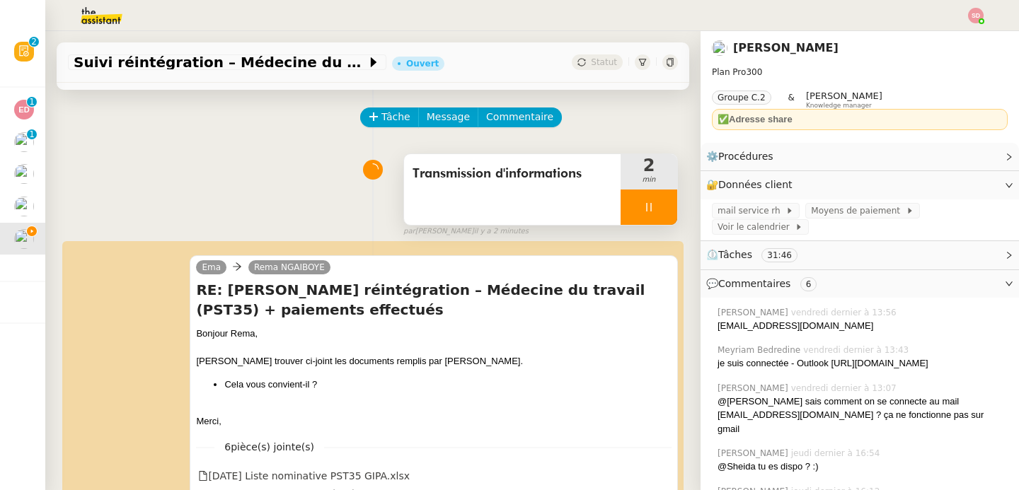
click at [650, 195] on div at bounding box center [649, 207] width 57 height 35
click at [650, 195] on button at bounding box center [663, 207] width 28 height 35
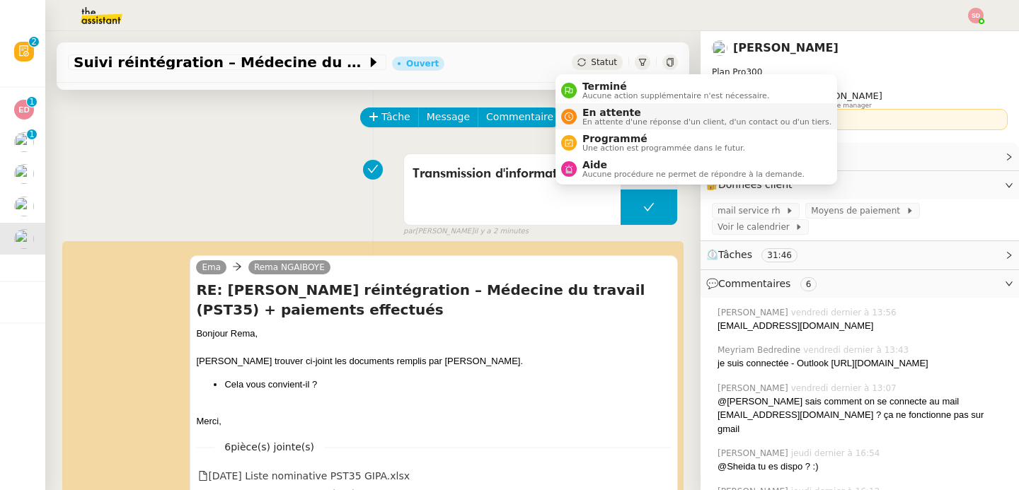
click at [590, 117] on span "En attente" at bounding box center [706, 112] width 249 height 11
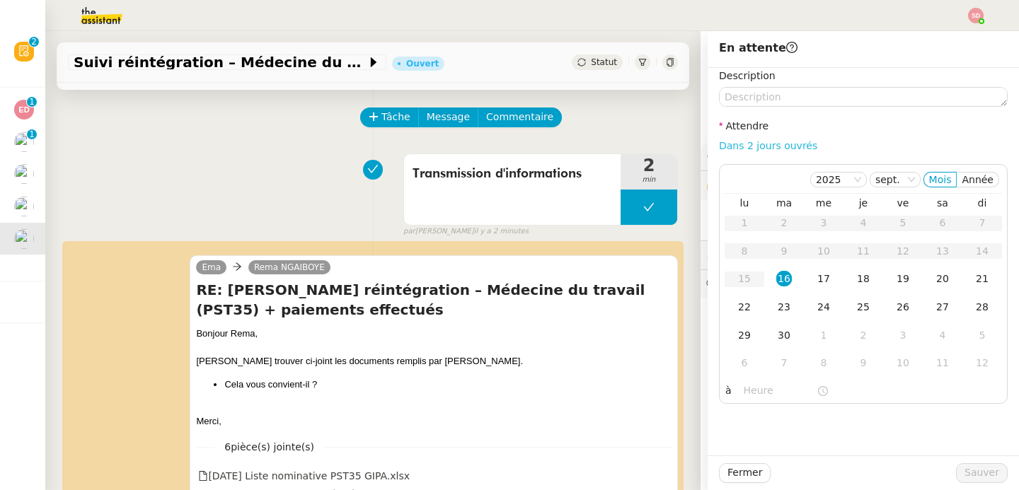
click at [794, 143] on link "Dans 2 jours ouvrés" at bounding box center [768, 145] width 98 height 11
type input "07:00"
click at [900, 287] on td "19" at bounding box center [903, 279] width 40 height 28
click at [965, 474] on span "Sauver" at bounding box center [982, 473] width 35 height 16
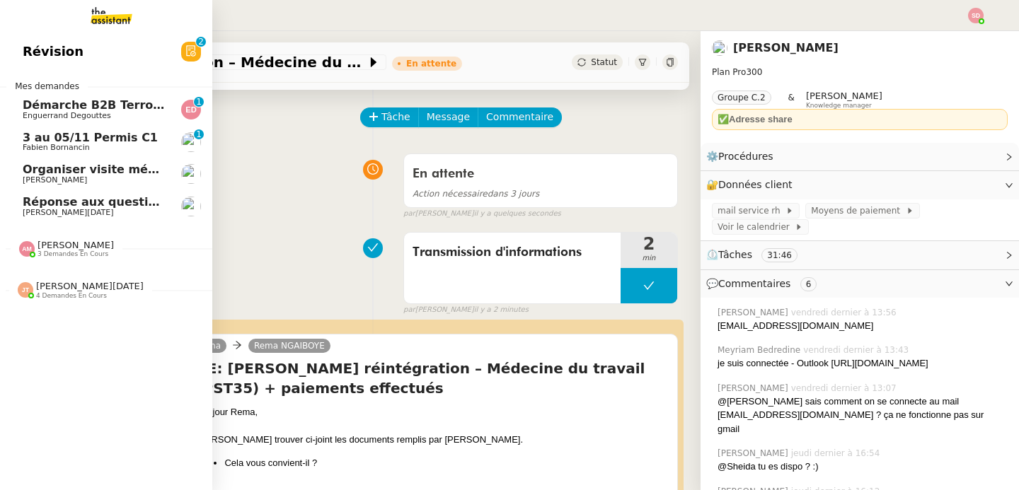
click at [63, 287] on span "[PERSON_NAME][DATE]" at bounding box center [90, 286] width 108 height 11
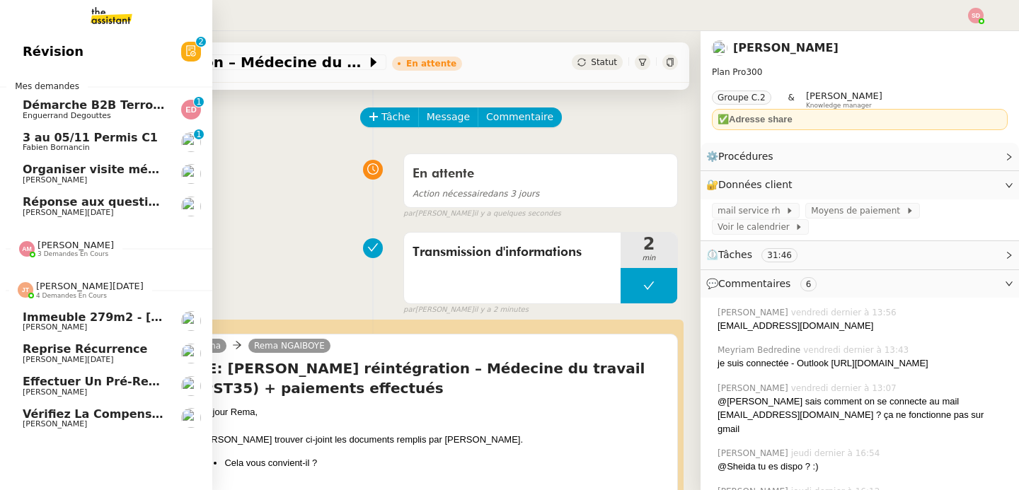
click at [159, 417] on link "Vérifiez la compensation SNCF [PERSON_NAME]" at bounding box center [106, 419] width 212 height 33
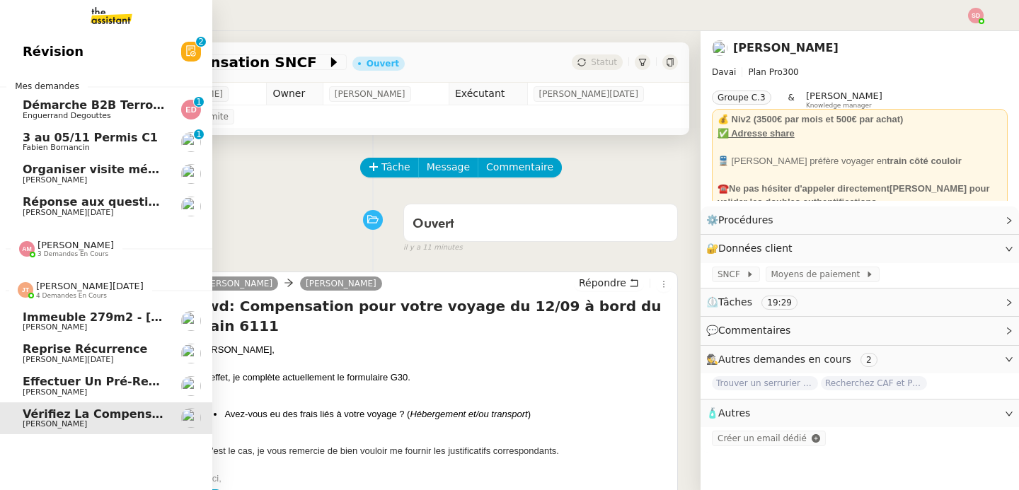
click at [23, 373] on link "Effectuer un pré-recrutement téléphonique [PERSON_NAME]" at bounding box center [106, 386] width 212 height 33
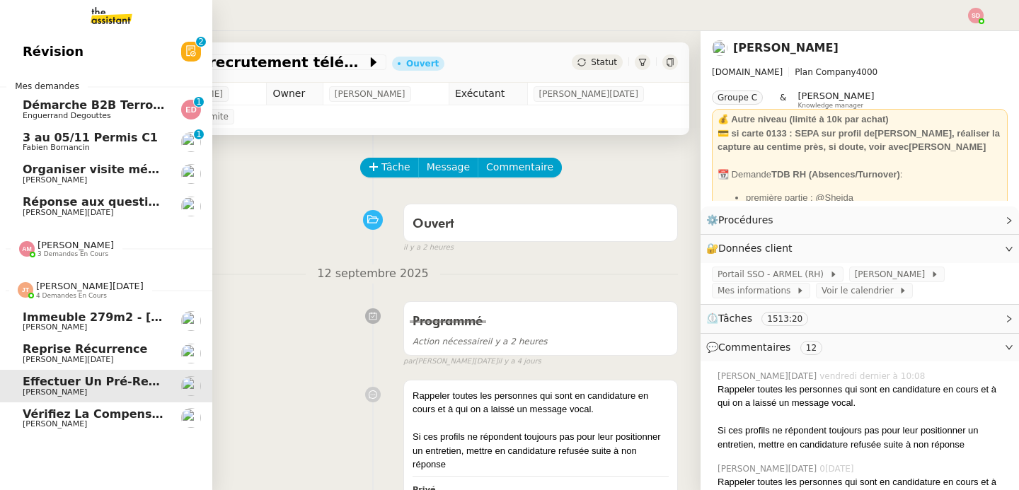
click at [30, 352] on span "Reprise récurrence" at bounding box center [85, 349] width 125 height 13
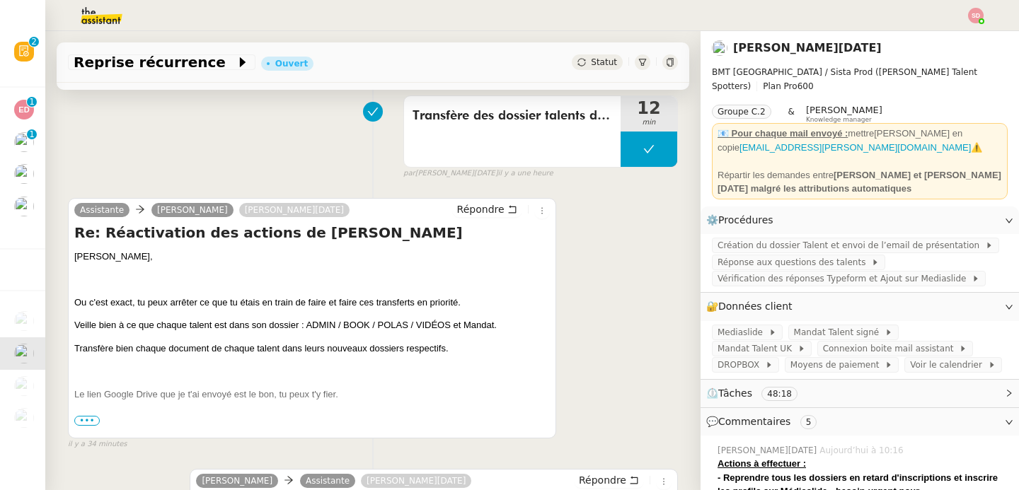
scroll to position [241, 0]
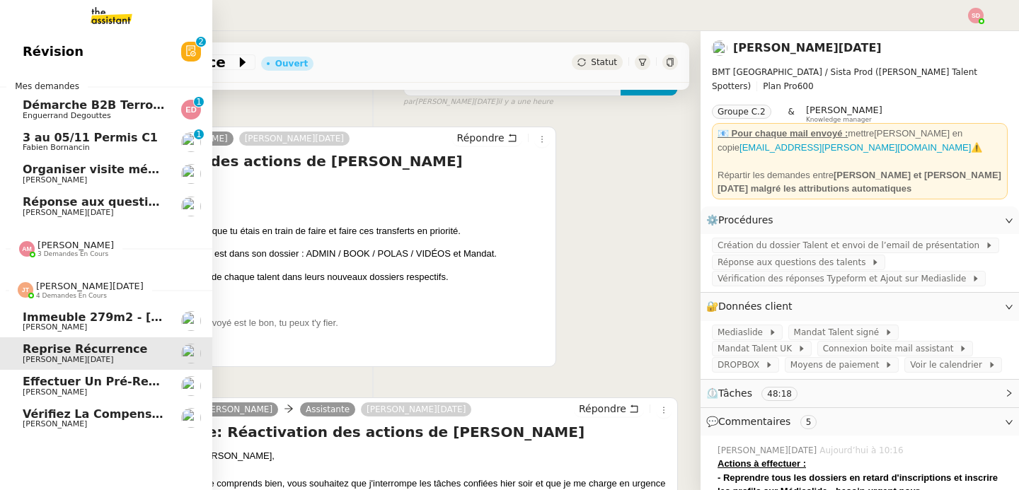
click at [38, 294] on span "4 demandes en cours" at bounding box center [71, 296] width 71 height 8
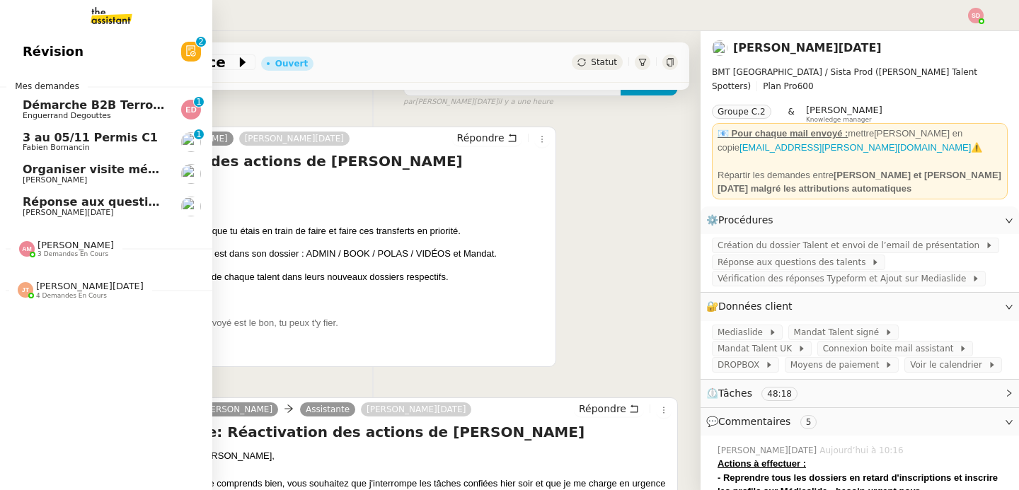
click at [74, 243] on span "[PERSON_NAME]" at bounding box center [76, 245] width 76 height 11
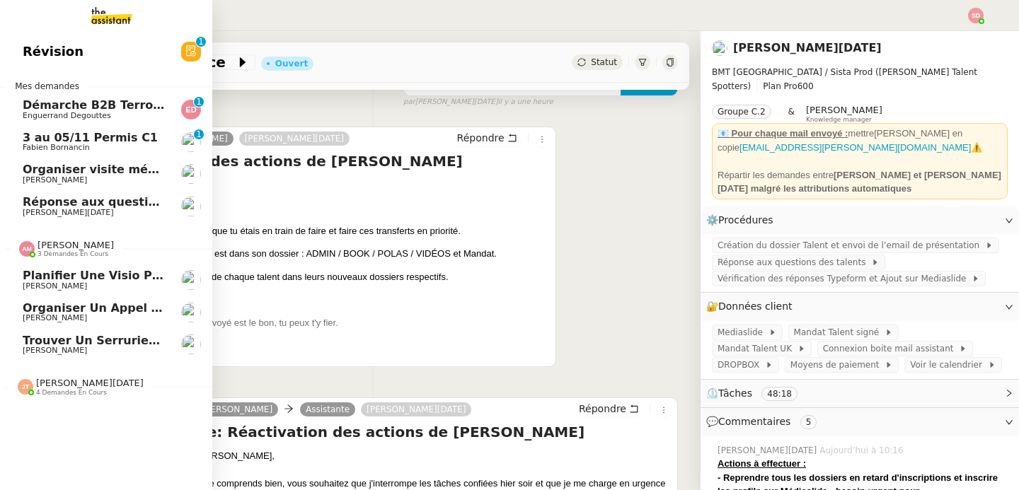
click at [74, 243] on span "[PERSON_NAME]" at bounding box center [76, 245] width 76 height 11
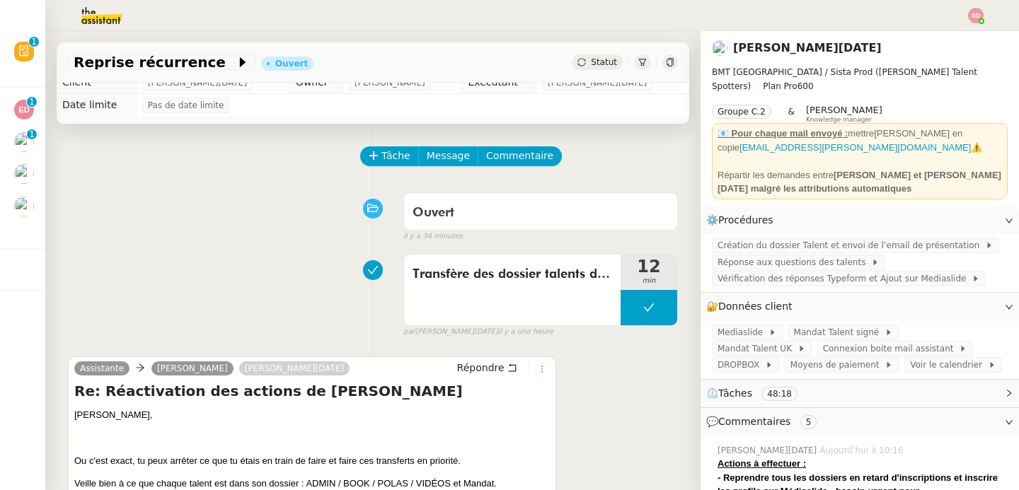
scroll to position [0, 0]
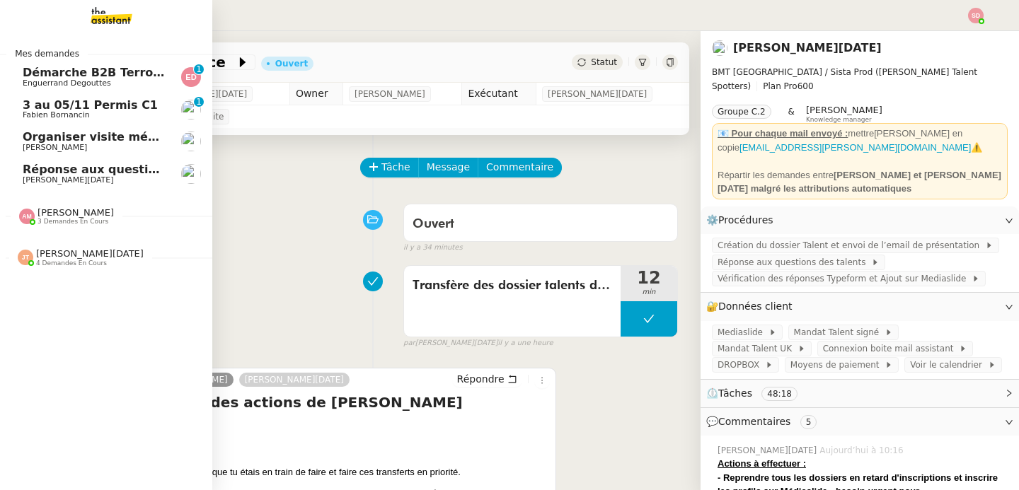
click at [87, 147] on span "[PERSON_NAME]" at bounding box center [94, 148] width 143 height 8
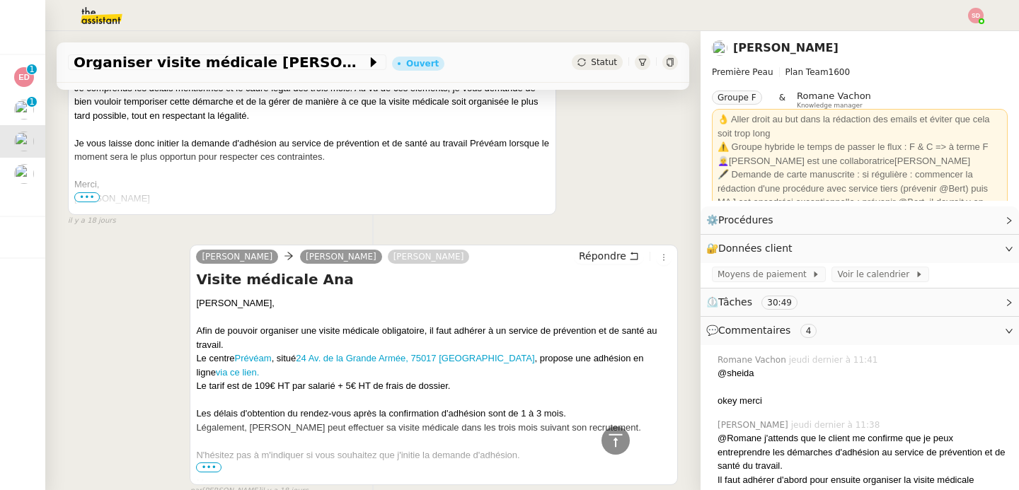
scroll to position [2767, 0]
click at [607, 442] on icon at bounding box center [615, 440] width 17 height 17
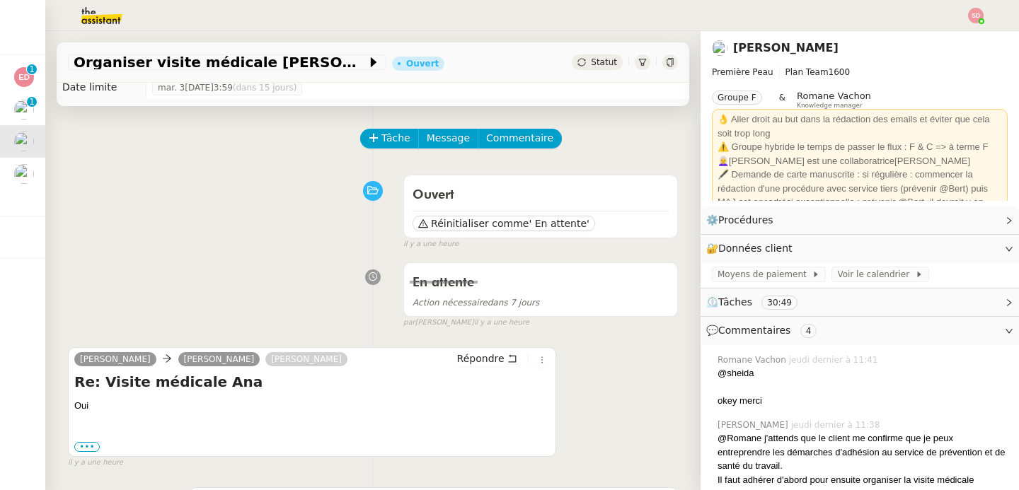
scroll to position [0, 0]
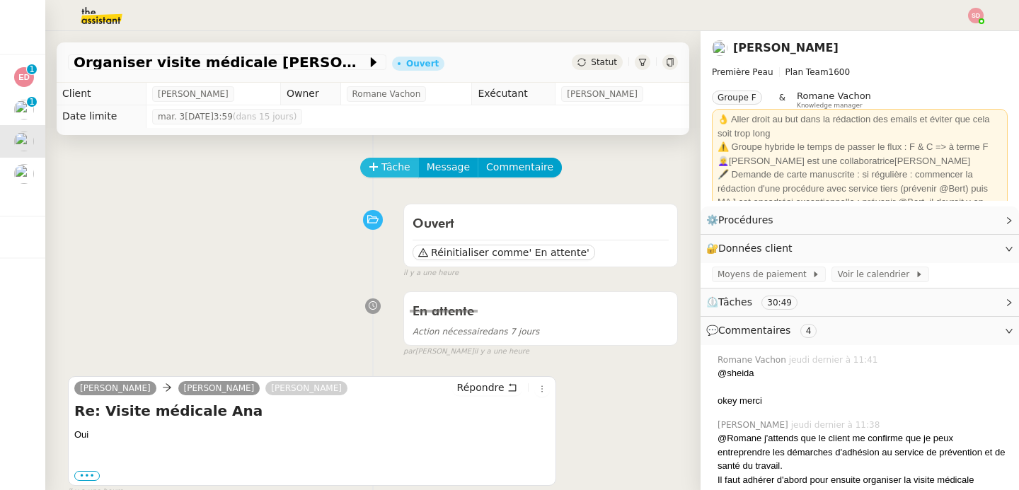
click at [384, 167] on span "Tâche" at bounding box center [395, 167] width 29 height 16
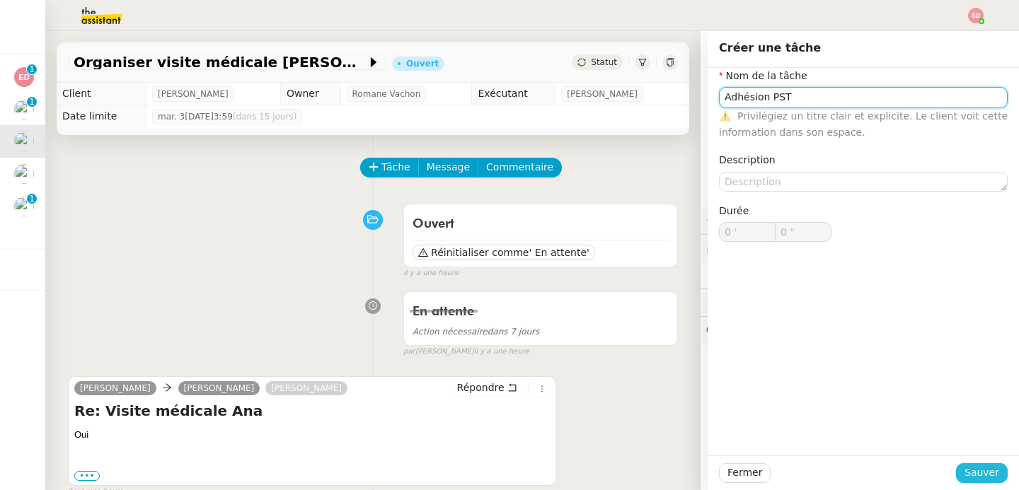
type input "Adhésion PST"
click at [972, 468] on span "Sauver" at bounding box center [982, 473] width 35 height 16
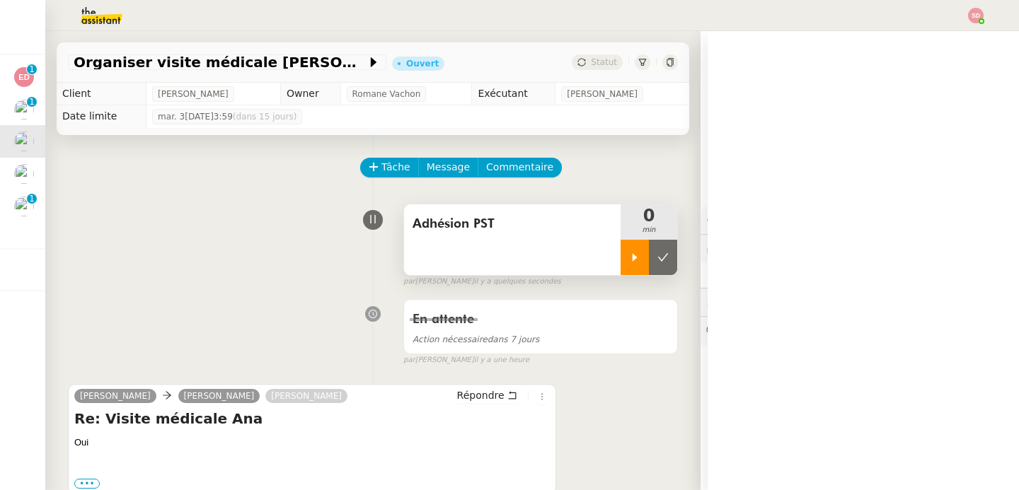
click at [629, 257] on icon at bounding box center [634, 257] width 11 height 11
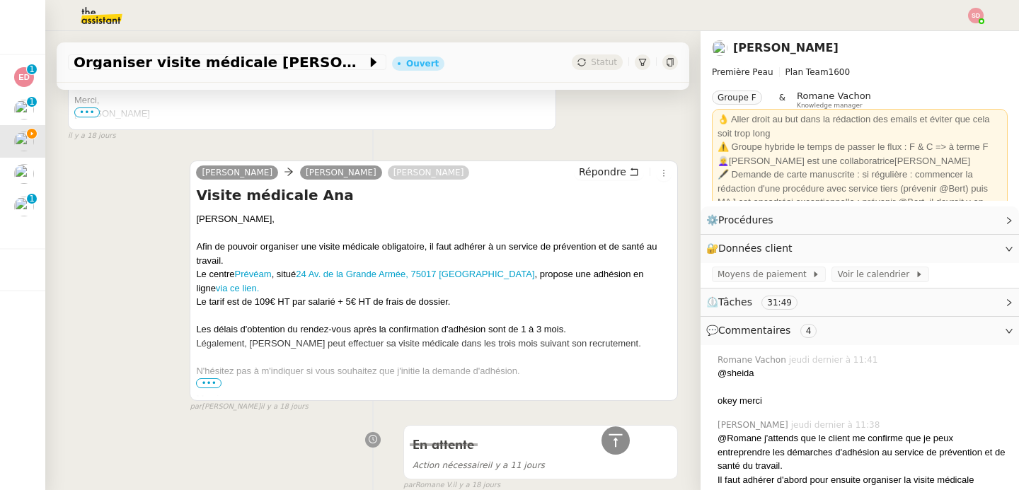
scroll to position [2860, 0]
click at [259, 282] on link "via ce lien." at bounding box center [237, 287] width 43 height 11
click at [609, 453] on div at bounding box center [616, 441] width 28 height 28
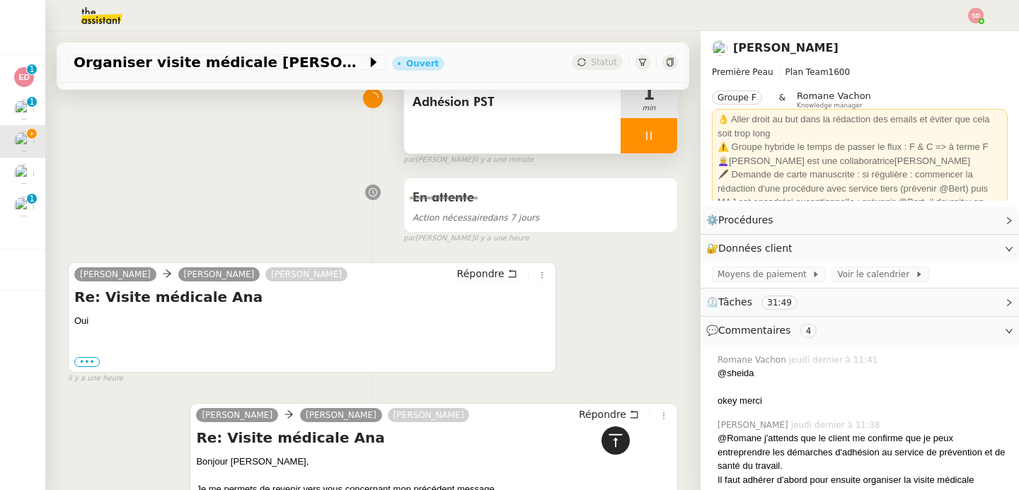
scroll to position [0, 0]
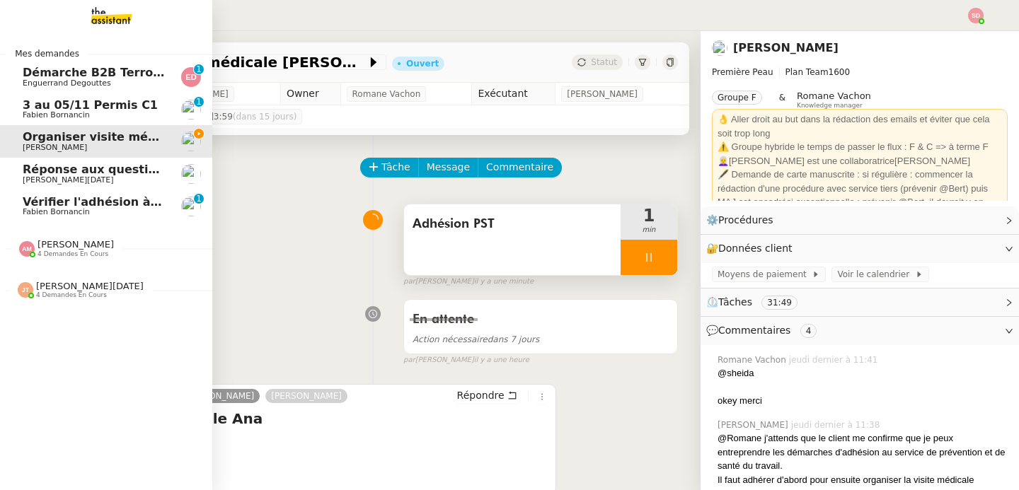
click at [137, 205] on span "Vérifier l'adhésion à [GEOGRAPHIC_DATA]" at bounding box center [155, 201] width 265 height 13
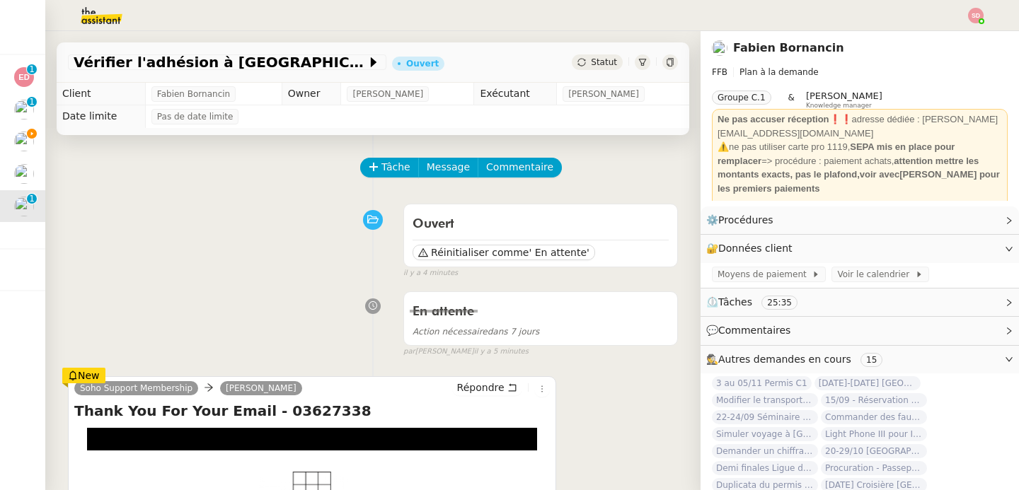
scroll to position [282, 0]
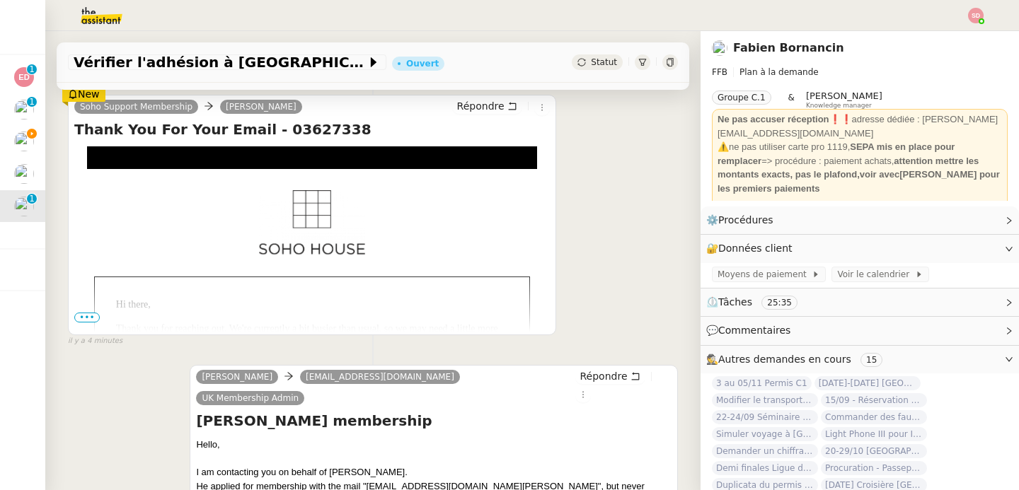
click at [82, 316] on span "•••" at bounding box center [86, 318] width 25 height 10
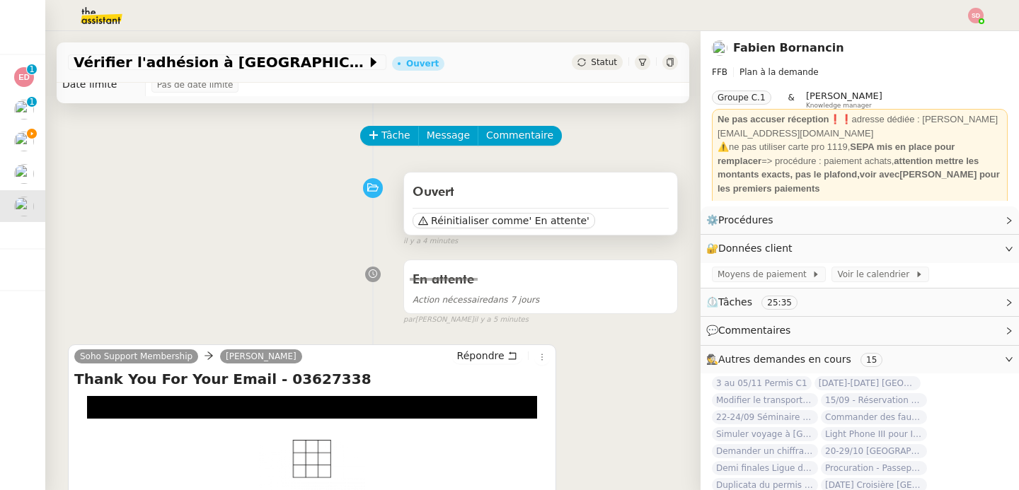
scroll to position [17, 0]
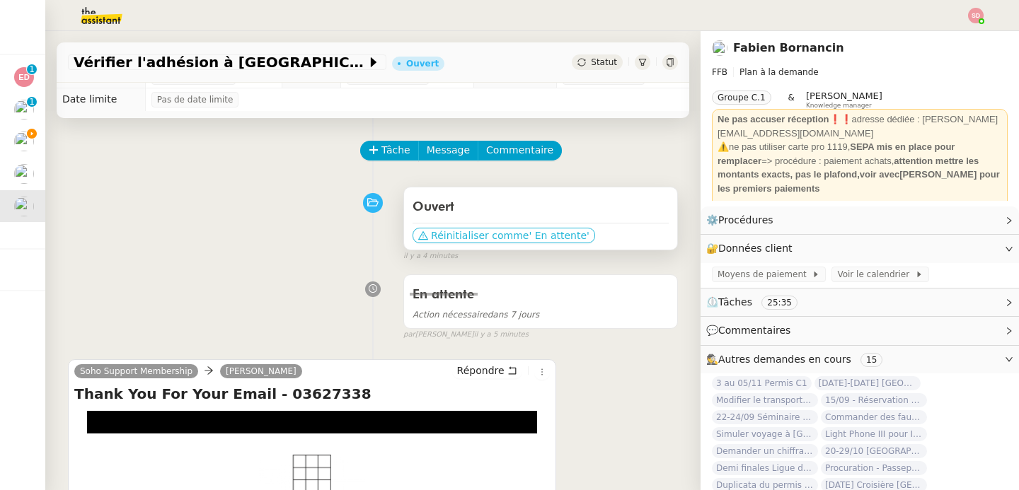
click at [529, 231] on span "' En attente'" at bounding box center [559, 236] width 60 height 14
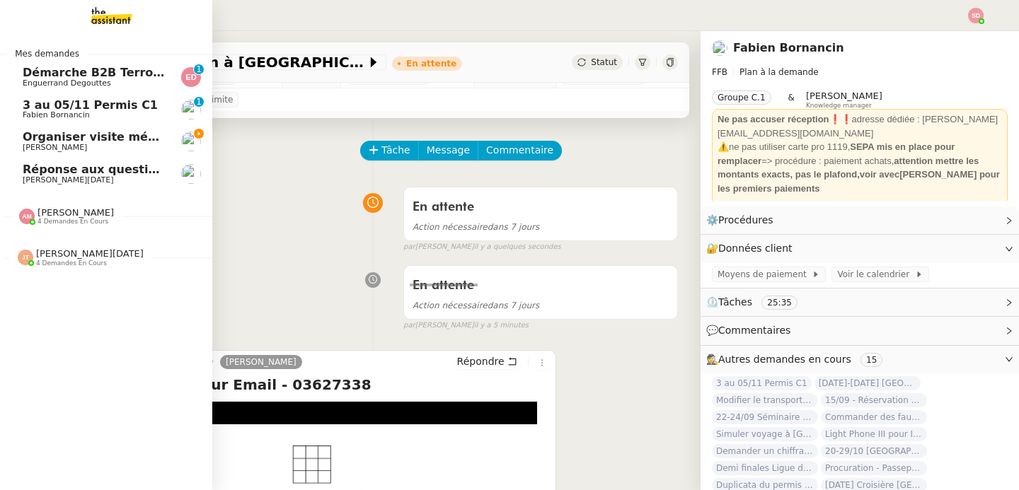
click at [23, 147] on span "[PERSON_NAME]" at bounding box center [55, 147] width 64 height 9
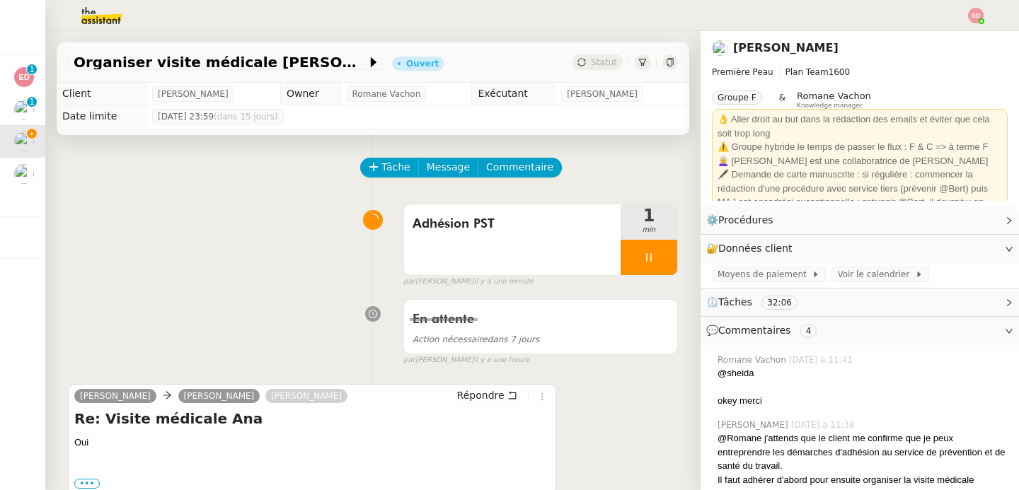
scroll to position [17, 0]
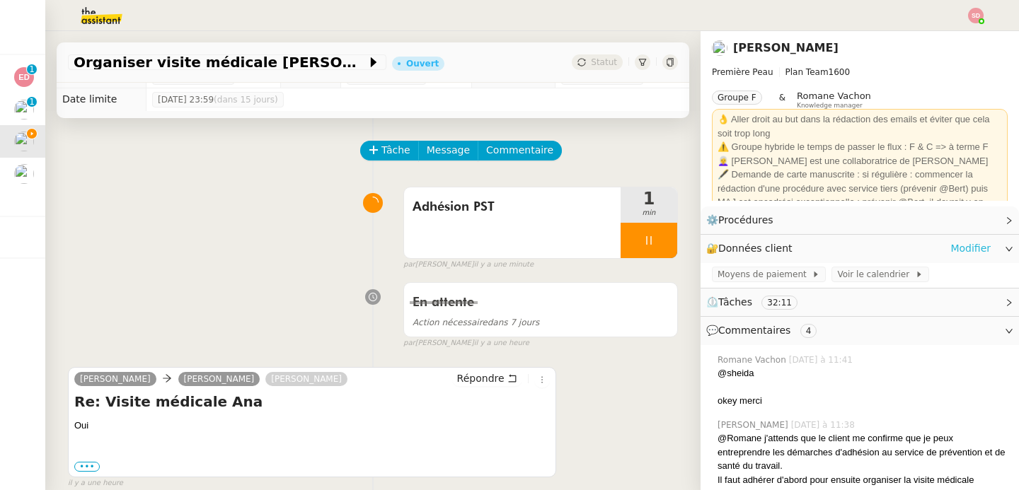
click at [975, 246] on link "Modifier" at bounding box center [971, 249] width 40 height 16
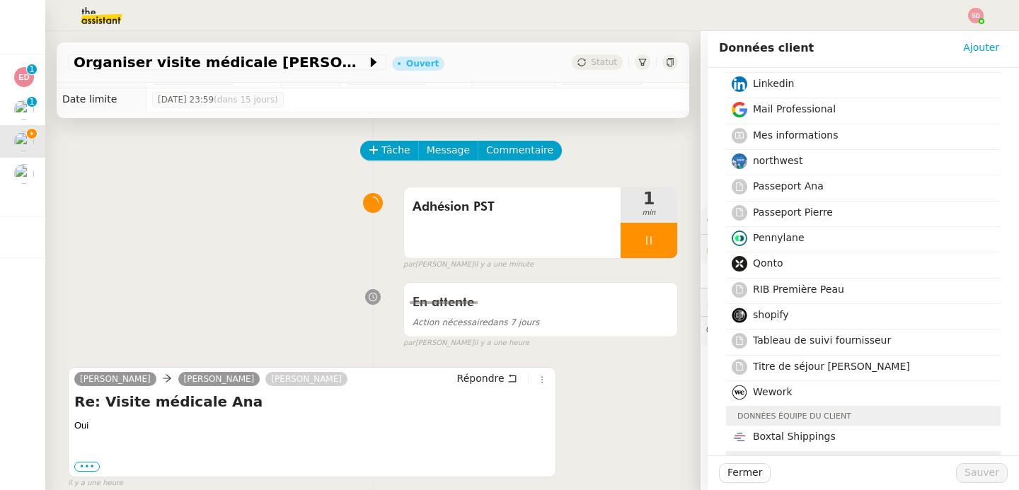
scroll to position [263, 0]
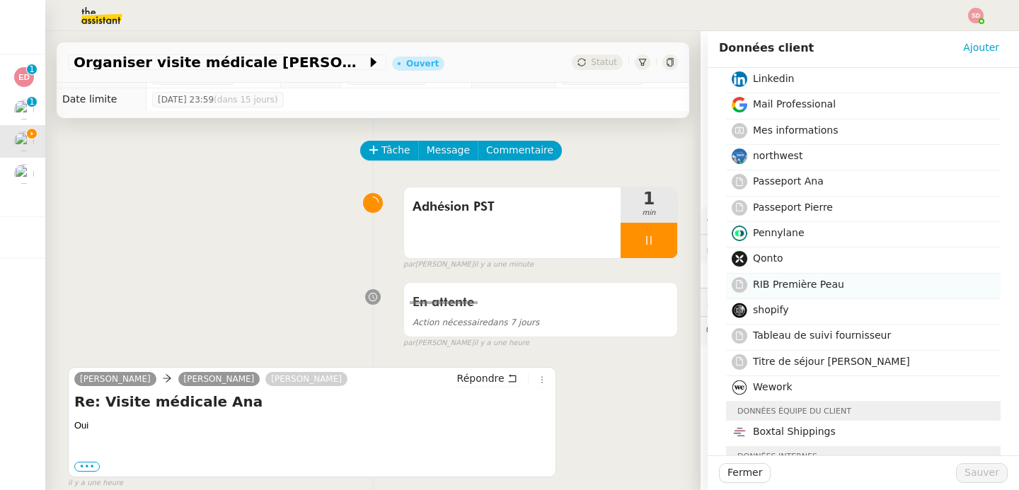
click at [876, 289] on h4 "RIB Première Peau" at bounding box center [872, 285] width 239 height 16
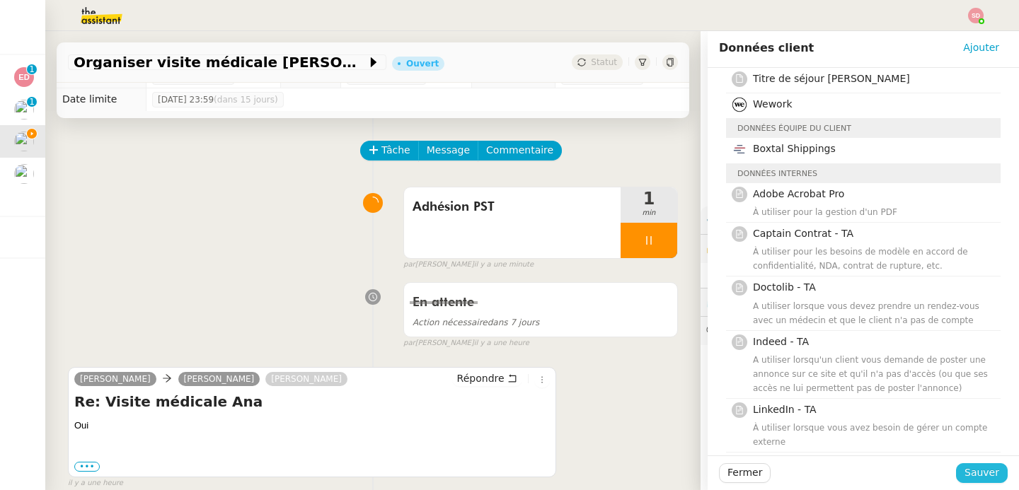
scroll to position [549, 0]
click at [971, 477] on span "Sauver" at bounding box center [982, 473] width 35 height 16
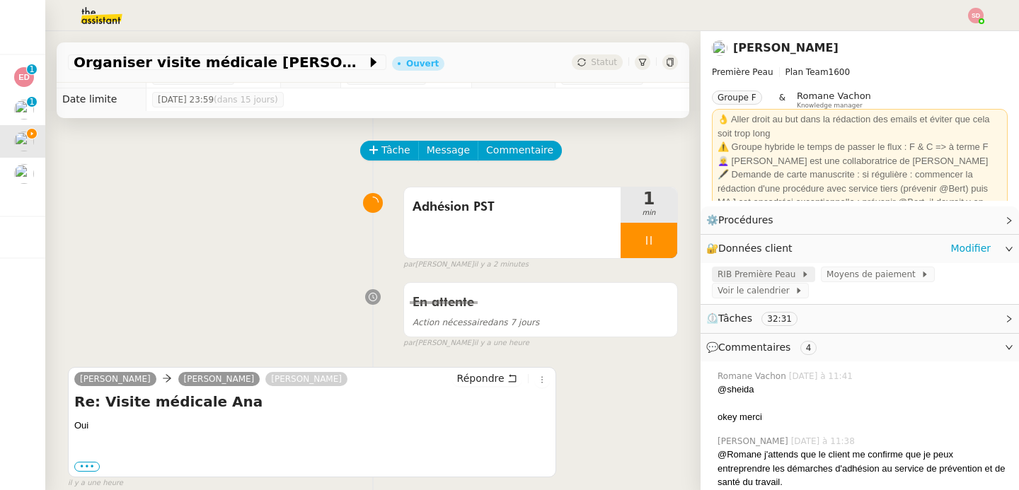
click at [725, 278] on span "RIB Première Peau" at bounding box center [760, 275] width 84 height 14
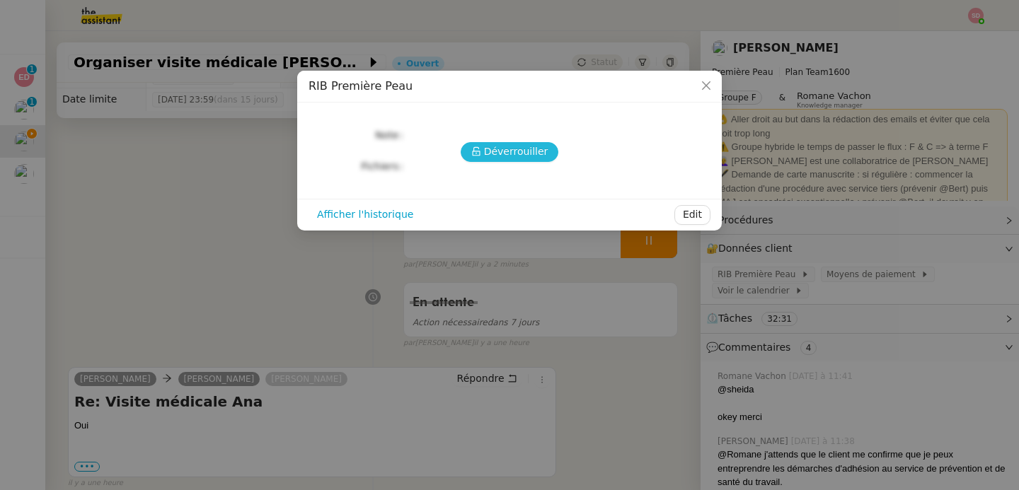
click at [492, 147] on span "Déverrouiller" at bounding box center [516, 152] width 64 height 16
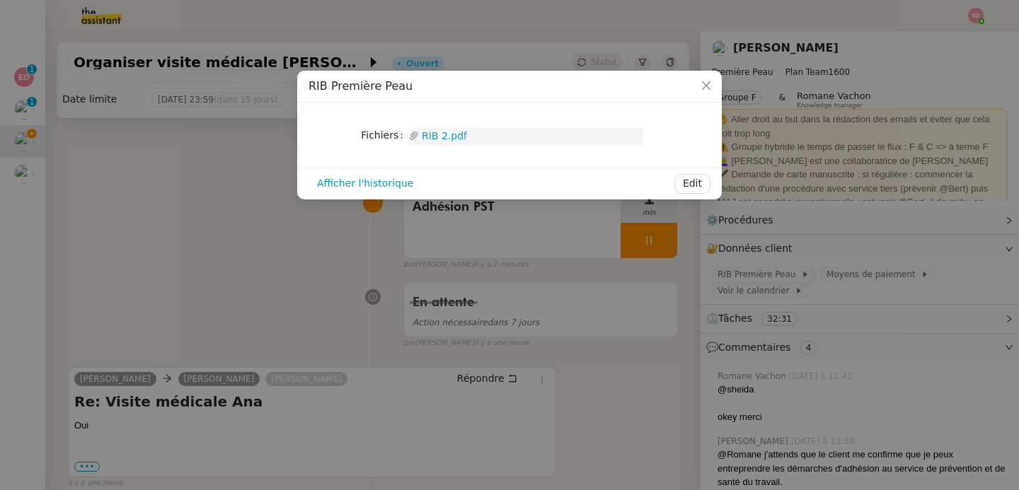
click at [447, 134] on link "RIB 2.pdf" at bounding box center [531, 136] width 224 height 16
click at [274, 251] on nz-modal-container "RIB Première Peau Fichiers Upload RIB 2.pdf Afficher l'historique Edit" at bounding box center [509, 245] width 1019 height 490
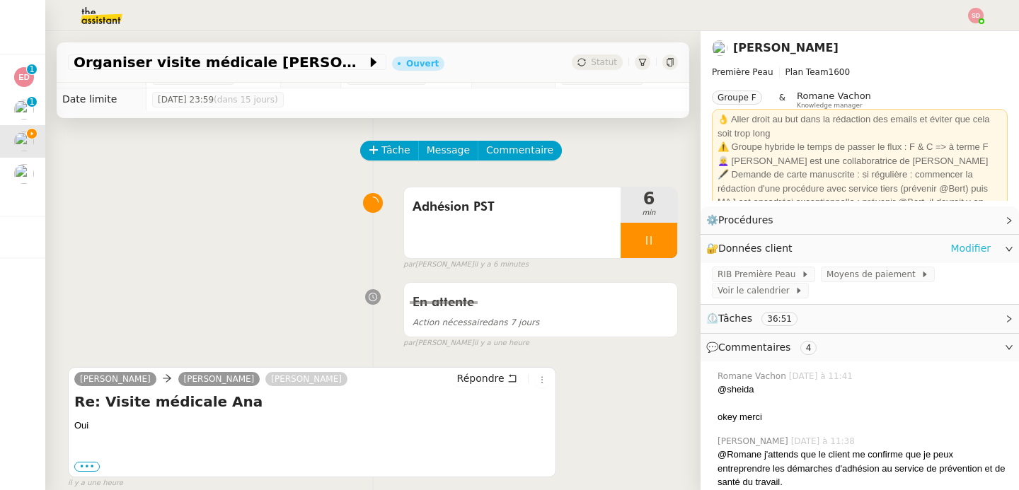
click at [953, 245] on link "Modifier" at bounding box center [971, 249] width 40 height 16
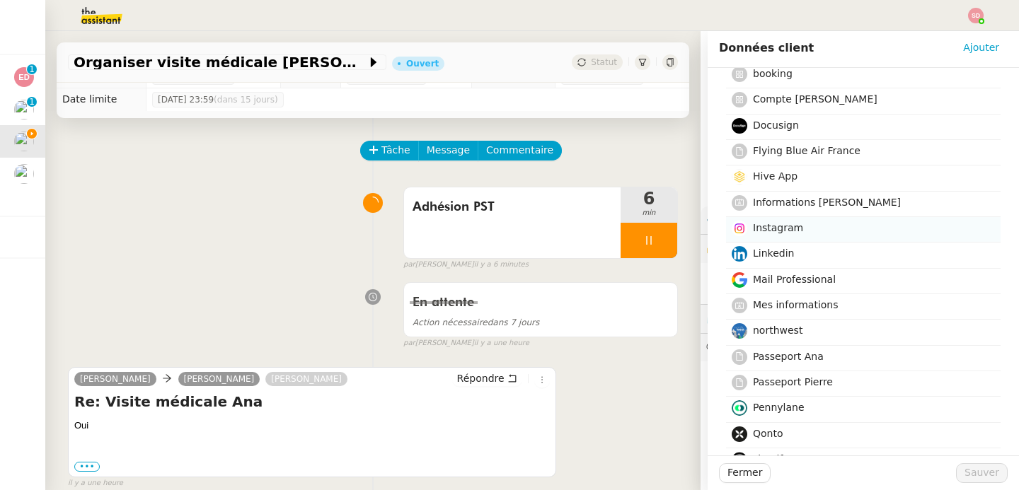
scroll to position [117, 0]
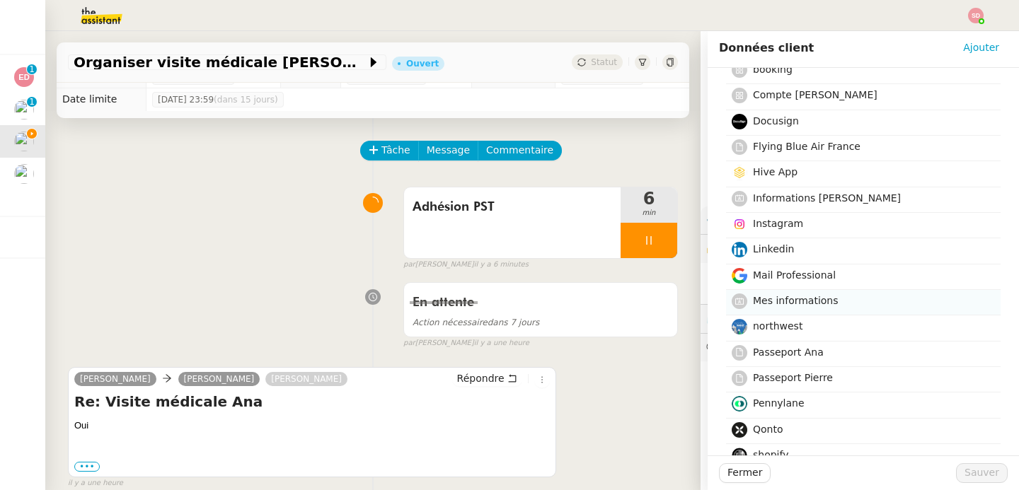
click at [868, 304] on h4 "Mes informations" at bounding box center [872, 301] width 239 height 16
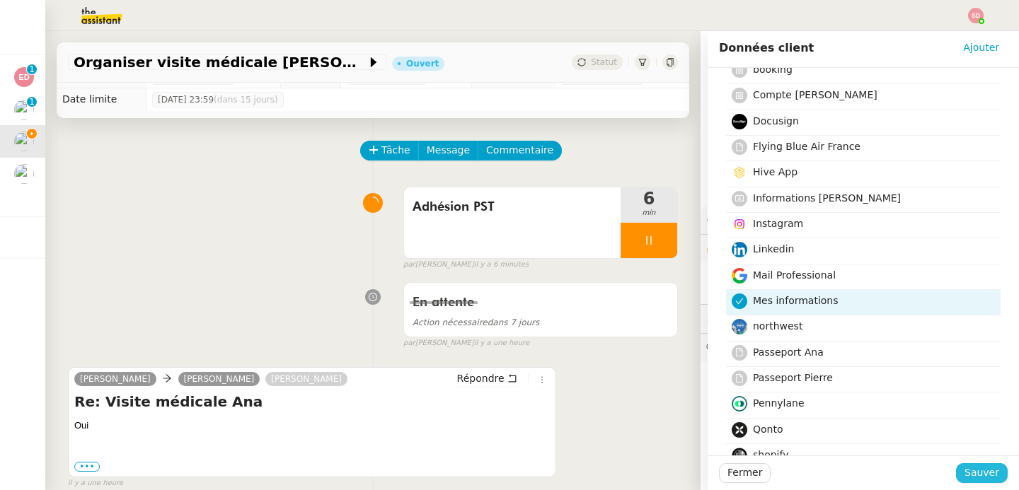
click at [972, 468] on span "Sauver" at bounding box center [982, 473] width 35 height 16
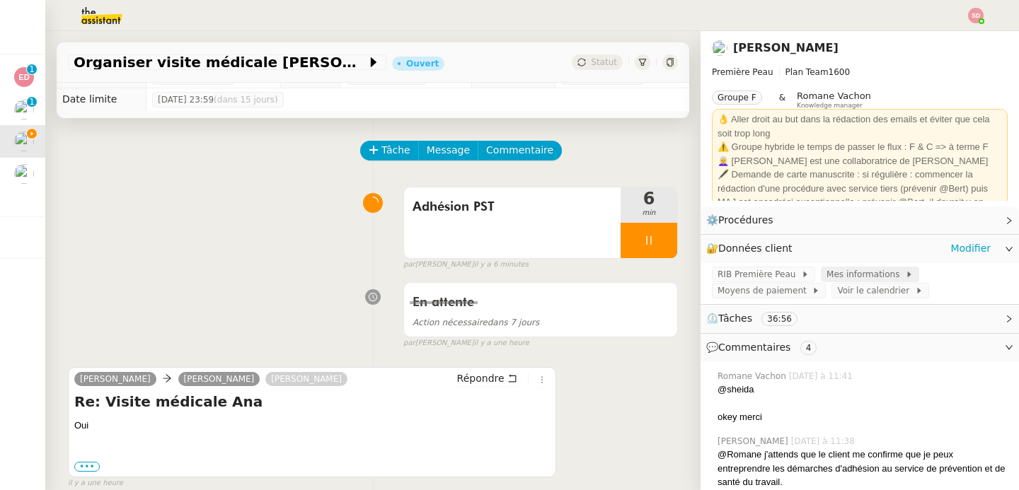
click at [855, 277] on span "Mes informations" at bounding box center [866, 275] width 79 height 14
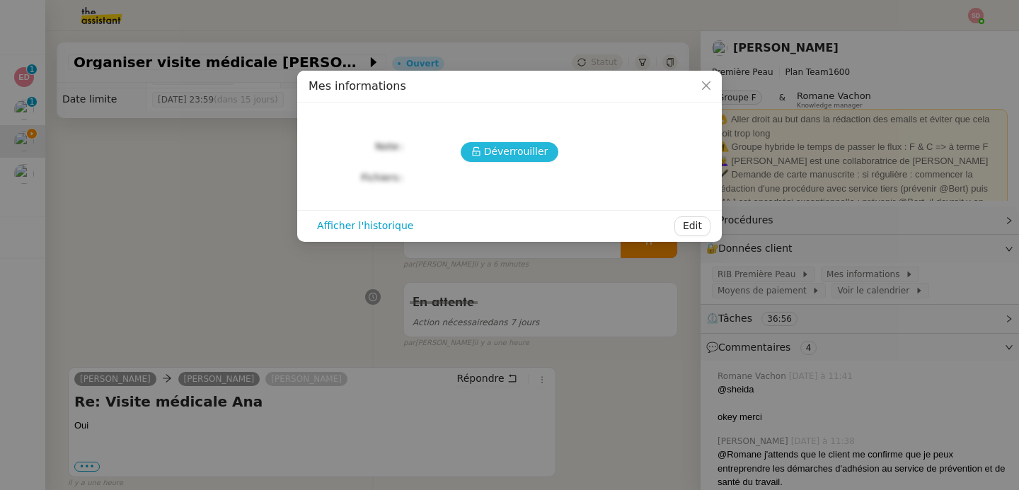
click at [472, 144] on button "Déverrouiller" at bounding box center [510, 152] width 98 height 20
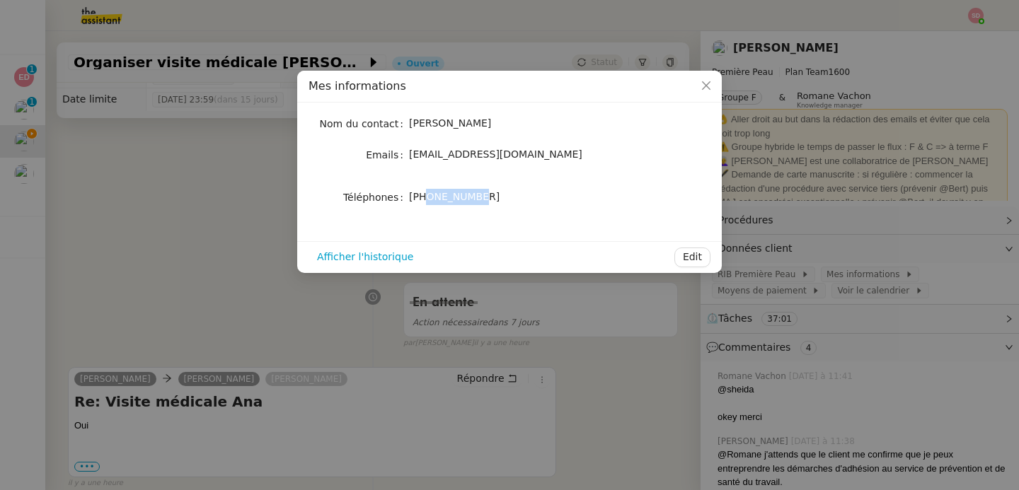
drag, startPoint x: 427, startPoint y: 195, endPoint x: 507, endPoint y: 198, distance: 80.1
click at [507, 198] on div "+33783893035" at bounding box center [526, 197] width 234 height 16
copy span "783893035"
click at [481, 150] on span "pmergui@premierepeau.com" at bounding box center [495, 154] width 173 height 11
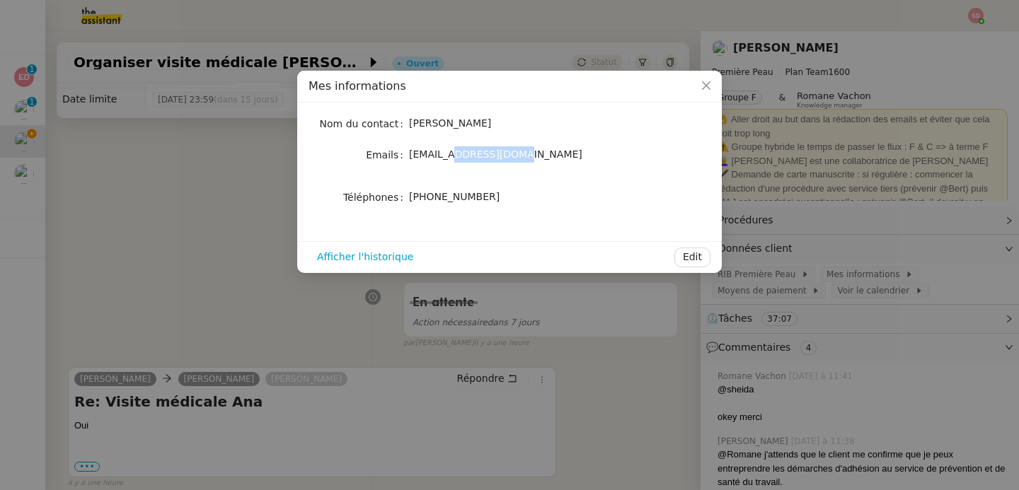
click at [481, 150] on span "pmergui@premierepeau.com" at bounding box center [495, 154] width 173 height 11
copy div "pmergui@premierepeau.com"
drag, startPoint x: 430, startPoint y: 197, endPoint x: 496, endPoint y: 199, distance: 66.6
click at [496, 199] on div "+33783893035" at bounding box center [526, 197] width 234 height 16
copy span "783893035"
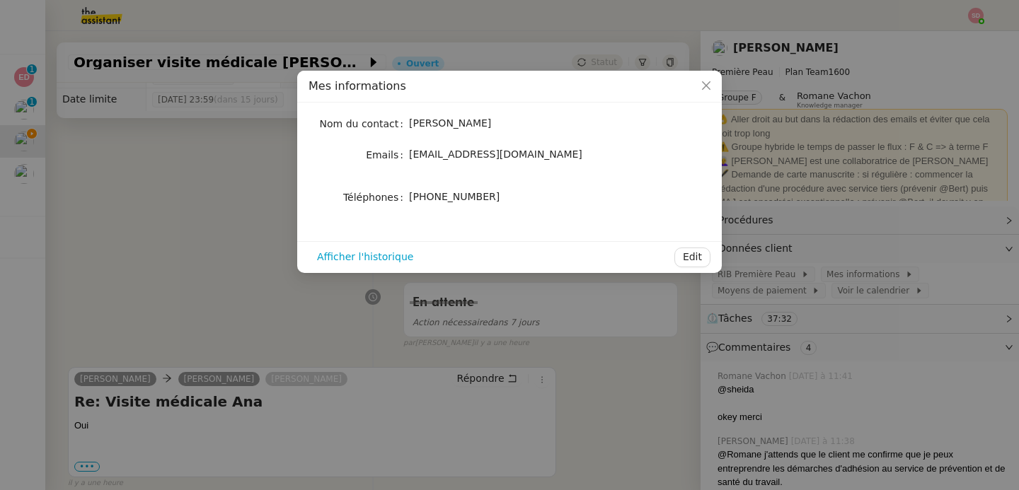
click at [466, 151] on span "pmergui@premierepeau.com" at bounding box center [495, 154] width 173 height 11
copy div "pmergui@premierepeau.com"
click at [132, 289] on nz-modal-container "Mes informations Nom du contact Pierre Mergui Emails pmergui@premierepeau.com T…" at bounding box center [509, 245] width 1019 height 490
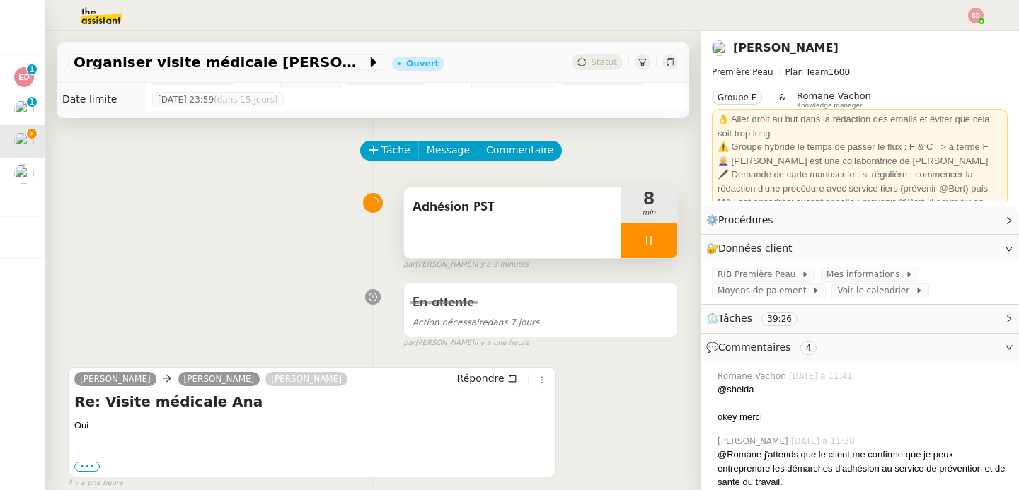
click at [655, 240] on div at bounding box center [649, 240] width 57 height 35
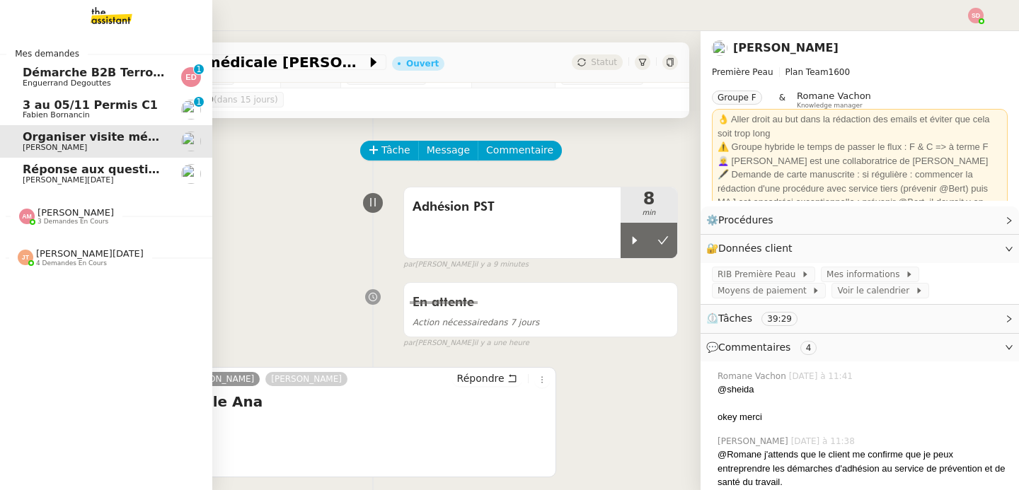
click at [57, 217] on span "[PERSON_NAME]" at bounding box center [76, 212] width 76 height 11
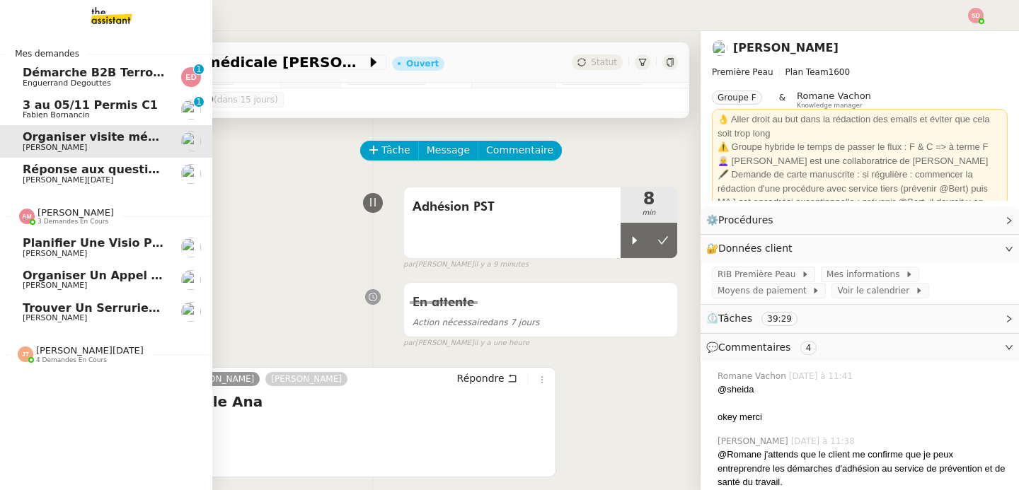
click at [57, 217] on span "[PERSON_NAME]" at bounding box center [76, 212] width 76 height 11
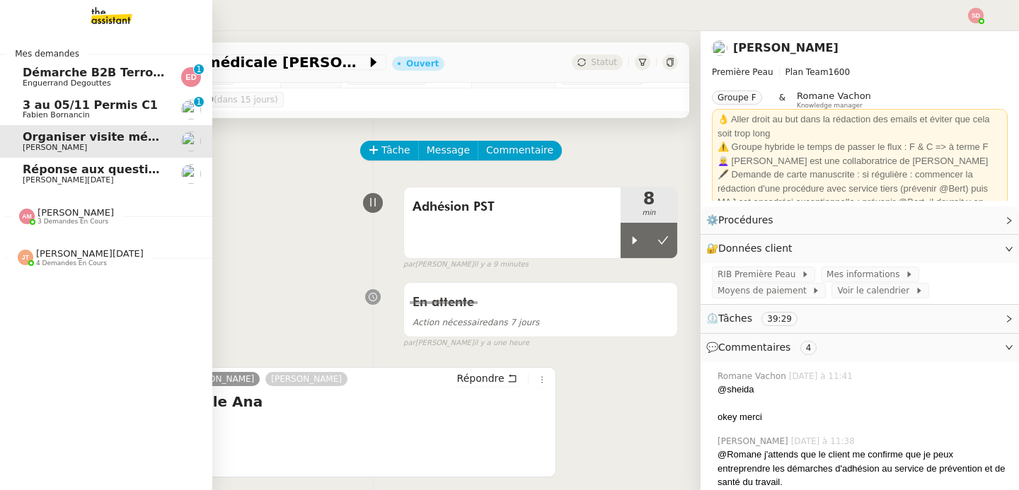
click at [55, 255] on span "[PERSON_NAME][DATE]" at bounding box center [90, 253] width 108 height 11
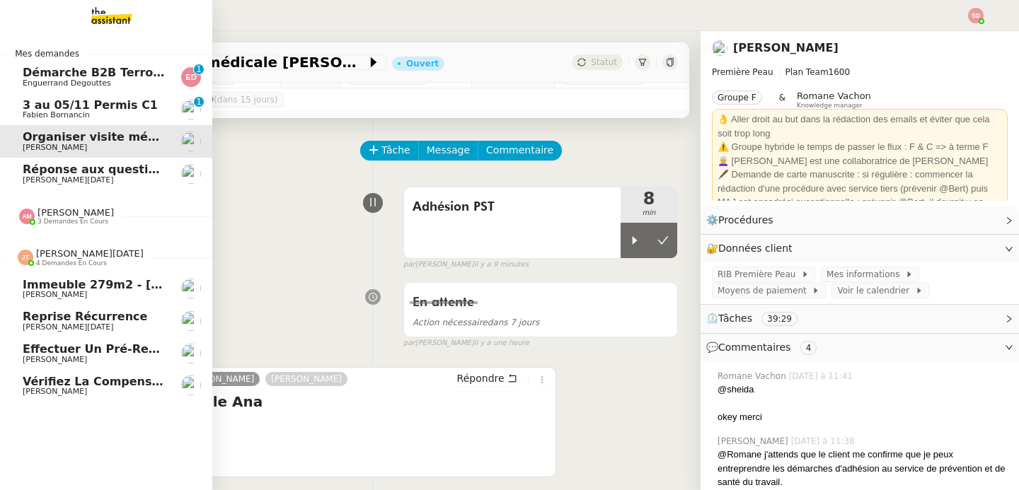
click at [55, 255] on span "[PERSON_NAME][DATE]" at bounding box center [90, 253] width 108 height 11
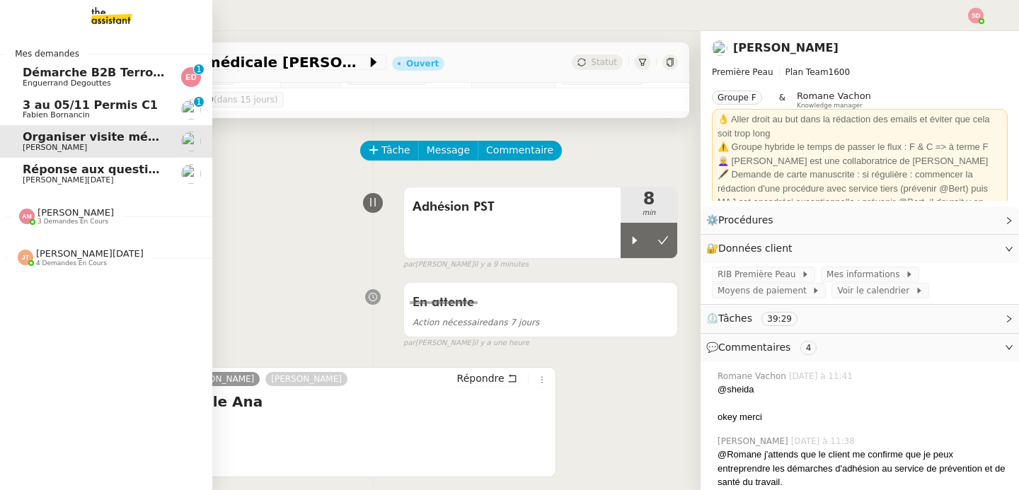
click at [103, 103] on span "3 au 05/11 Permis C1" at bounding box center [90, 104] width 135 height 13
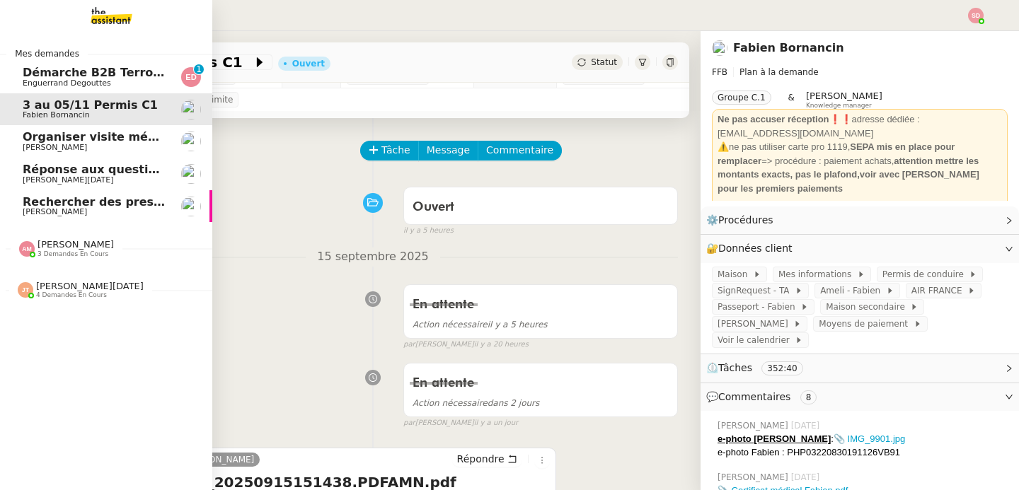
click at [41, 202] on span "Rechercher des prestataires pour formation IA" at bounding box center [172, 201] width 298 height 13
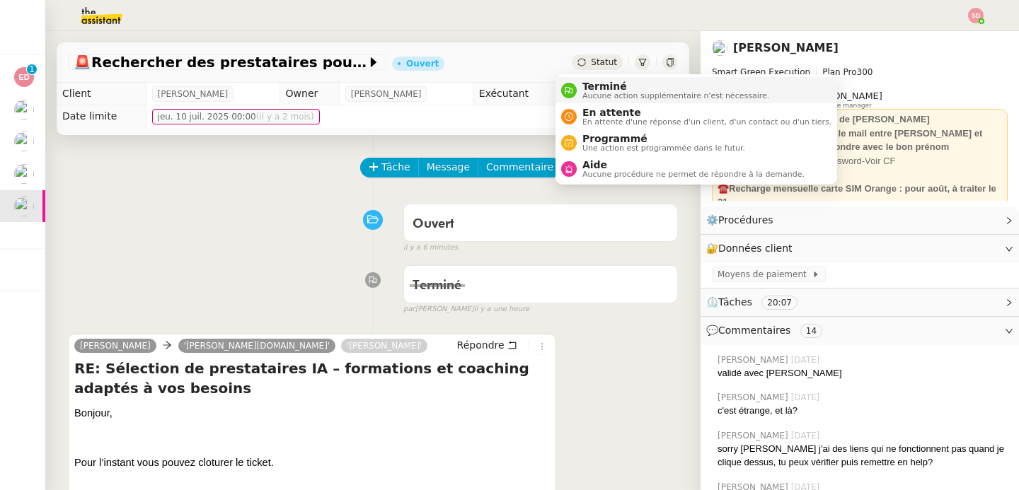
click at [561, 89] on nz-avatar at bounding box center [569, 91] width 16 height 16
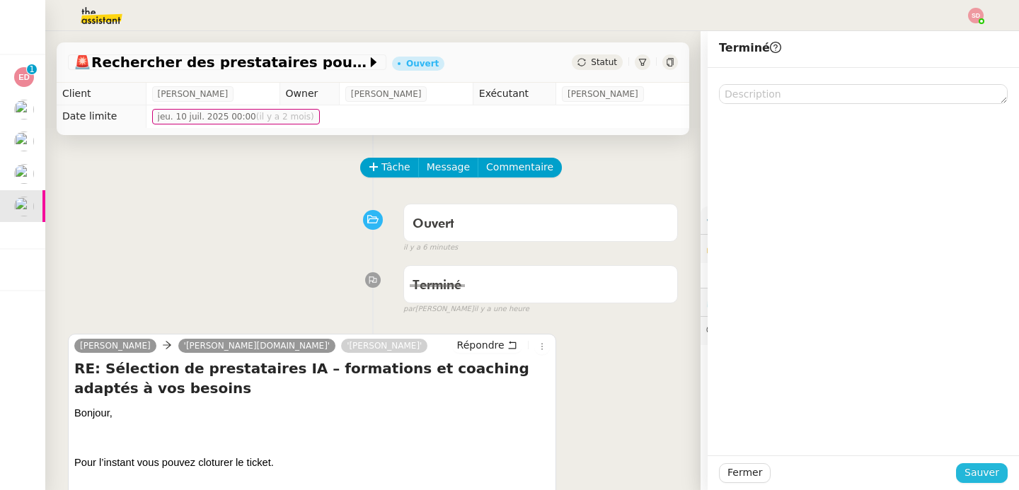
click at [975, 473] on span "Sauver" at bounding box center [982, 473] width 35 height 16
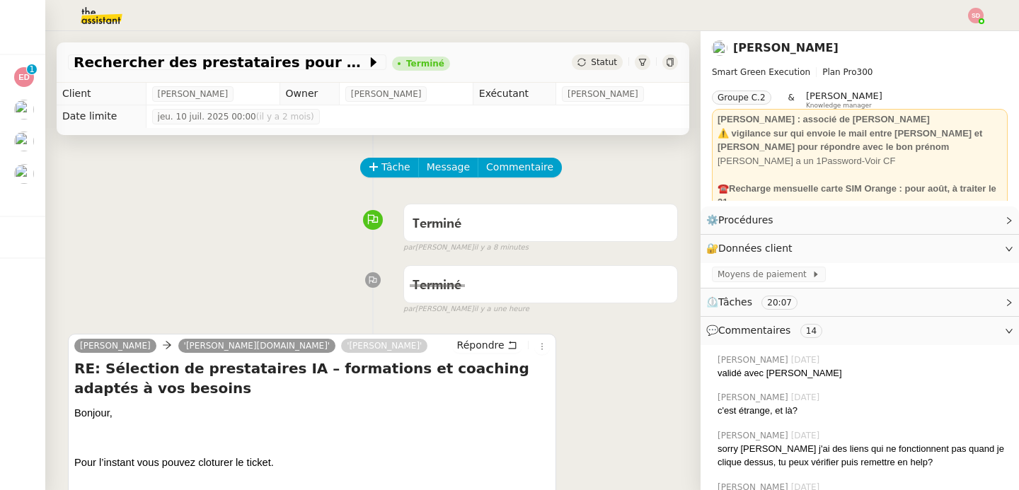
click at [302, 167] on div "Tâche Message Commentaire" at bounding box center [373, 175] width 610 height 34
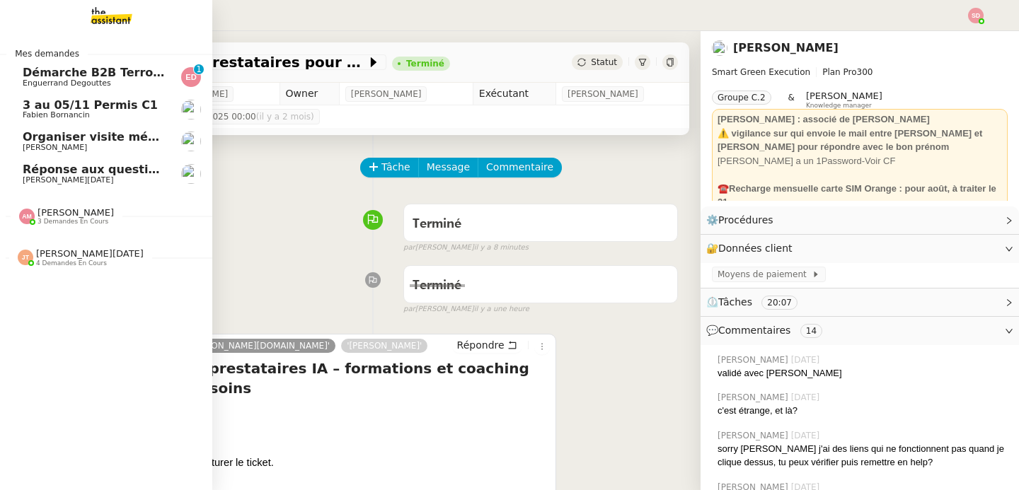
click at [40, 153] on link "Organiser visite médicale [PERSON_NAME]" at bounding box center [106, 141] width 212 height 33
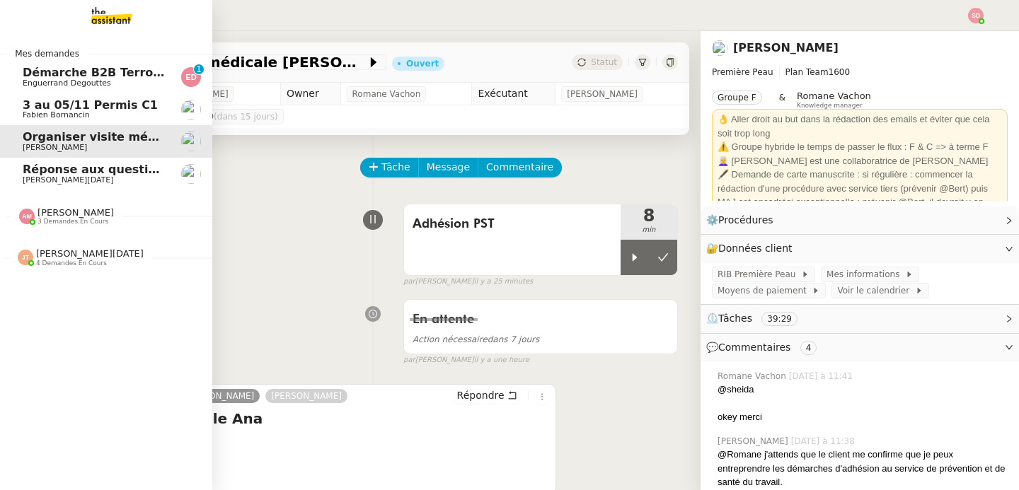
click at [66, 242] on span "Jean-Noël De Tinguy 4 demandes en cours" at bounding box center [112, 252] width 212 height 30
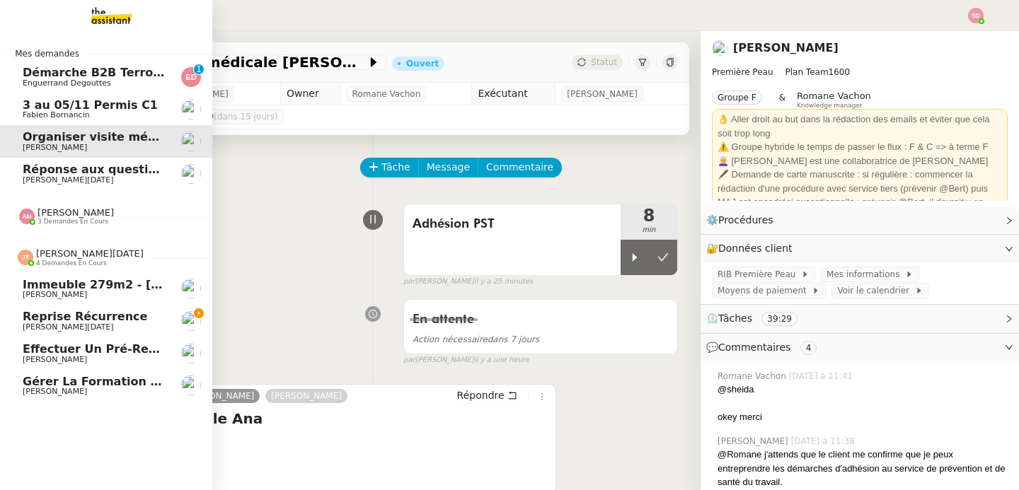
click at [101, 319] on span "Reprise récurrence" at bounding box center [85, 316] width 125 height 13
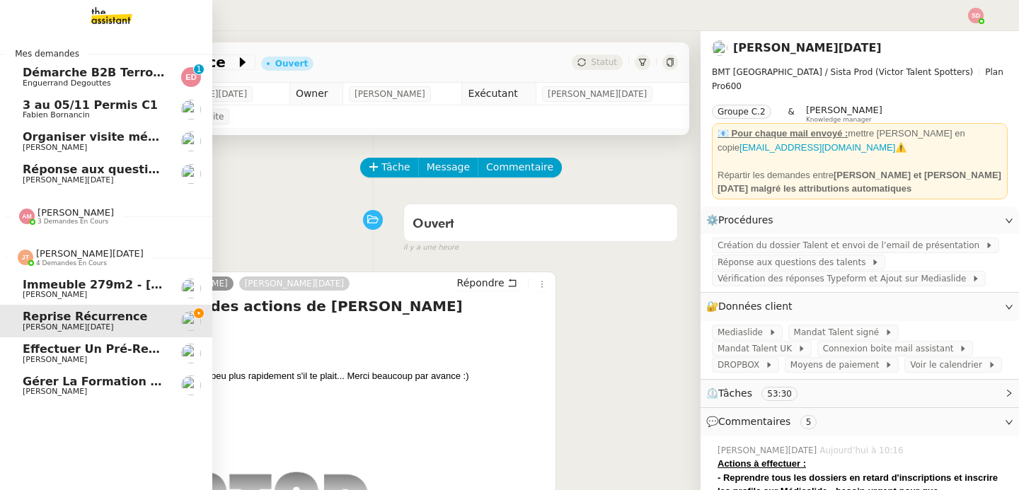
click at [18, 254] on img at bounding box center [26, 258] width 16 height 16
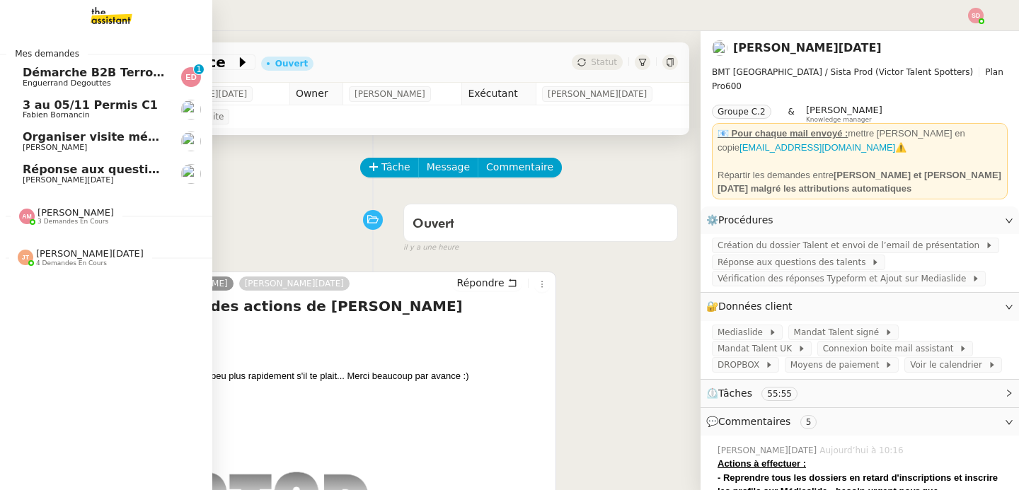
click at [11, 212] on span "[PERSON_NAME] 3 demandes en cours" at bounding box center [67, 216] width 112 height 18
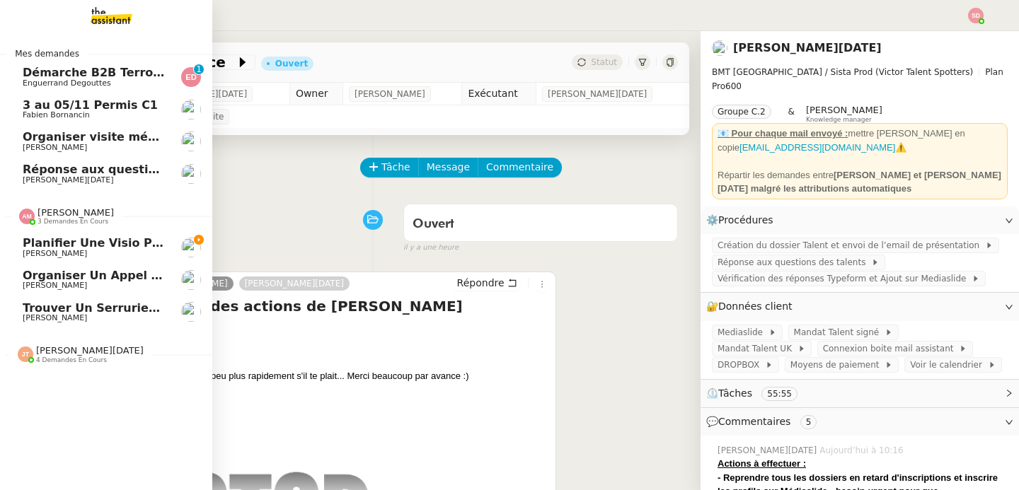
click at [11, 212] on span "[PERSON_NAME] 3 demandes en cours" at bounding box center [67, 216] width 112 height 18
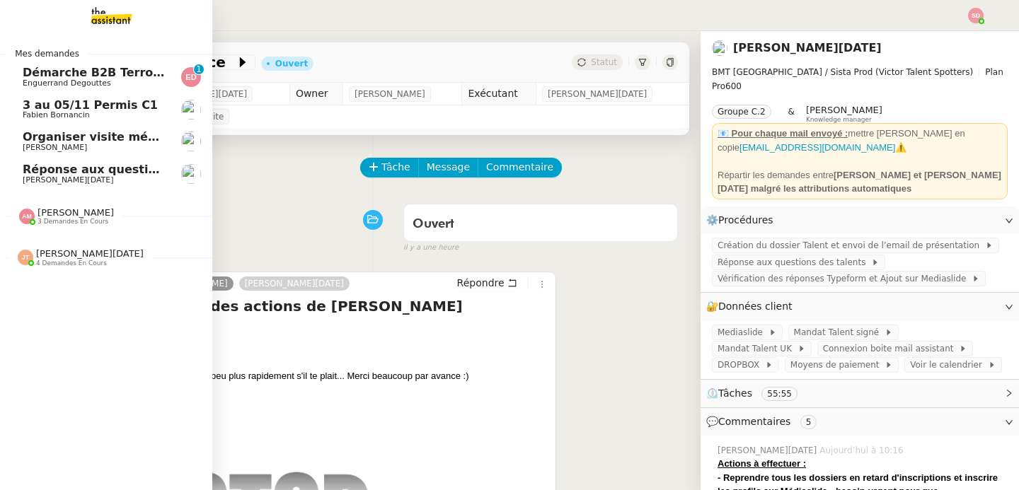
click at [117, 170] on span "Réponse aux questions des talents- 16 septembre 2025" at bounding box center [201, 169] width 356 height 13
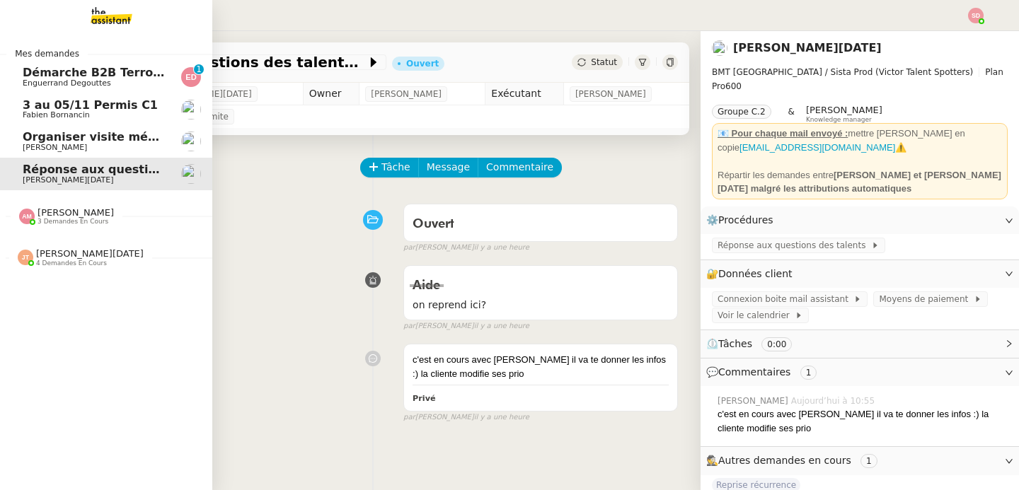
click at [39, 216] on span "[PERSON_NAME]" at bounding box center [76, 212] width 76 height 11
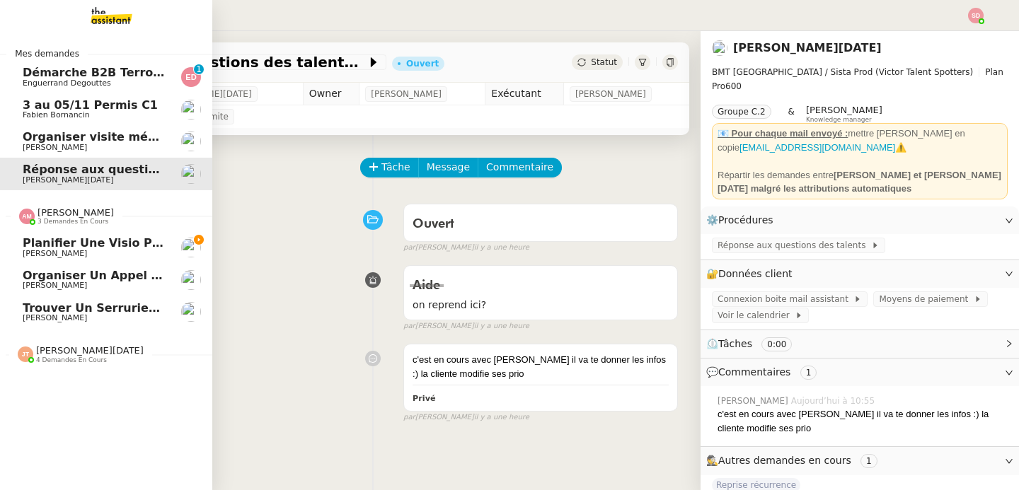
click at [39, 216] on span "[PERSON_NAME]" at bounding box center [76, 212] width 76 height 11
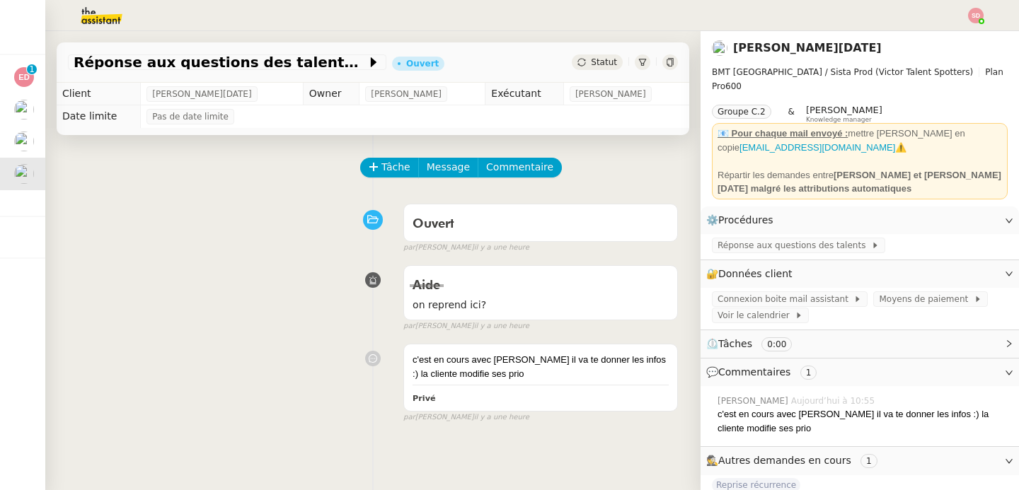
click at [64, 64] on div "Réponse aux questions des talents- 16 septembre 2025 Ouvert Statut" at bounding box center [373, 62] width 633 height 40
copy div "Réponse aux questions des talents- 16 septembre 2025"
click at [395, 163] on span "Tâche" at bounding box center [395, 167] width 29 height 16
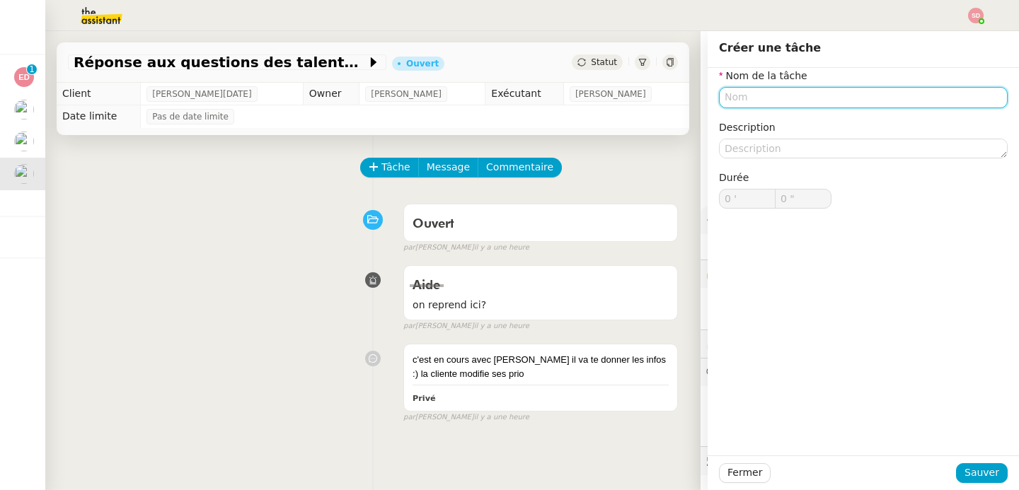
paste input "Réponse aux questions des talents- 16 septembre 2025"
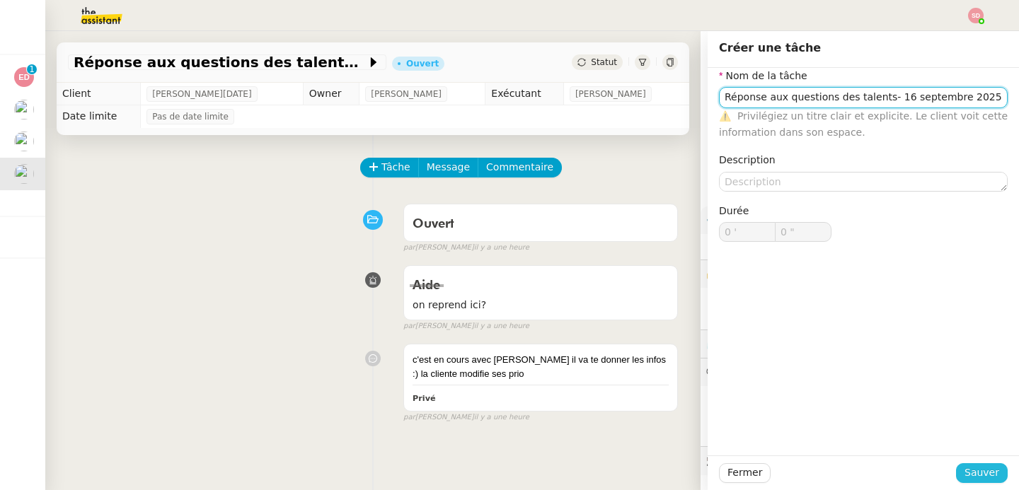
type input "Réponse aux questions des talents- 16 septembre 2025"
click at [972, 474] on span "Sauver" at bounding box center [982, 473] width 35 height 16
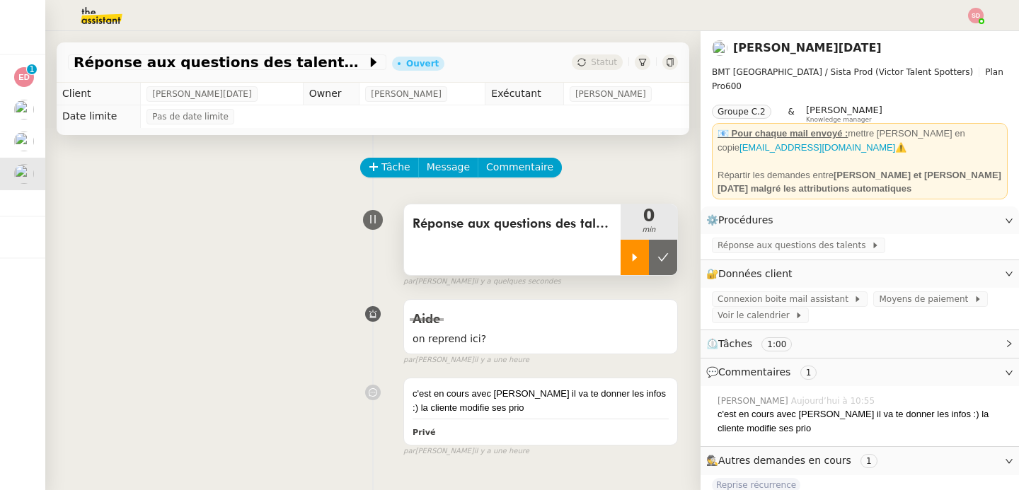
click at [621, 251] on div at bounding box center [635, 257] width 28 height 35
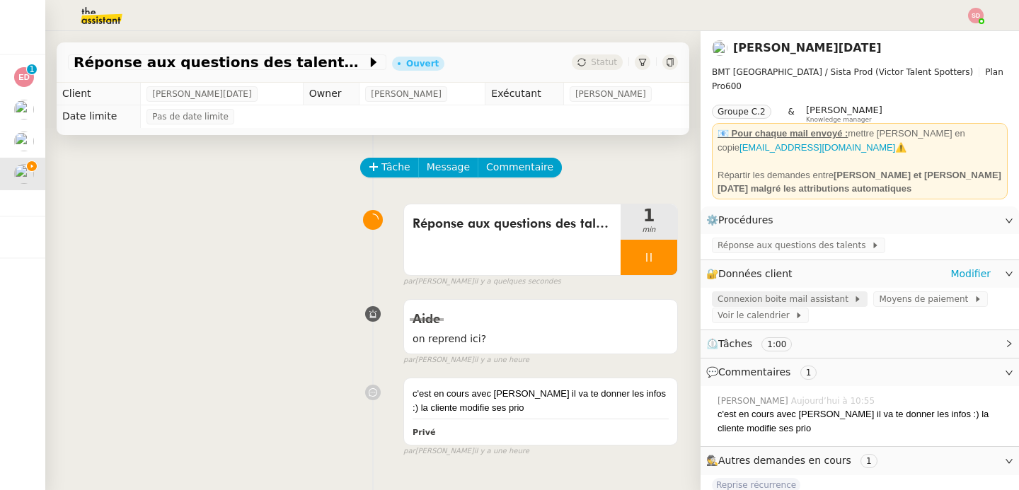
click at [733, 294] on span "Connexion boite mail assistant" at bounding box center [786, 299] width 136 height 14
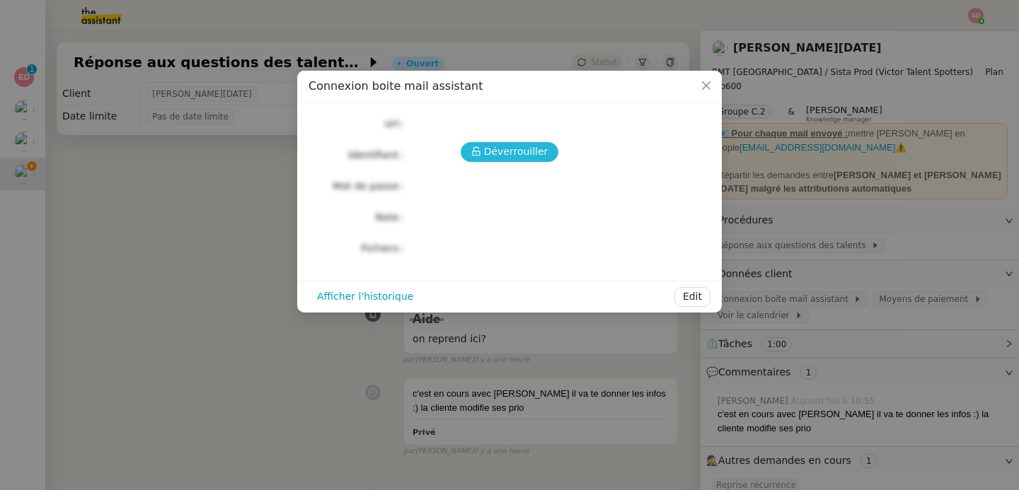
click at [495, 157] on span "Déverrouiller" at bounding box center [516, 152] width 64 height 16
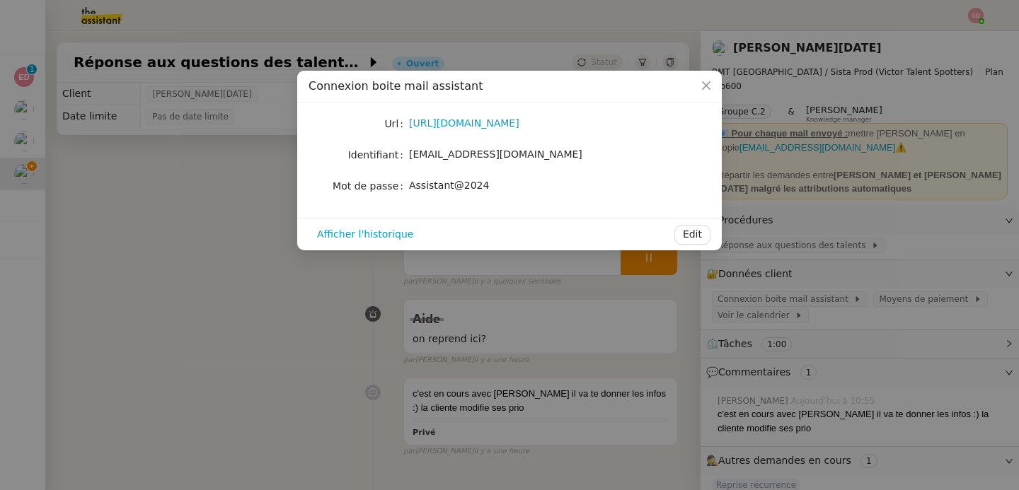
click at [478, 113] on div "Url https://mail.hostinger.com/?_task=logout&_token=ZE9yyB81LNLYyhdQ1eFNTIUswej…" at bounding box center [509, 161] width 425 height 116
click at [475, 131] on div "https://mail.hostinger.com/?_task=logout&_token=ZE9yyB81LNLYyhdQ1eFNTIUswejkSaI4" at bounding box center [526, 123] width 234 height 16
click at [476, 125] on link "https://mail.hostinger.com/?_task=logout&_token=ZE9yyB81LNLYyhdQ1eFNTIUswejkSaI4" at bounding box center [464, 122] width 110 height 11
click at [515, 151] on span "assistantbooking@victor-talent-spotters.com" at bounding box center [495, 154] width 173 height 11
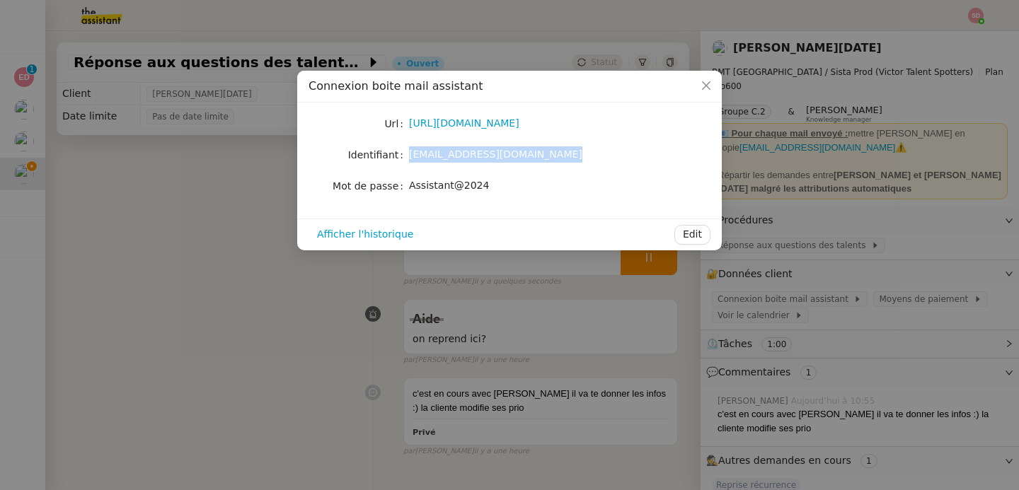
click at [515, 151] on span "assistantbooking@victor-talent-spotters.com" at bounding box center [495, 154] width 173 height 11
copy span "assistantbooking@victor-talent-spotters.com"
click at [443, 198] on nz-skeleton "Url https://mail.hostinger.com/?_task=logout&_token=ZE9yyB81LNLYyhdQ1eFNTIUswej…" at bounding box center [510, 160] width 402 height 93
click at [443, 191] on span "Assistant@2024" at bounding box center [449, 185] width 80 height 11
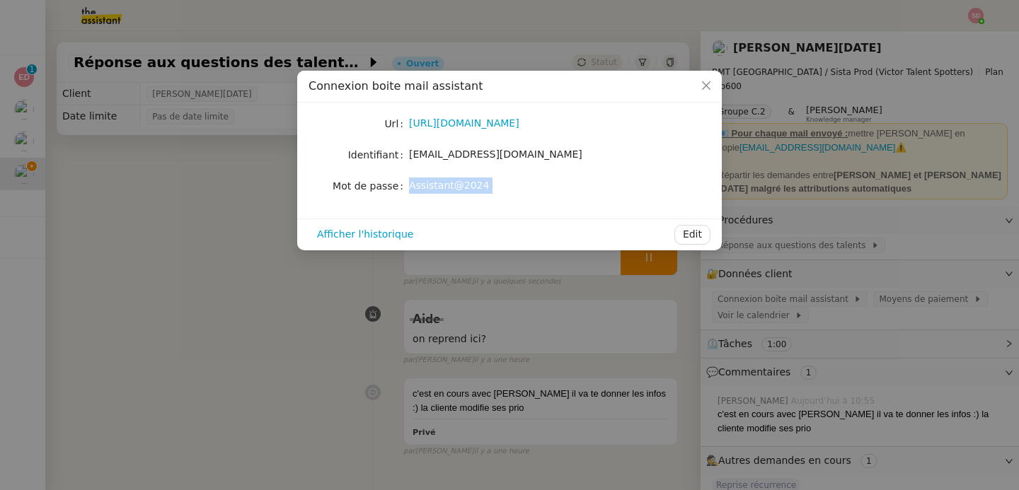
click at [443, 191] on span "Assistant@2024" at bounding box center [449, 185] width 80 height 11
copy div "Assistant@2024 Afficher l'historique Edit"
click at [227, 173] on nz-modal-container "Connexion boite mail assistant Url https://mail.hostinger.com/?_task=logout&_to…" at bounding box center [509, 245] width 1019 height 490
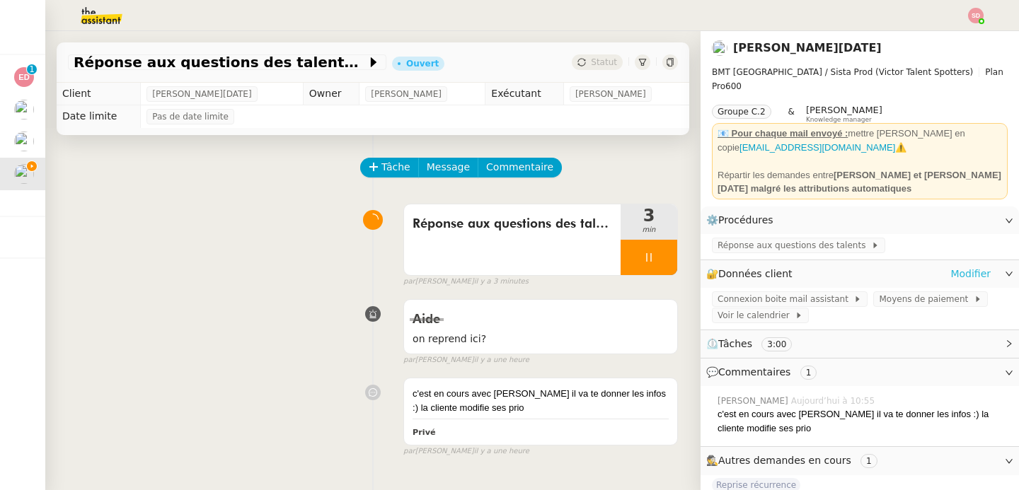
click at [955, 266] on link "Modifier" at bounding box center [971, 274] width 40 height 16
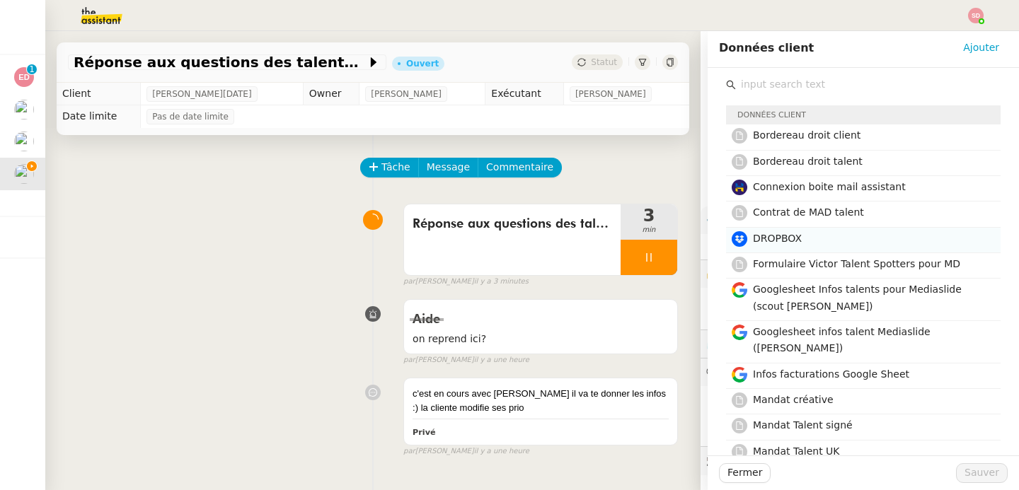
click at [856, 235] on h4 "DROPBOX" at bounding box center [872, 239] width 239 height 16
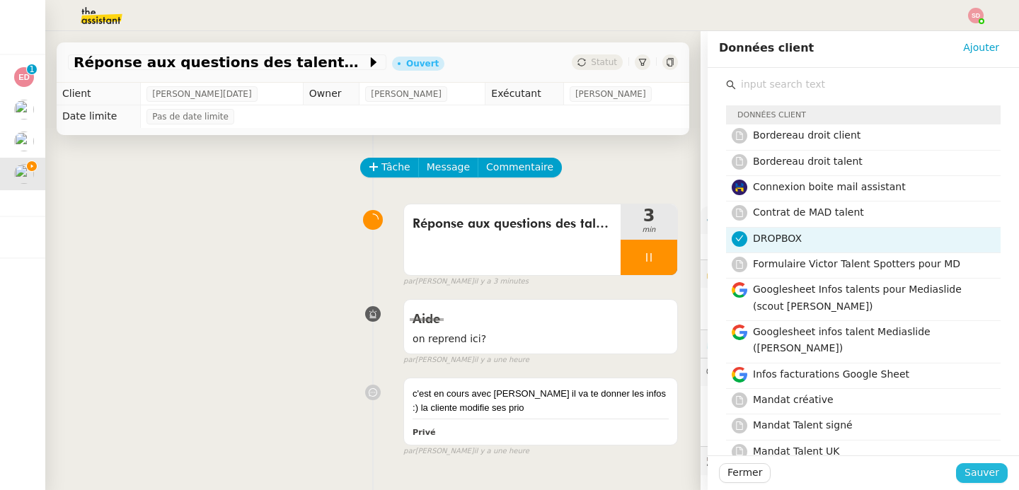
click at [965, 466] on span "Sauver" at bounding box center [982, 473] width 35 height 16
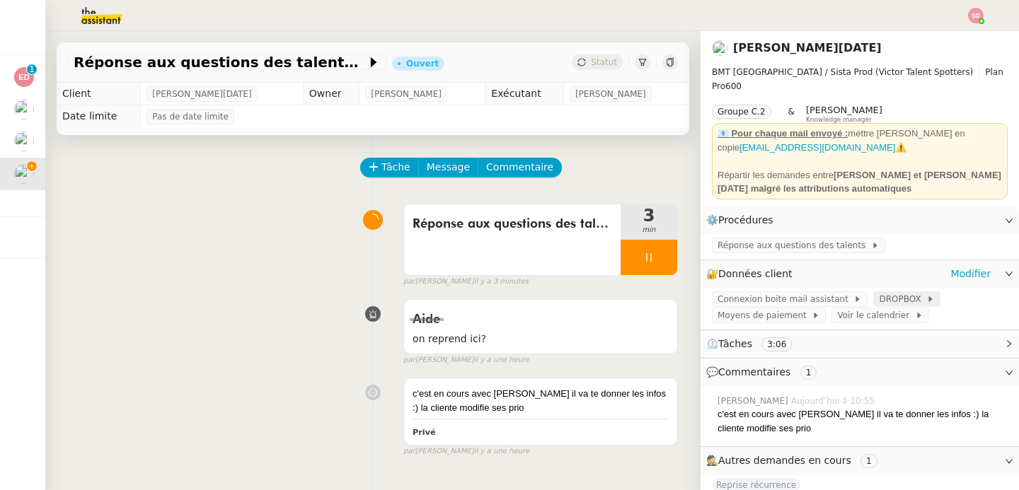
click at [879, 296] on span "DROPBOX" at bounding box center [902, 299] width 47 height 14
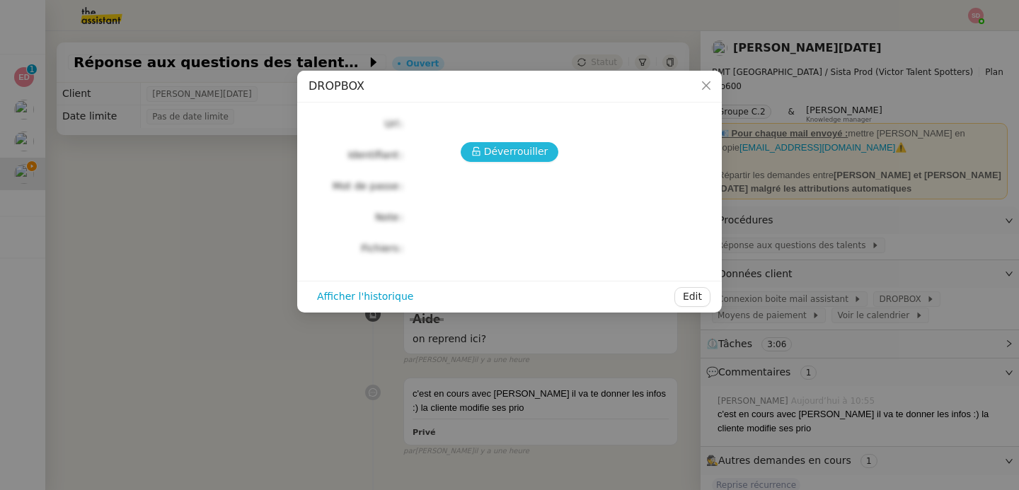
click at [507, 156] on span "Déverrouiller" at bounding box center [516, 152] width 64 height 16
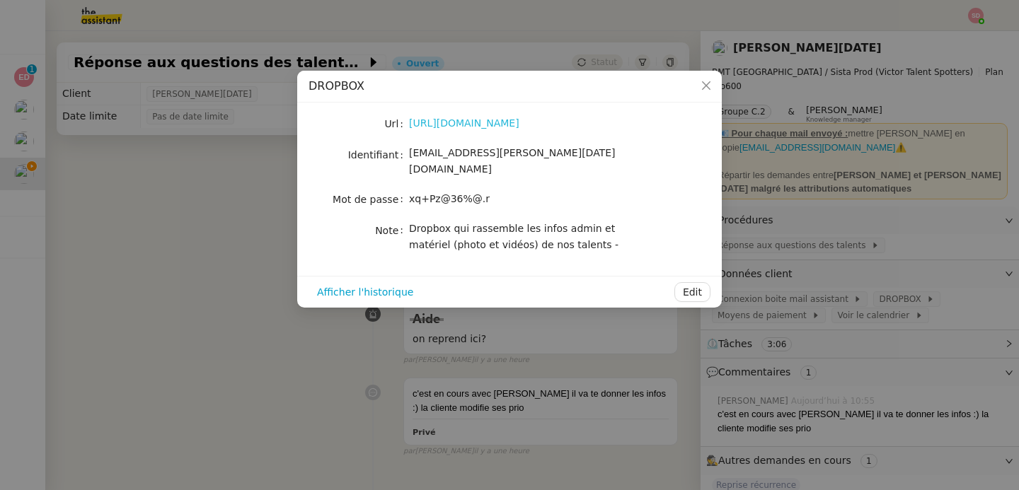
click at [507, 124] on link "https://www.dropbox.com/scl/fo/tjfcxatcvk2xqzvry7q9w/AFWZolyrz5oIFBN2FS9_Plg?rl…" at bounding box center [464, 122] width 110 height 11
click at [454, 193] on span "xq+Pz@36%@.r" at bounding box center [449, 198] width 81 height 11
copy span "xq+Pz@36%@.r"
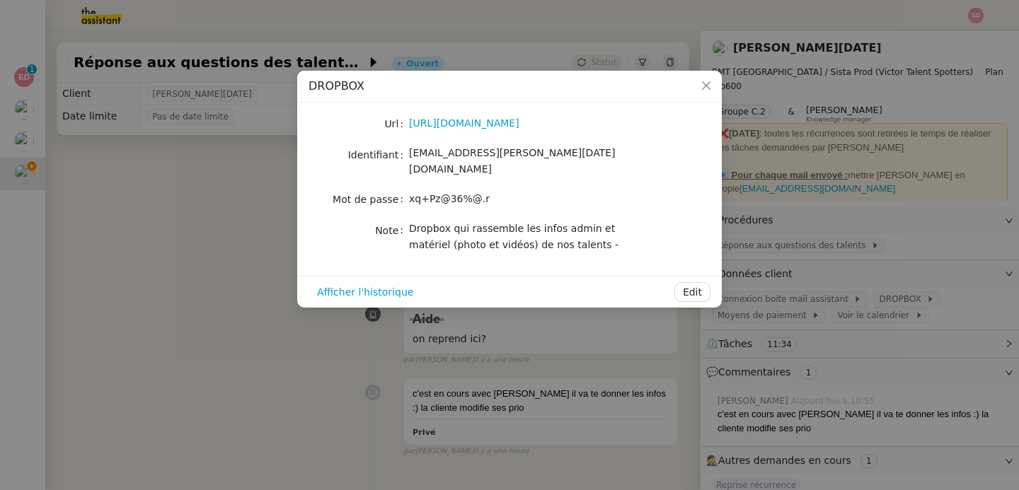
click at [189, 211] on nz-modal-container "DROPBOX Url https://www.dropbox.com/scl/fo/tjfcxatcvk2xqzvry7q9w/AFWZolyrz5oIFB…" at bounding box center [509, 245] width 1019 height 490
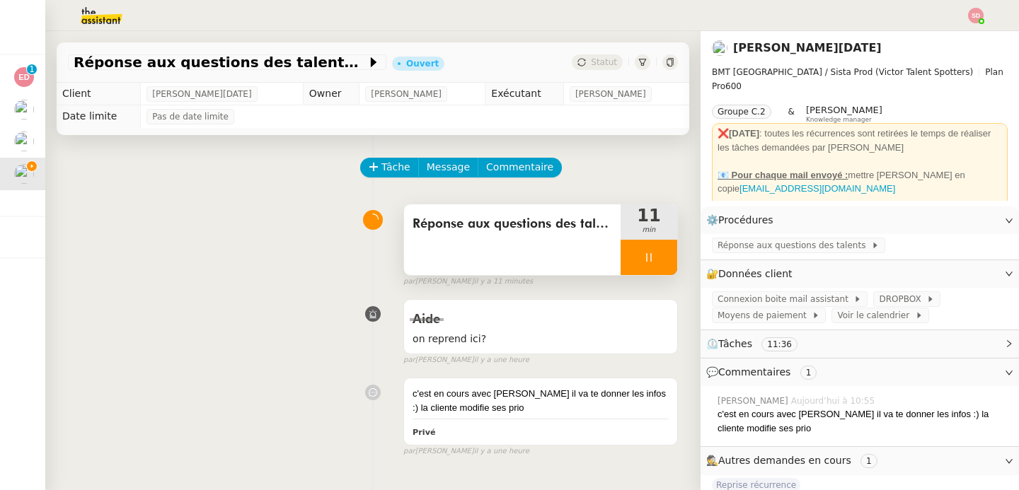
click at [643, 251] on div at bounding box center [649, 257] width 57 height 35
click at [658, 252] on icon at bounding box center [663, 257] width 11 height 11
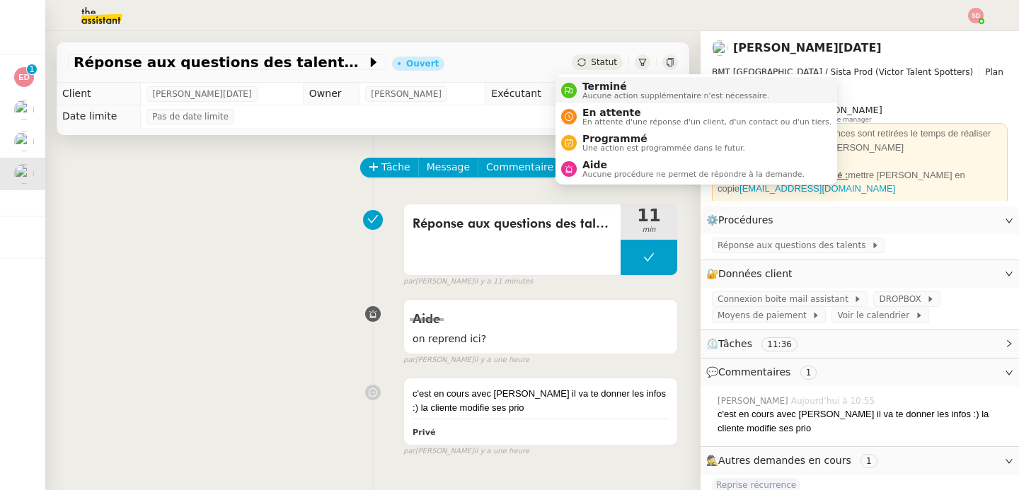
click at [568, 86] on icon at bounding box center [569, 90] width 8 height 8
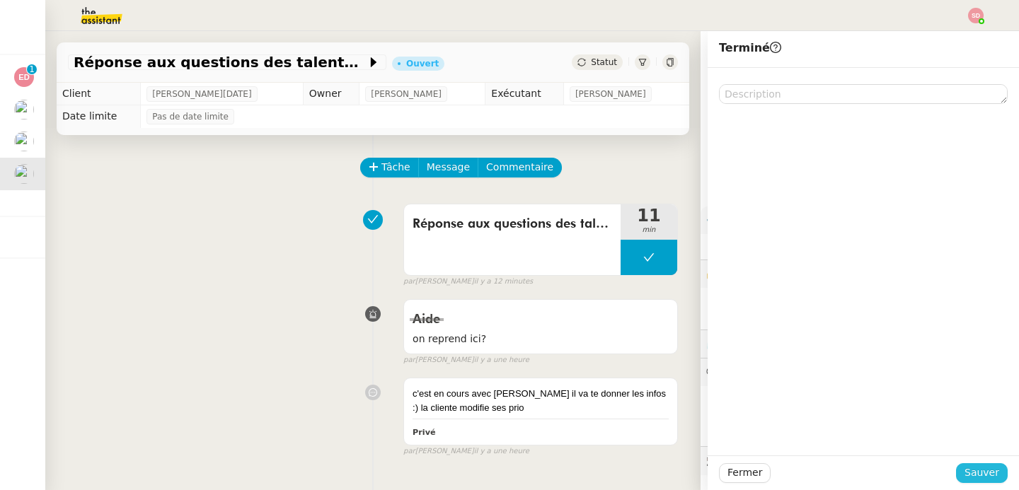
click at [972, 468] on span "Sauver" at bounding box center [982, 473] width 35 height 16
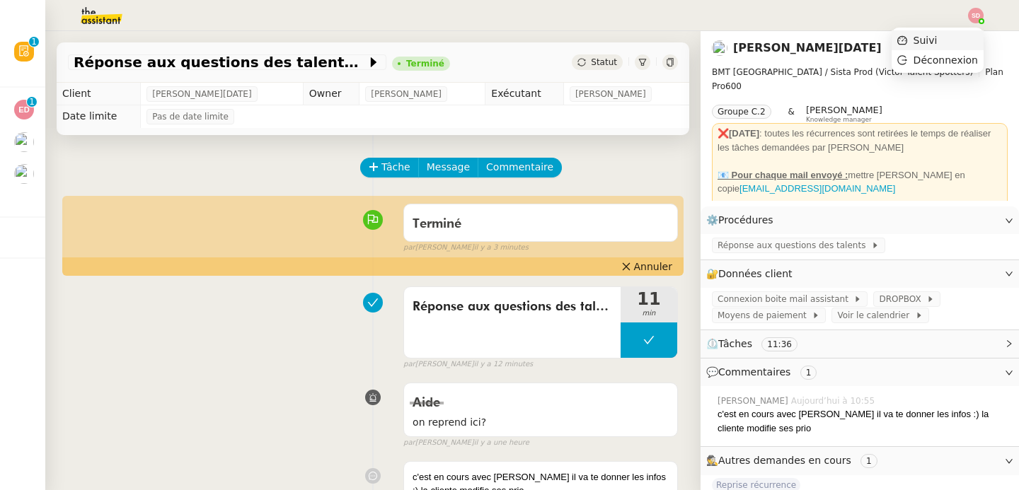
click at [968, 42] on li "Suivi" at bounding box center [938, 40] width 92 height 20
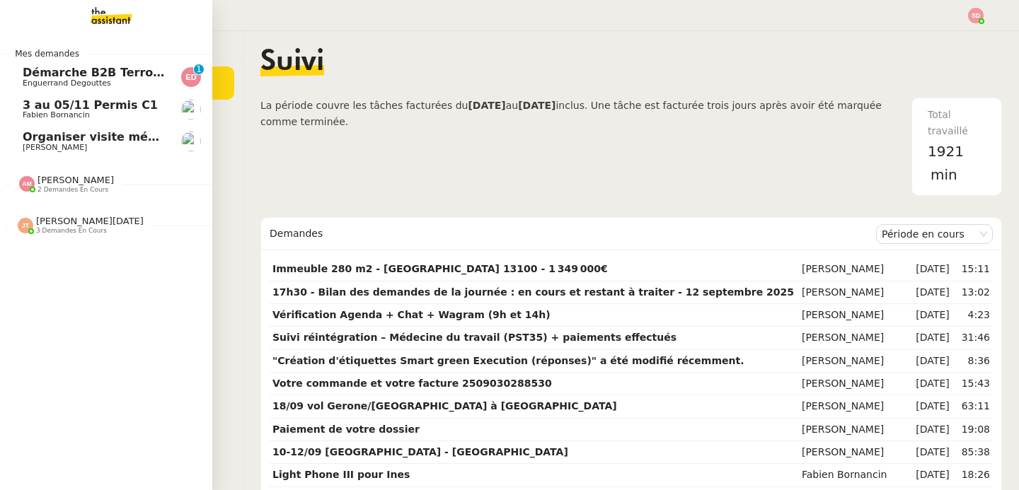
click at [166, 108] on link "3 au 05/11 Permis C1 Fabien Bornancin" at bounding box center [106, 109] width 212 height 33
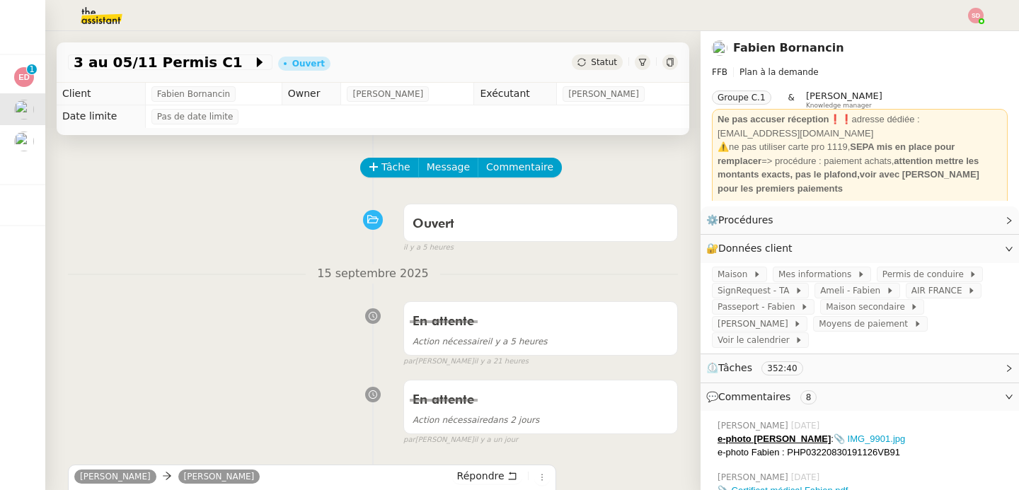
click at [268, 210] on div "Ouvert false il y a 5 heures" at bounding box center [373, 225] width 610 height 57
click at [156, 275] on nz-divider "15 septembre 2025" at bounding box center [373, 274] width 610 height 19
